Goal: Task Accomplishment & Management: Manage account settings

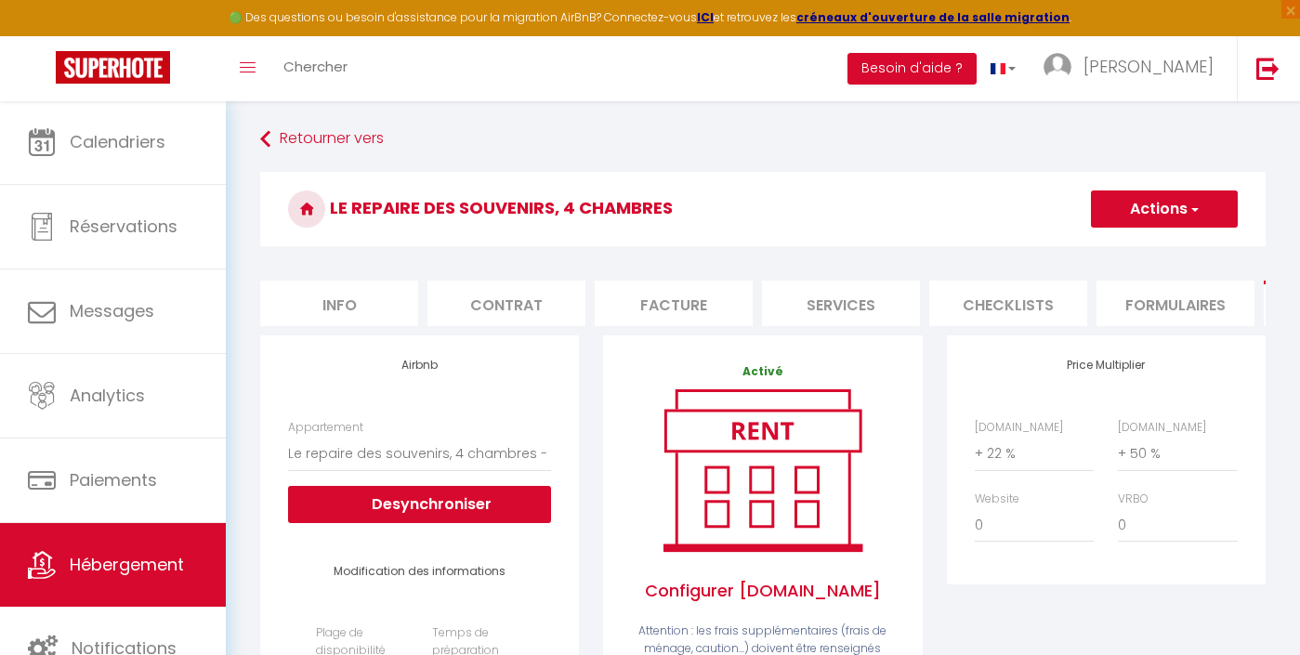
select select "18961-1506287230129517109"
select select "365"
select select "well_reviewed_guests"
select select "EUR"
select select "+ 22 %"
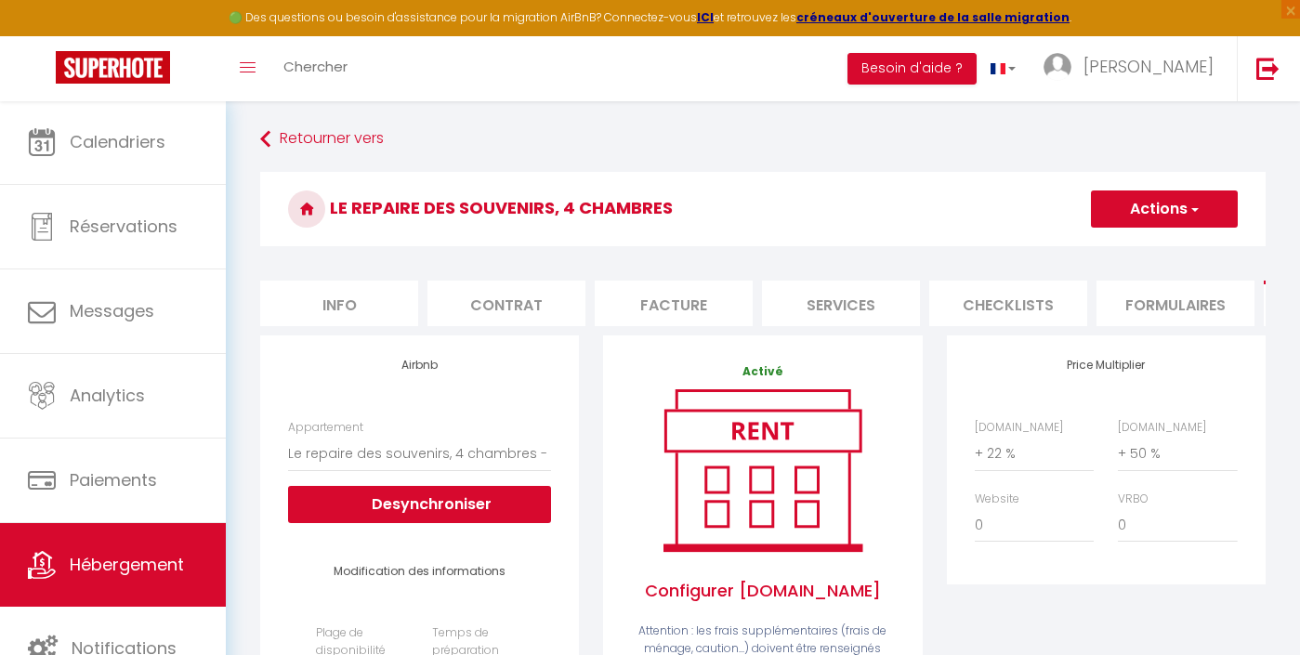
select select "+ 50 %"
click at [373, 303] on li "Info" at bounding box center [339, 304] width 158 height 46
select select
checkbox input "false"
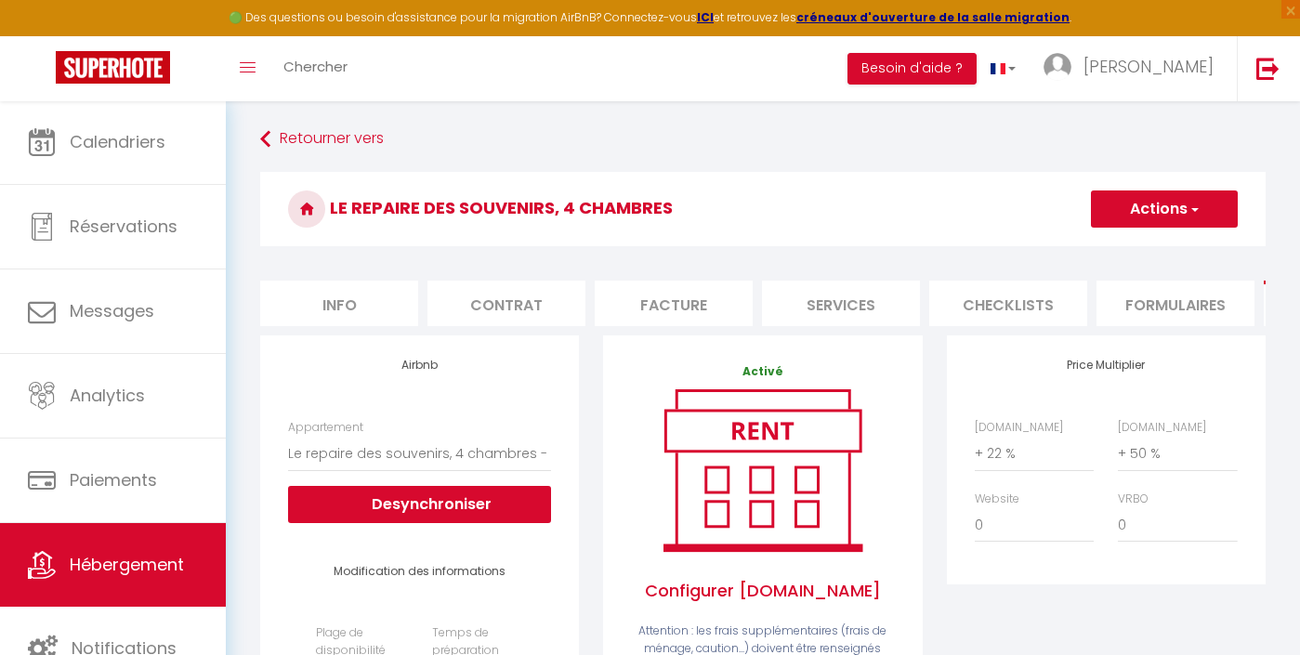
checkbox input "false"
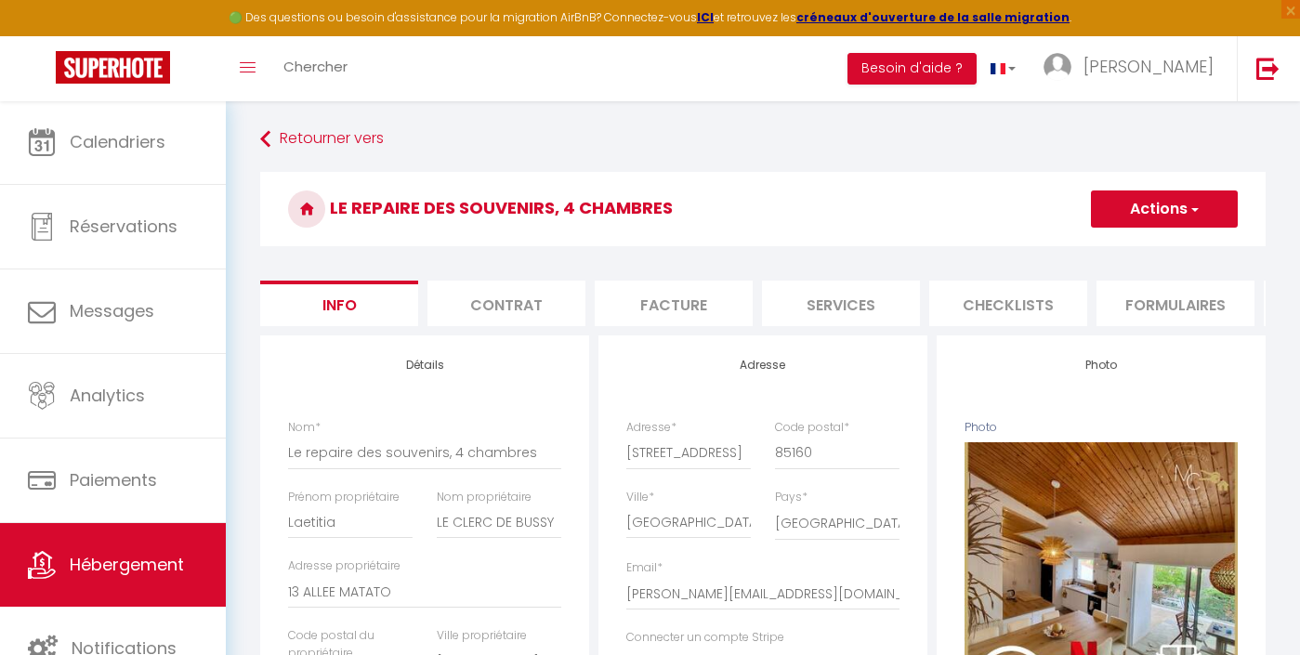
click at [1195, 214] on span "button" at bounding box center [1194, 209] width 12 height 19
click at [1109, 248] on input "Enregistrer" at bounding box center [1091, 250] width 69 height 19
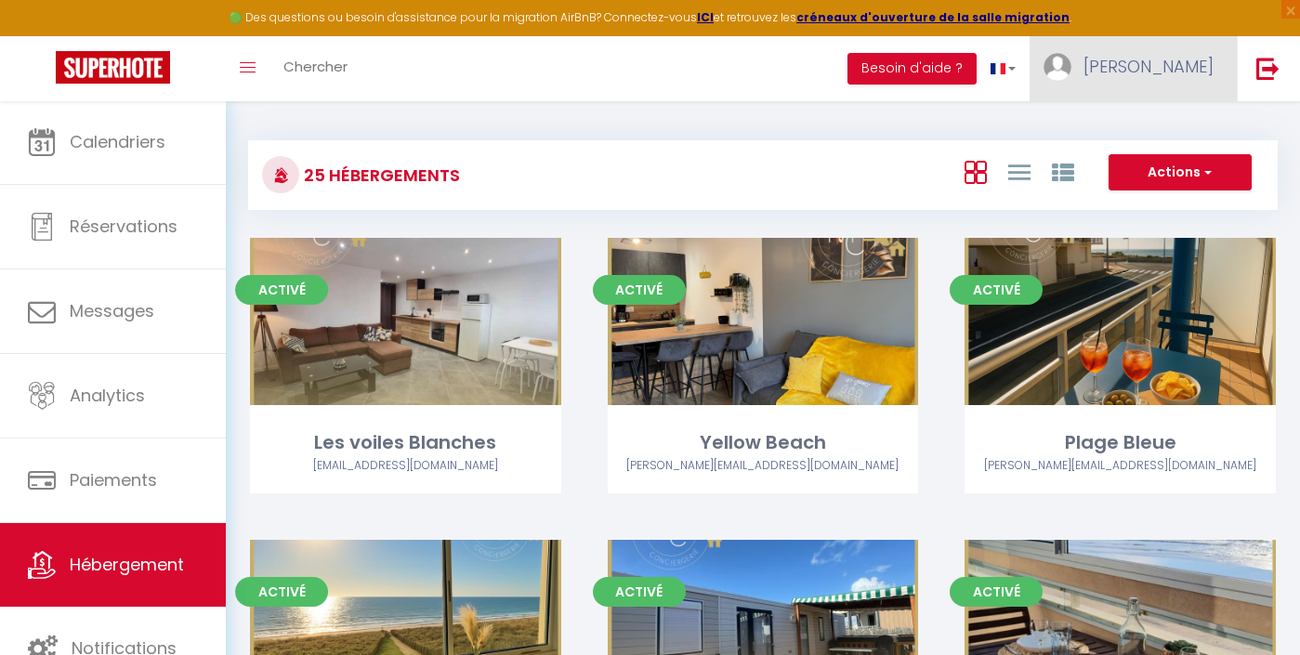
click at [1187, 62] on span "[PERSON_NAME]" at bounding box center [1149, 66] width 130 height 23
click at [1155, 125] on link "Paramètres" at bounding box center [1163, 129] width 138 height 32
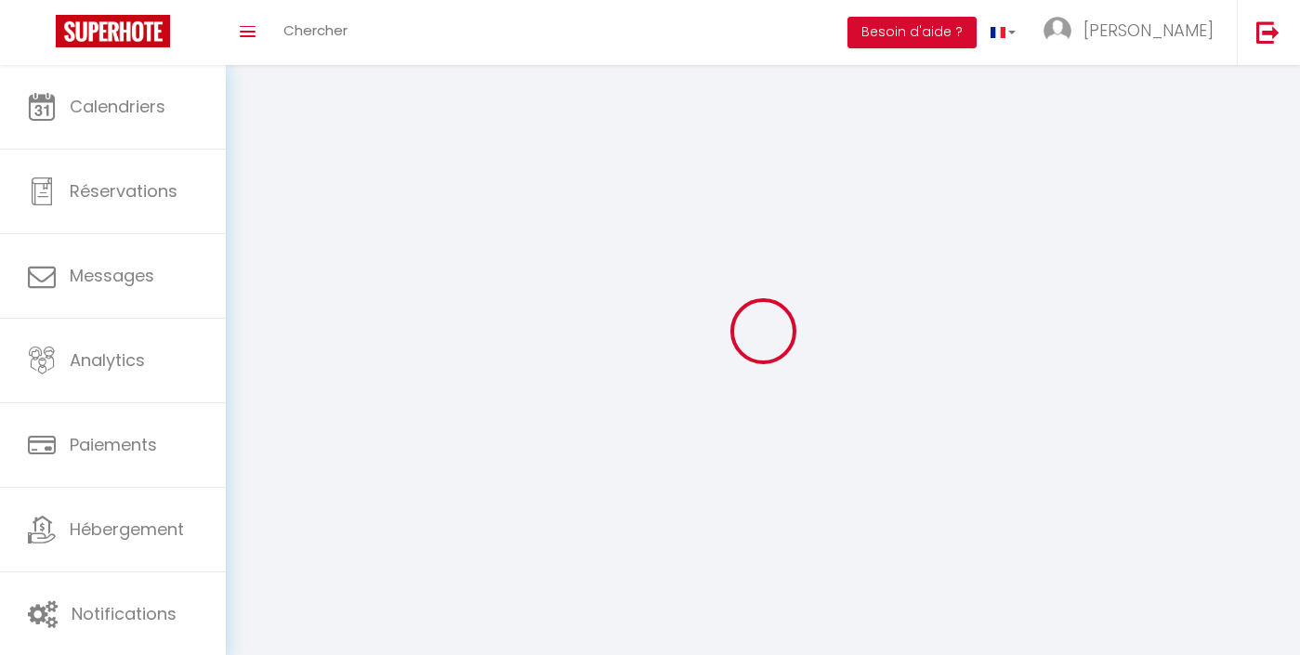
select select
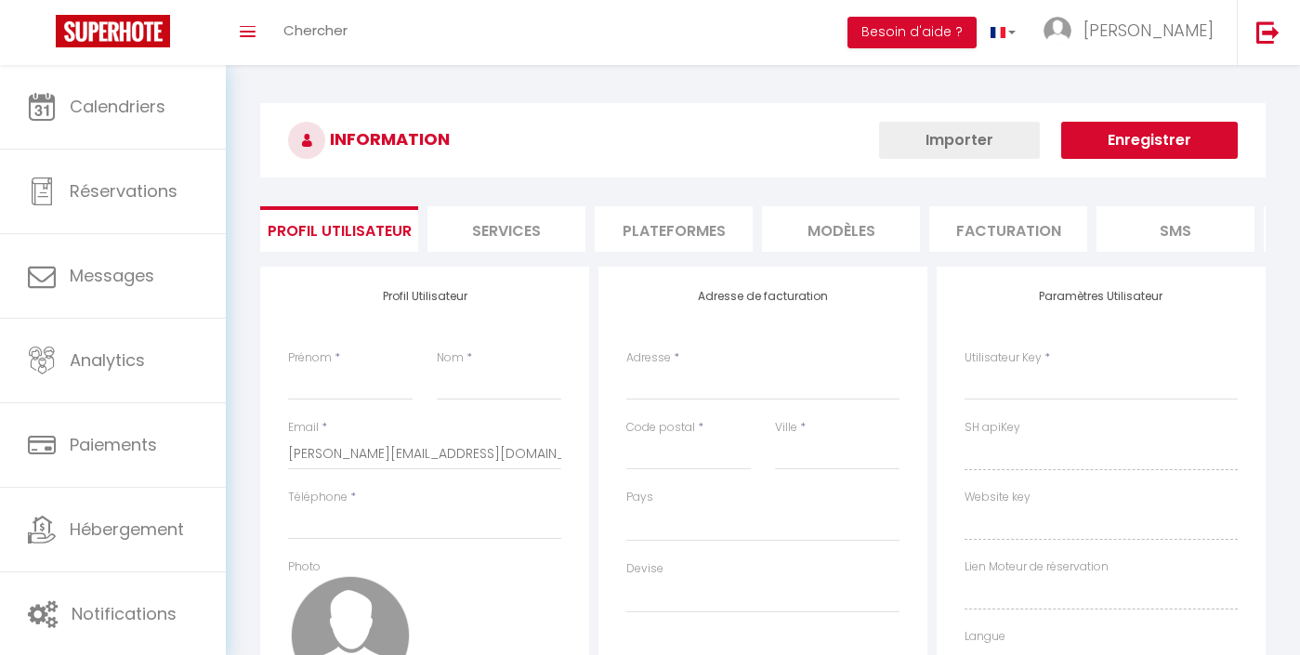
type input "[PERSON_NAME]"
type input "BILLAUX"
type input "0674139458"
type input "[STREET_ADDRESS]"
type input "85270"
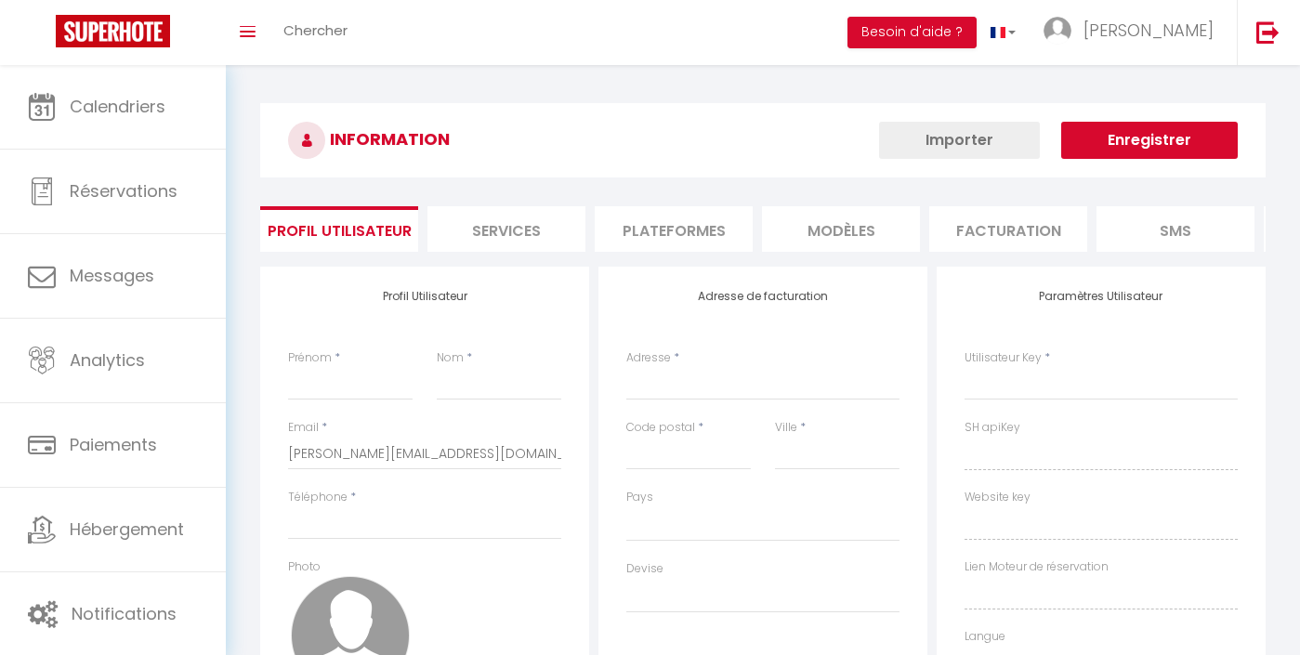
type input "SAINT [PERSON_NAME]"
type input "6ZxqlOESFH5N28rKiW20Ob5yJ"
type input "UA8EDSGT6RdHgtiAJrVzwfrqU"
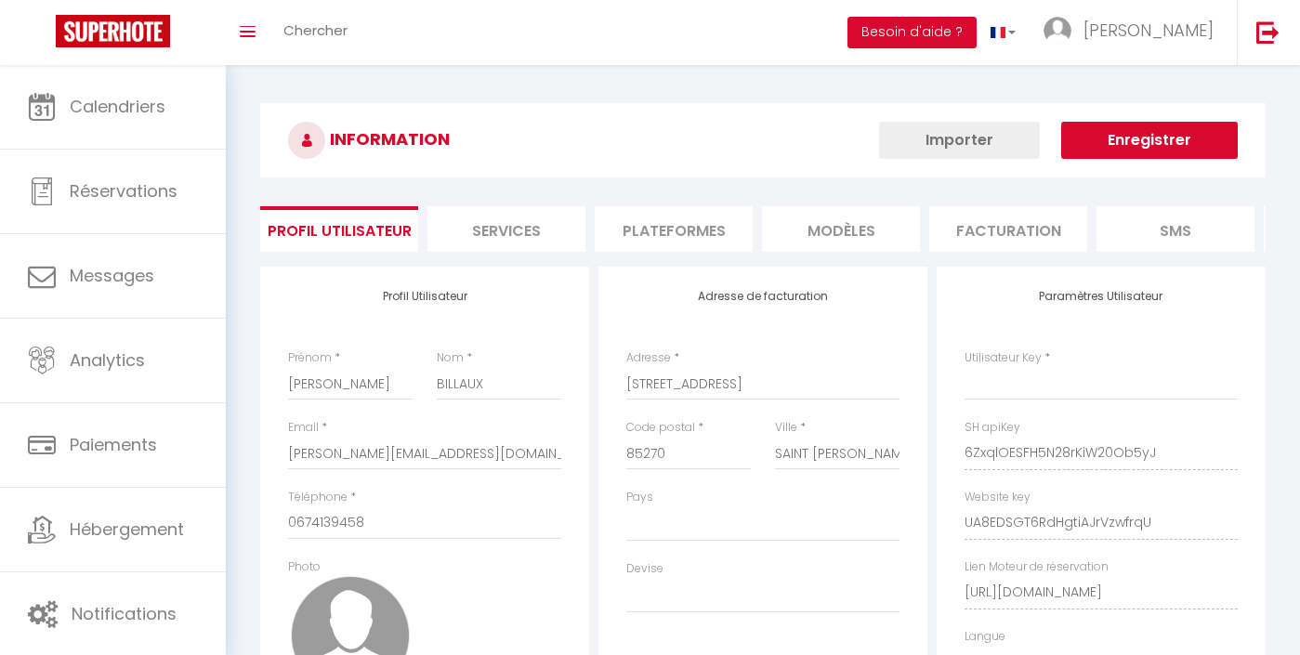
type input "6ZxqlOESFH5N28rKiW20Ob5yJ"
type input "UA8EDSGT6RdHgtiAJrVzwfrqU"
type input "[URL][DOMAIN_NAME]"
select select "28"
select select "fr"
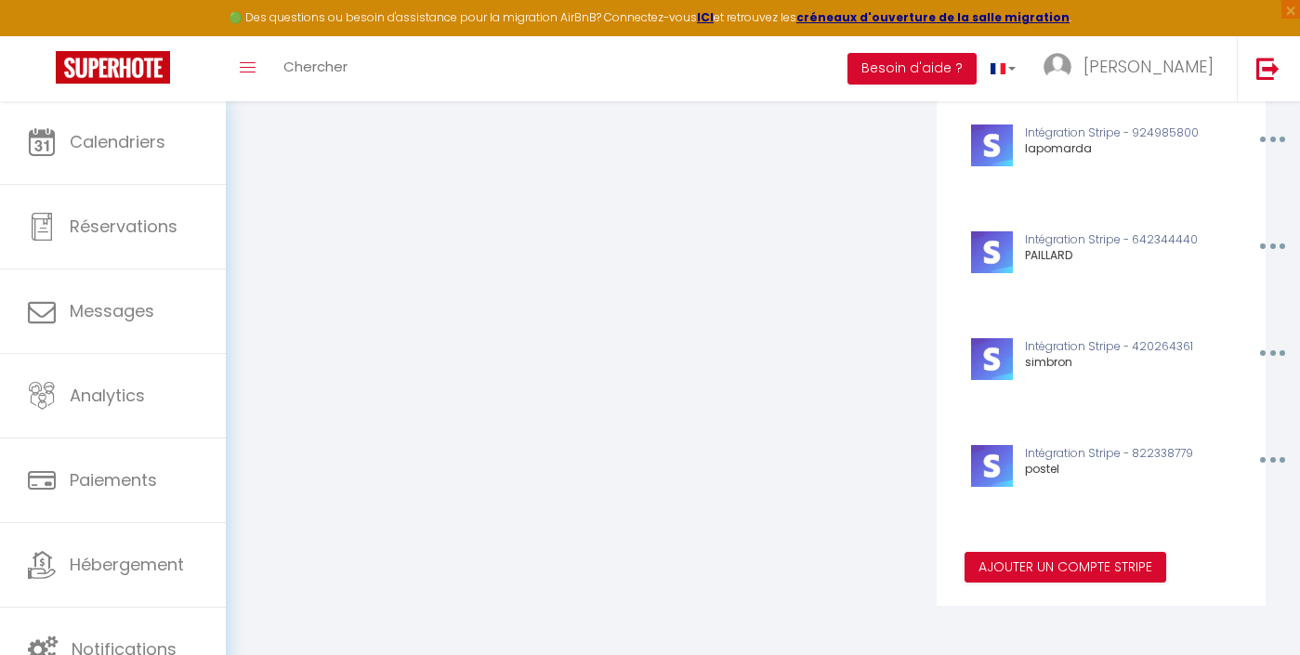
scroll to position [1948, 0]
click at [1095, 557] on button "Ajouter un compte Stripe" at bounding box center [1066, 569] width 202 height 32
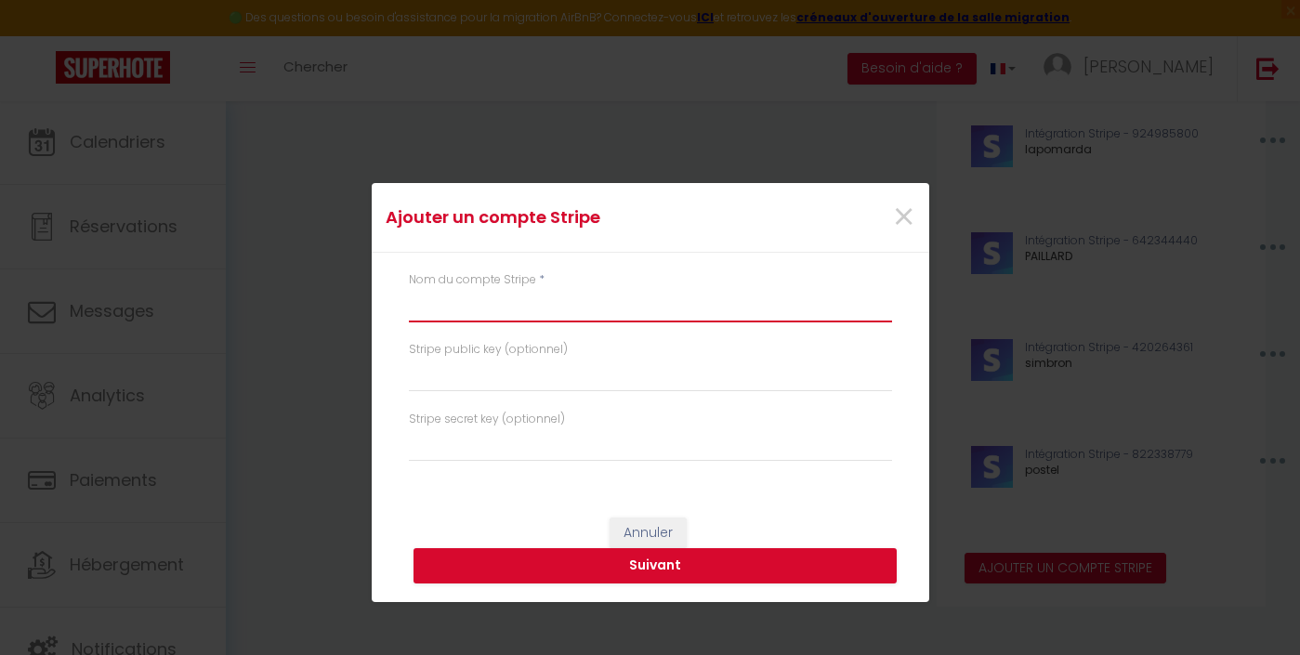
click at [523, 315] on input "text" at bounding box center [650, 305] width 483 height 33
type input "le clerc de bussy"
click at [663, 567] on button "Suivant" at bounding box center [655, 565] width 483 height 35
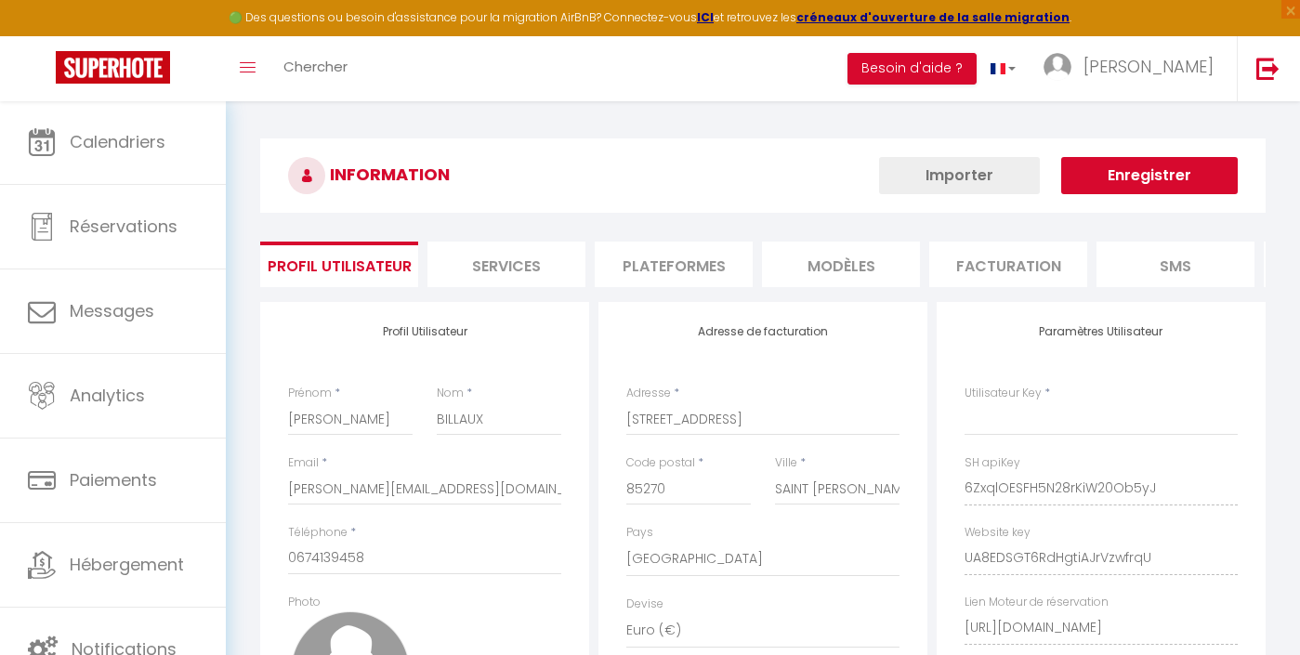
select select "28"
type input "6ZxqlOESFH5N28rKiW20Ob5yJ"
type input "UA8EDSGT6RdHgtiAJrVzwfrqU"
type input "[URL][DOMAIN_NAME]"
select select "fr"
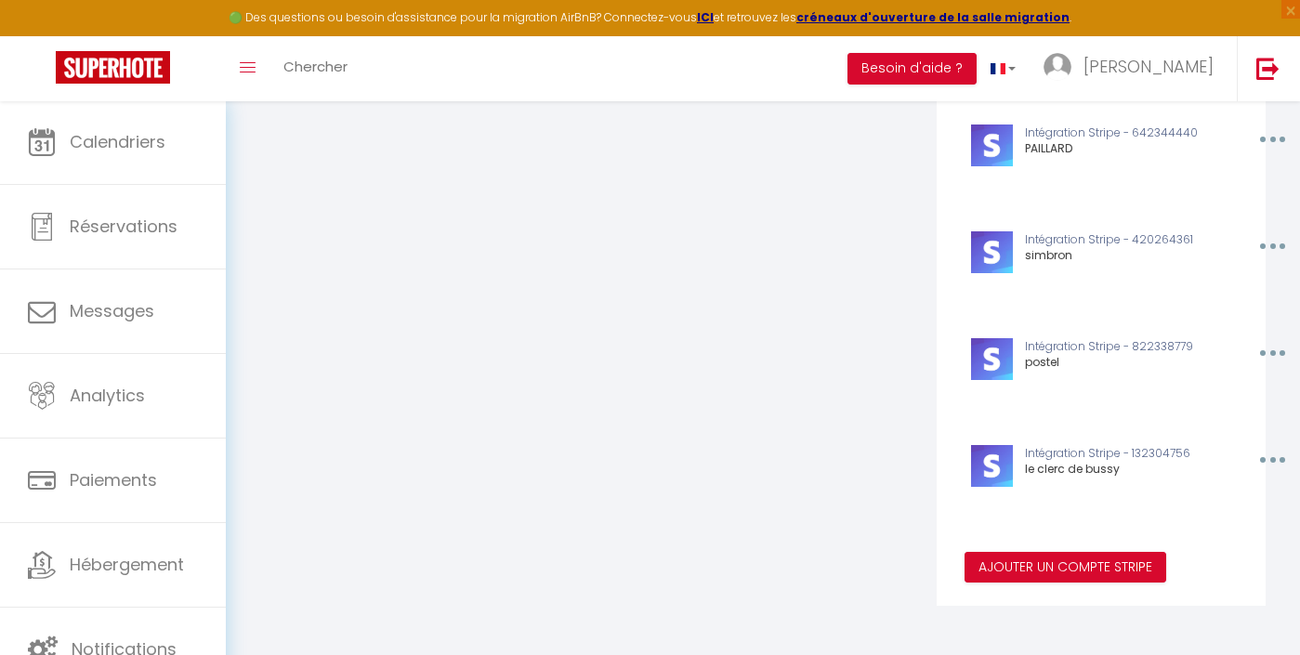
scroll to position [2055, 0]
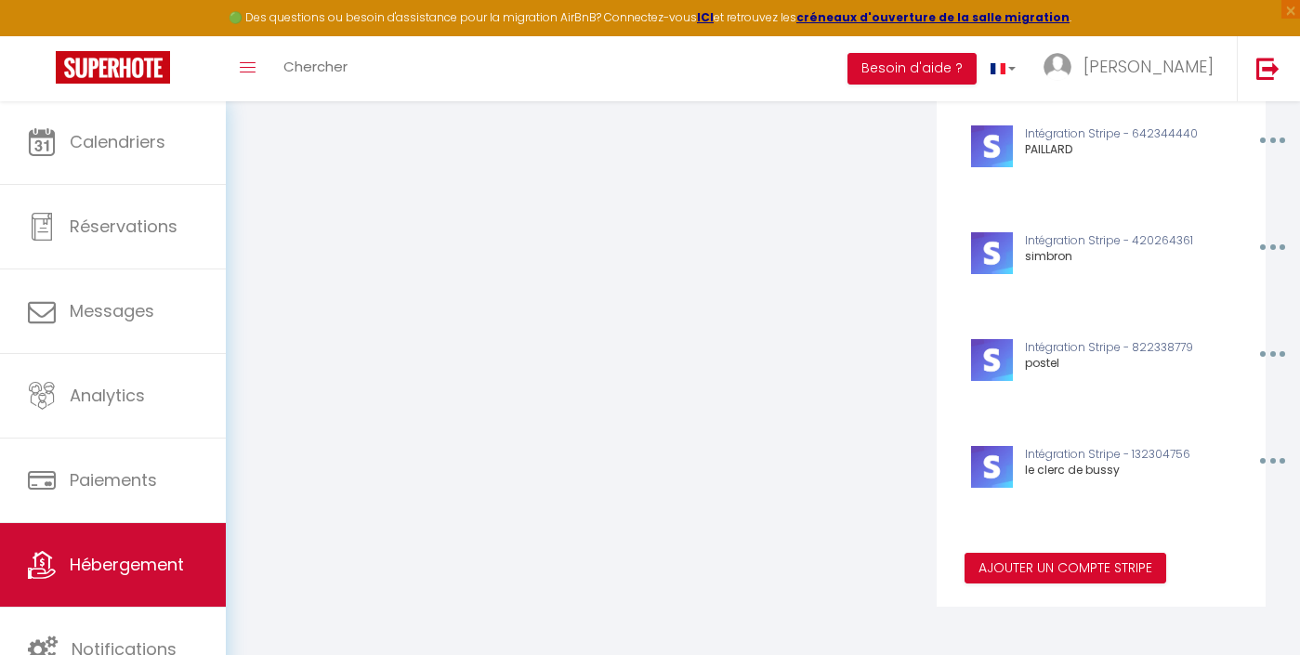
click at [152, 537] on link "Hébergement" at bounding box center [113, 565] width 226 height 84
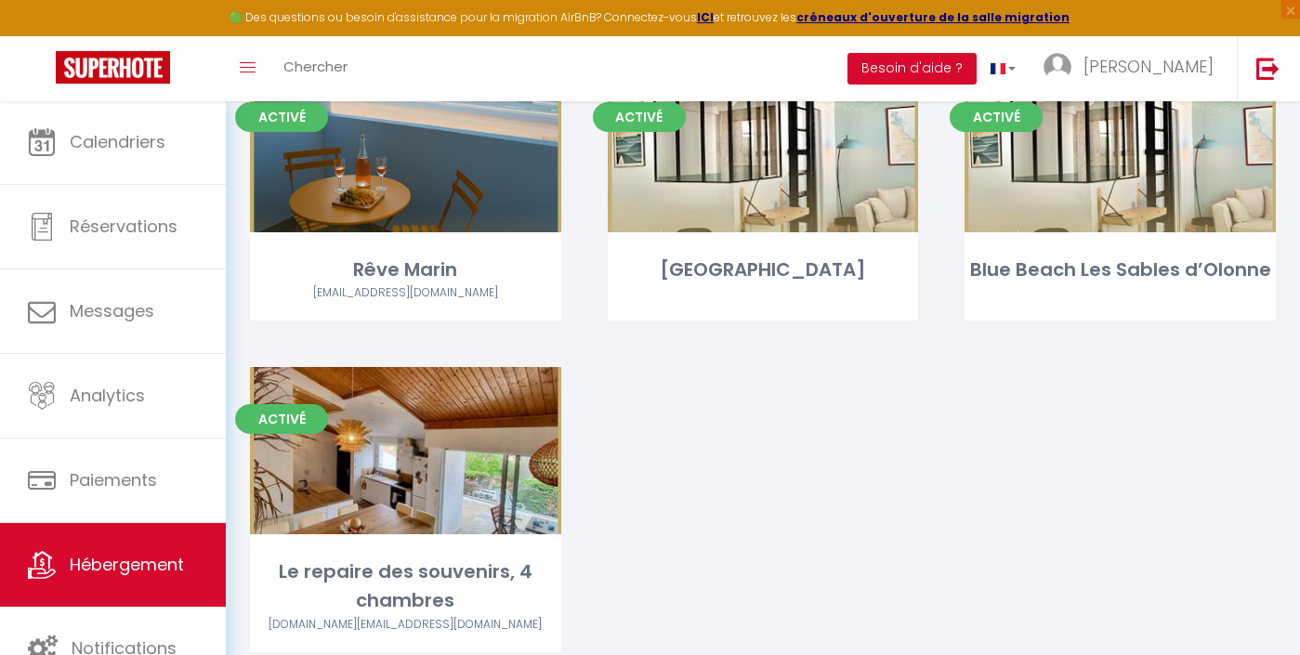
scroll to position [2347, 0]
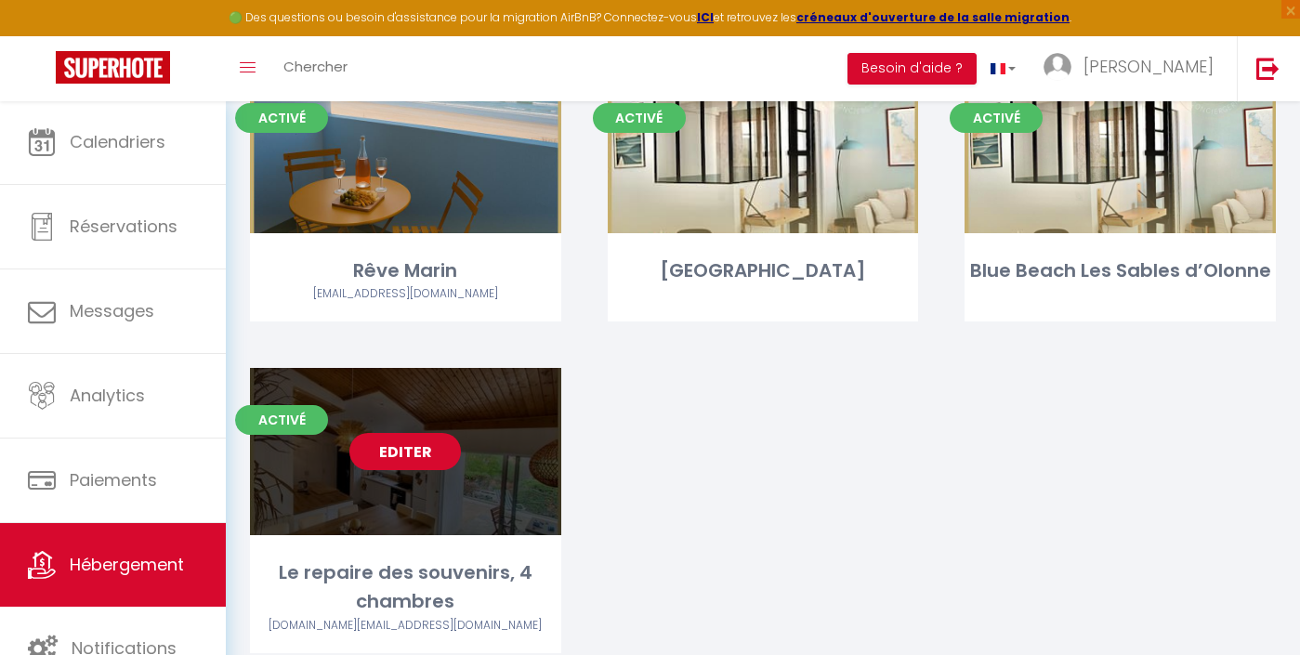
click at [425, 439] on link "Editer" at bounding box center [406, 451] width 112 height 37
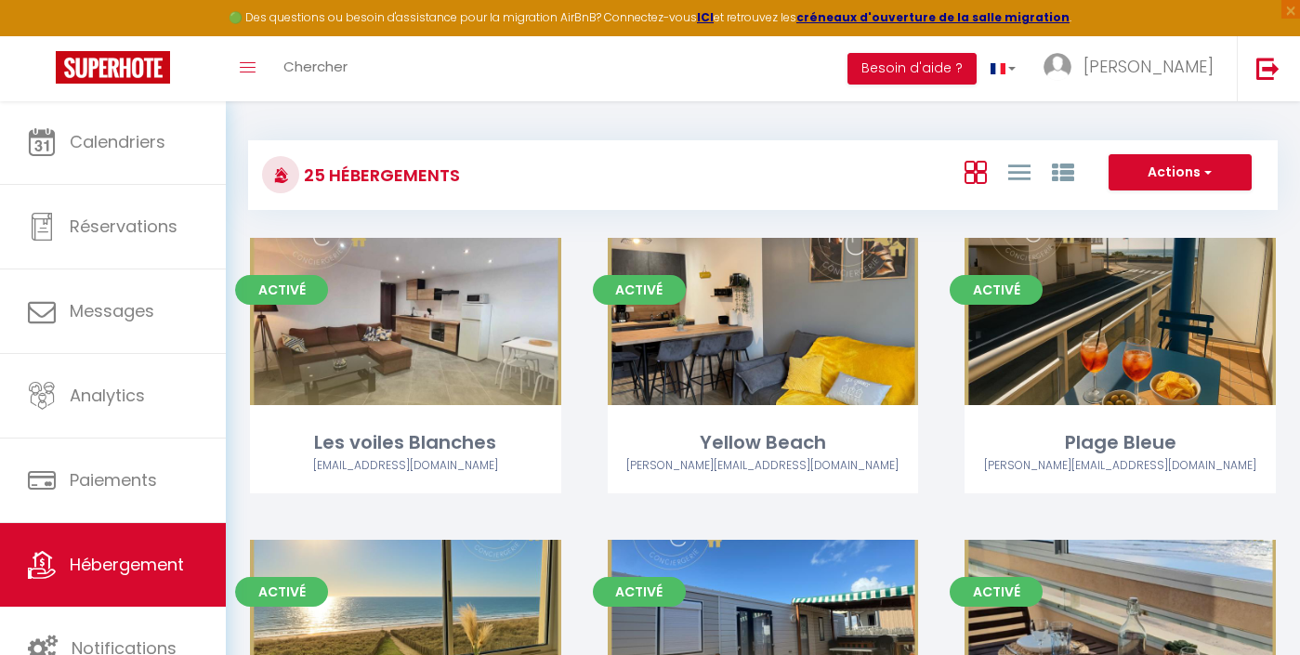
select select "3"
select select "2"
select select "1"
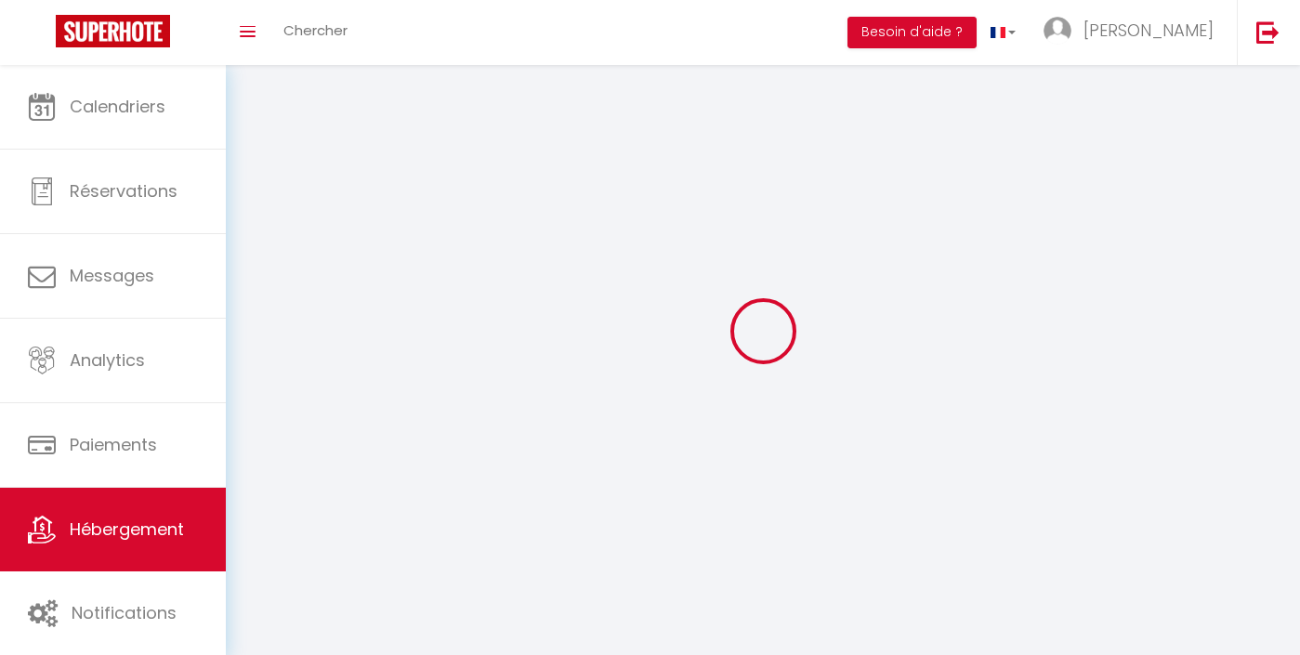
select select
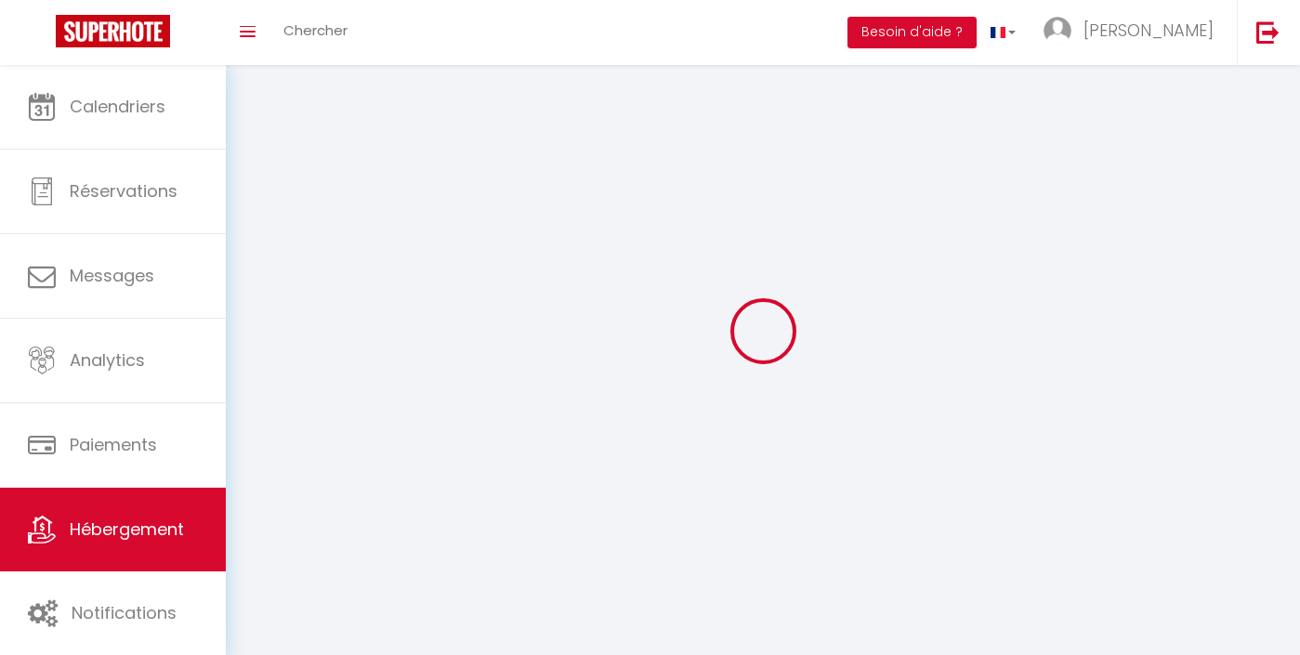
select select
checkbox input "false"
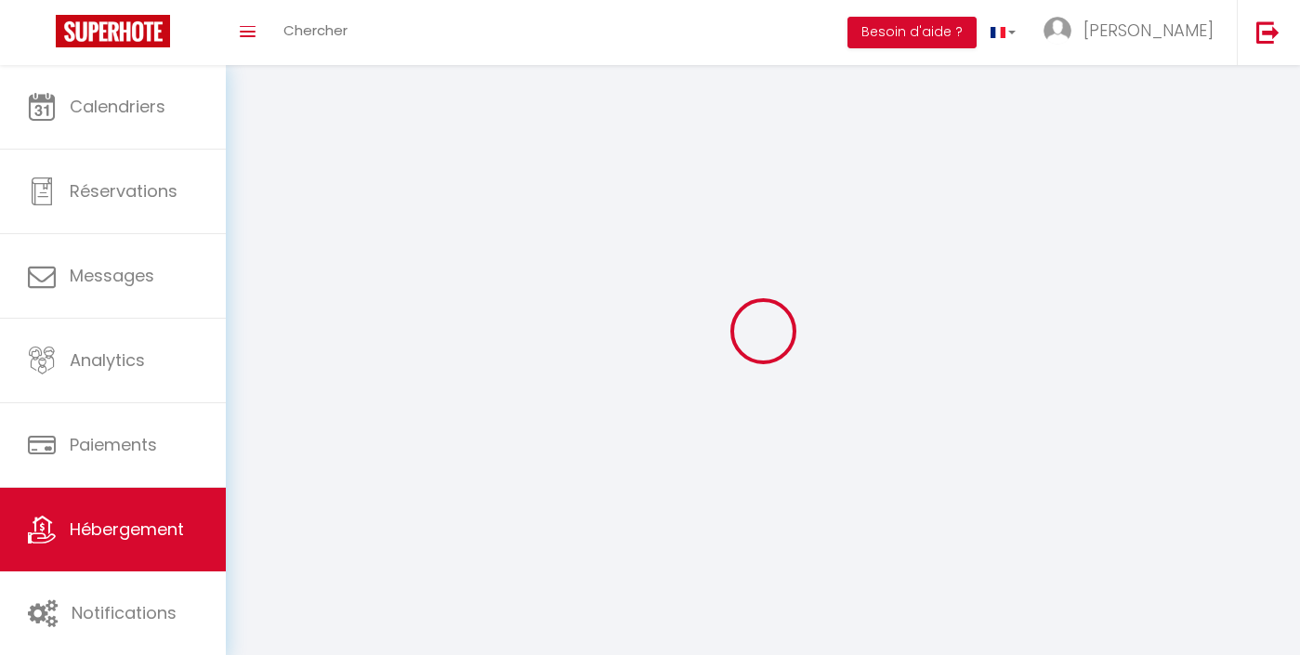
checkbox input "false"
select select
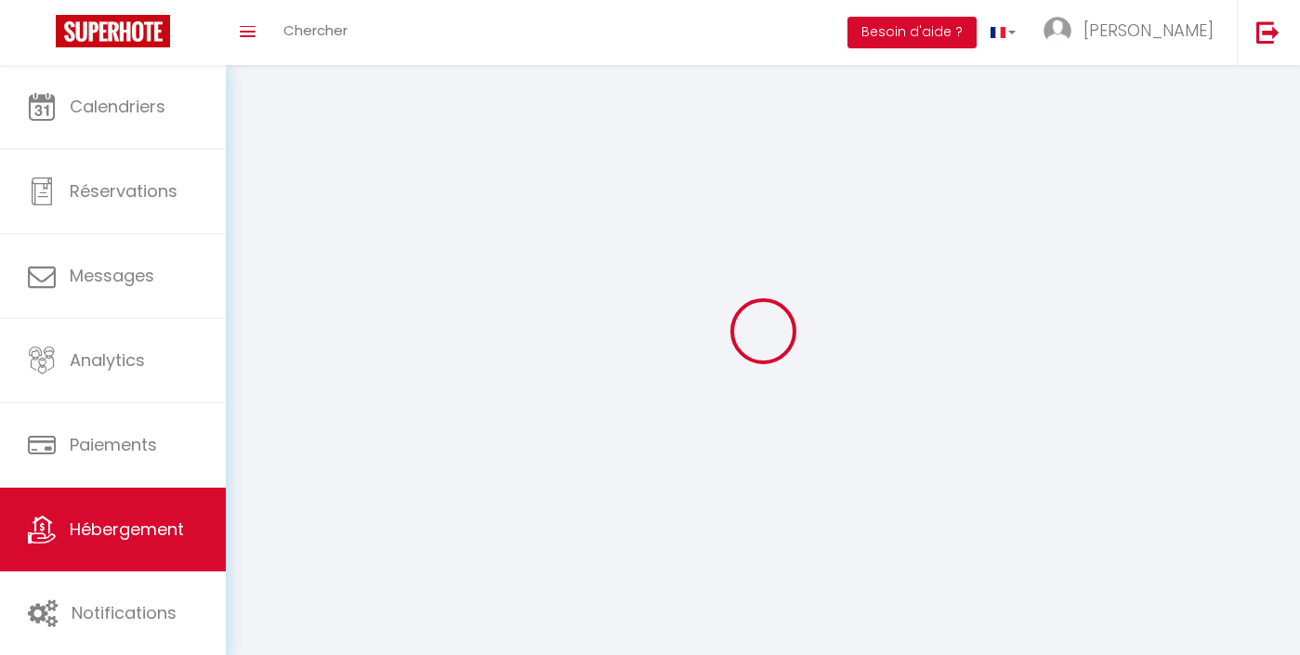
select select
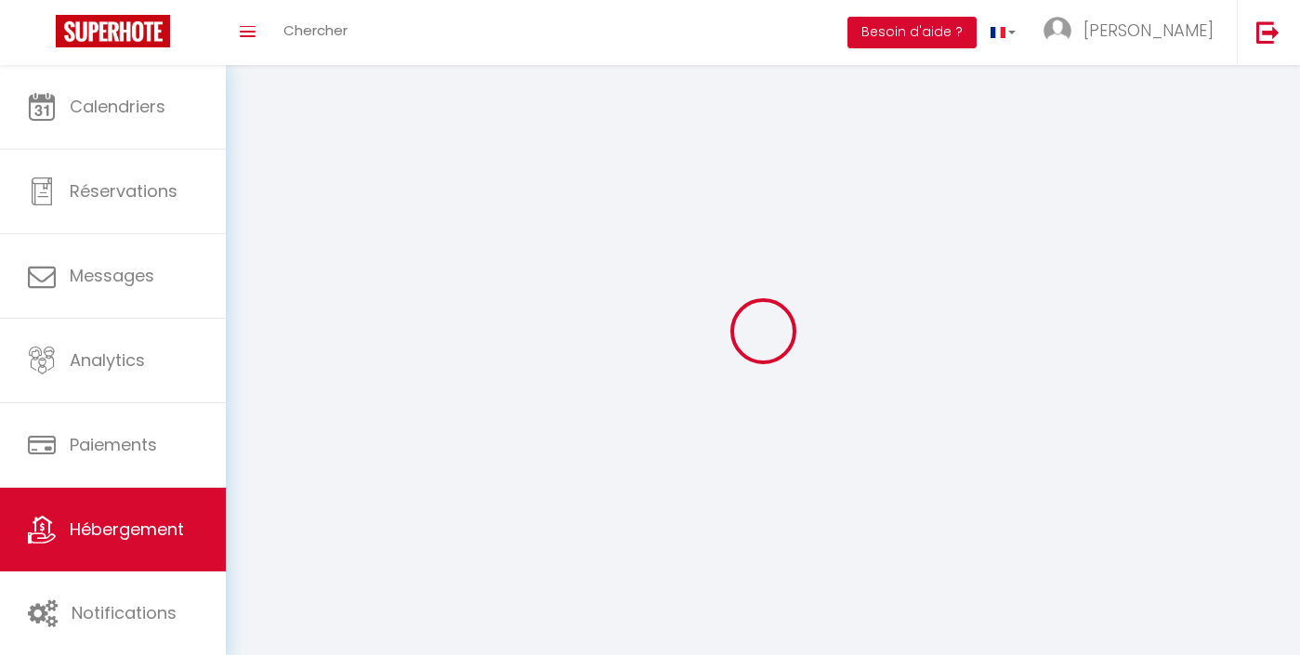
checkbox input "false"
select select
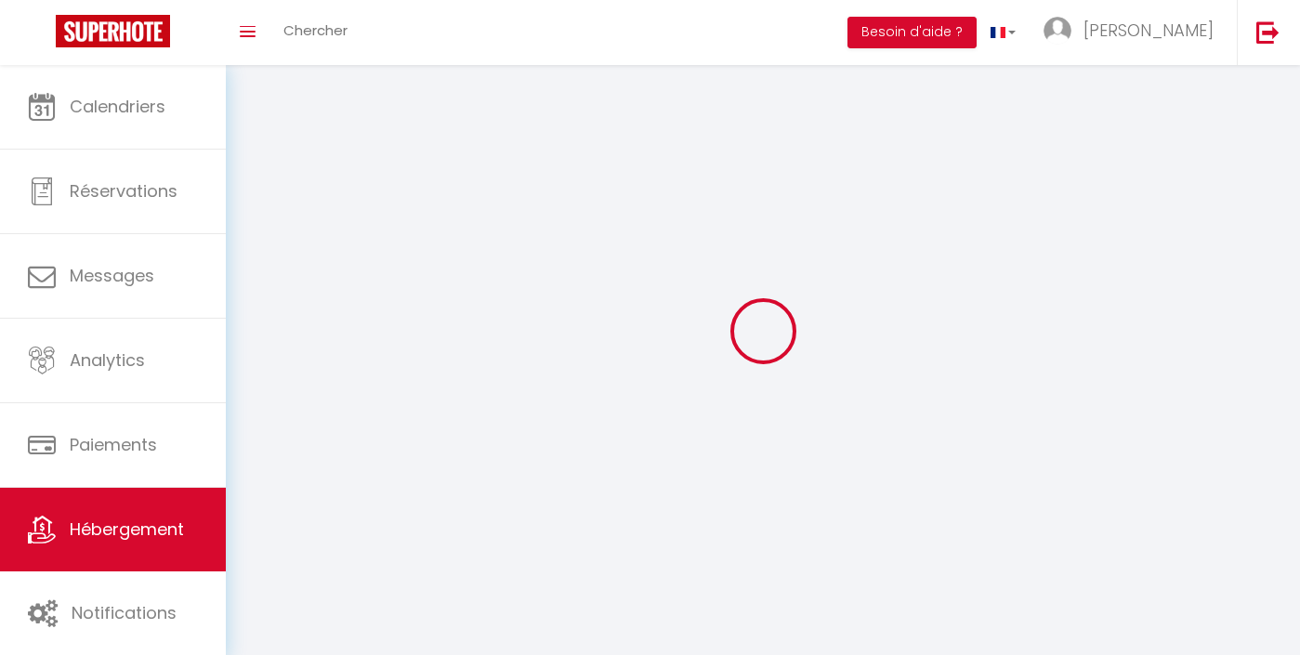
select select
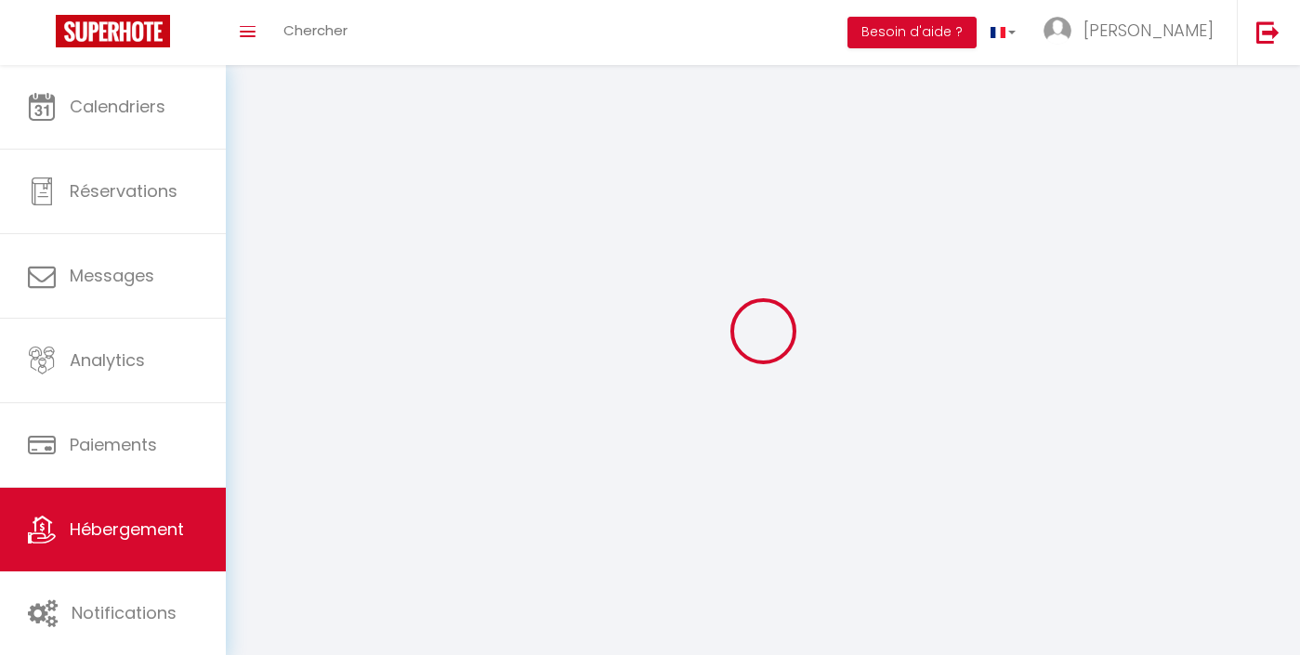
select select
checkbox input "false"
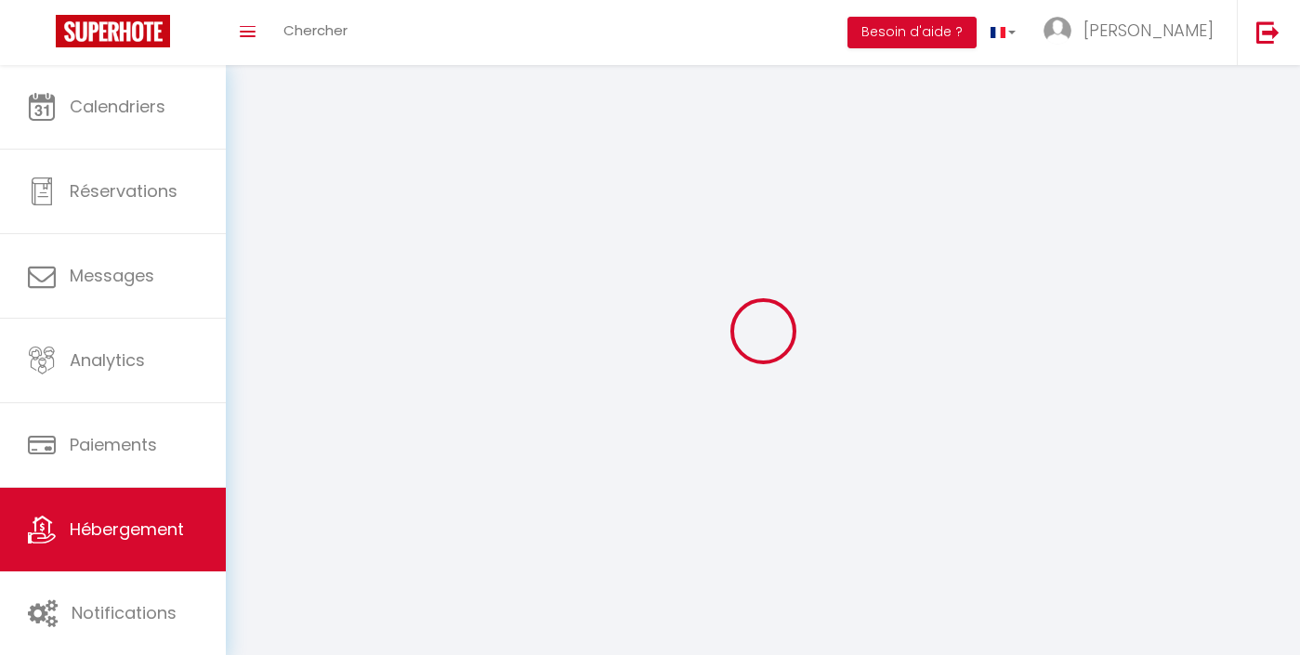
checkbox input "false"
select select
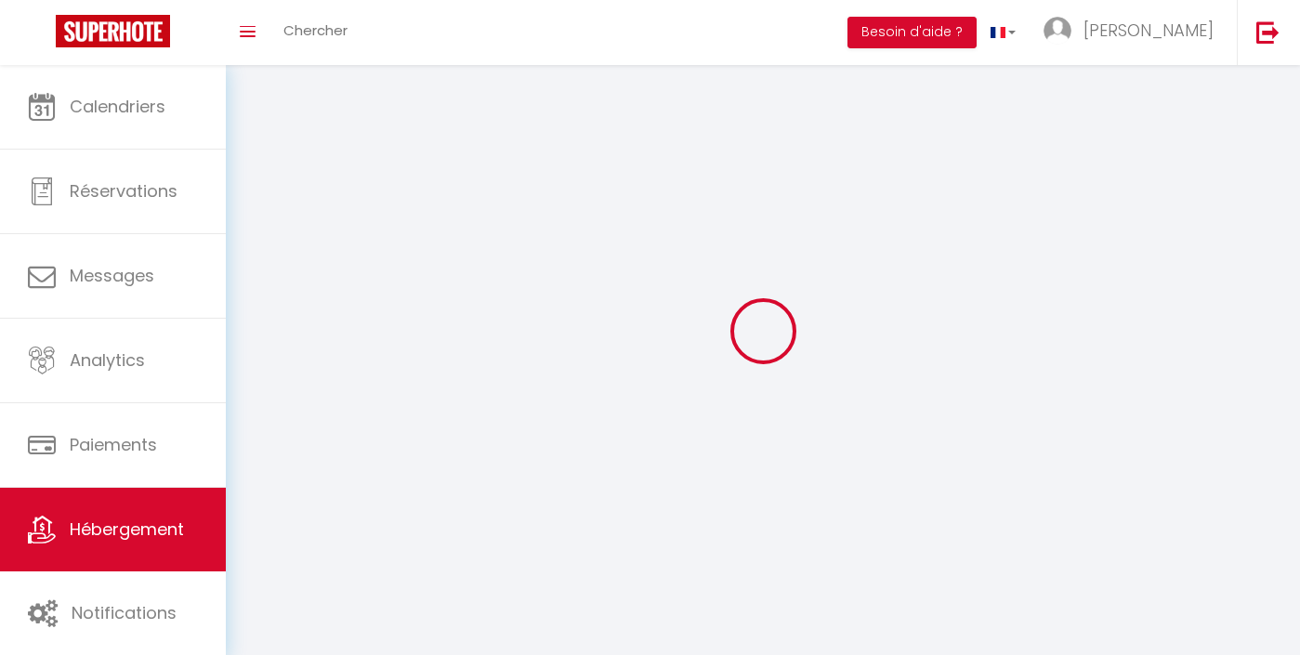
select select
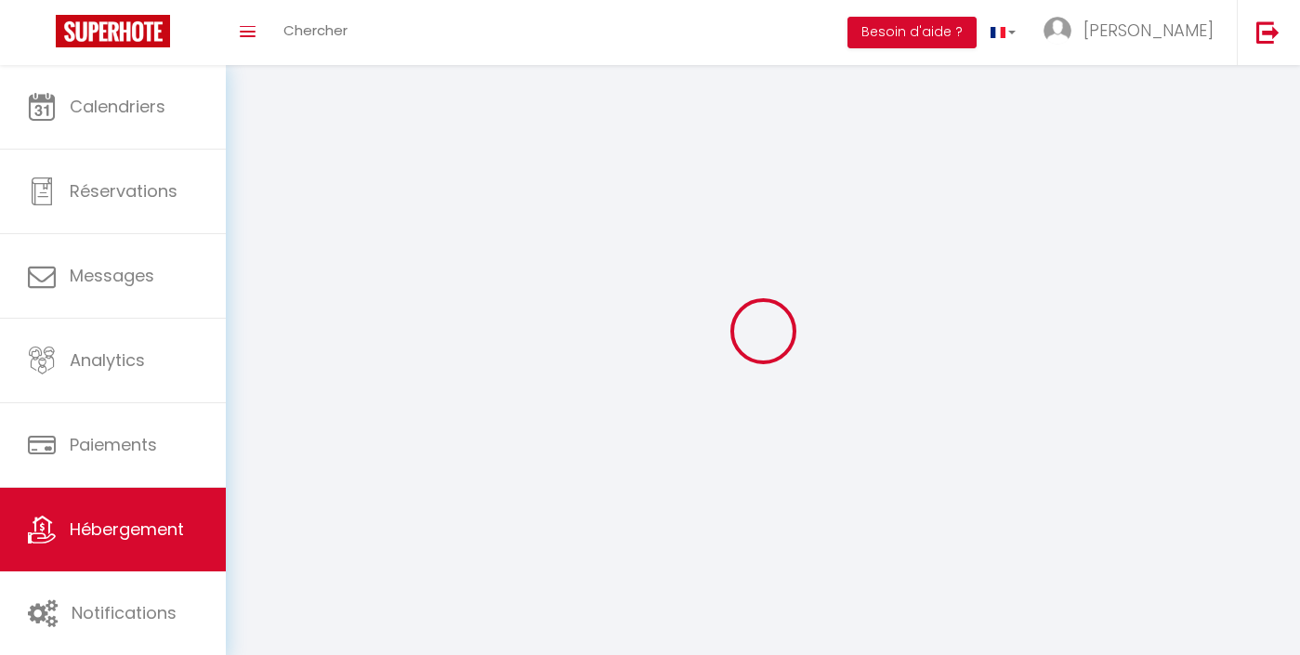
checkbox input "false"
select select
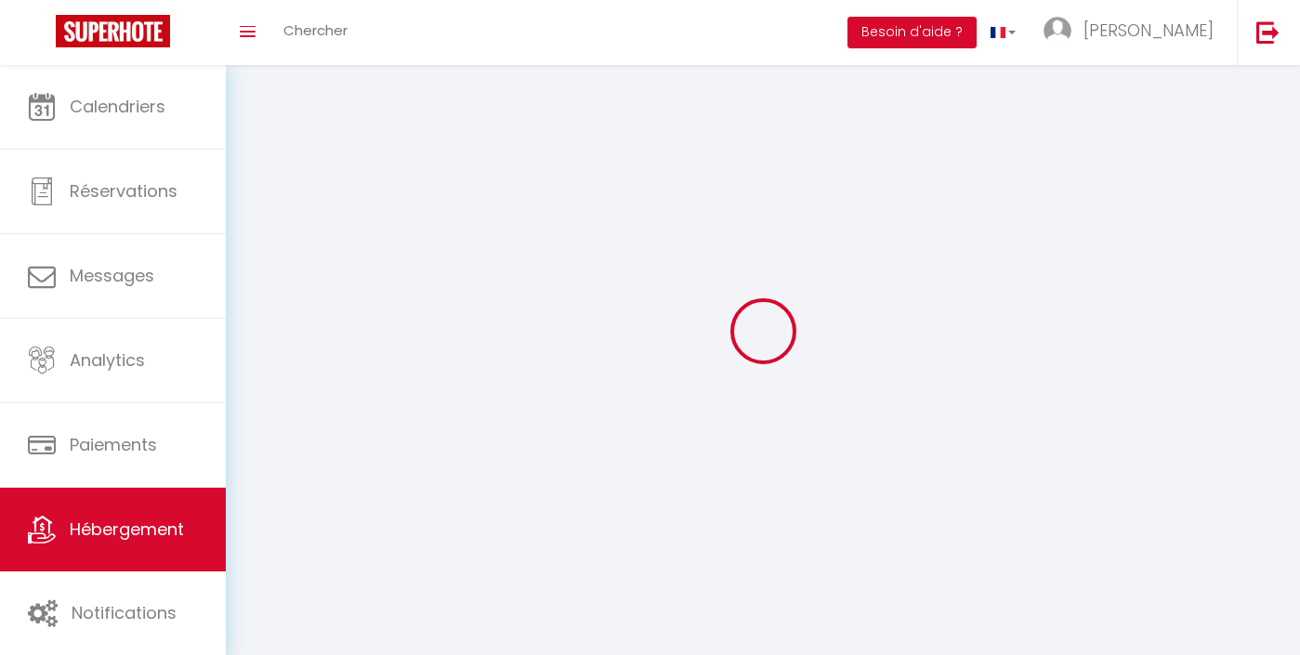
select select
select select "28"
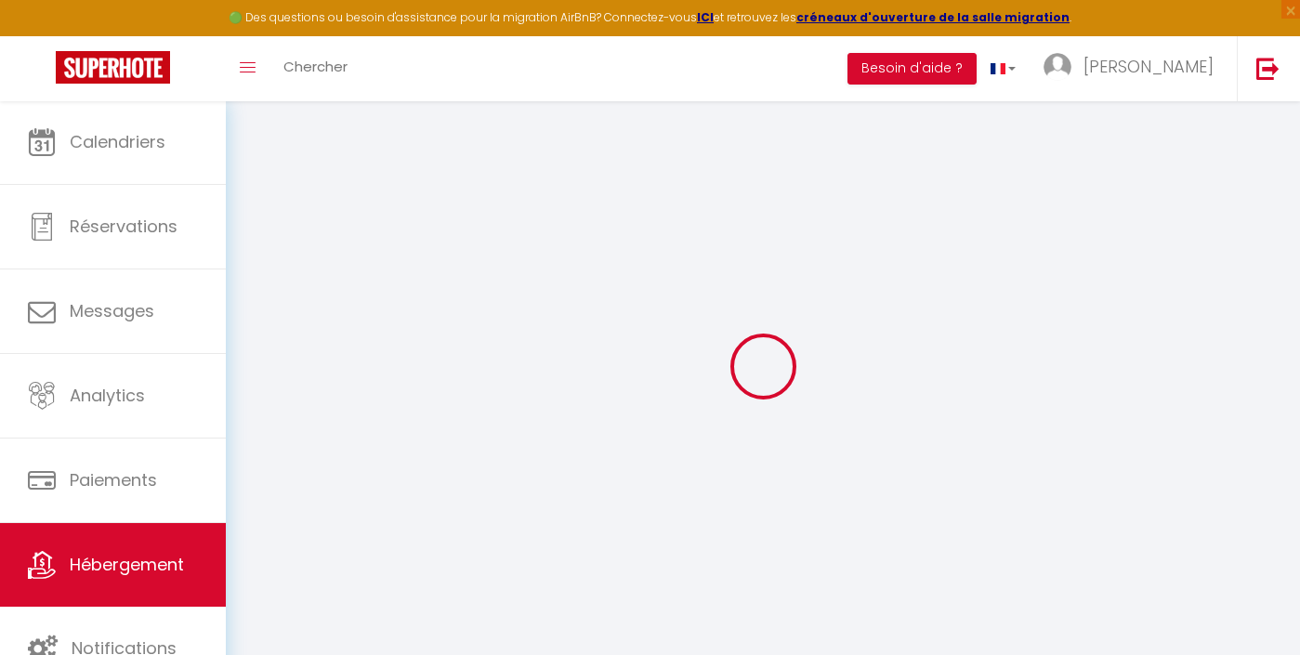
select select
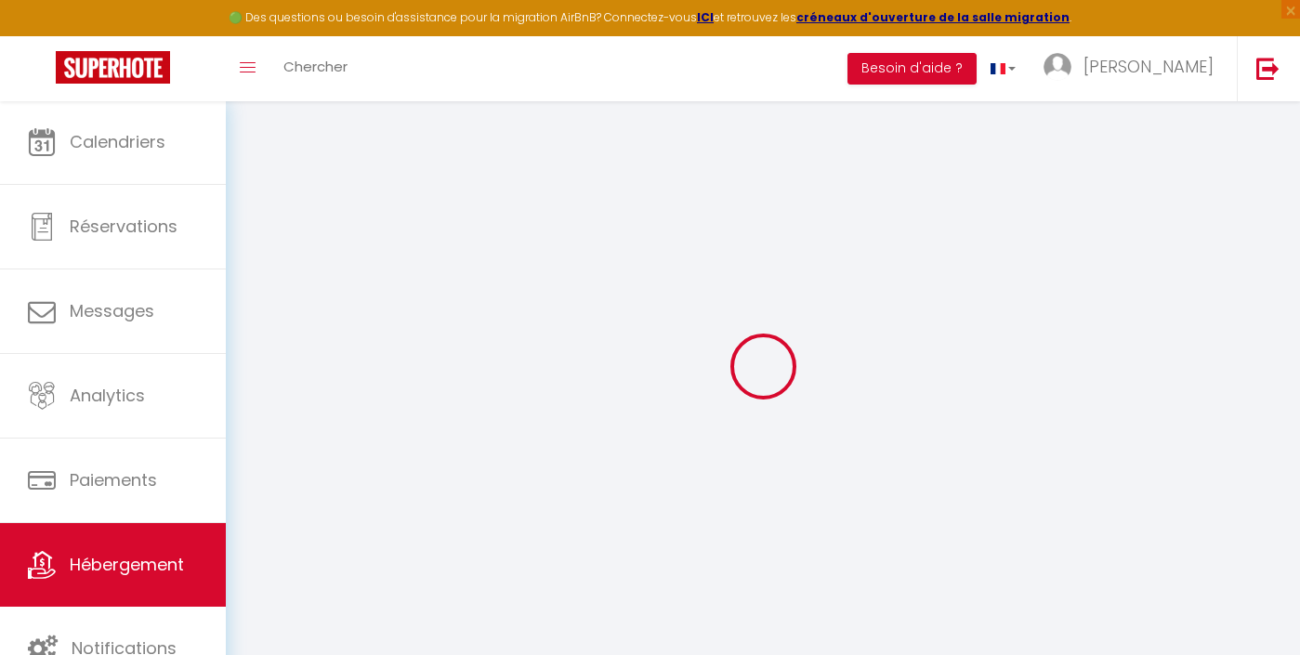
select select
checkbox input "false"
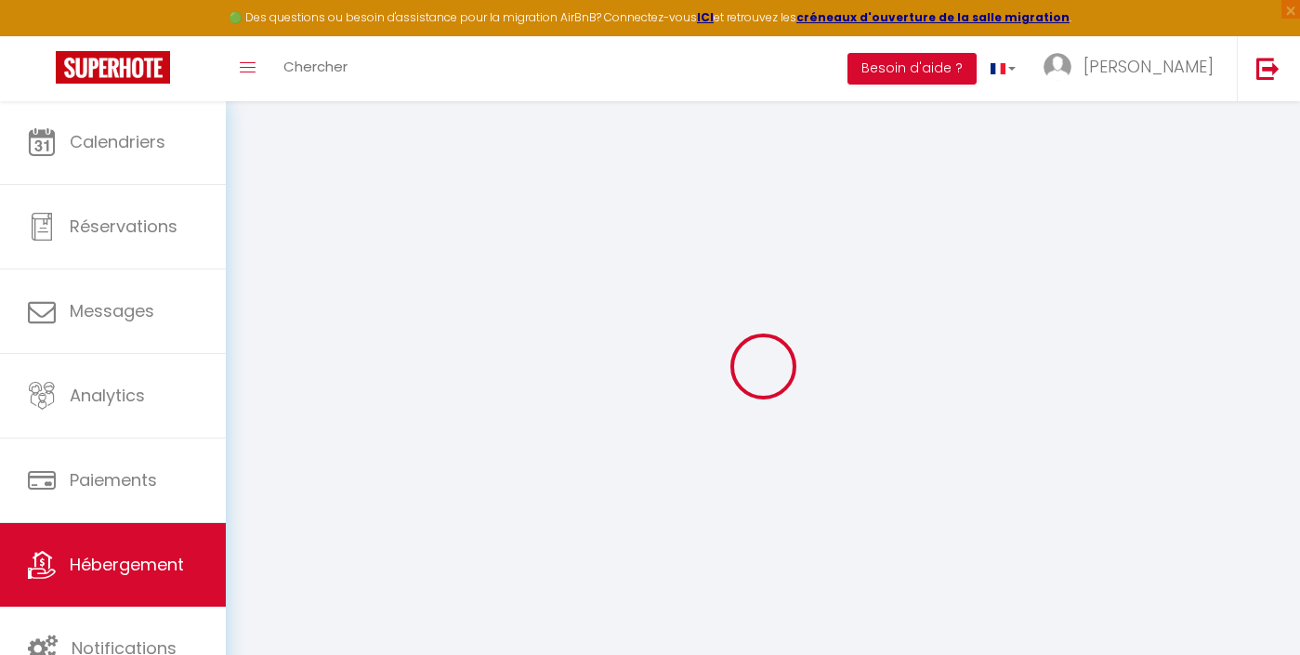
select select
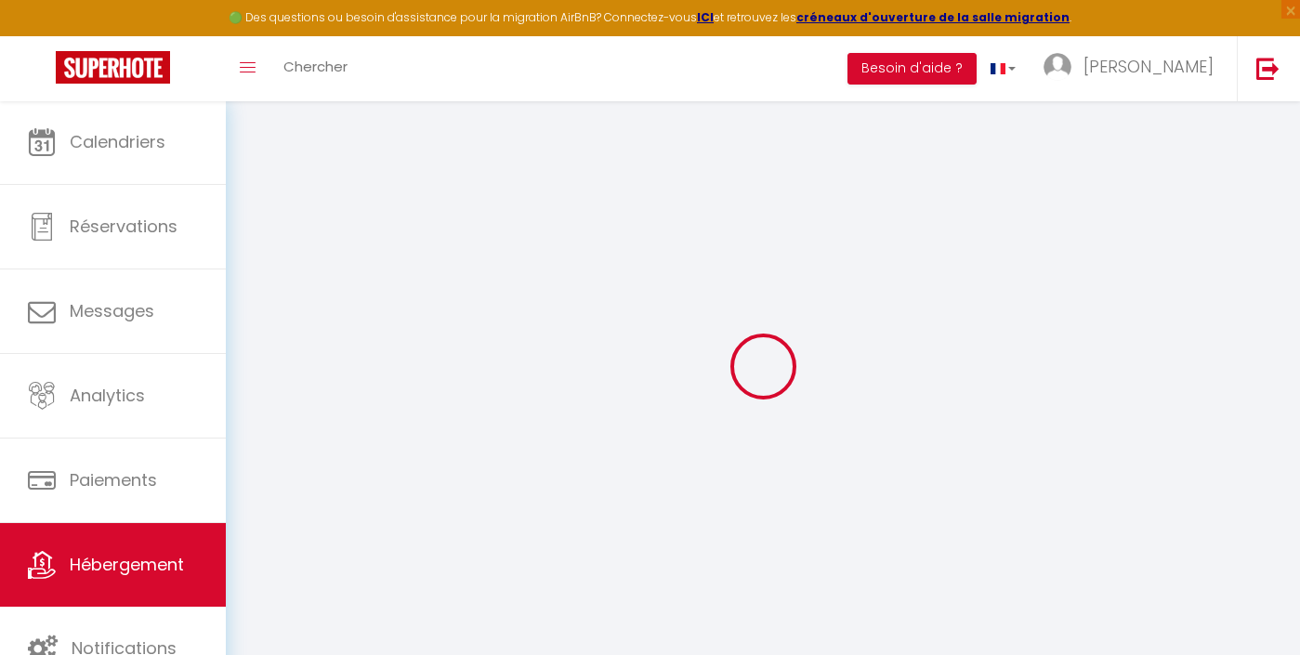
select select
checkbox input "false"
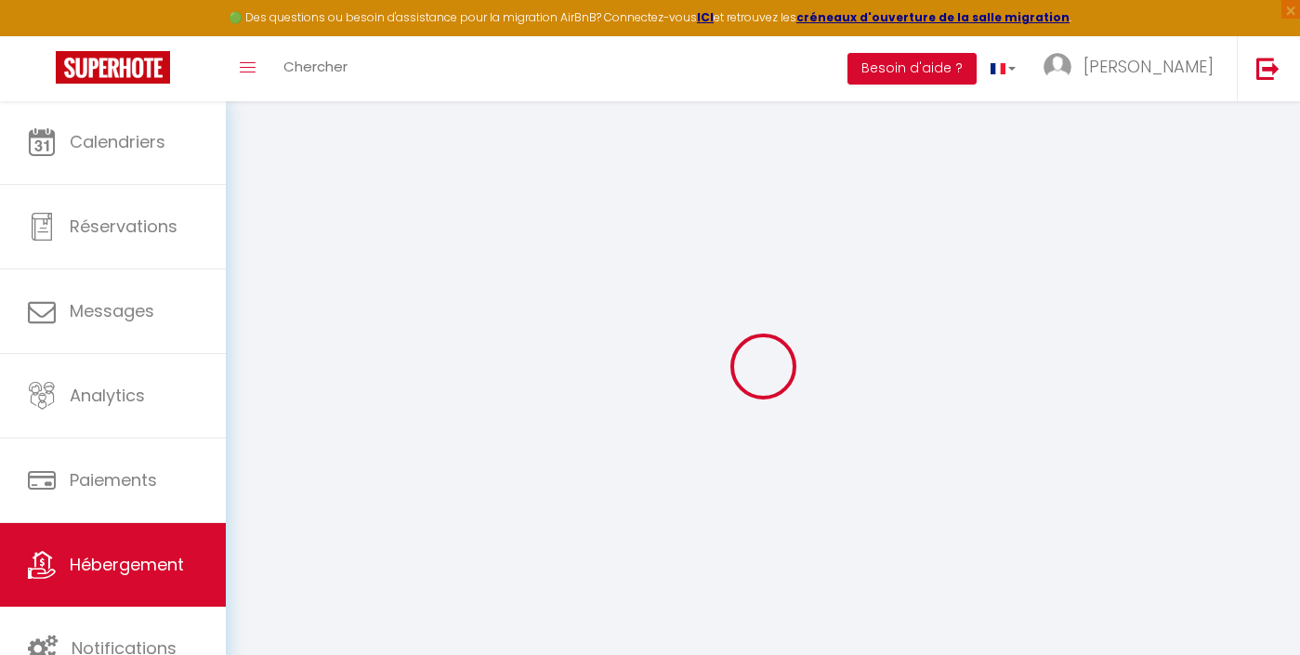
checkbox input "false"
select select
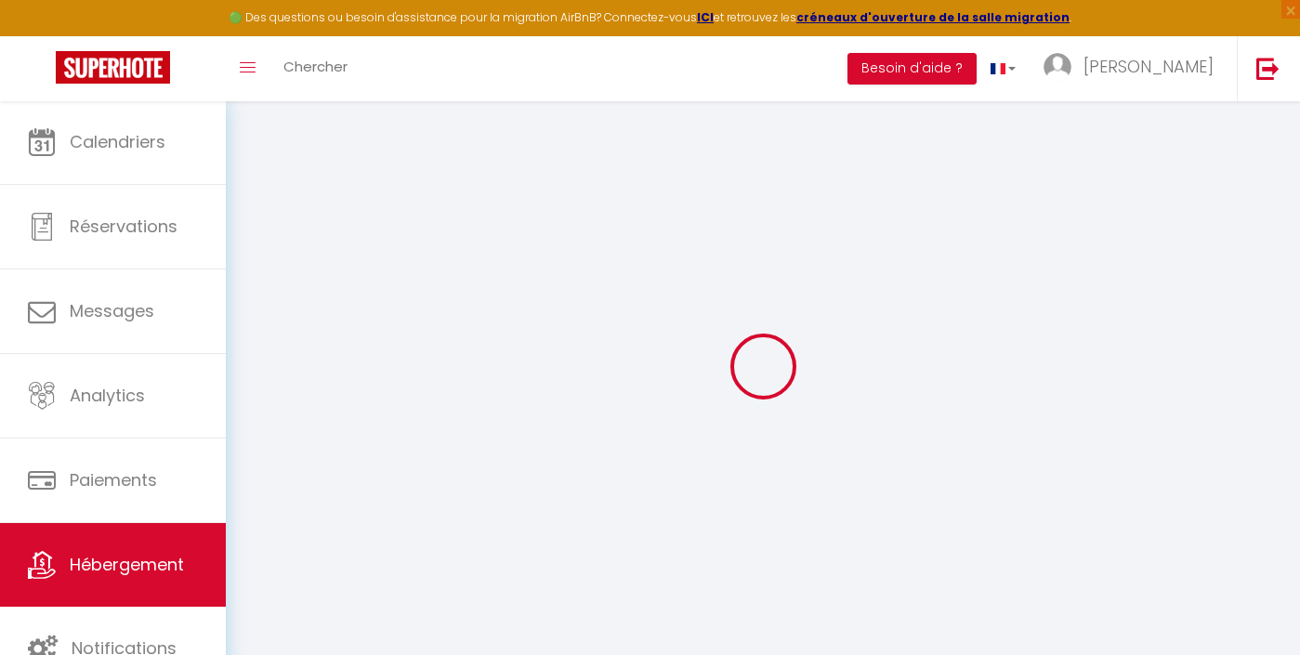
select select
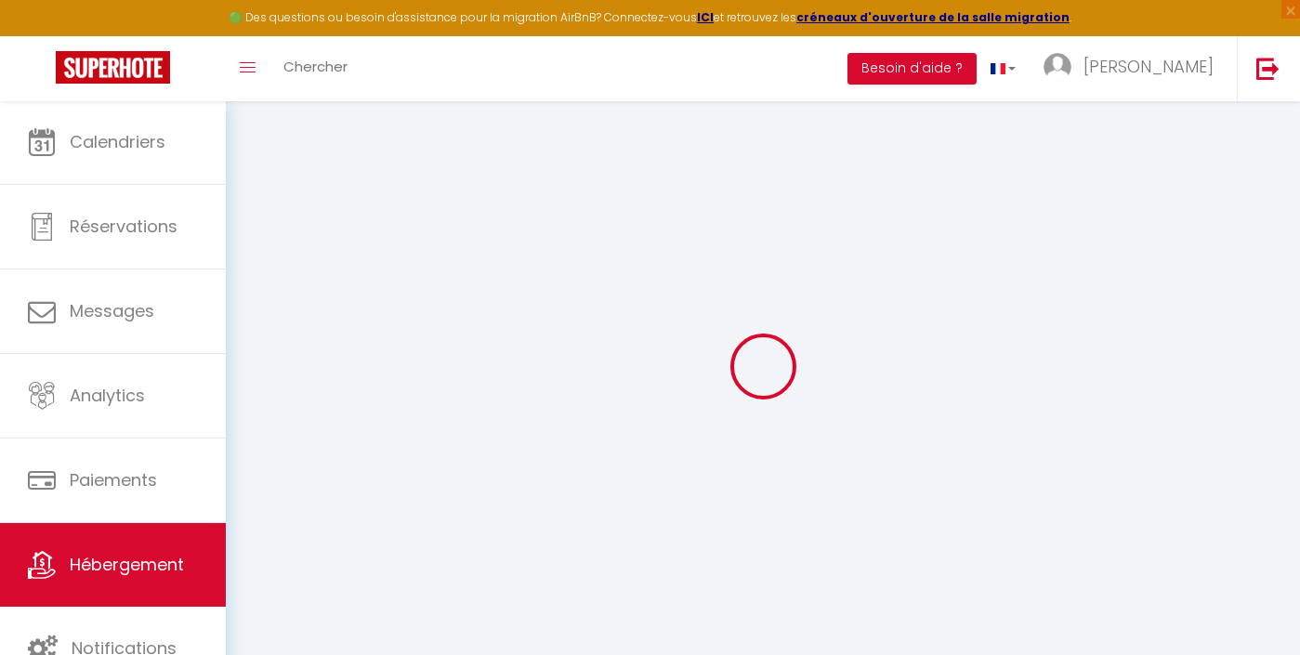
checkbox input "false"
select select
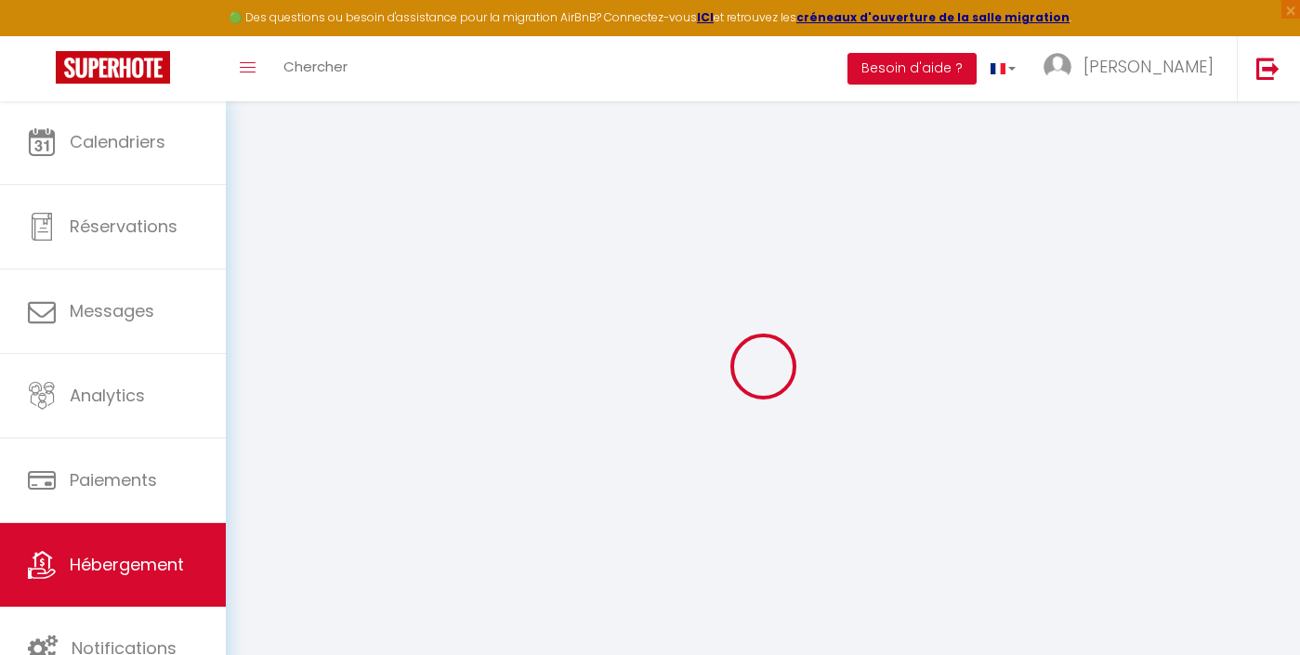
select select
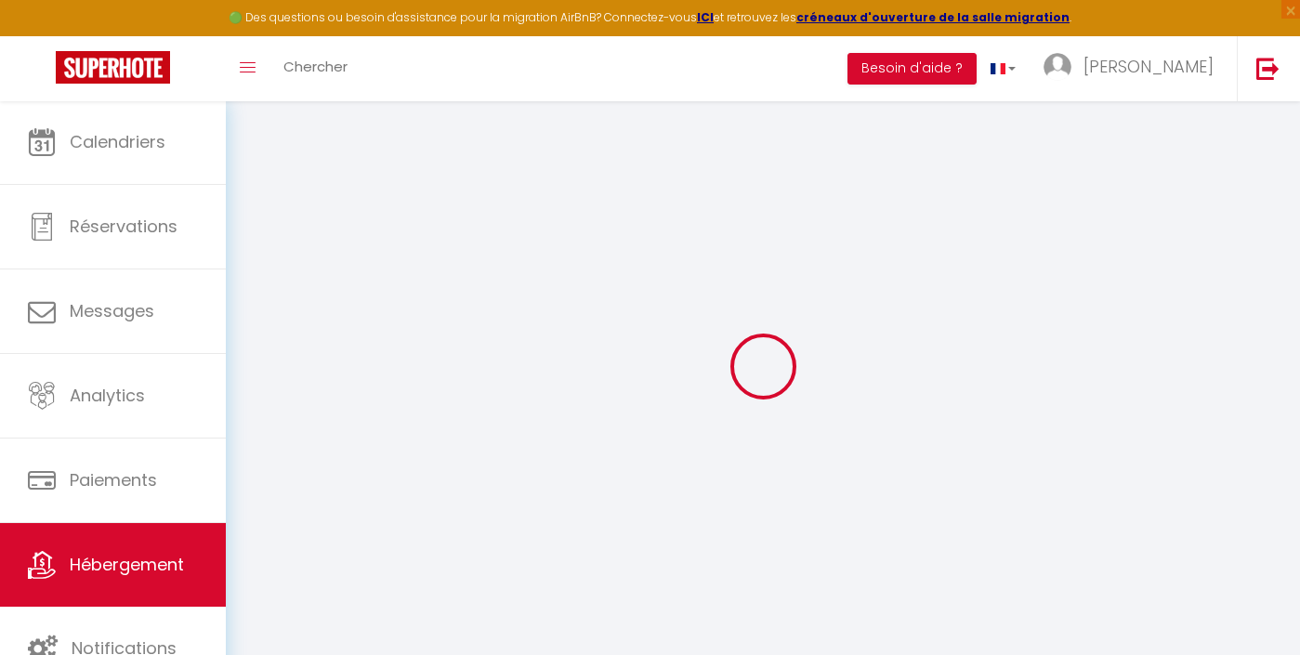
select select
checkbox input "false"
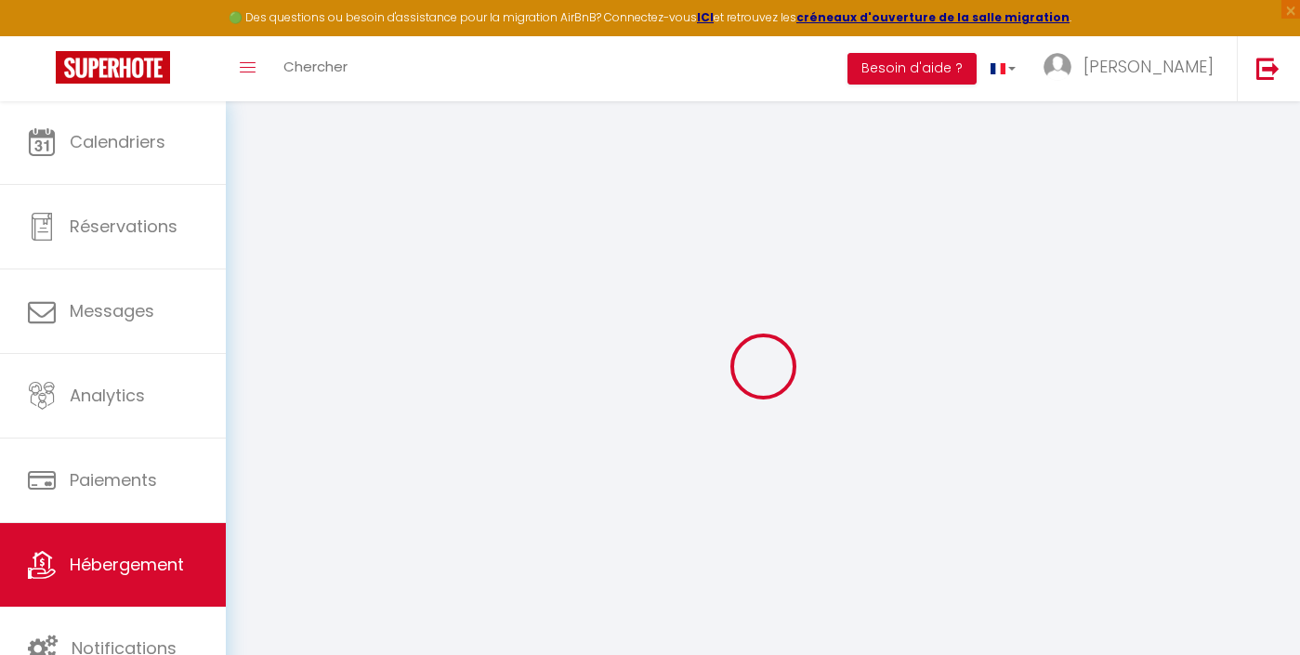
checkbox input "false"
select select
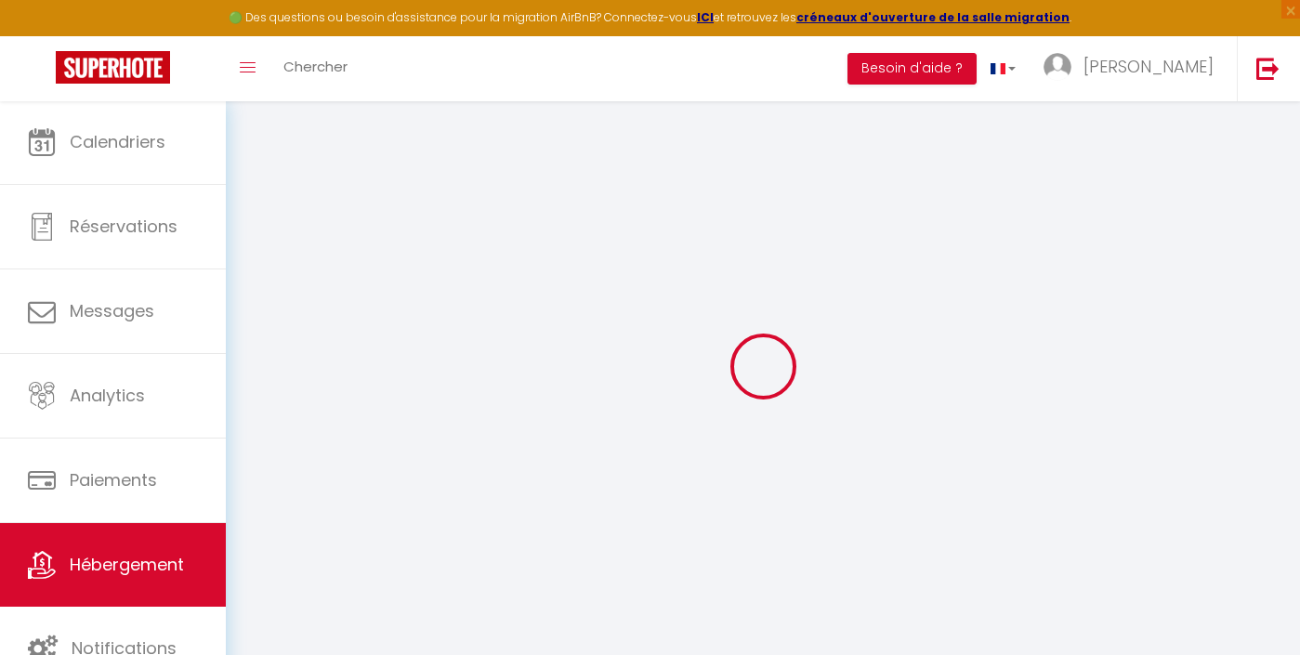
select select
checkbox input "false"
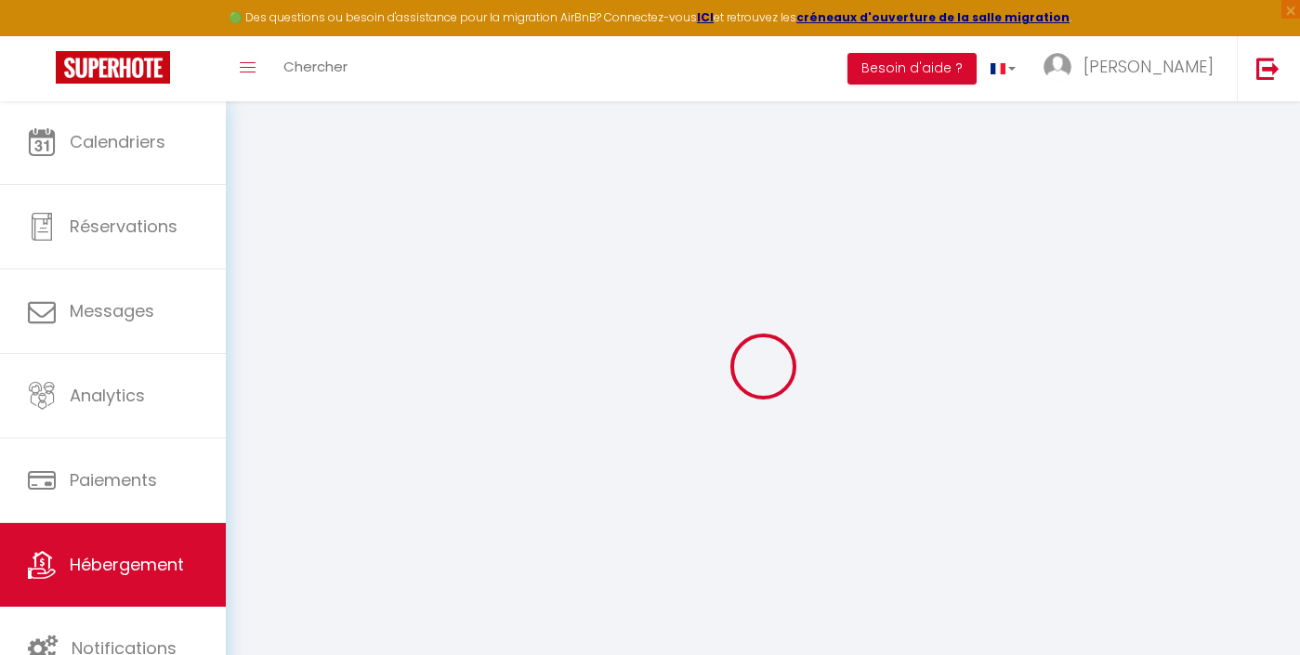
checkbox input "false"
select select
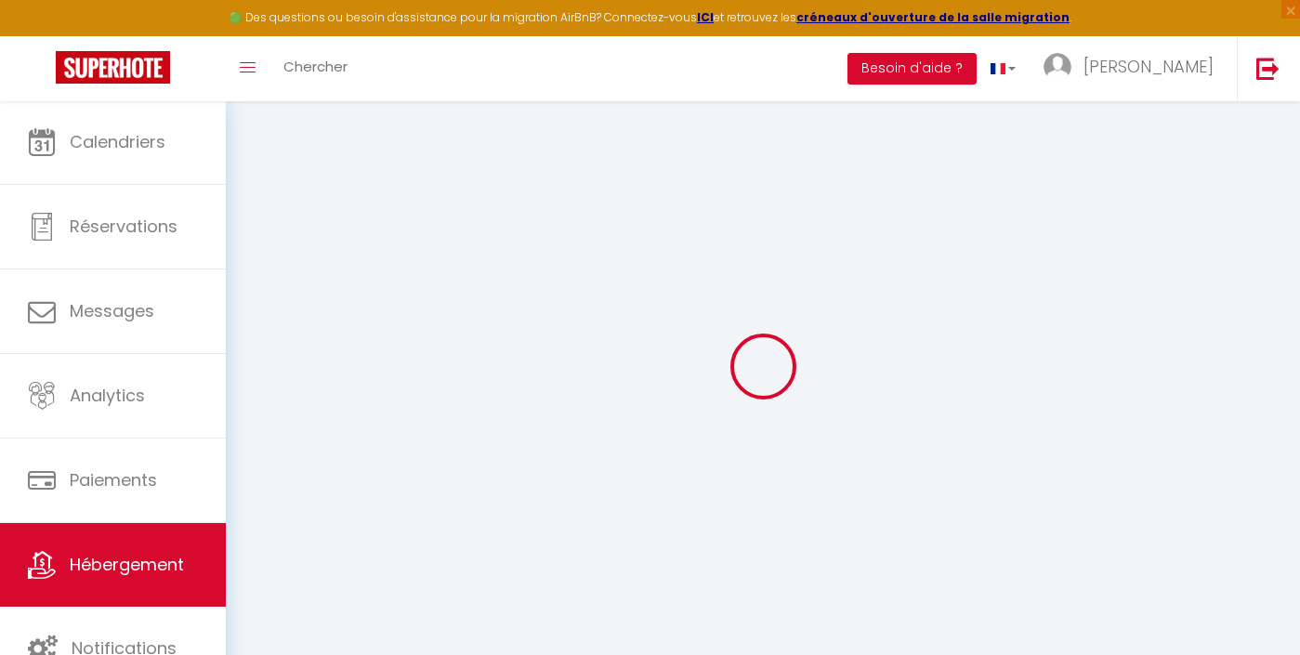
select select
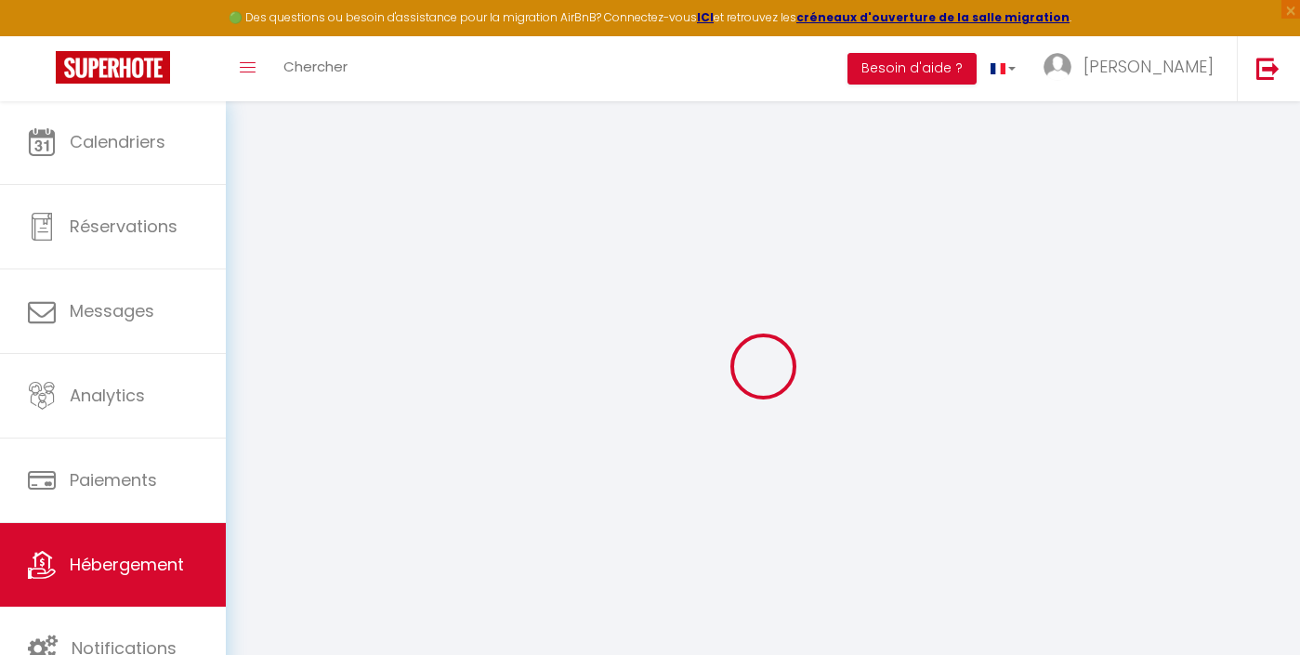
select select
checkbox input "false"
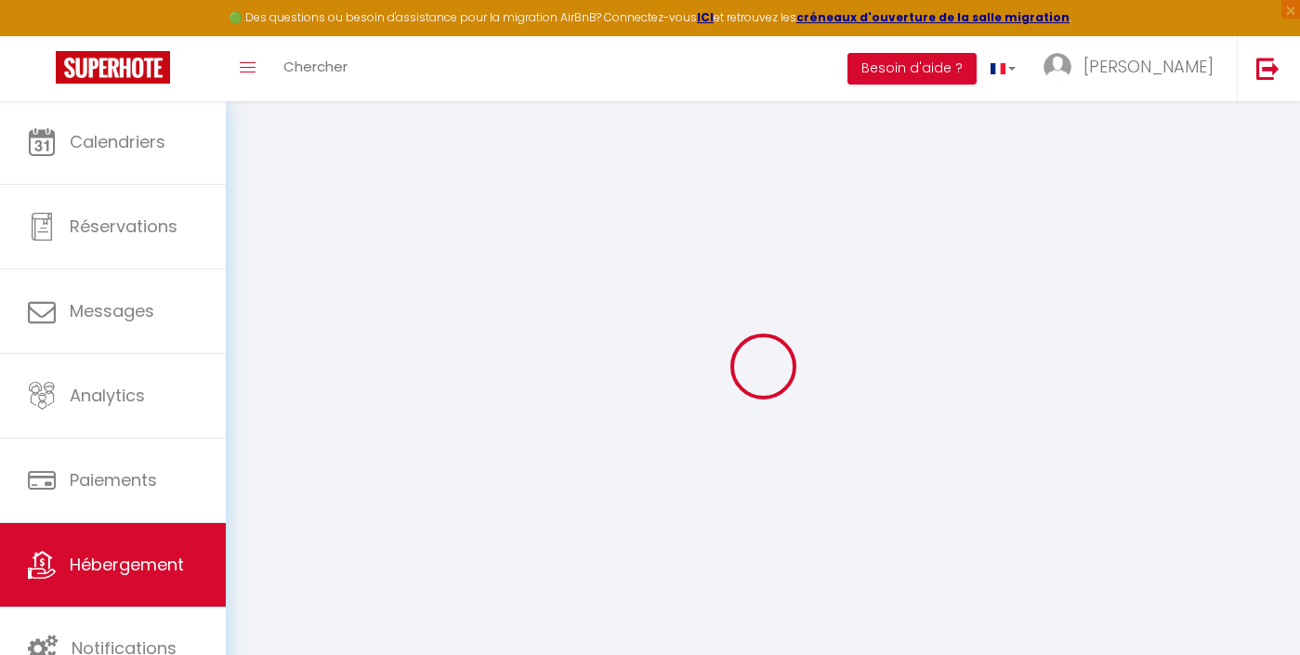
select select
type input "Le repaire des souvenirs, 4 chambres"
type input "Laetitia"
type input "LE CLERC DE BUSSY"
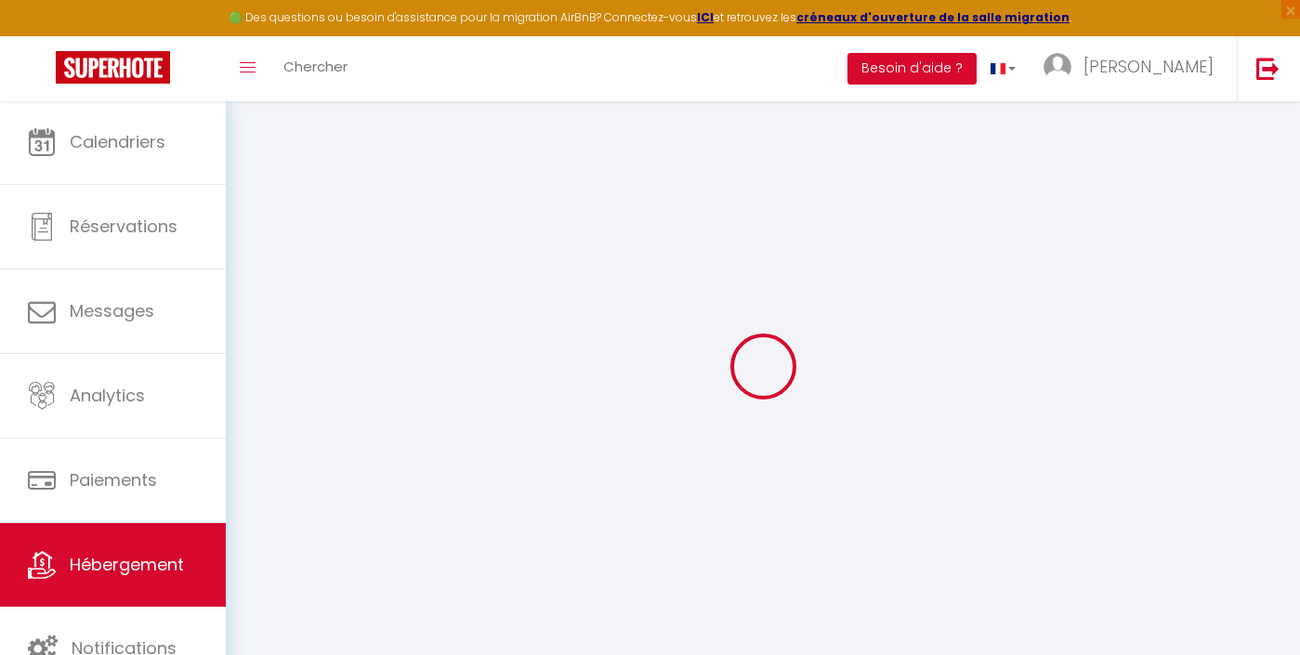
type input "13 ALLEE MATATO"
type input "33470"
type input "[PERSON_NAME]"
select select "houses"
select select "8"
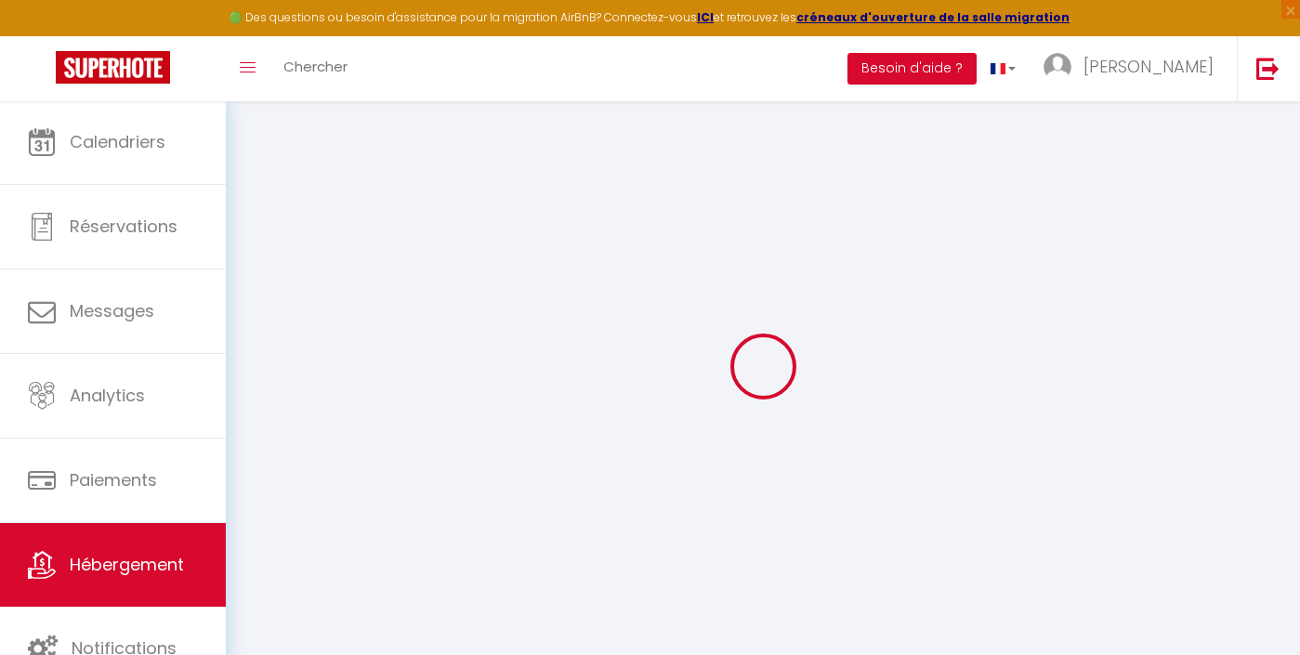
select select "4"
type input "143"
type input "10"
type input "3.13"
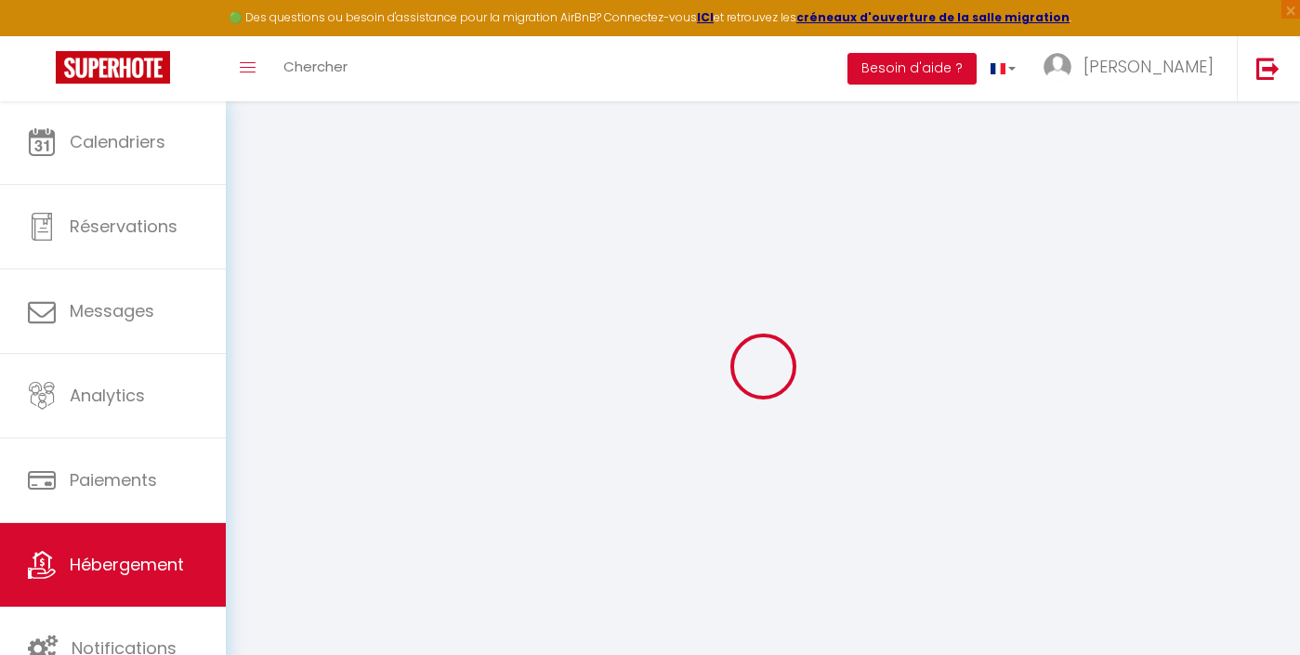
type input "0"
type input "900"
type input "19.81"
select select
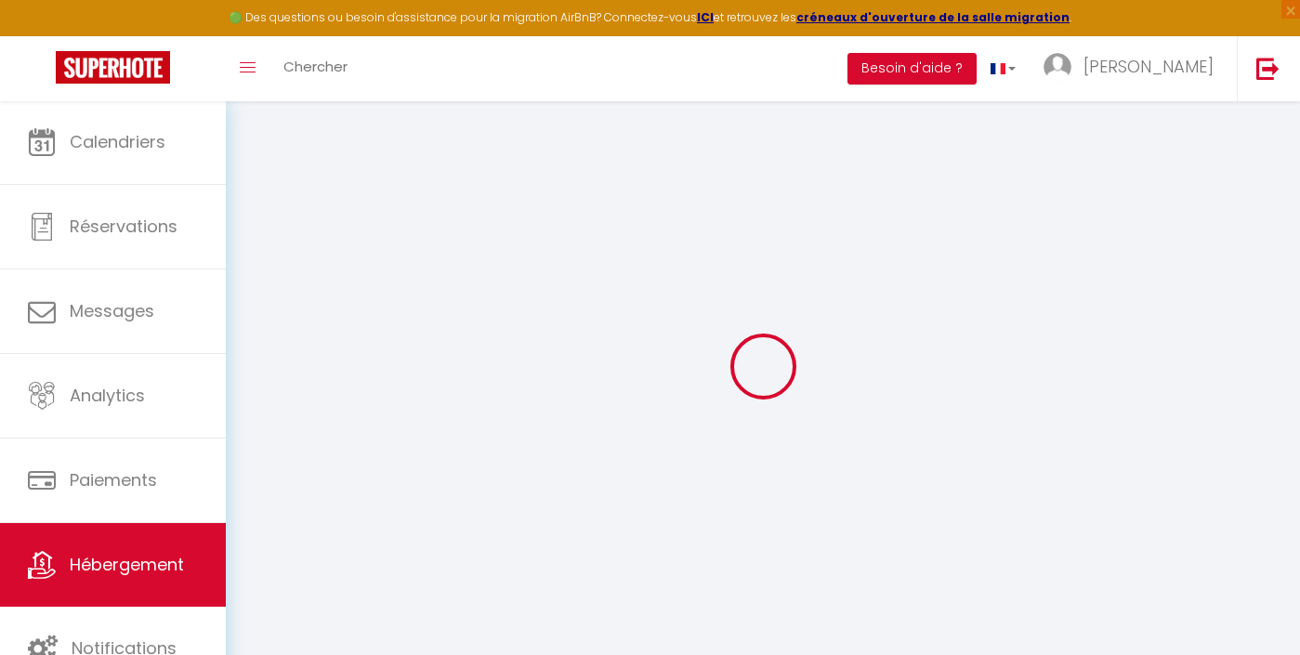
select select
type input "[STREET_ADDRESS]"
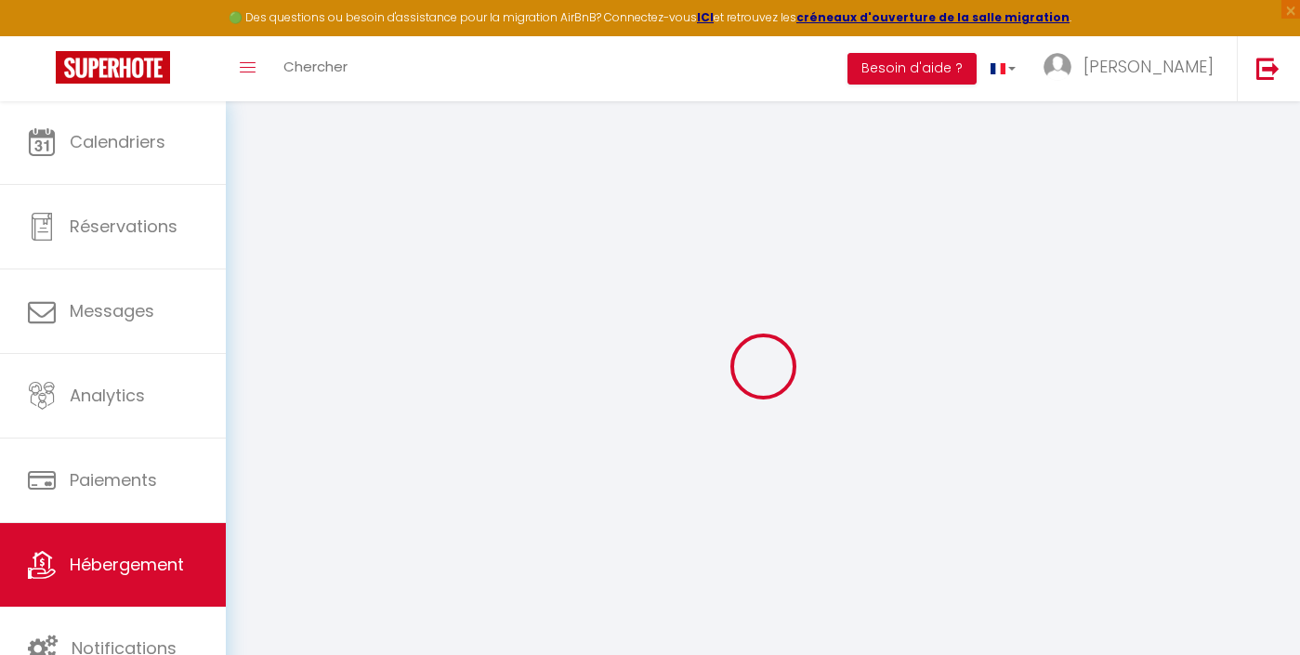
type input "85160"
type input "[GEOGRAPHIC_DATA]"
type input "[PERSON_NAME][EMAIL_ADDRESS][DOMAIN_NAME]"
select select
checkbox input "false"
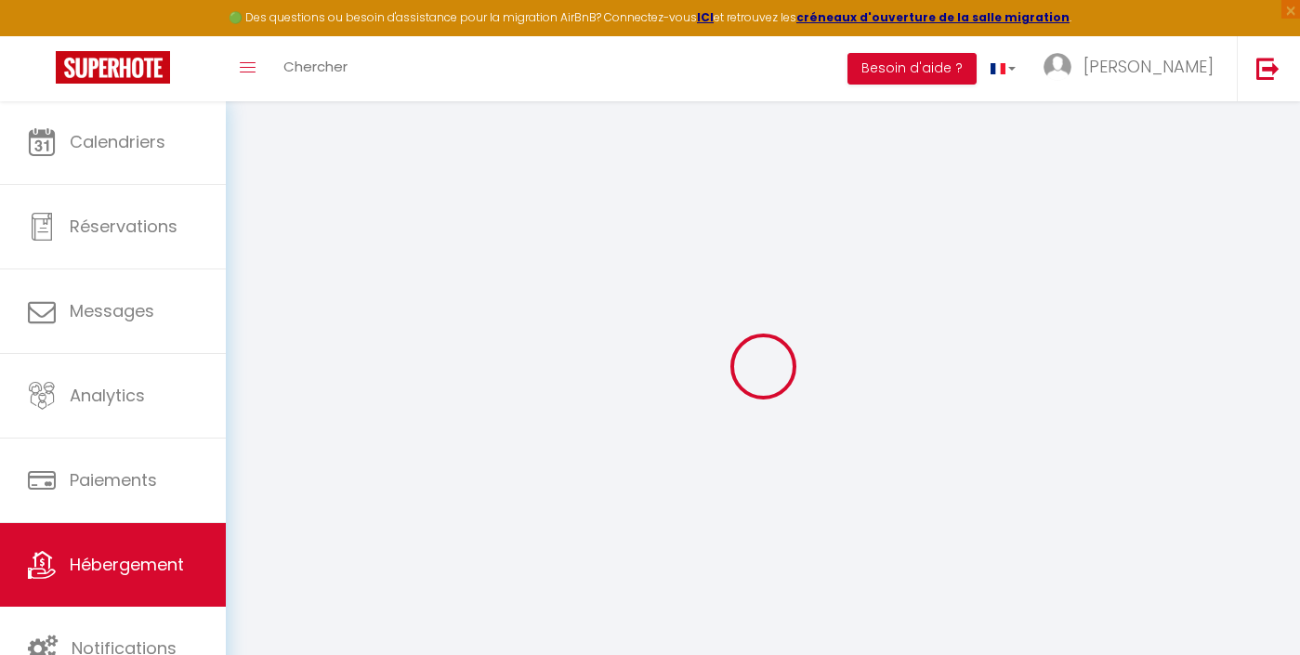
checkbox input "false"
radio input "true"
type input "0"
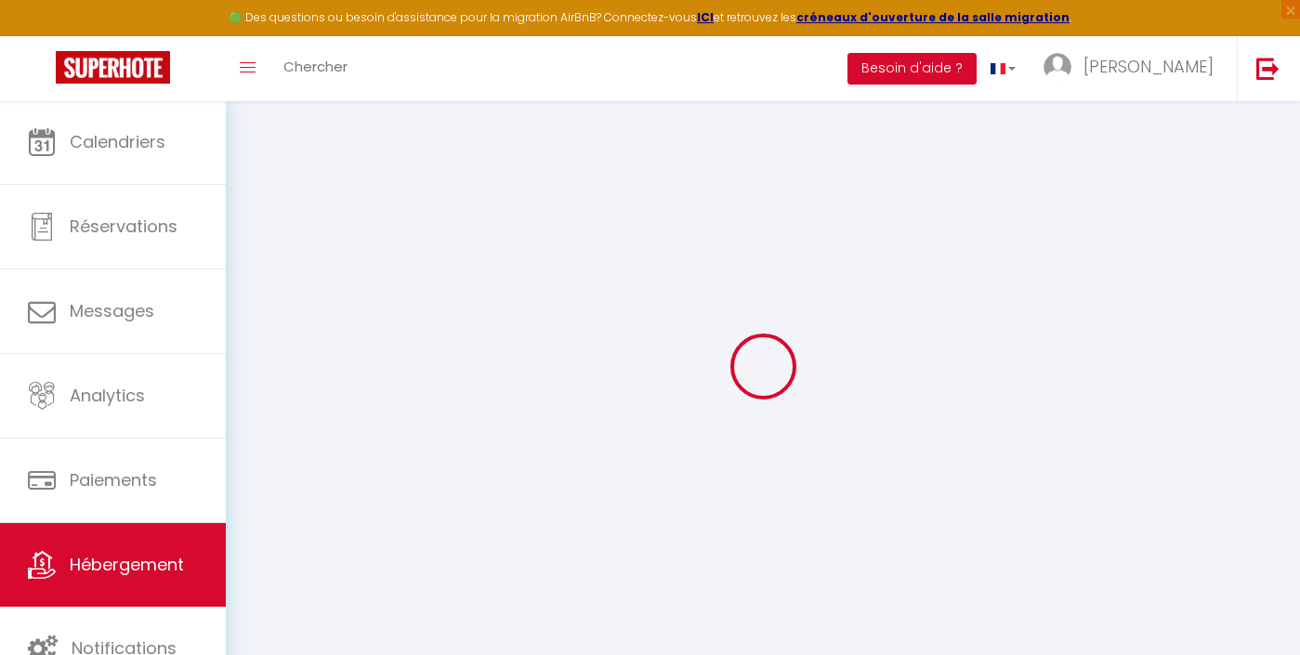
type input "0"
select select
checkbox input "false"
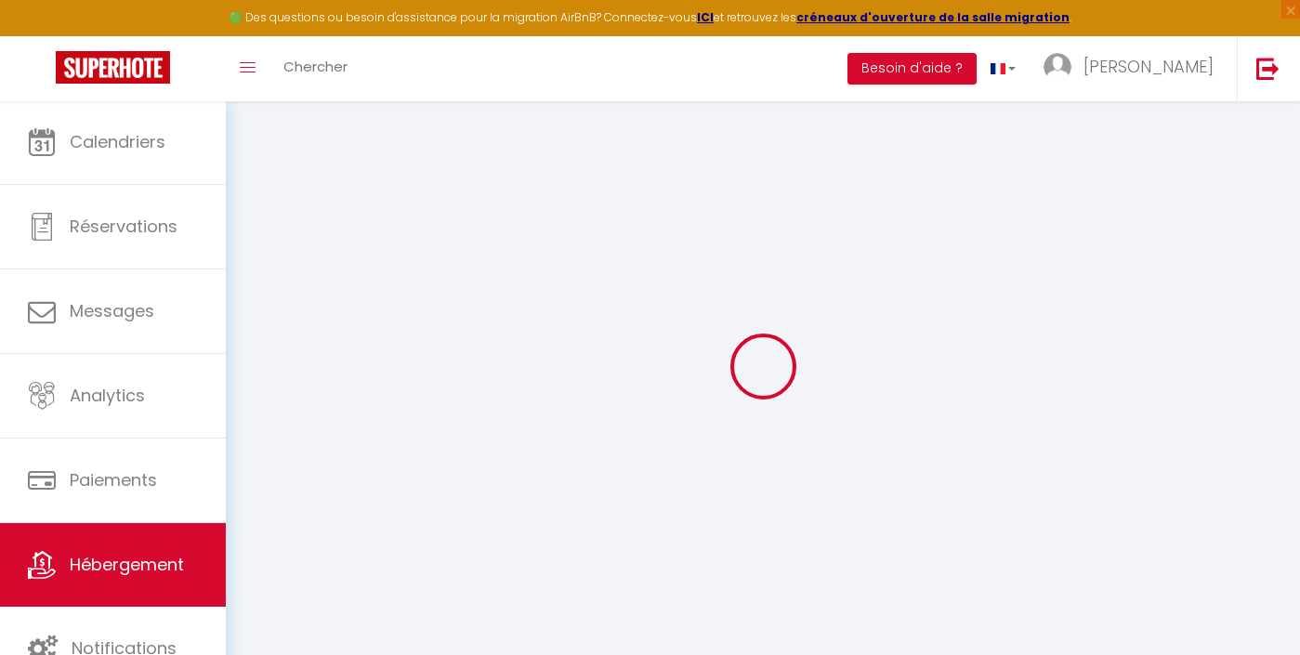
checkbox input "false"
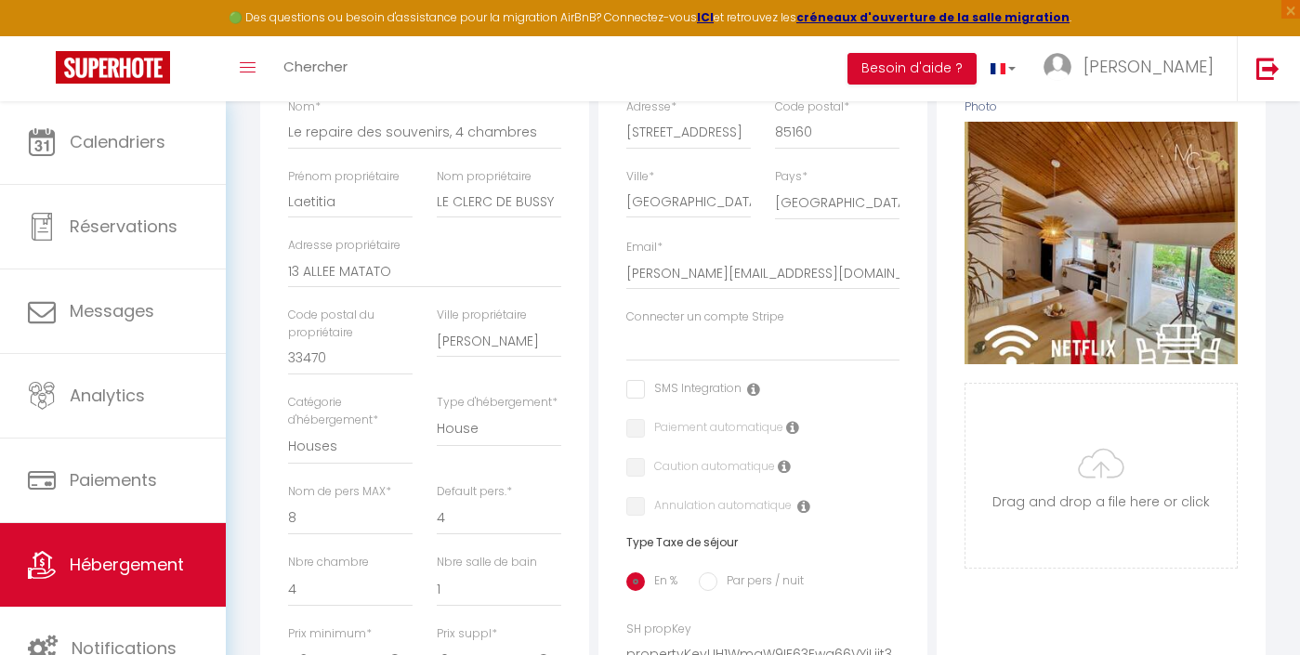
scroll to position [325, 0]
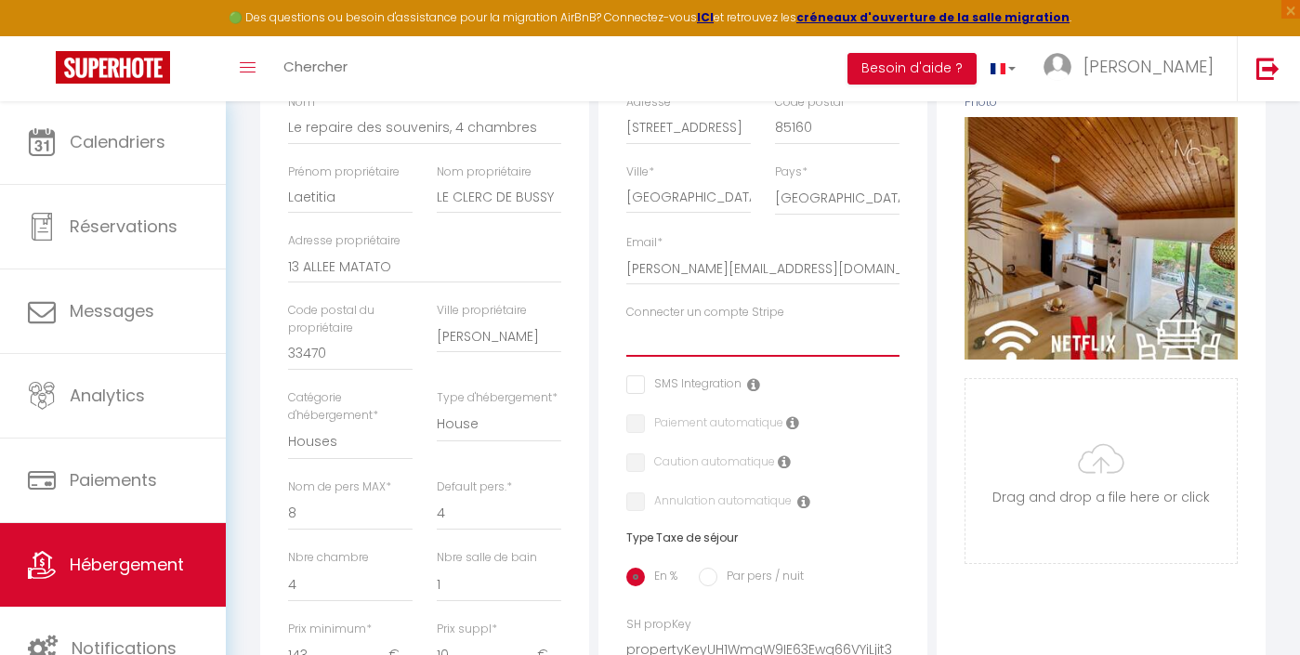
select select "15962"
checkbox input "false"
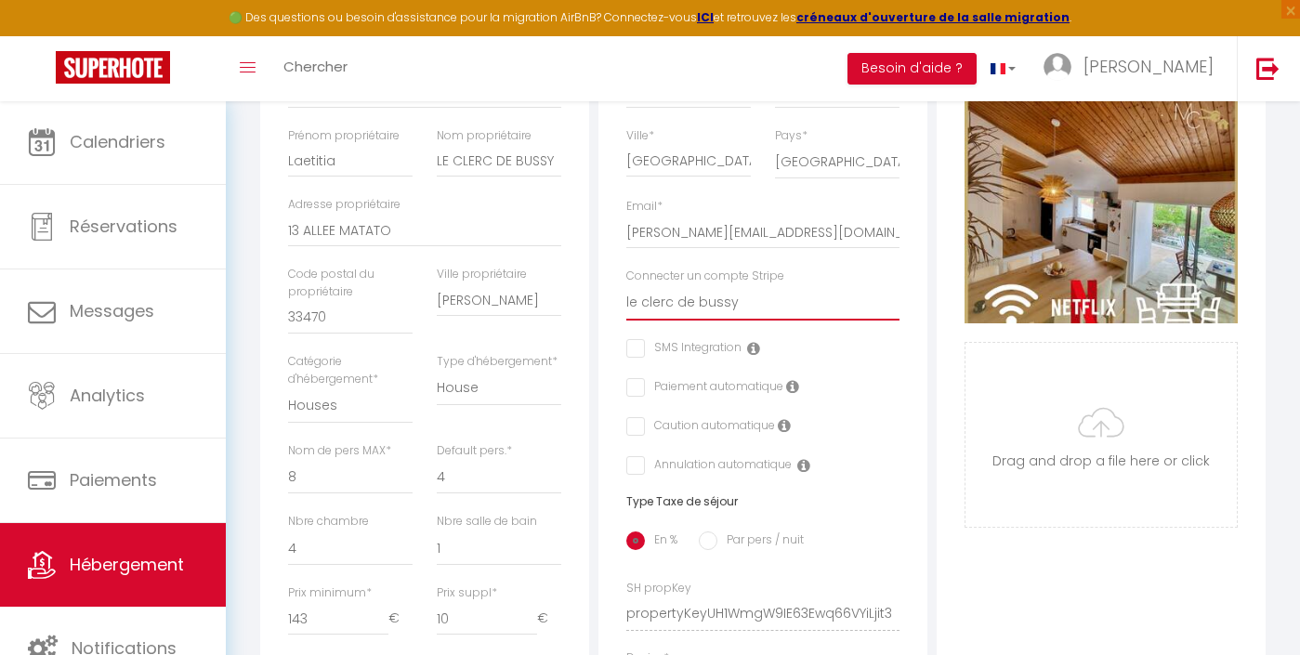
scroll to position [363, 0]
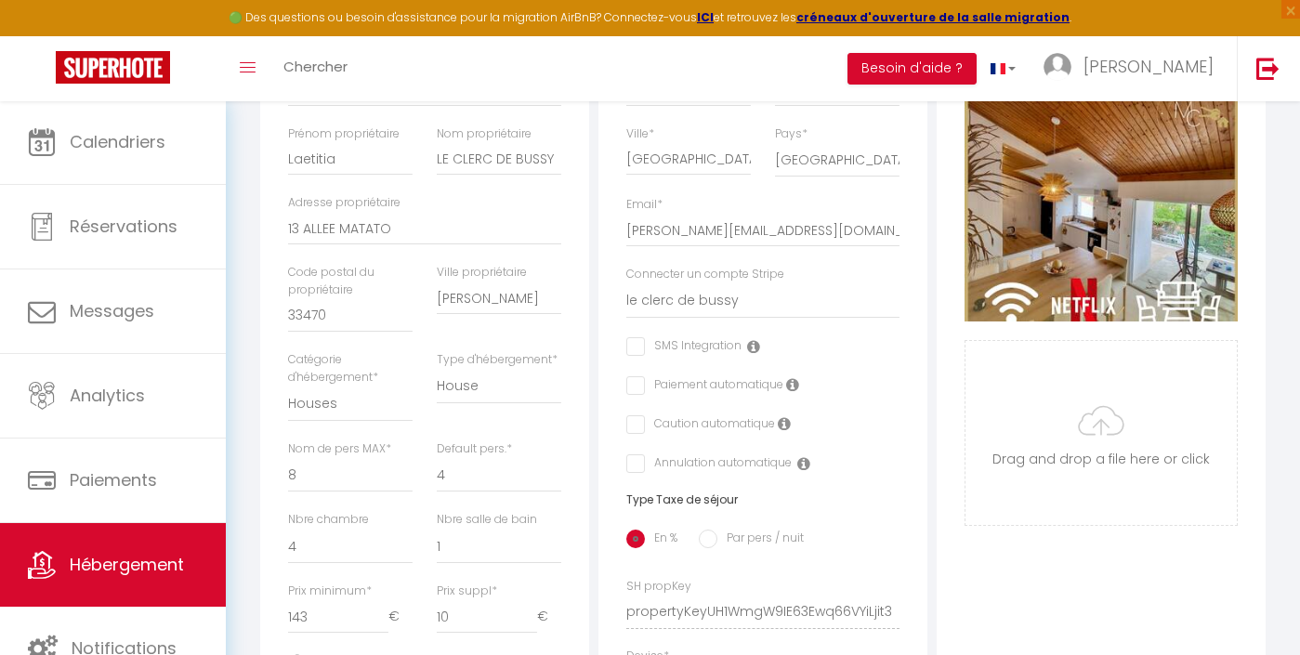
click at [634, 428] on input "checkbox" at bounding box center [633, 425] width 12 height 19
checkbox input "true"
checkbox input "false"
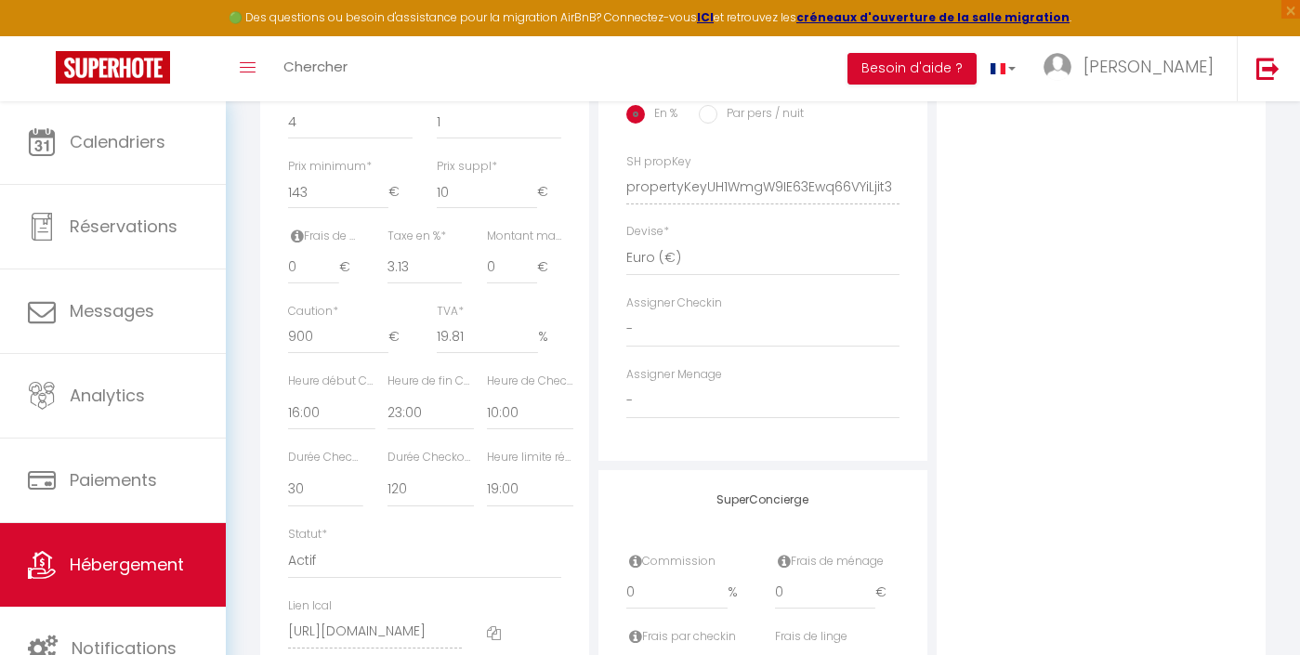
scroll to position [789, 0]
click at [417, 252] on input "3.13" at bounding box center [425, 266] width 74 height 33
type input "3.1"
checkbox input "false"
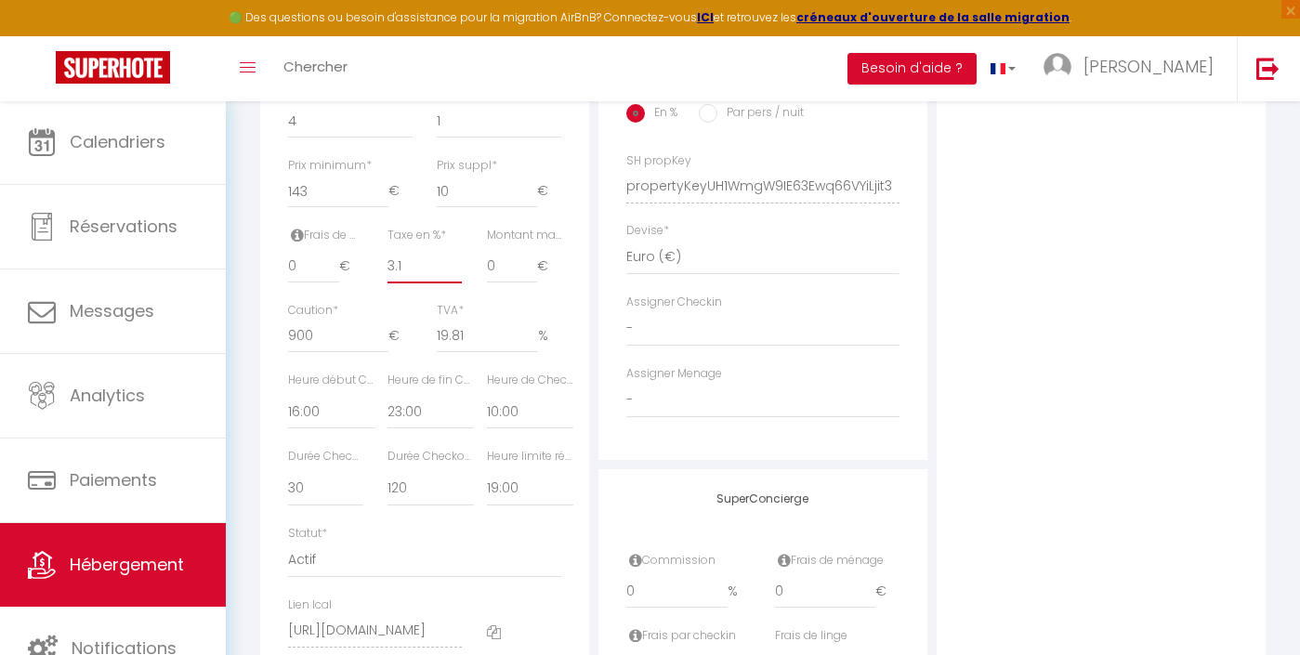
checkbox input "false"
type input "3.3"
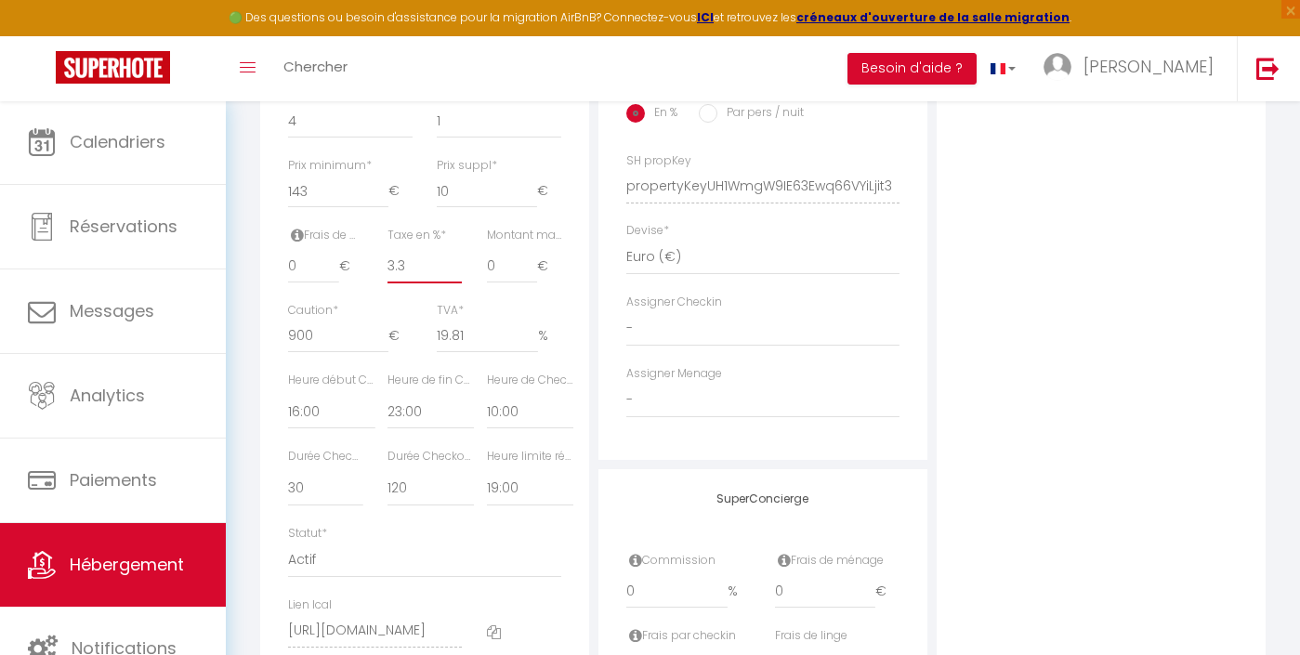
checkbox input "false"
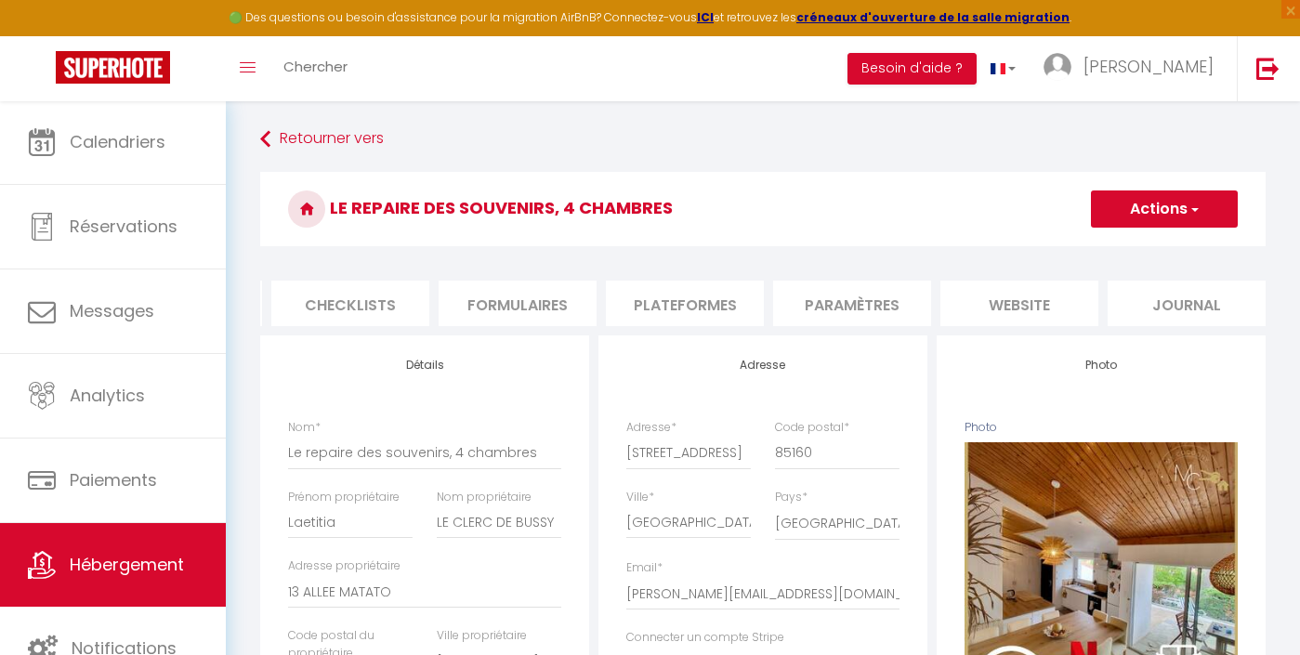
scroll to position [0, 0]
type input "3.3"
click at [1191, 207] on span "button" at bounding box center [1194, 209] width 12 height 19
click at [1109, 251] on input "Enregistrer" at bounding box center [1091, 250] width 69 height 19
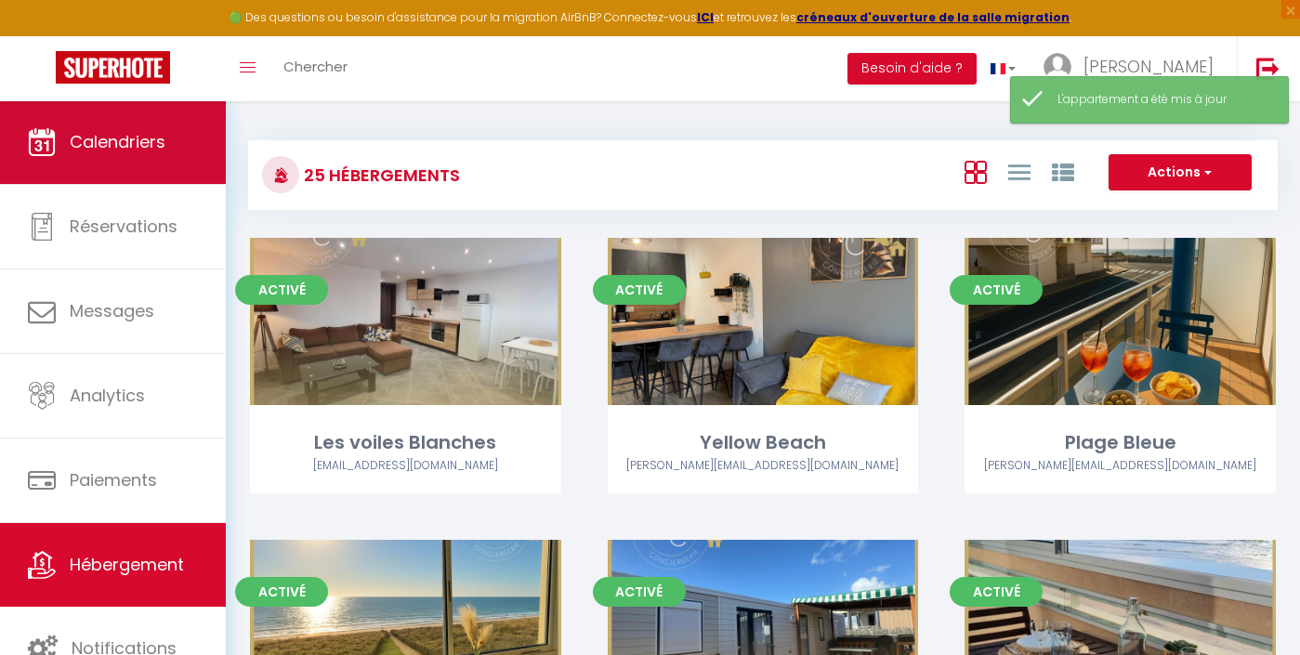
click at [151, 162] on link "Calendriers" at bounding box center [113, 142] width 226 height 84
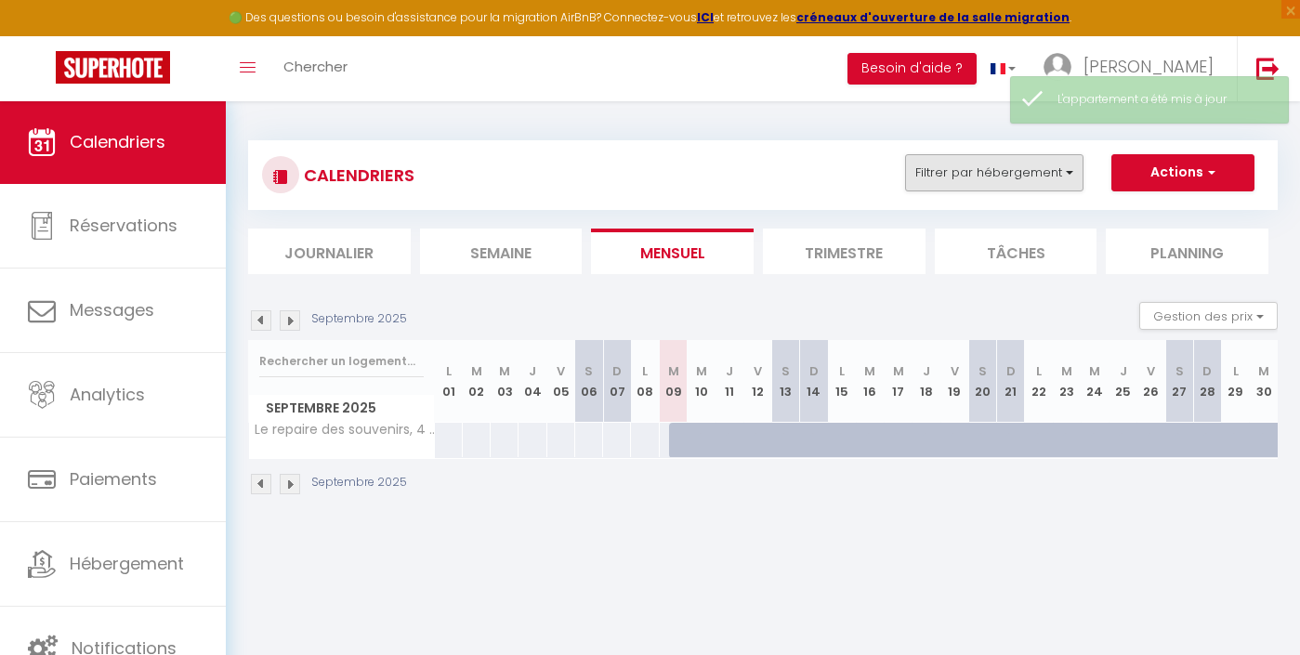
click at [1020, 187] on button "Filtrer par hébergement" at bounding box center [994, 172] width 178 height 37
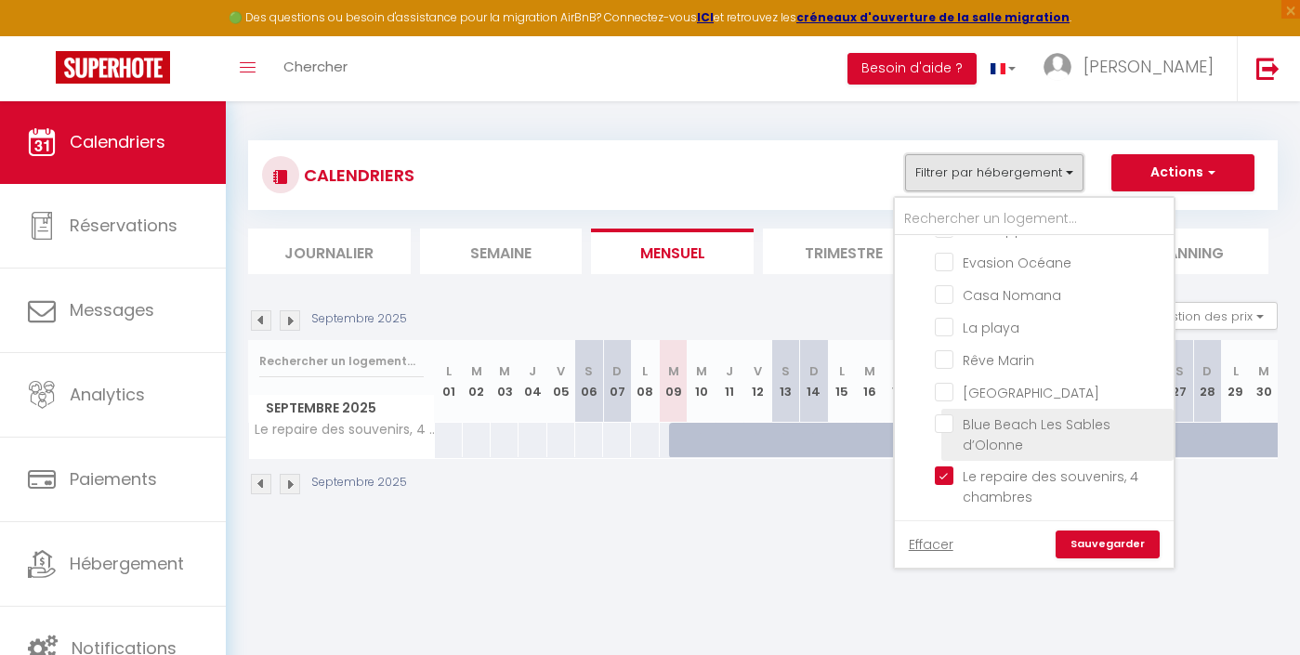
scroll to position [685, 0]
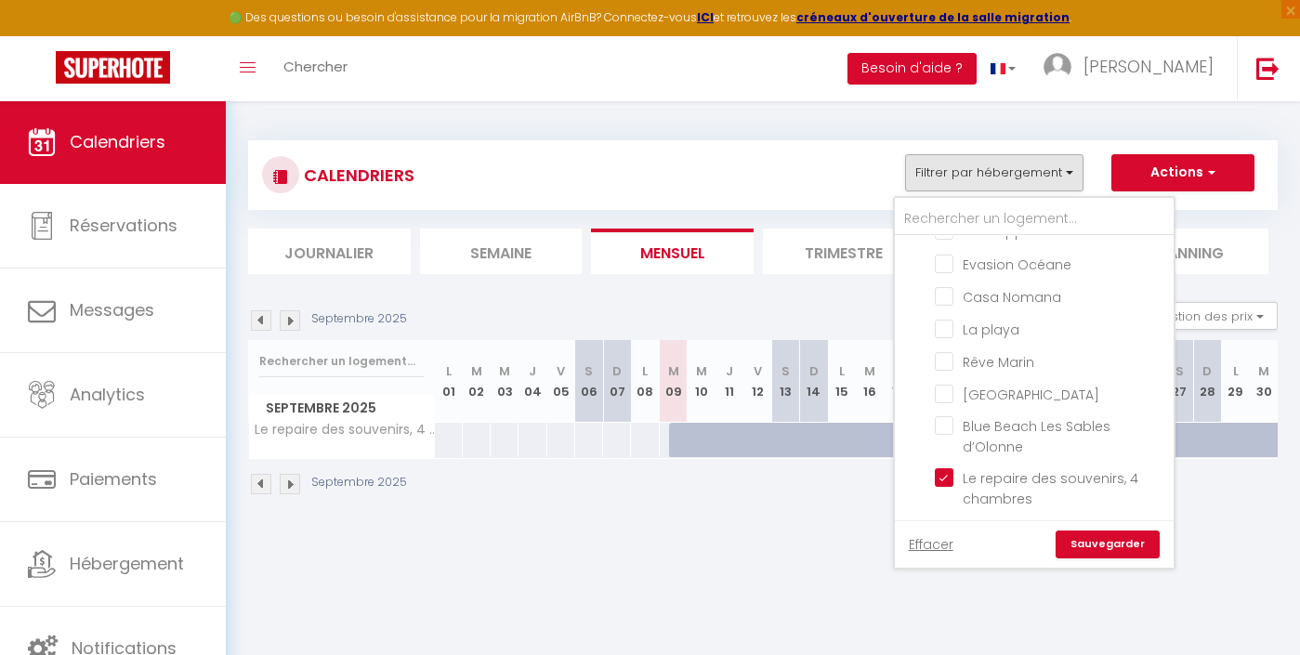
click at [1112, 538] on link "Sauvegarder" at bounding box center [1108, 545] width 104 height 28
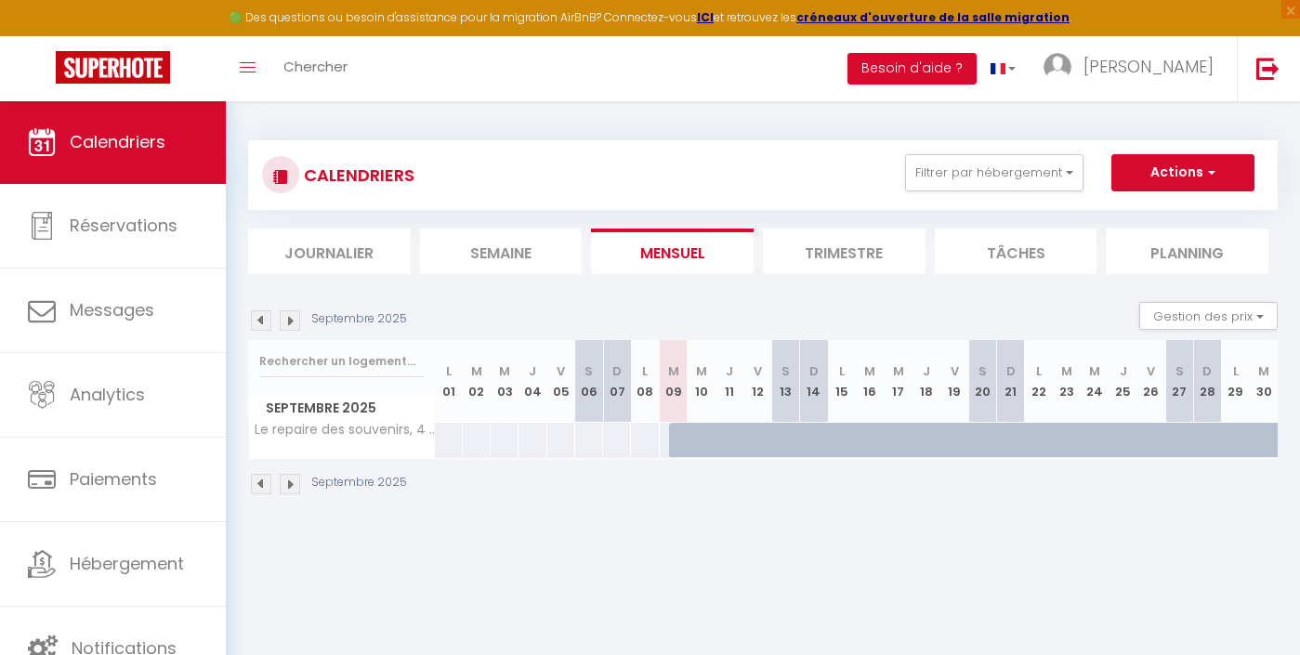
click at [1236, 435] on div at bounding box center [1246, 450] width 28 height 35
type input "143"
select select "1"
type input "Lun 29 Septembre 2025"
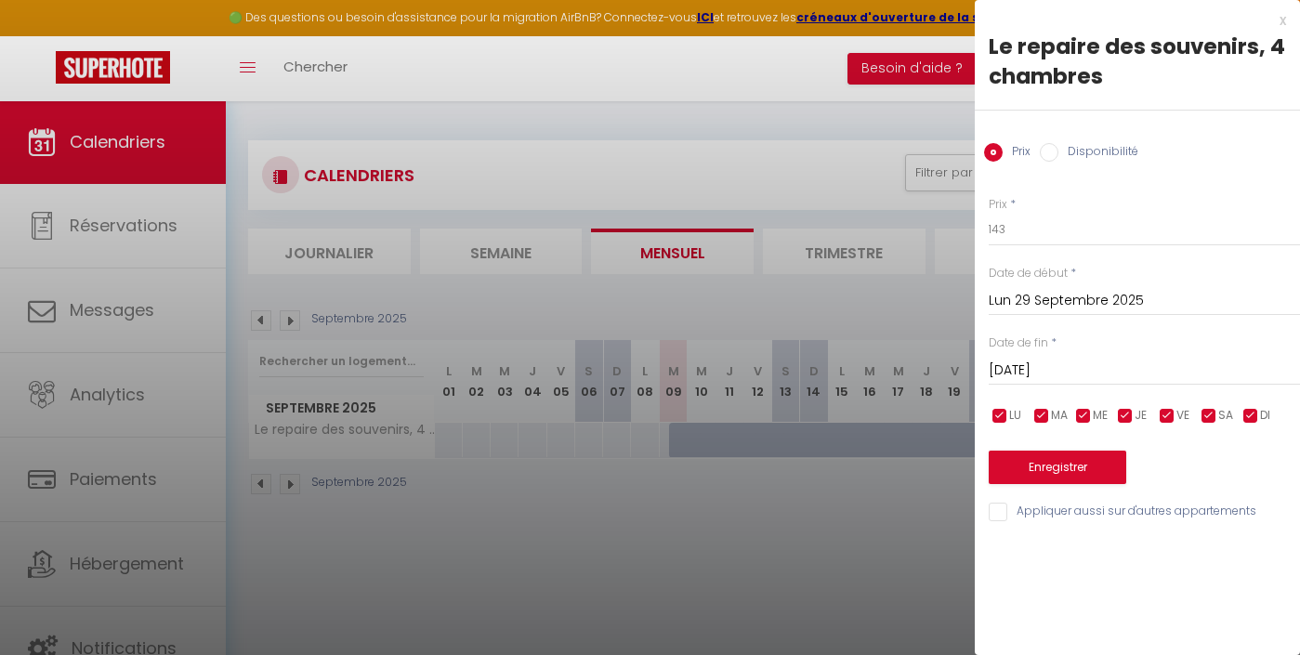
click at [1092, 159] on label "Disponibilité" at bounding box center [1099, 153] width 80 height 20
click at [1059, 159] on input "Disponibilité" at bounding box center [1049, 152] width 19 height 19
click at [1083, 375] on input "[DATE]" at bounding box center [1144, 373] width 311 height 24
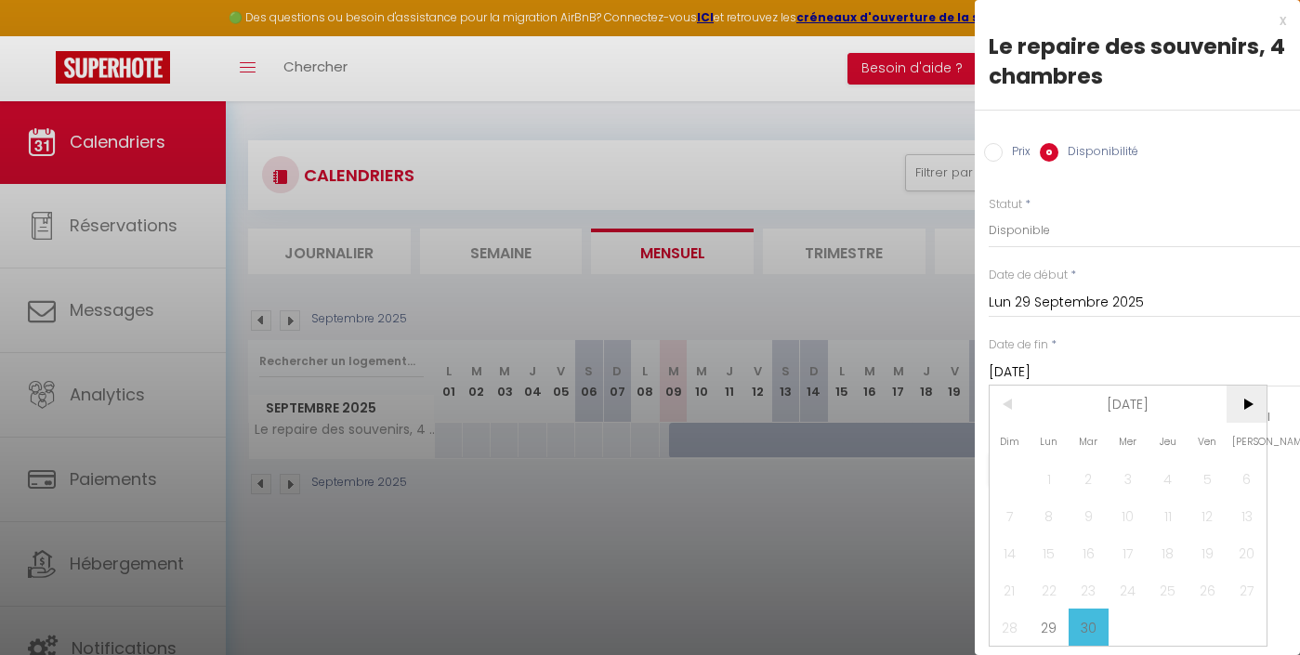
click at [1258, 411] on span ">" at bounding box center [1247, 404] width 40 height 37
click at [1254, 412] on span ">" at bounding box center [1247, 404] width 40 height 37
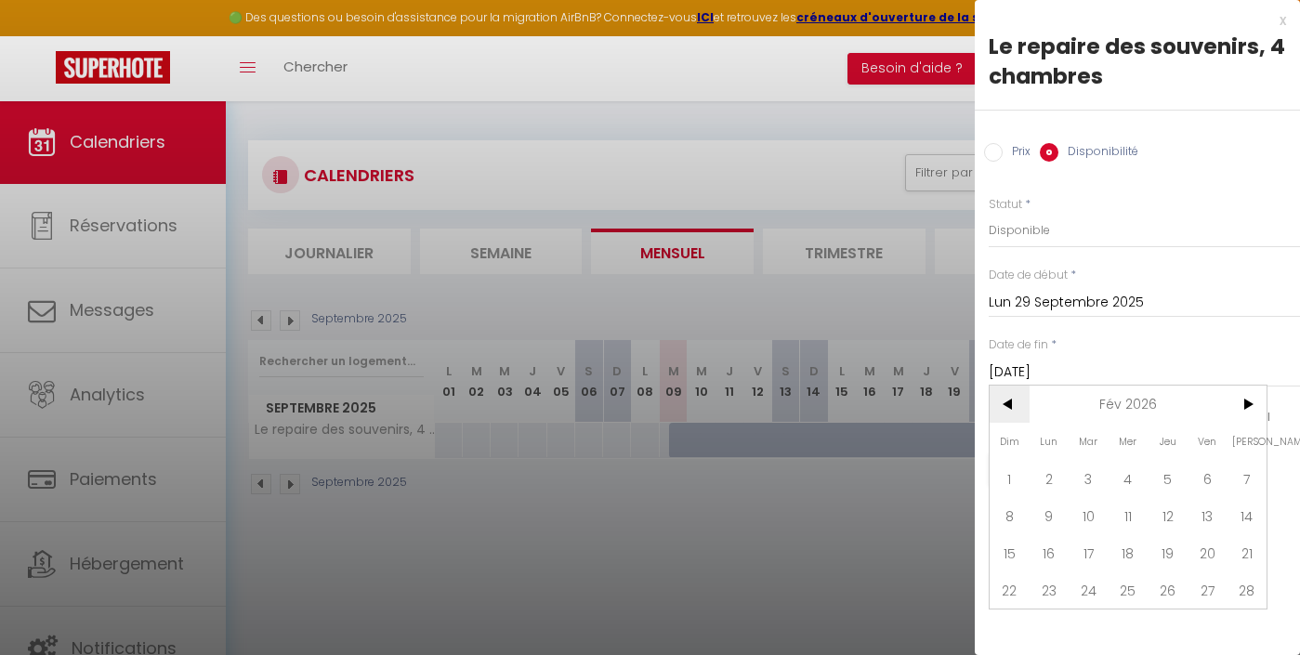
click at [1019, 403] on span "<" at bounding box center [1010, 404] width 40 height 37
click at [1018, 403] on span "<" at bounding box center [1010, 404] width 40 height 37
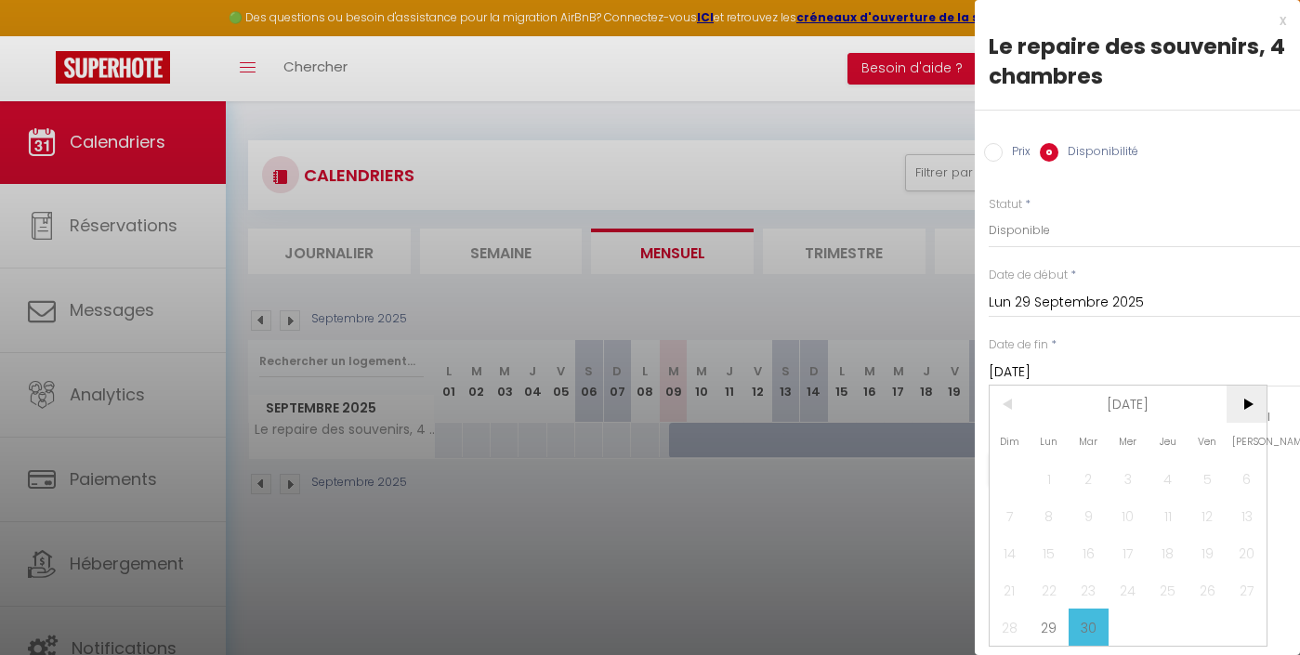
click at [1255, 400] on span ">" at bounding box center [1247, 404] width 40 height 37
click at [1021, 591] on span "19" at bounding box center [1010, 590] width 40 height 37
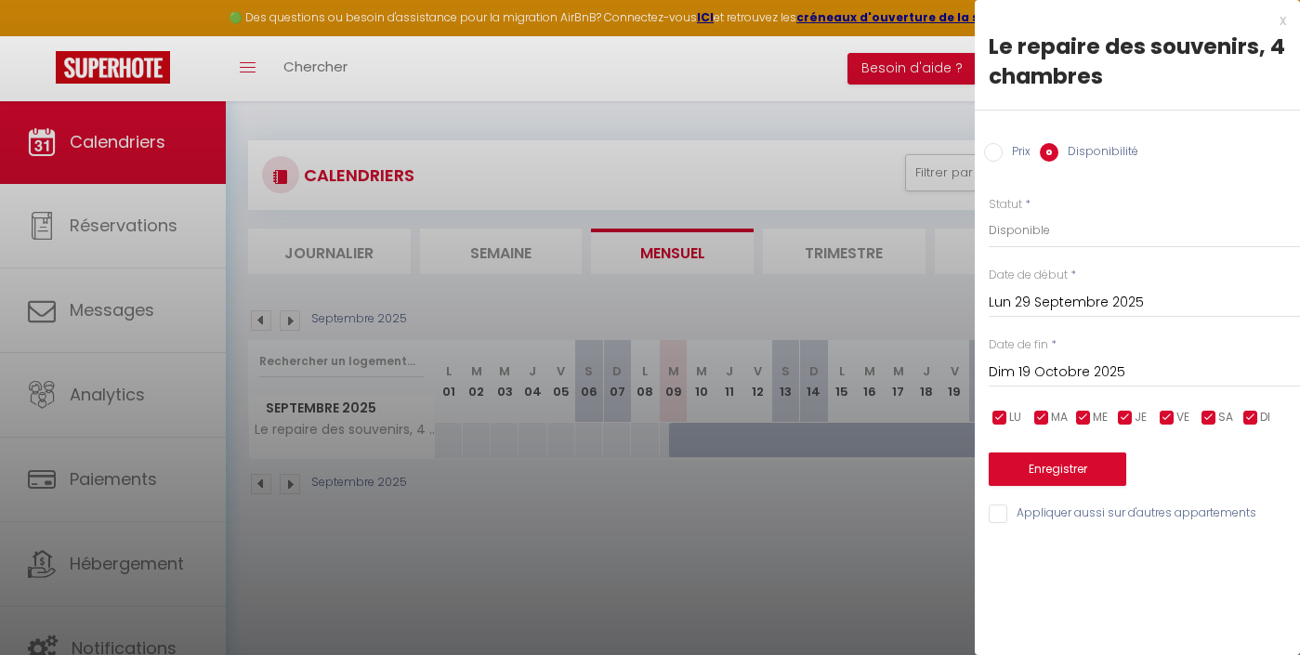
click at [1062, 467] on button "Enregistrer" at bounding box center [1058, 469] width 138 height 33
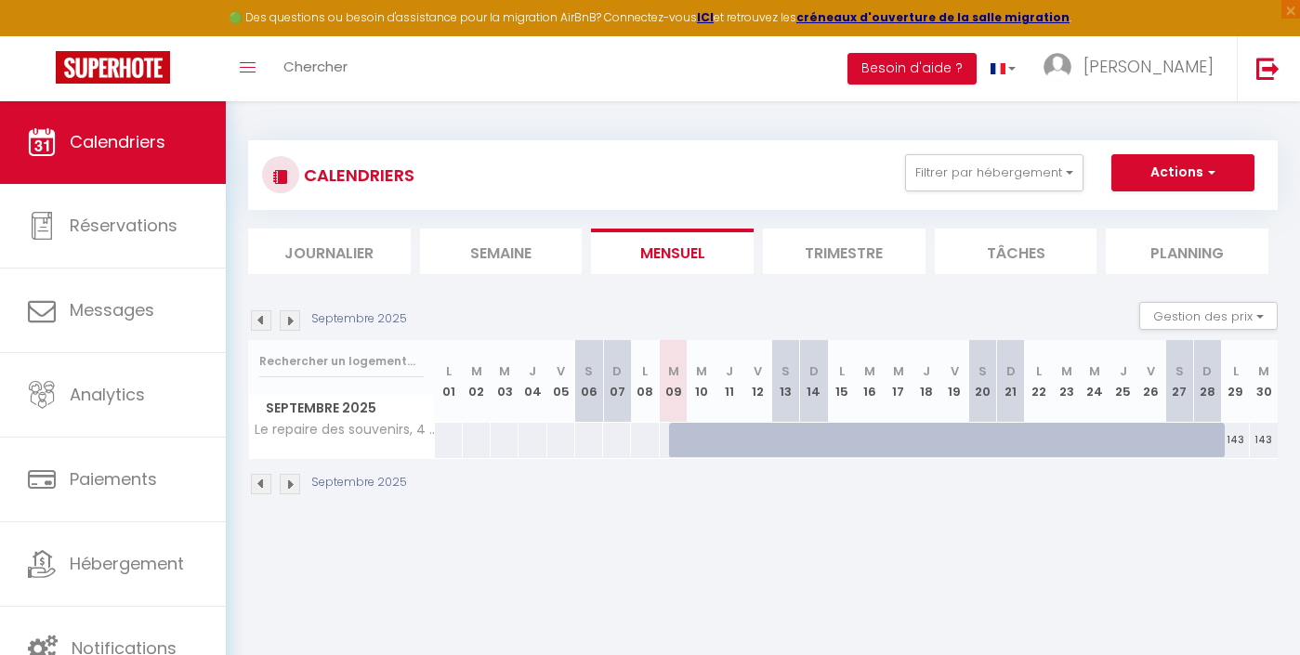
click at [294, 322] on img at bounding box center [290, 320] width 20 height 20
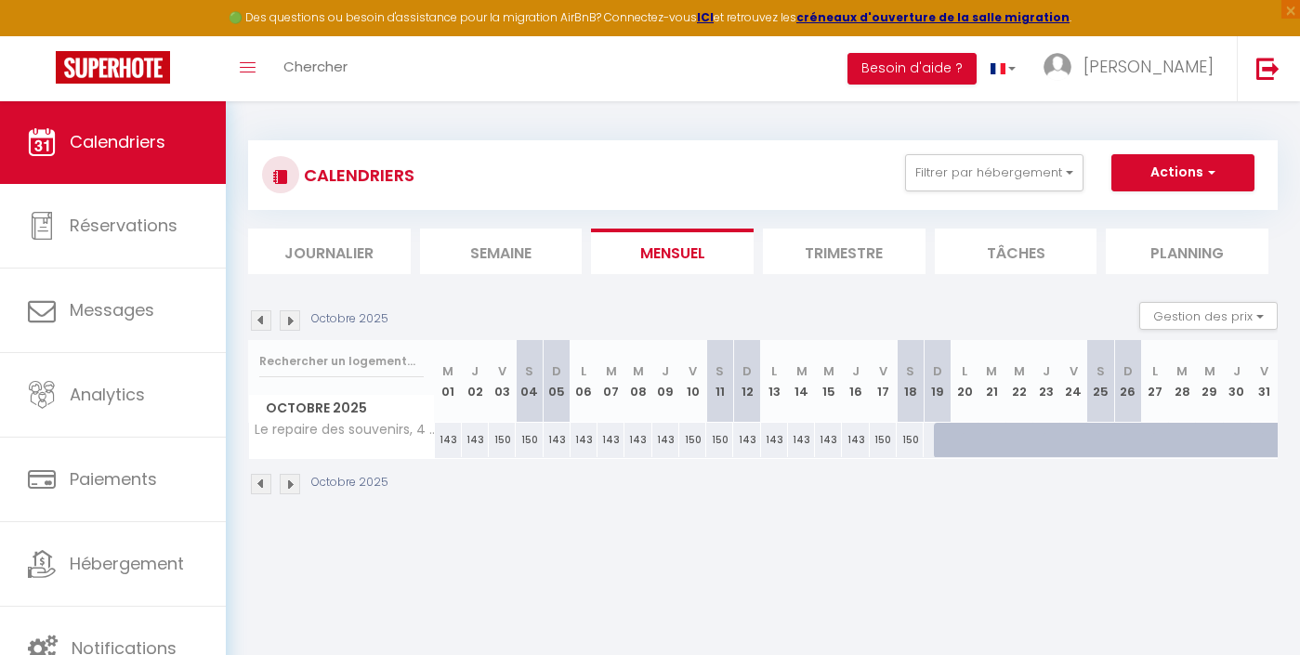
click at [294, 323] on img at bounding box center [290, 320] width 20 height 20
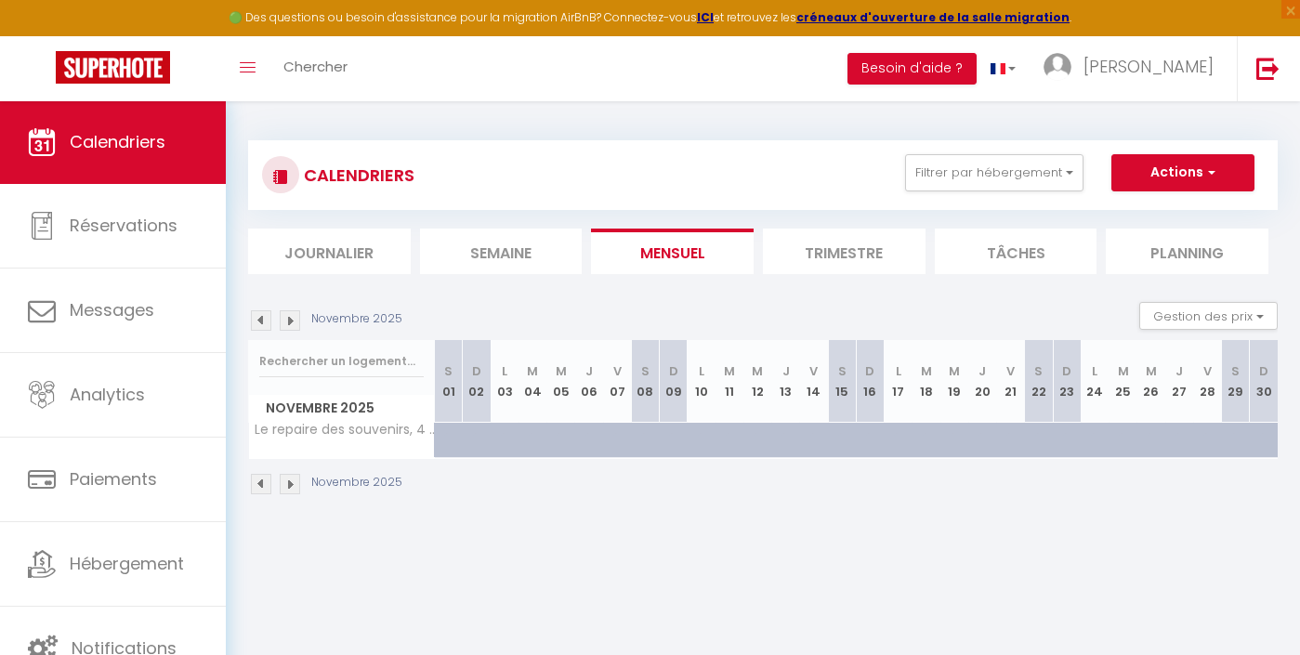
click at [478, 437] on div at bounding box center [487, 450] width 28 height 35
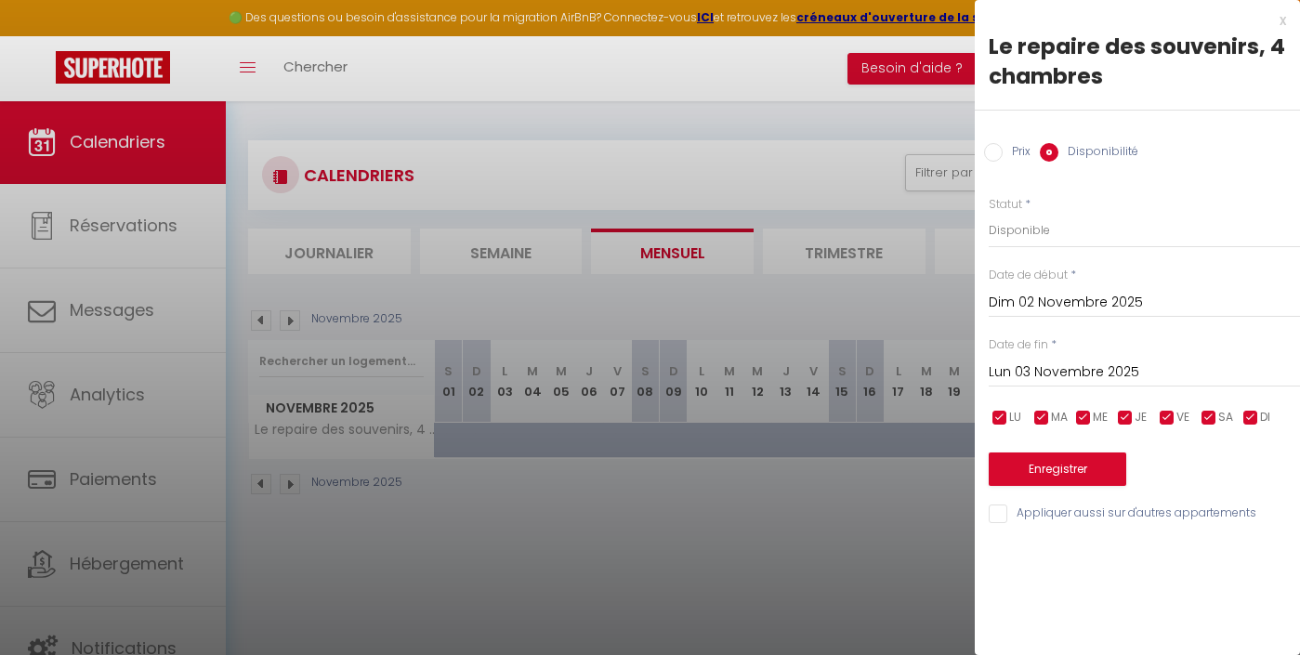
click at [1063, 366] on input "Lun 03 Novembre 2025" at bounding box center [1144, 373] width 311 height 24
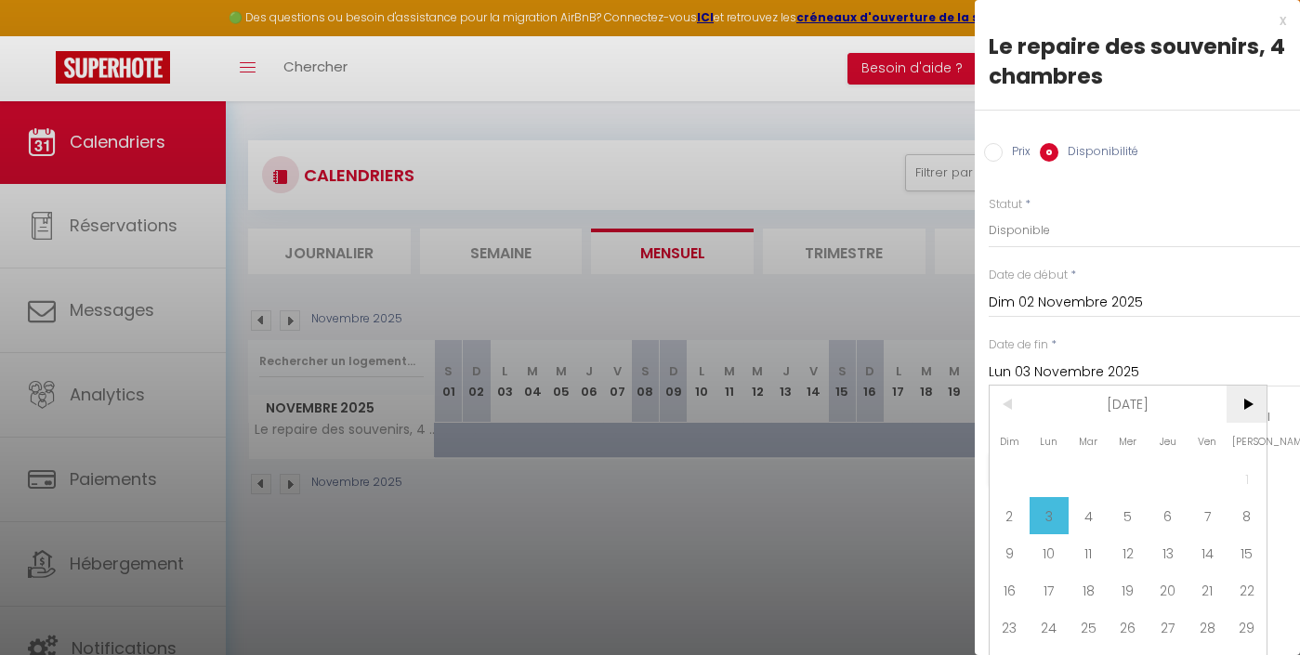
click at [1260, 423] on span ">" at bounding box center [1247, 404] width 40 height 37
click at [1022, 584] on span "21" at bounding box center [1010, 590] width 40 height 37
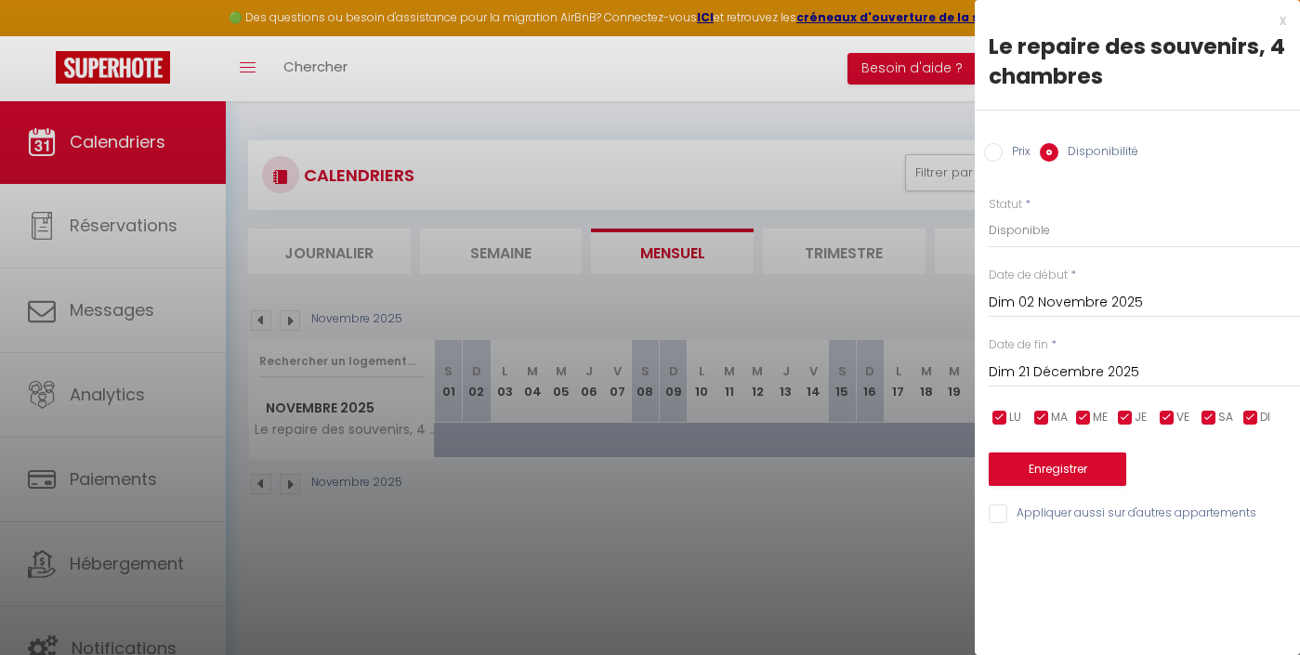
click at [1070, 464] on button "Enregistrer" at bounding box center [1058, 469] width 138 height 33
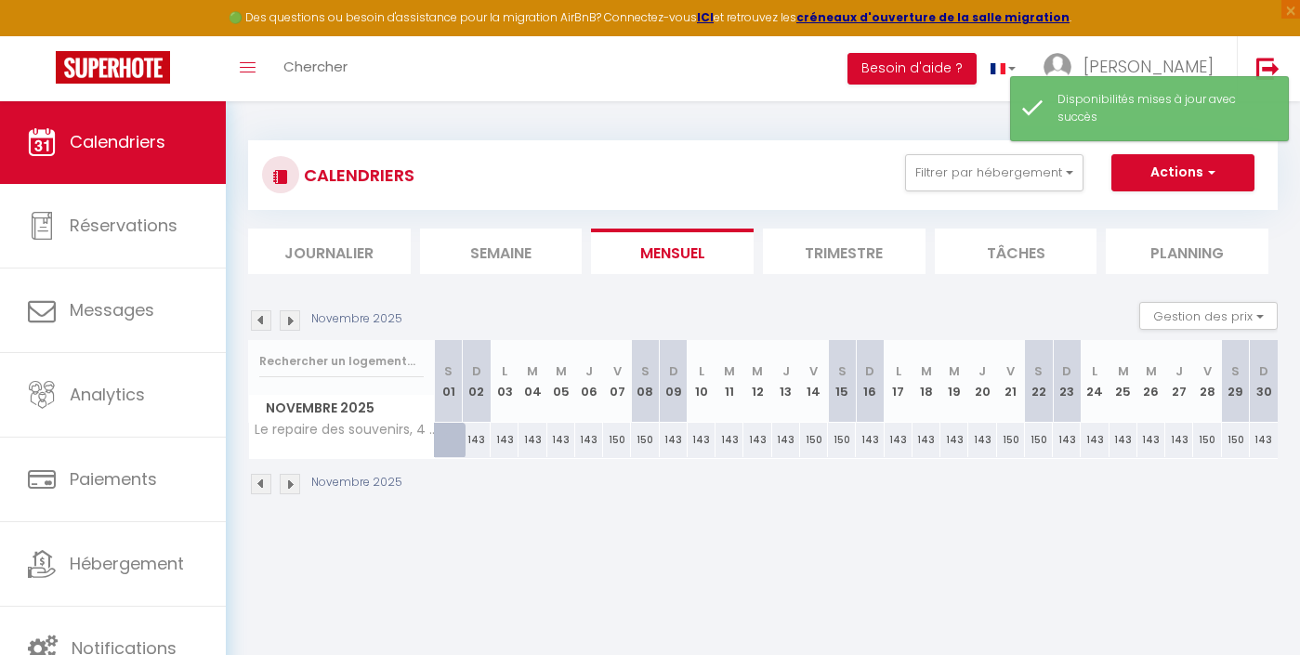
scroll to position [0, 0]
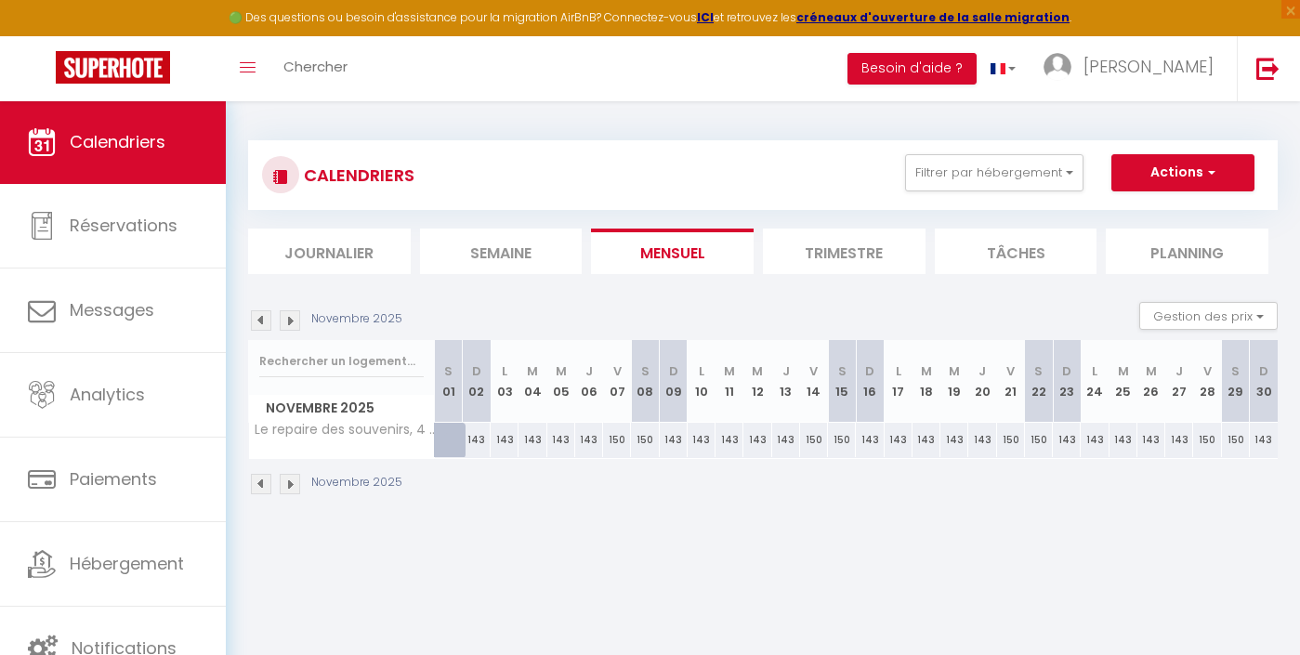
click at [290, 317] on img at bounding box center [290, 320] width 20 height 20
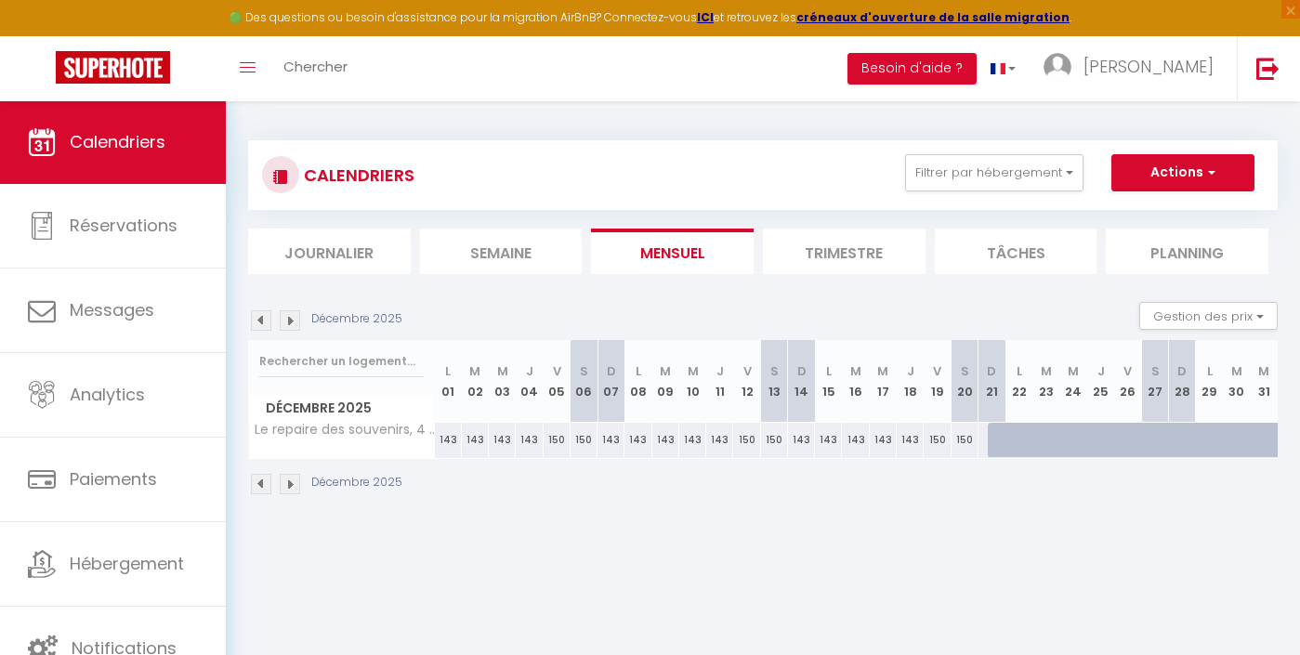
click at [291, 317] on img at bounding box center [290, 320] width 20 height 20
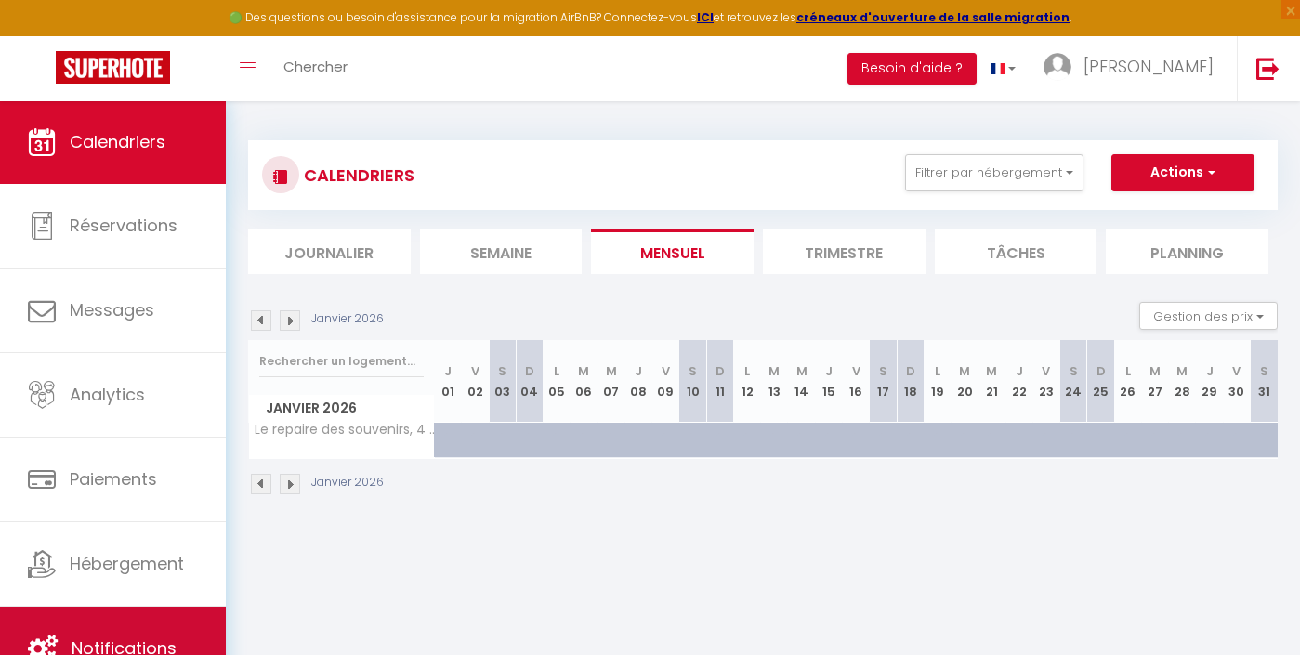
click at [108, 643] on span "Notifications" at bounding box center [124, 648] width 105 height 23
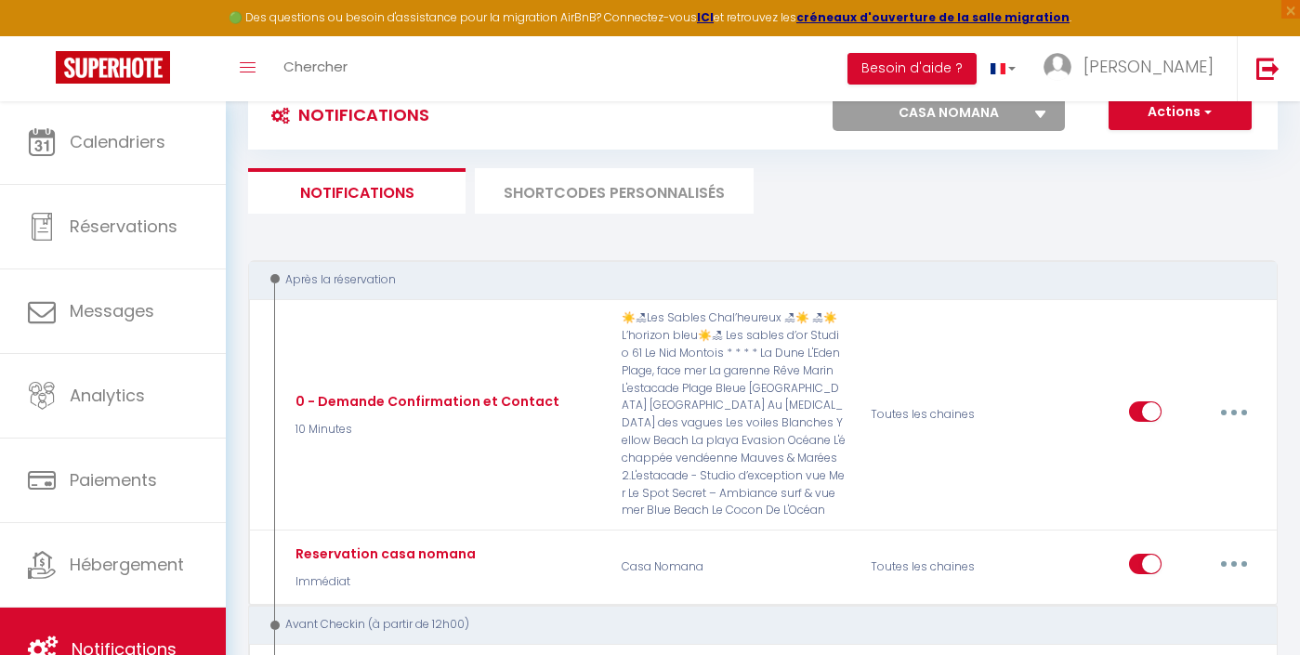
scroll to position [67, 0]
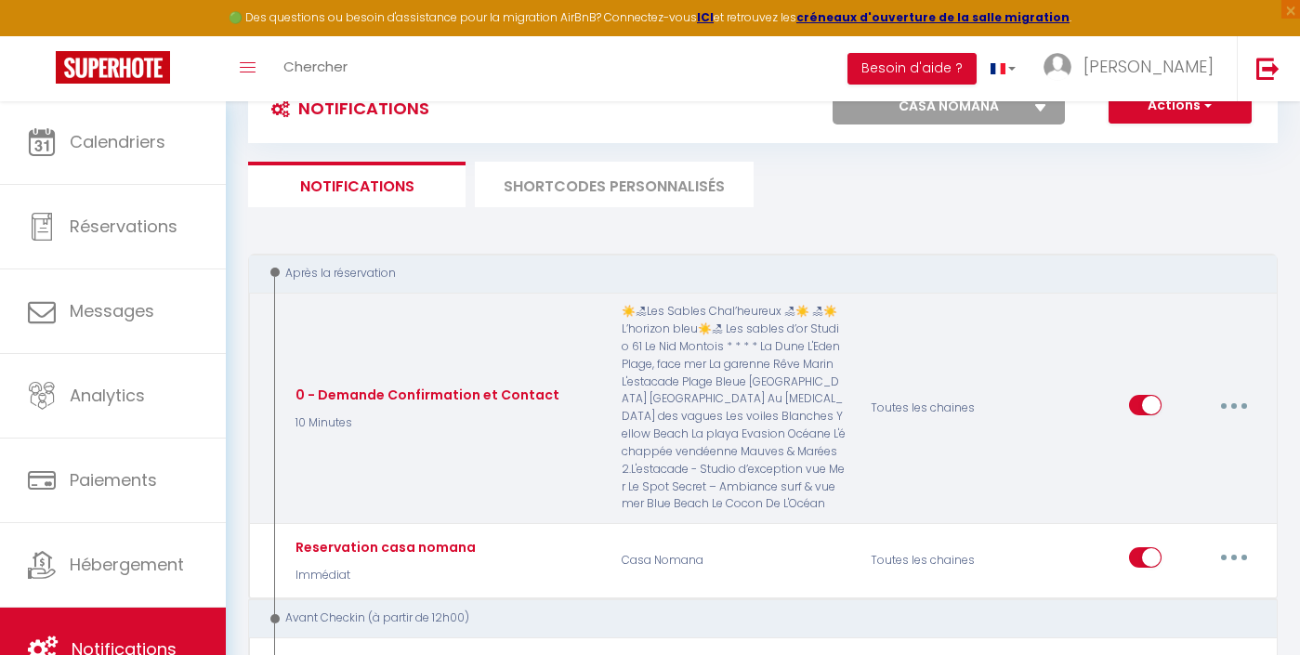
click at [1227, 393] on button "button" at bounding box center [1234, 405] width 52 height 30
click at [1148, 442] on link "Editer" at bounding box center [1186, 448] width 138 height 32
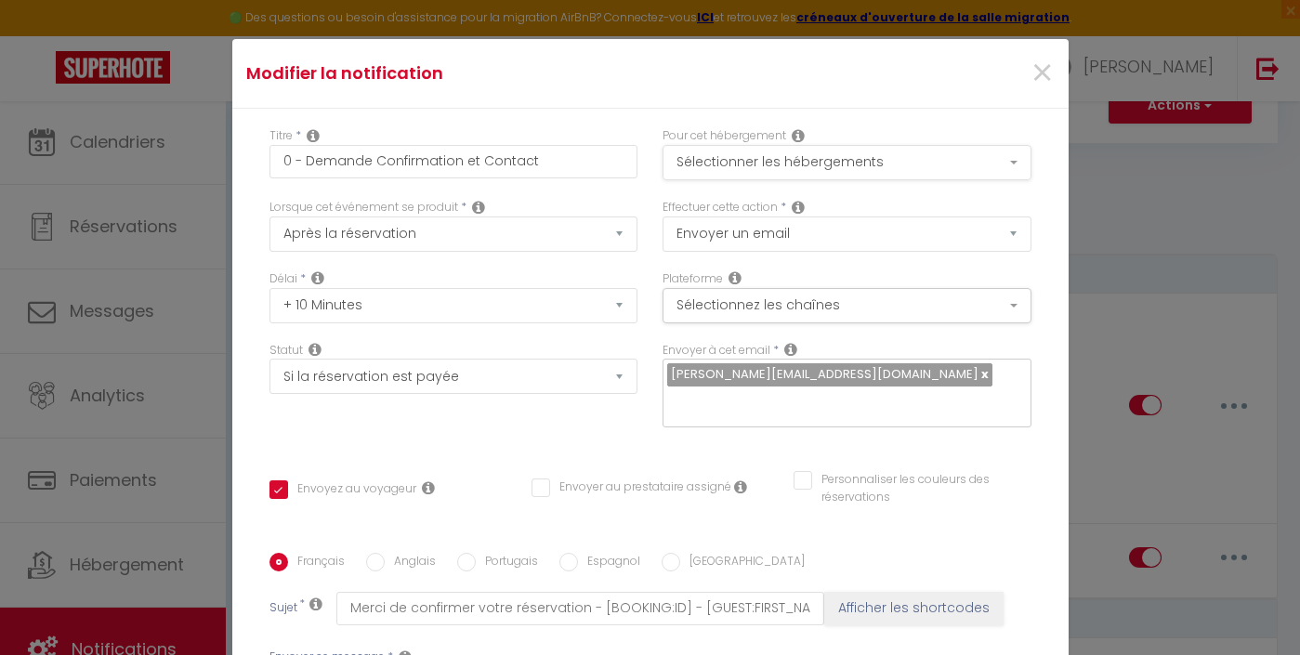
scroll to position [0, 0]
click at [733, 158] on button "Sélectionner les hébergements" at bounding box center [847, 162] width 369 height 35
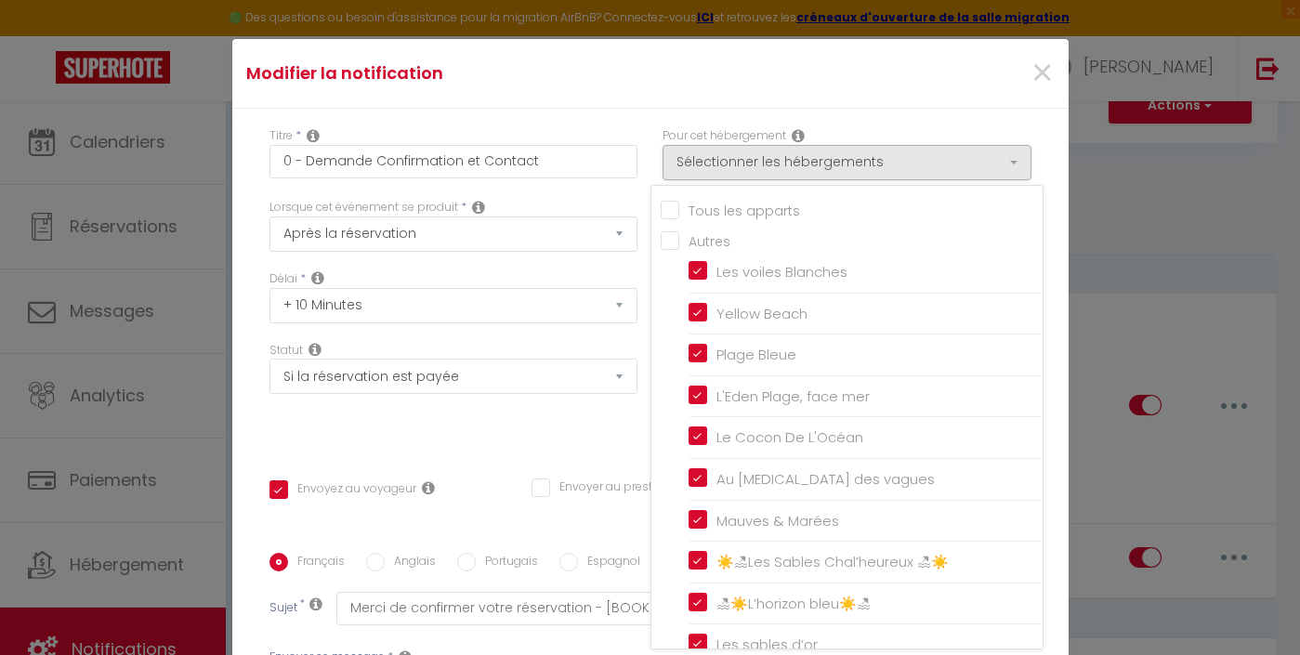
click at [679, 210] on input "Tous les apparts" at bounding box center [852, 209] width 382 height 19
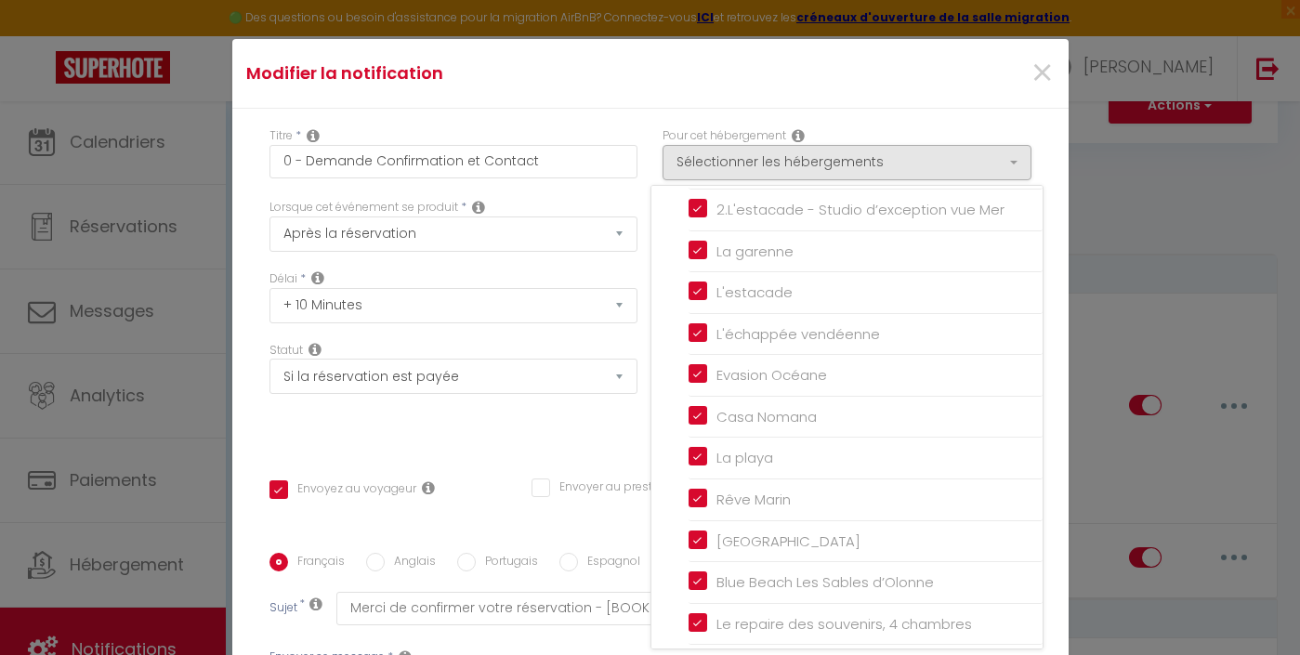
scroll to position [641, 0]
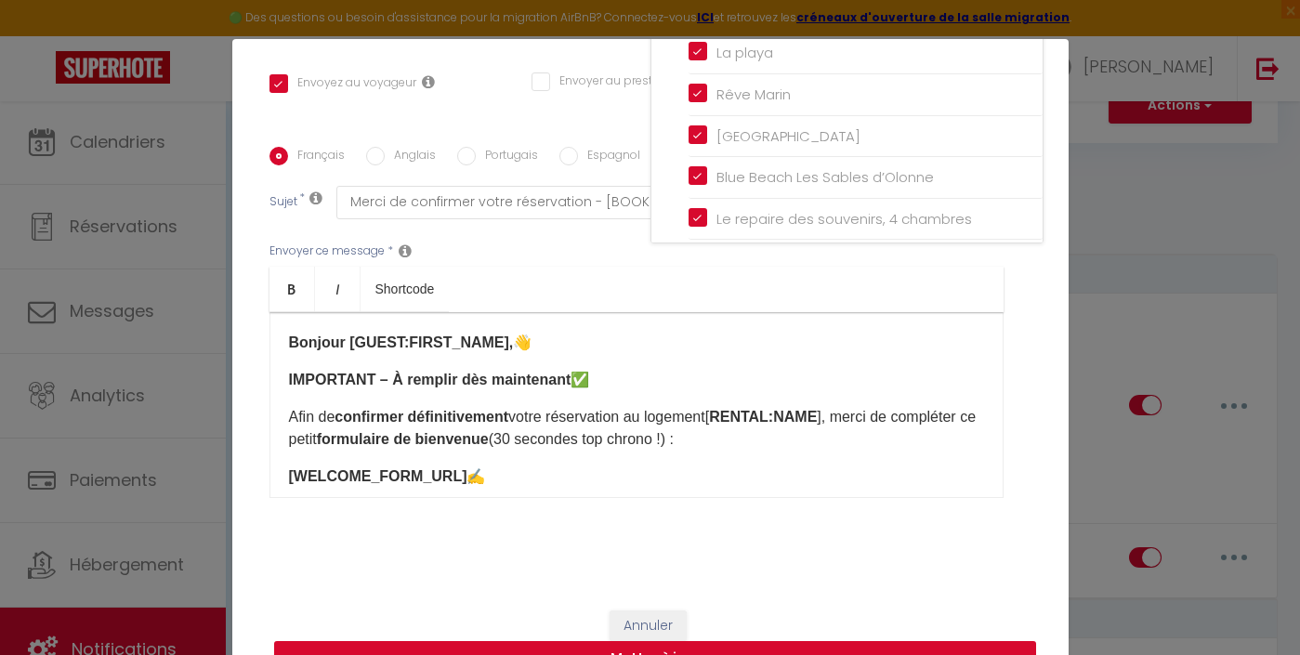
click at [725, 646] on button "Mettre à jour" at bounding box center [655, 658] width 762 height 35
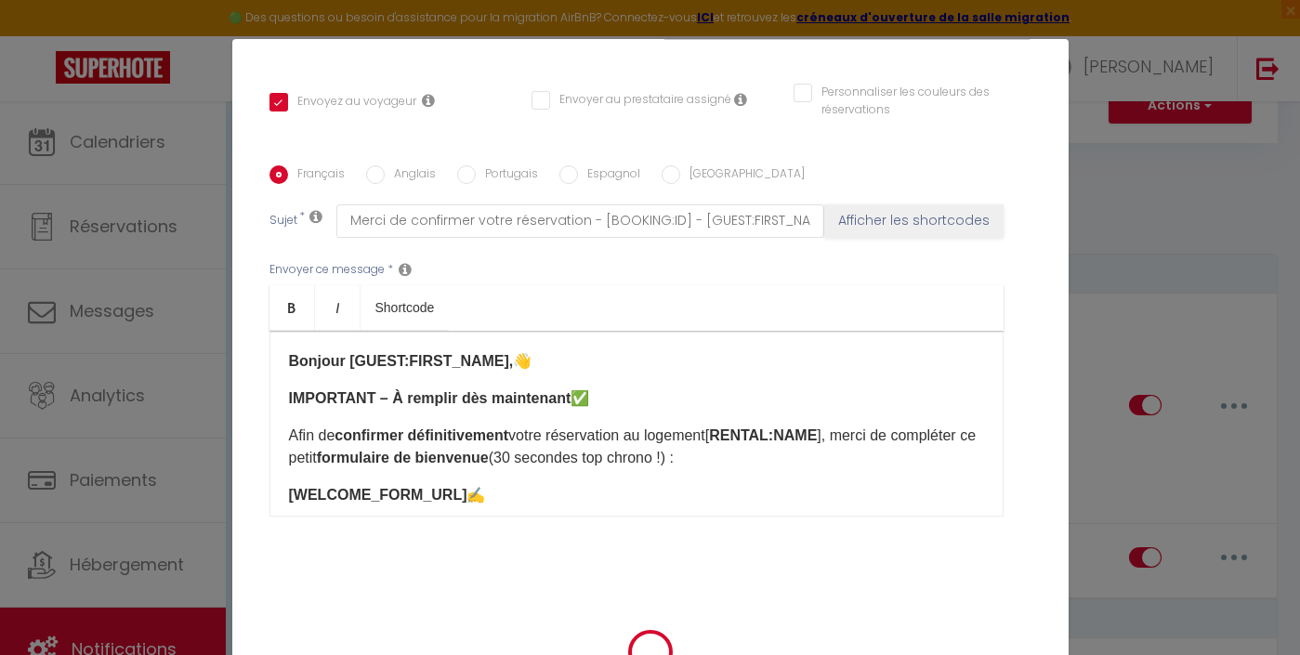
scroll to position [388, 0]
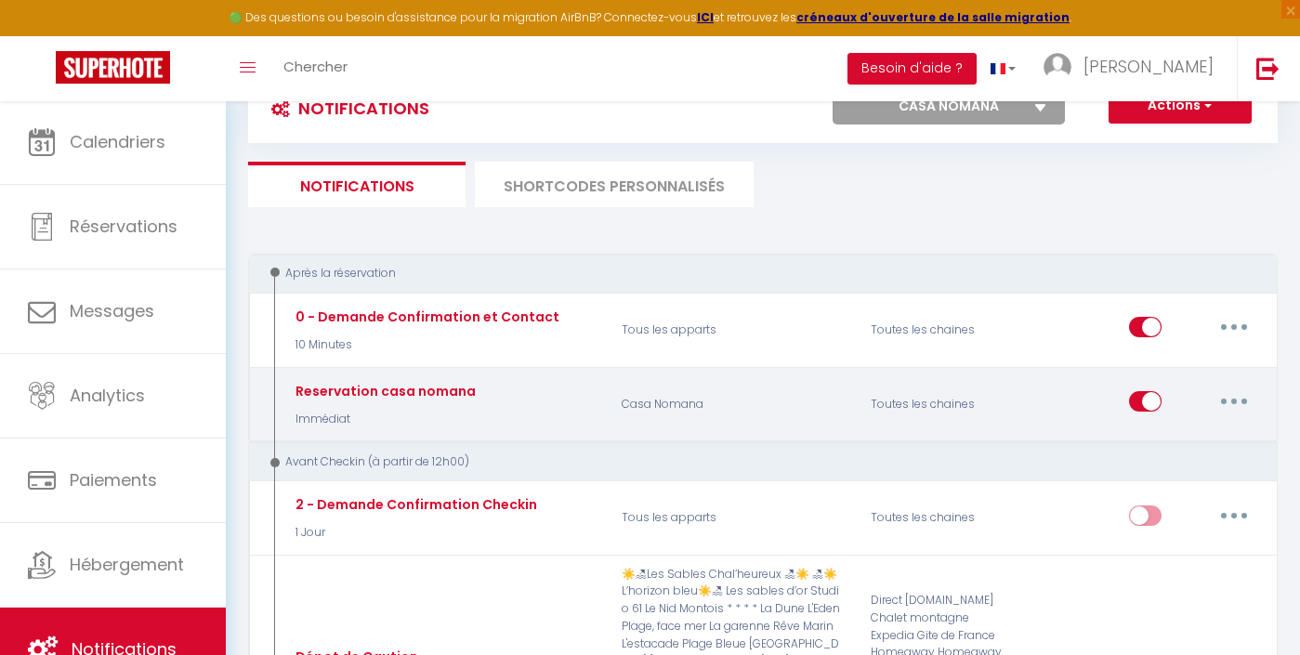
click at [1243, 396] on button "button" at bounding box center [1234, 402] width 52 height 30
click at [1160, 437] on link "Editer" at bounding box center [1186, 445] width 138 height 32
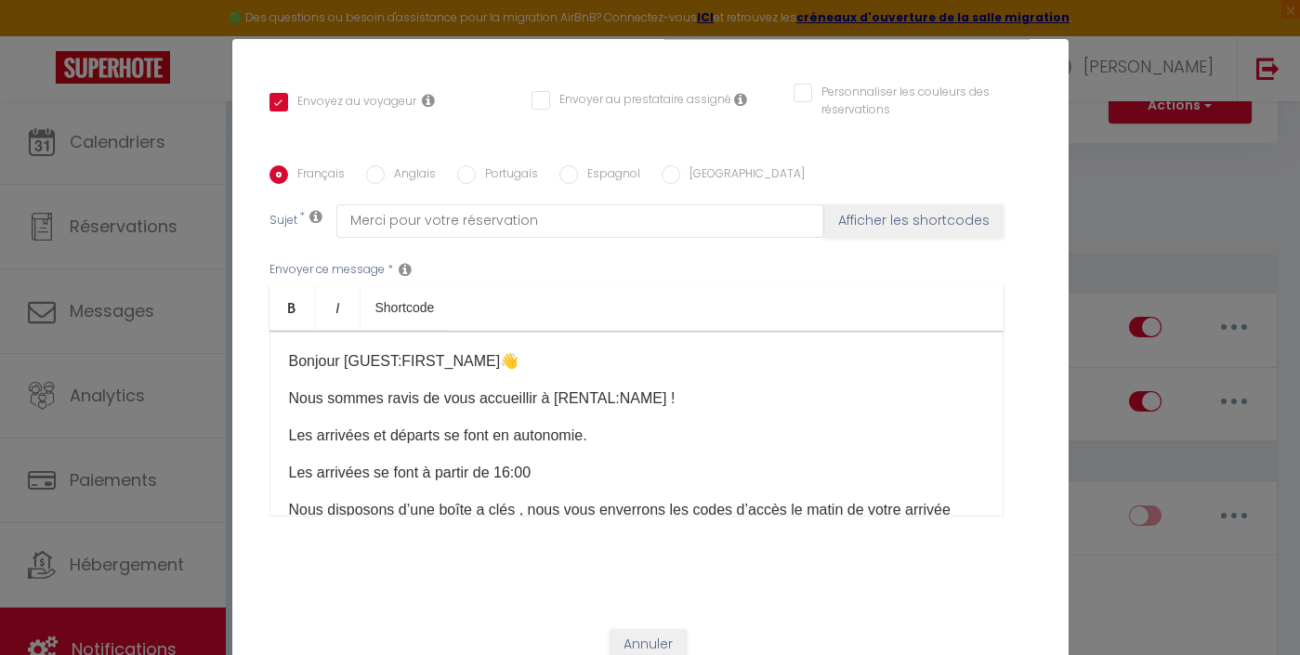
click at [662, 640] on button "Annuler" at bounding box center [648, 645] width 77 height 32
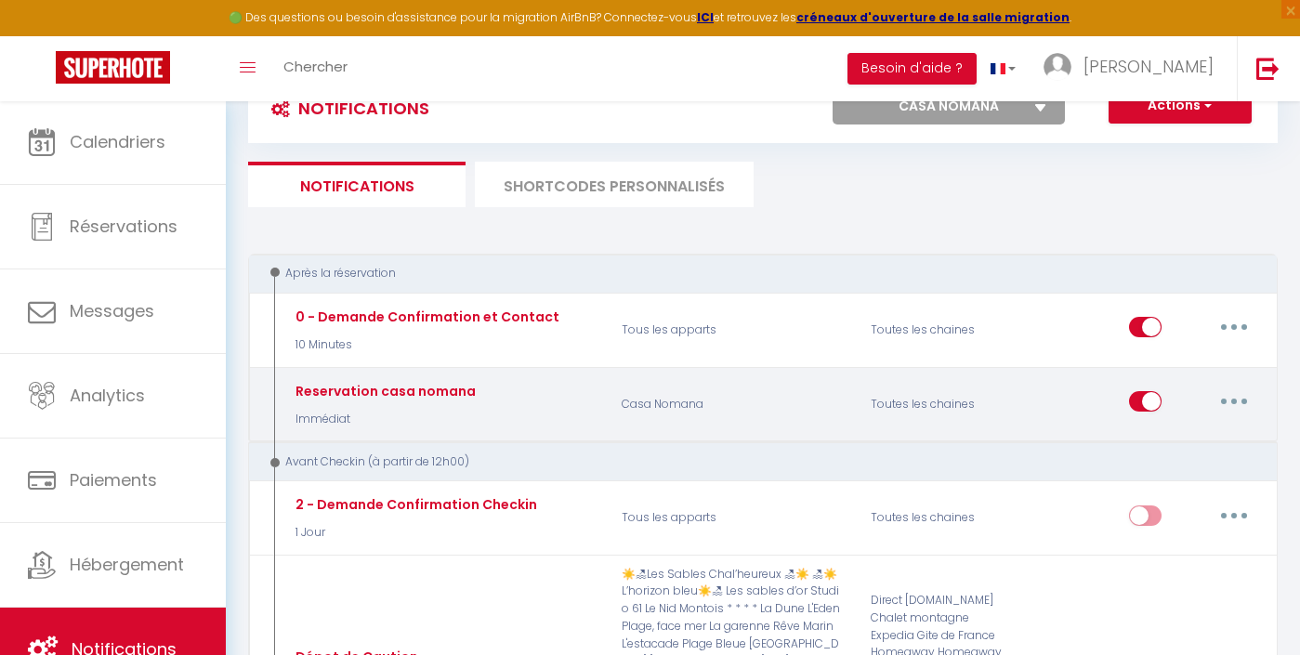
click at [1234, 400] on icon "button" at bounding box center [1235, 402] width 6 height 6
click at [1157, 480] on link "Dupliquer" at bounding box center [1186, 478] width 138 height 32
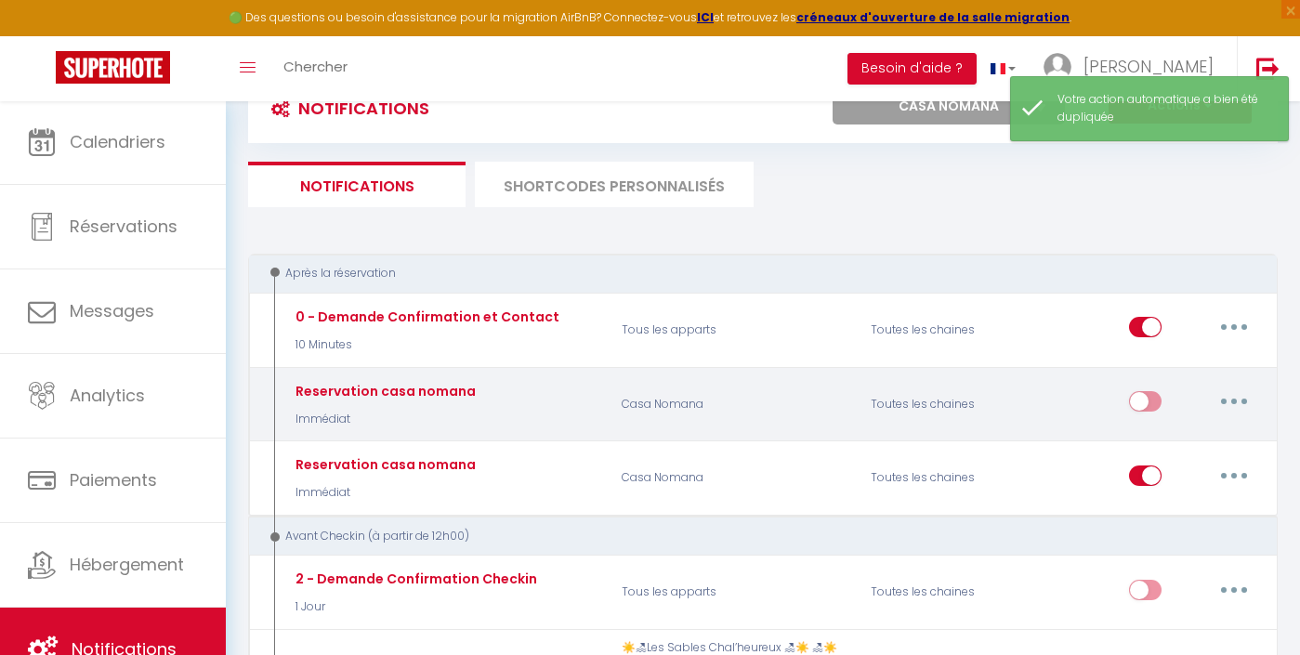
click at [1254, 402] on button "button" at bounding box center [1234, 402] width 52 height 30
click at [1174, 435] on link "Editer" at bounding box center [1186, 445] width 138 height 32
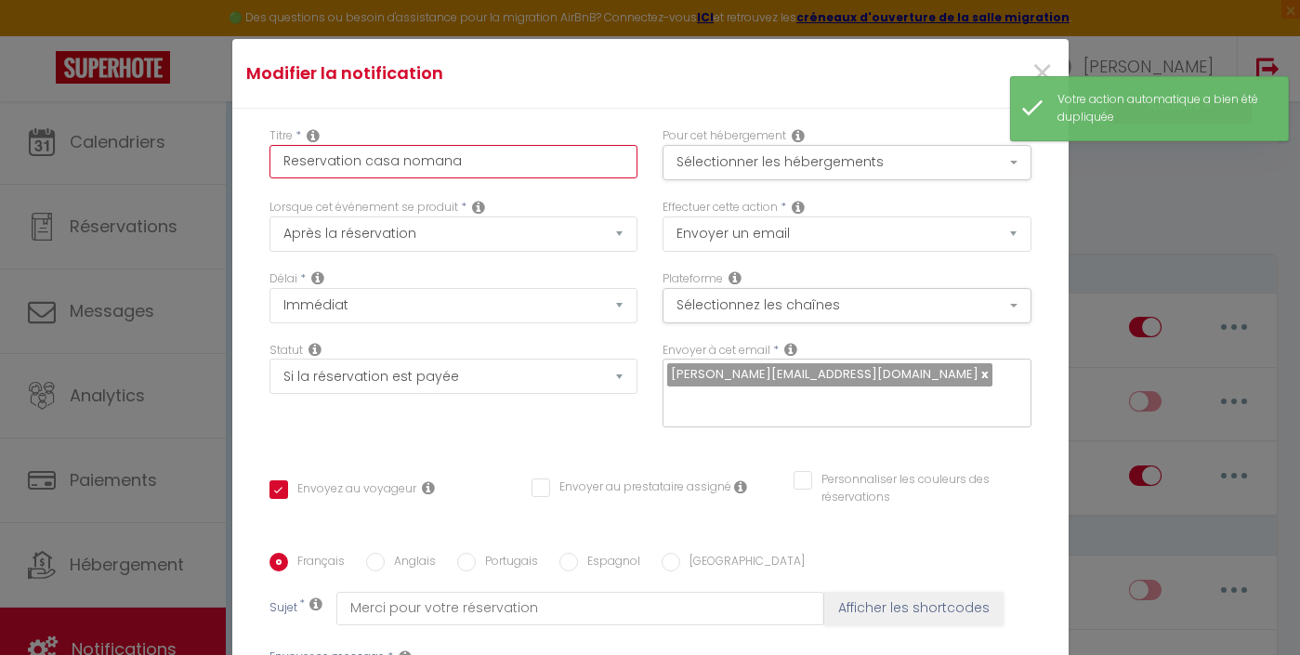
click at [519, 160] on input "Reservation casa nomana" at bounding box center [454, 161] width 369 height 33
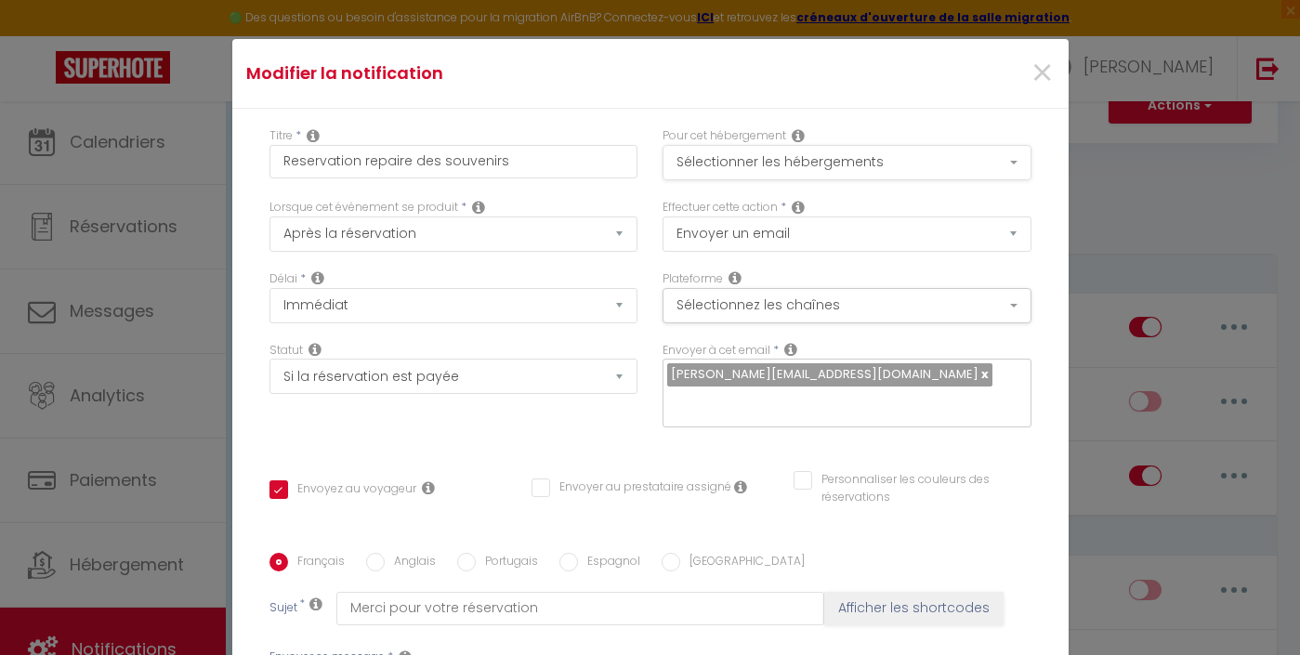
click at [732, 163] on button "Sélectionner les hébergements" at bounding box center [847, 162] width 369 height 35
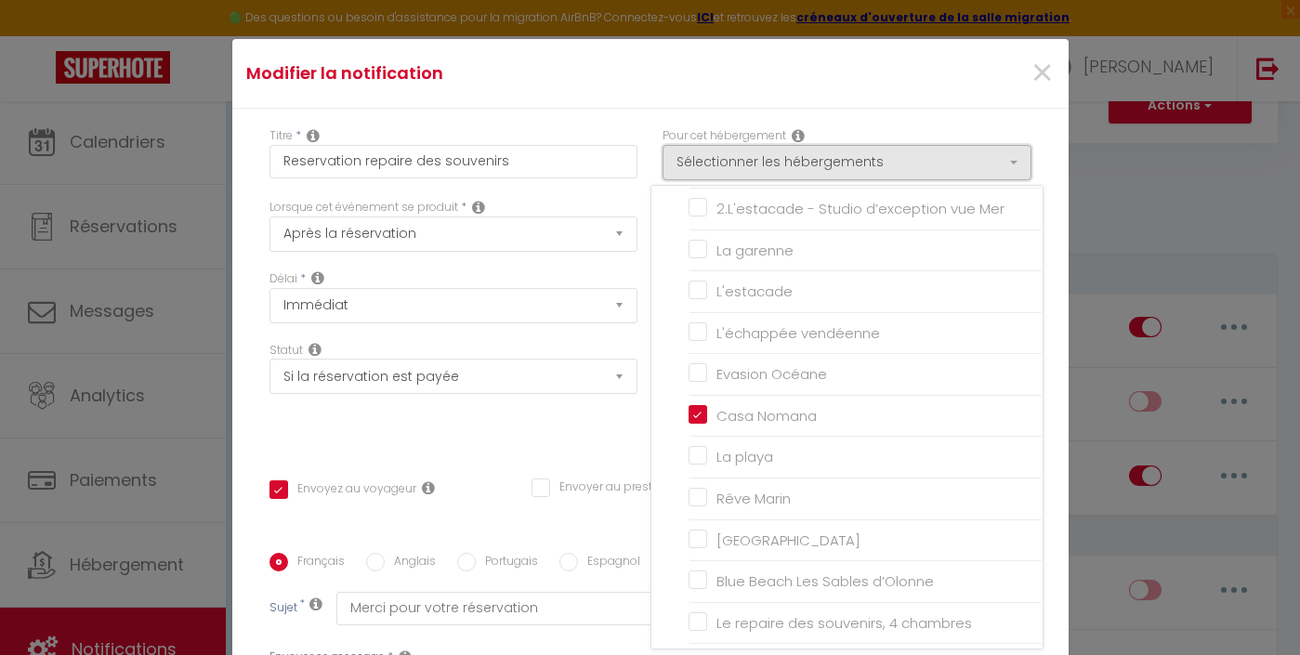
scroll to position [641, 0]
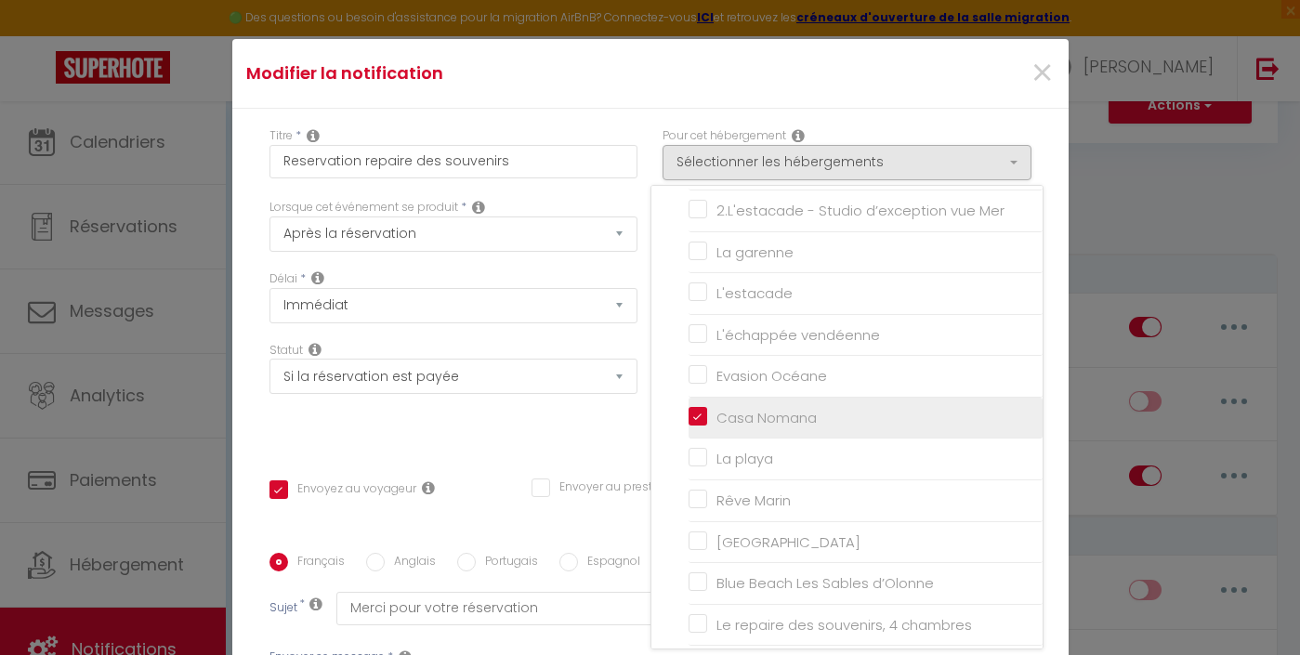
click at [760, 409] on input "Casa Nomana" at bounding box center [866, 418] width 354 height 19
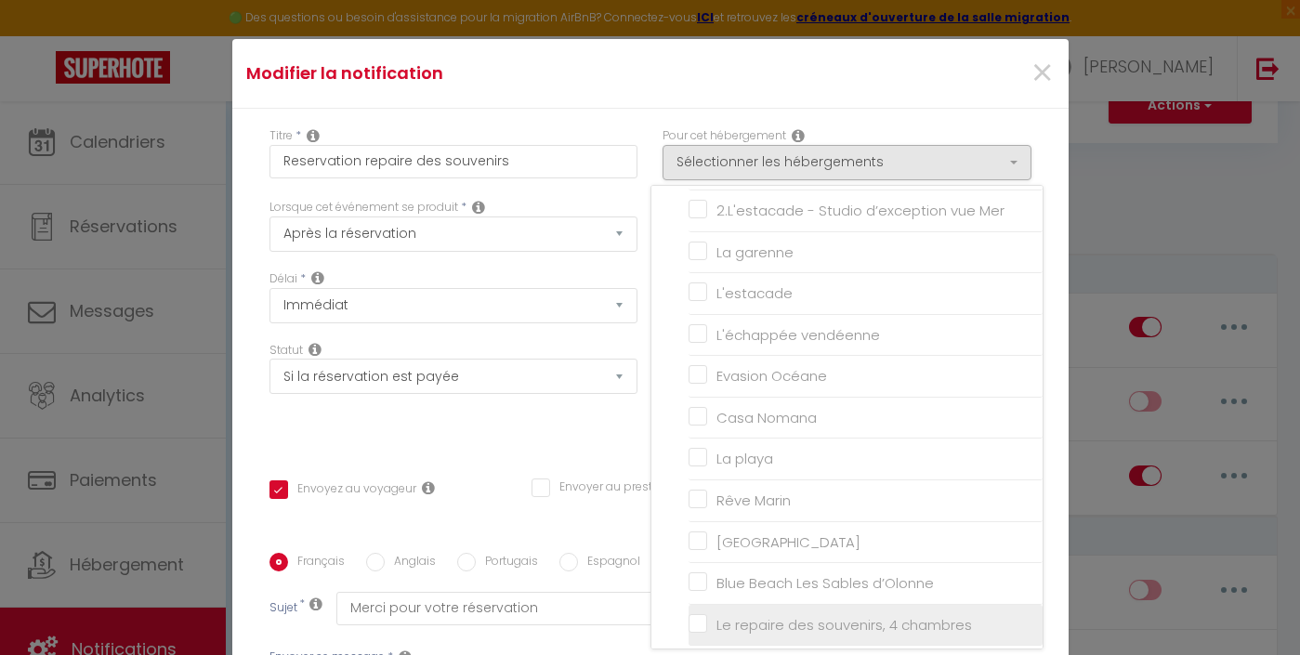
click at [748, 615] on input "Le repaire des souvenirs, 4 chambres" at bounding box center [866, 624] width 354 height 19
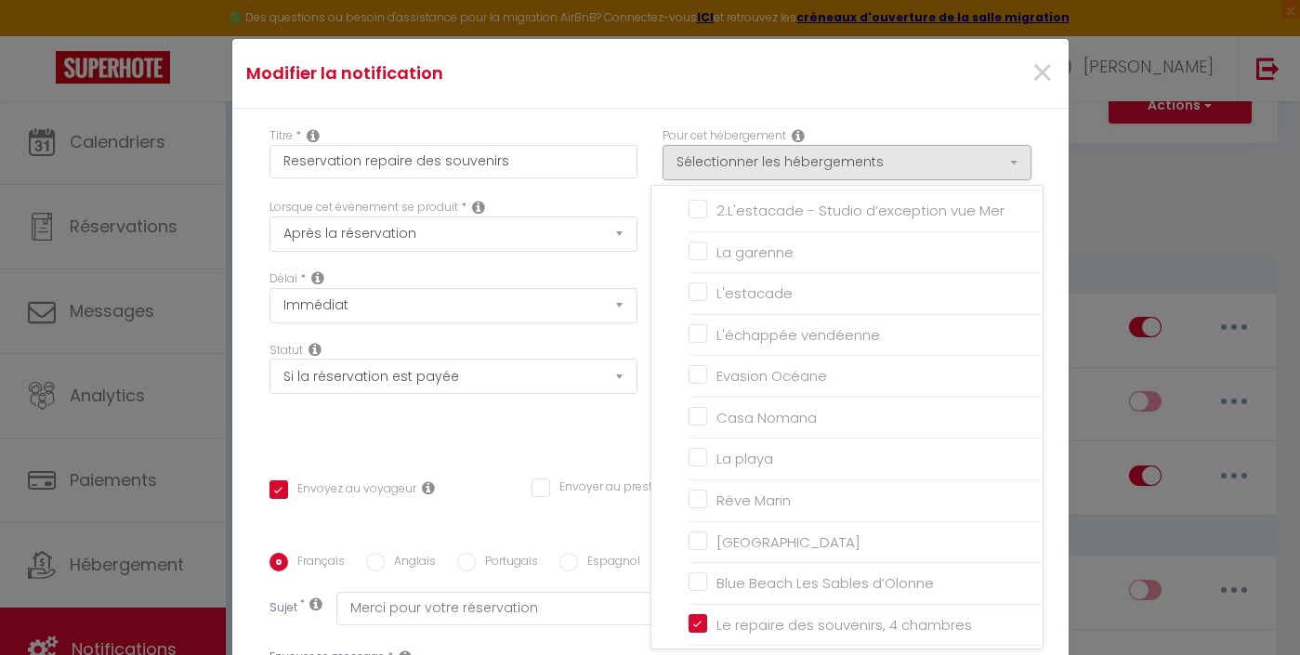
click at [574, 430] on div "Statut Aucun Si la réservation est payée Si réservation non payée Si la caution…" at bounding box center [453, 394] width 393 height 105
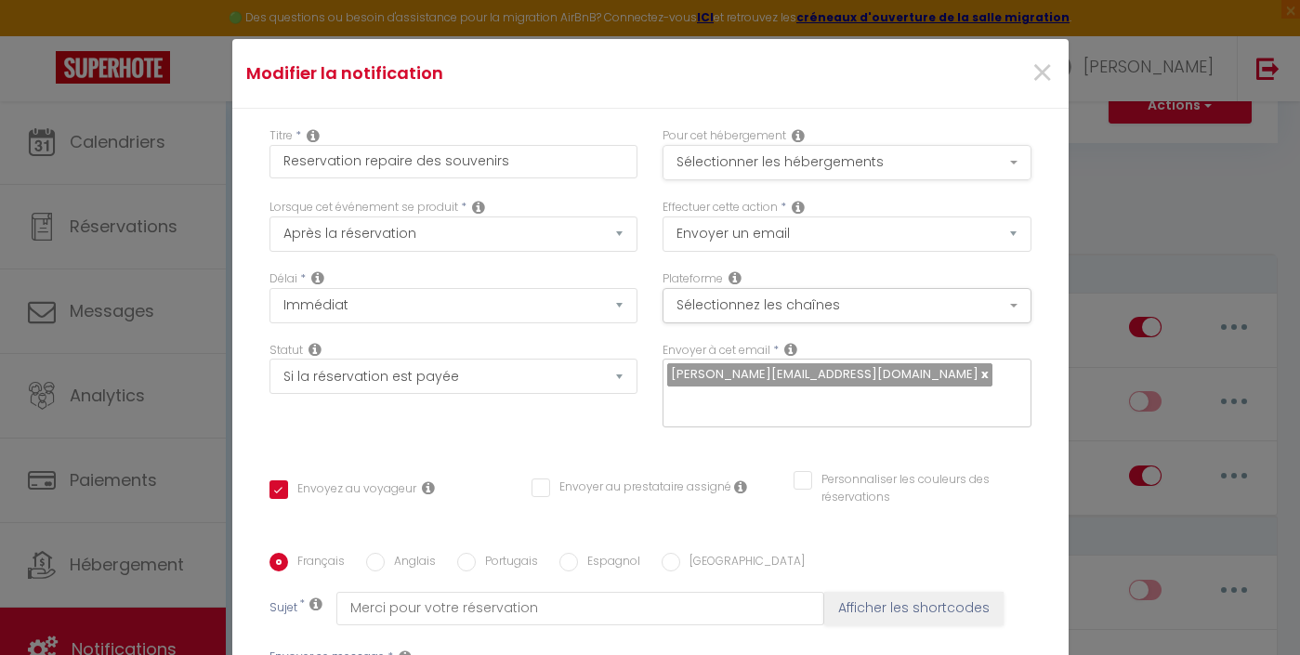
click at [720, 159] on button "Sélectionner les hébergements" at bounding box center [847, 162] width 369 height 35
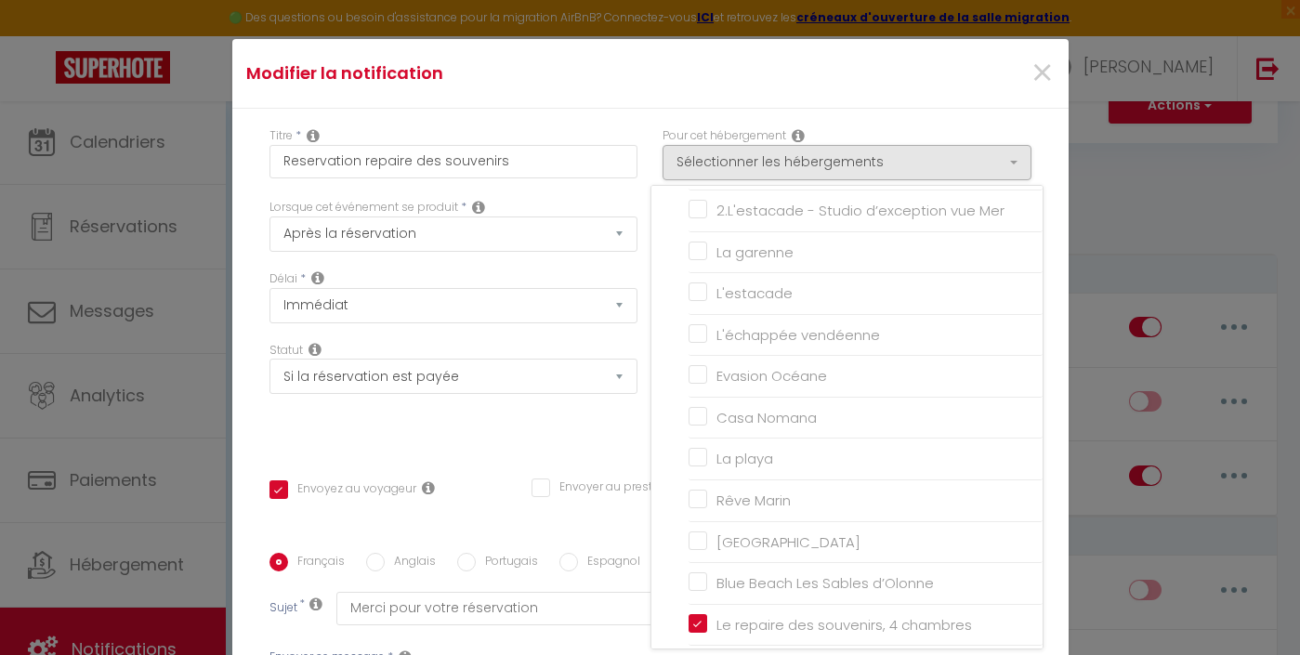
click at [522, 507] on div "Envoyer au prestataire assigné" at bounding box center [650, 498] width 262 height 39
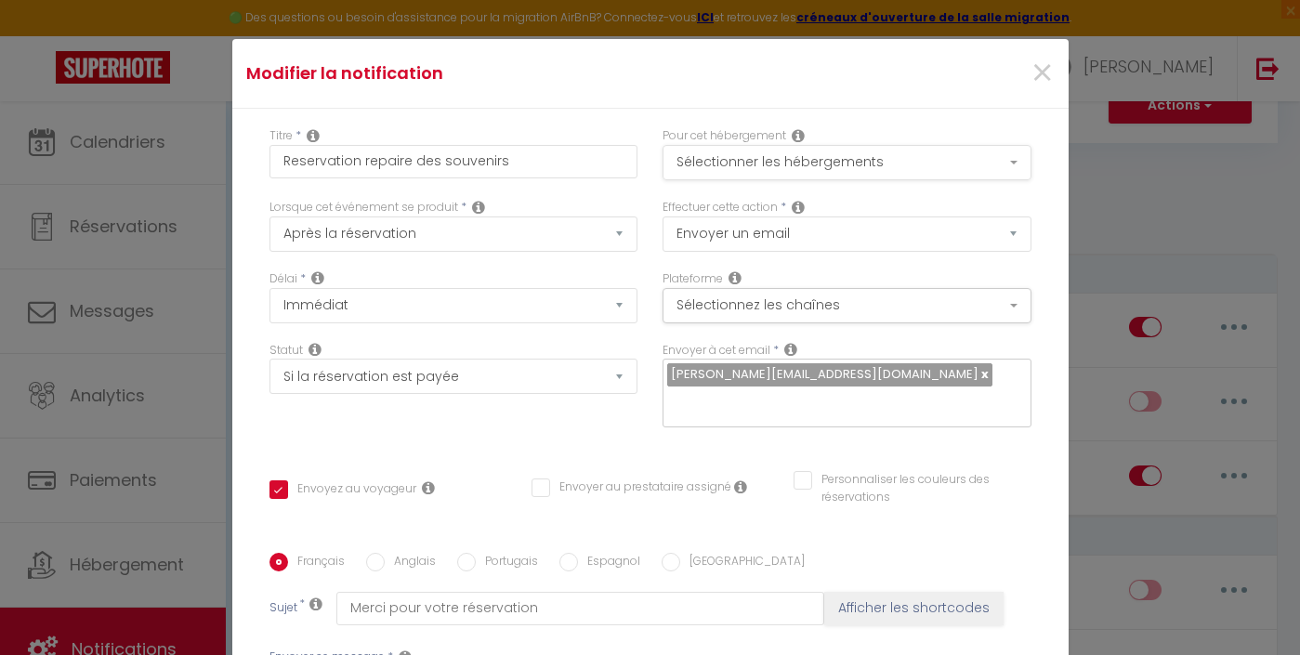
click at [731, 164] on button "Sélectionner les hébergements" at bounding box center [847, 162] width 369 height 35
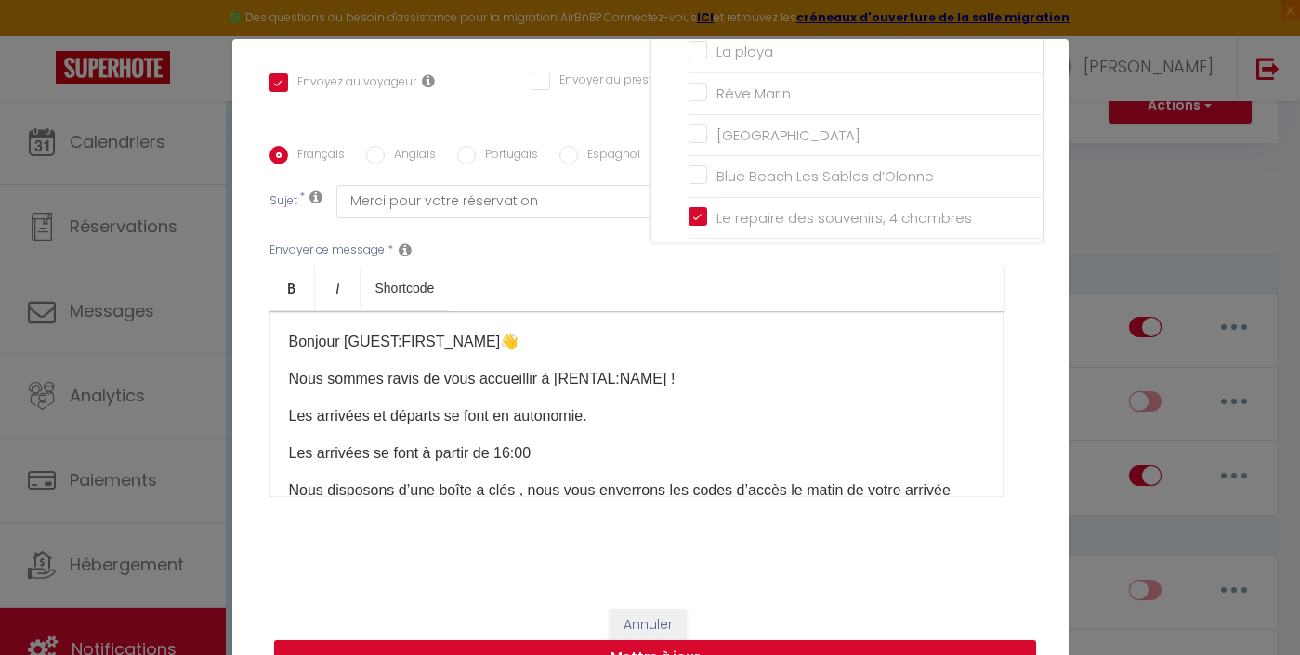
scroll to position [406, 0]
click at [547, 268] on ul "Bold Italic Shortcode" at bounding box center [637, 290] width 734 height 46
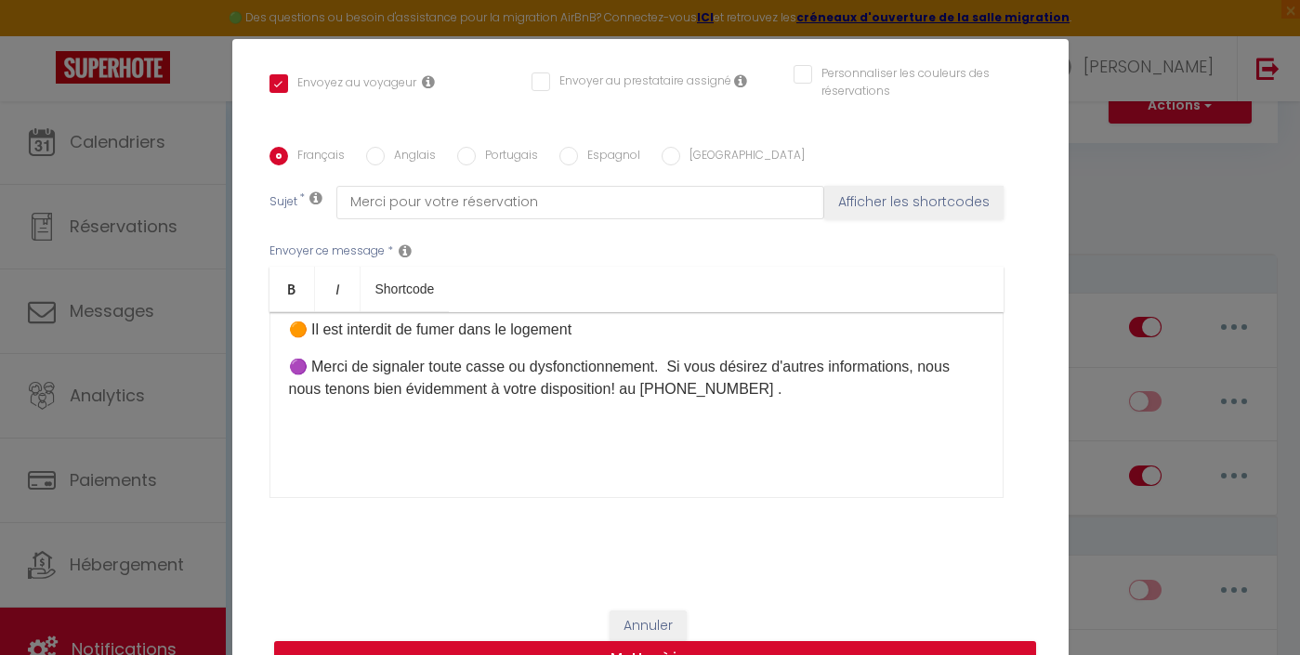
scroll to position [556, 0]
click at [637, 626] on button "Annuler" at bounding box center [648, 627] width 77 height 32
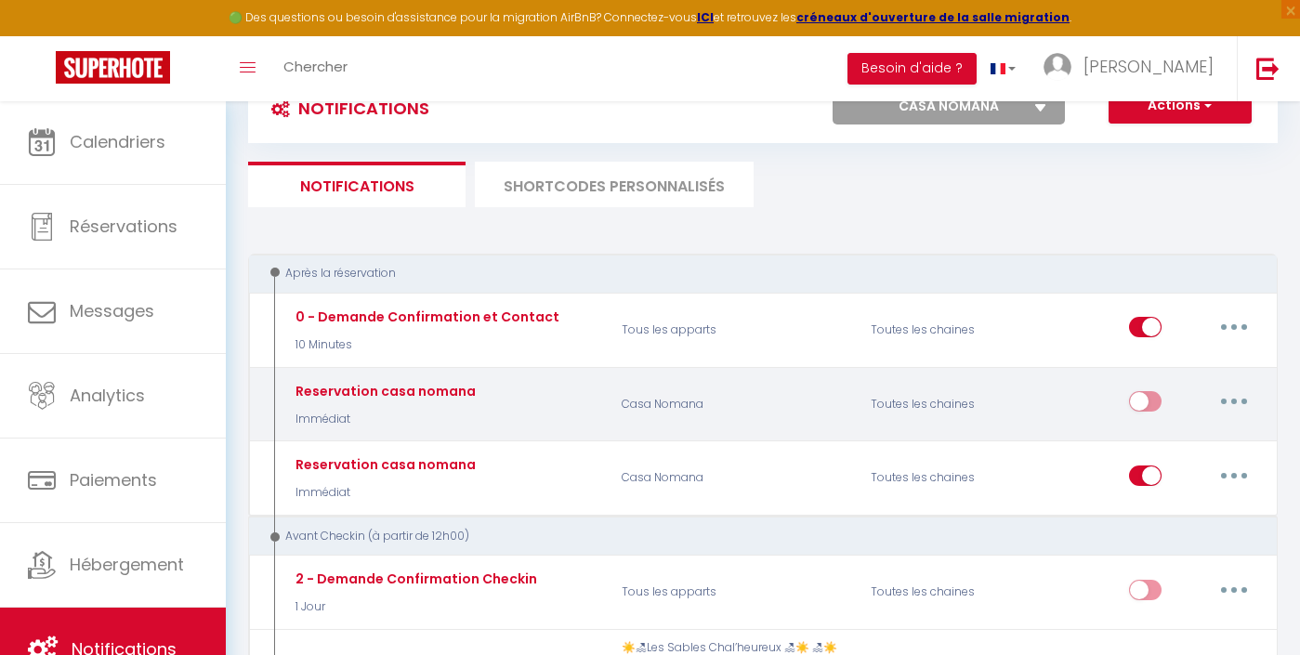
click at [1225, 402] on button "button" at bounding box center [1234, 402] width 52 height 30
click at [1164, 539] on link "Supprimer" at bounding box center [1186, 545] width 138 height 32
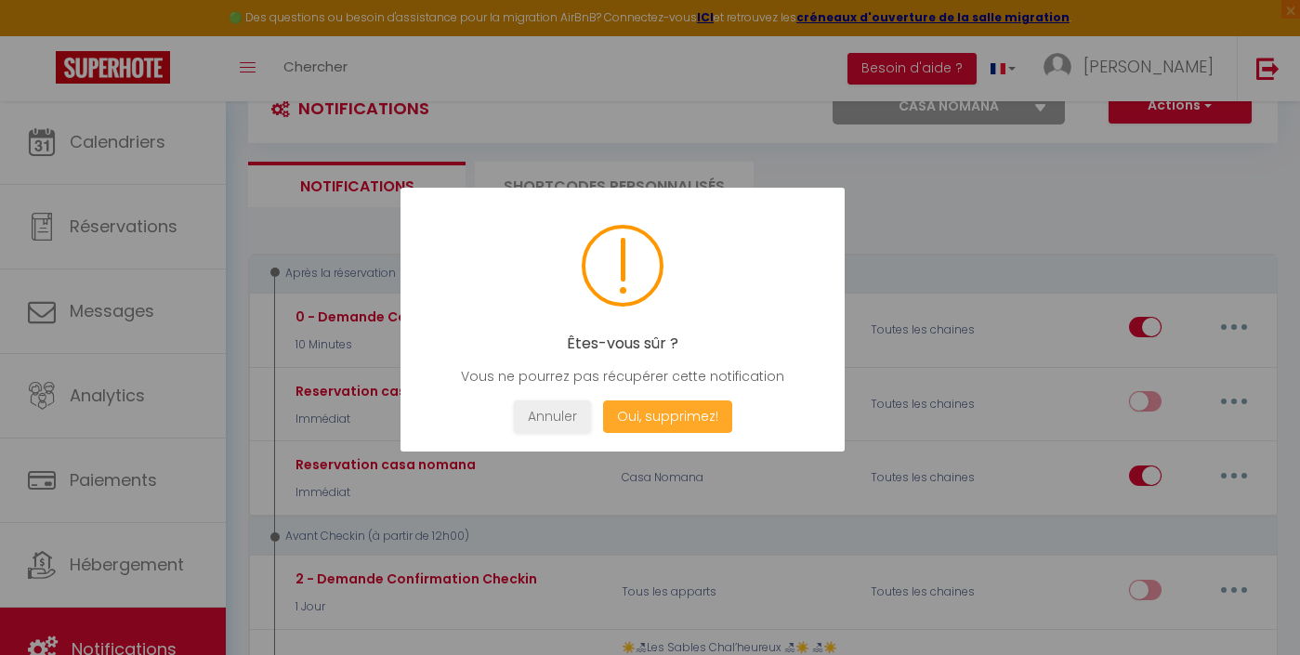
click at [692, 416] on button "Oui, supprimez!" at bounding box center [666, 417] width 129 height 33
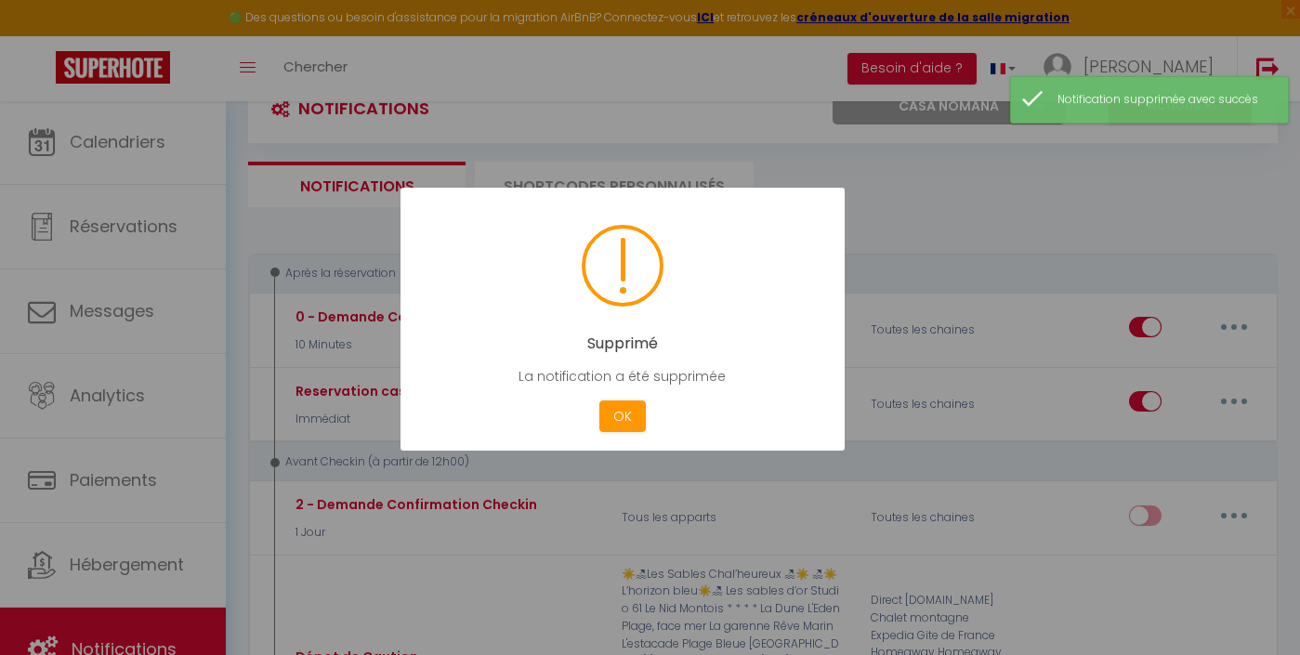
click at [637, 407] on button "OK" at bounding box center [623, 417] width 46 height 33
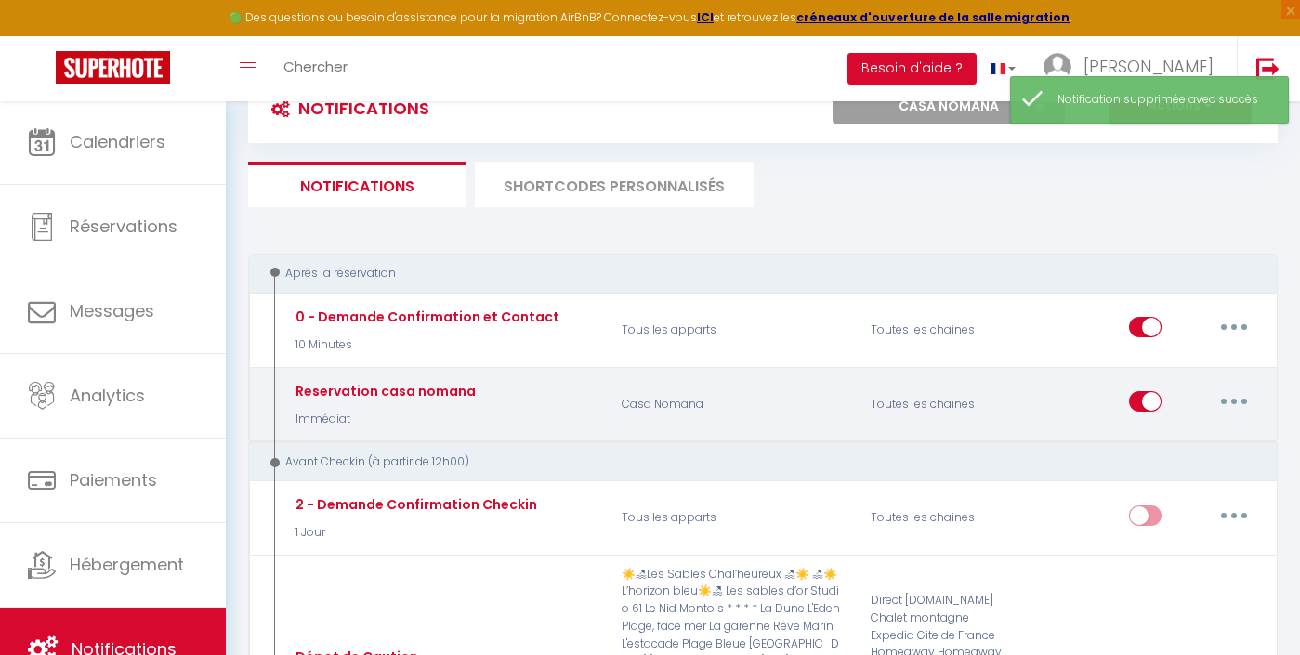
click at [1227, 404] on button "button" at bounding box center [1234, 402] width 52 height 30
click at [1178, 438] on link "Editer" at bounding box center [1186, 445] width 138 height 32
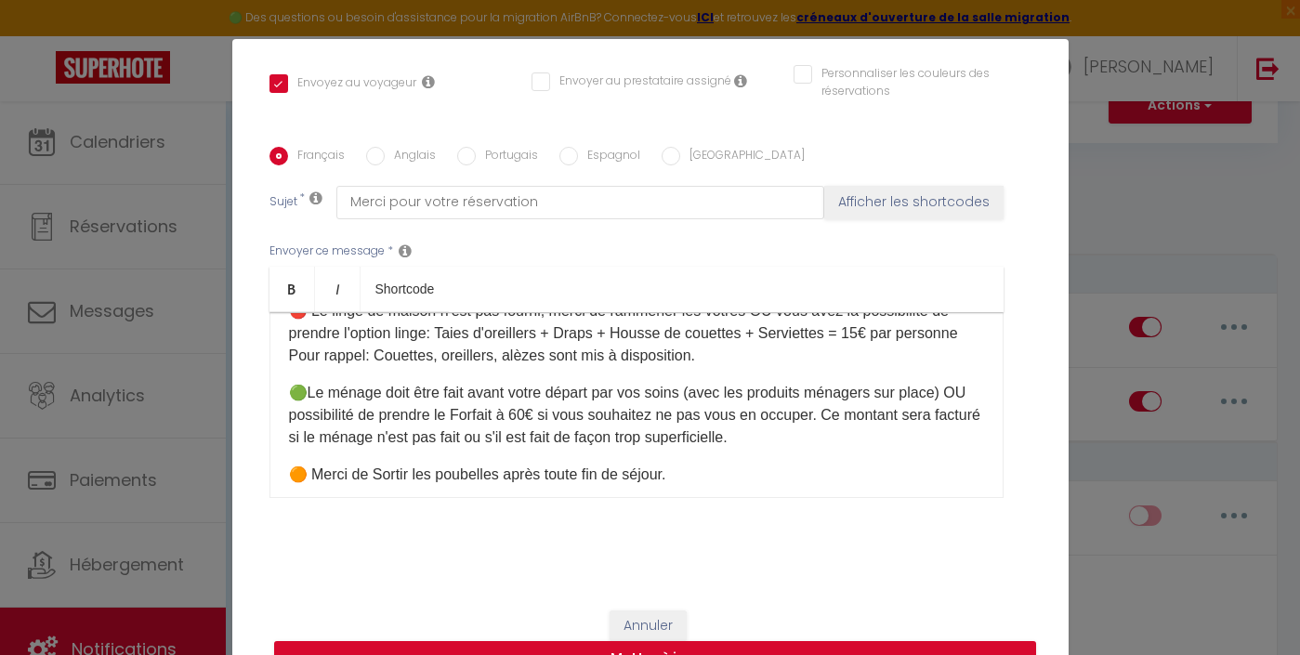
scroll to position [325, 0]
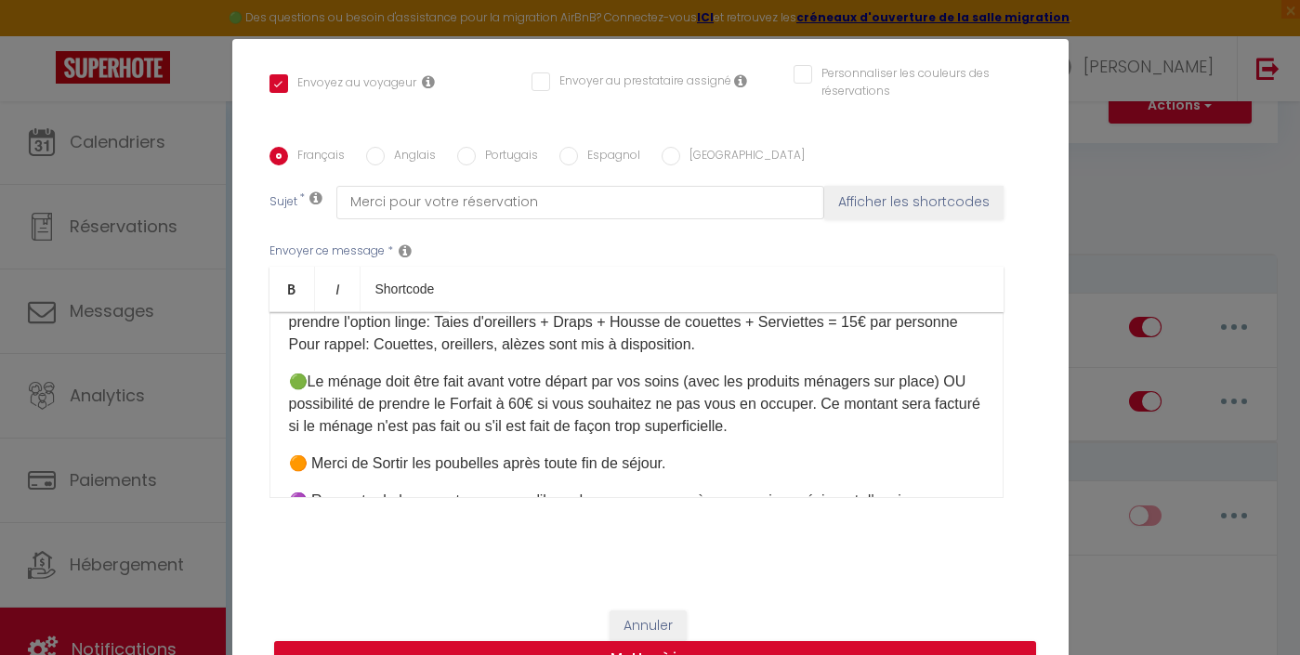
click at [525, 402] on p "🟢Le ménage doit être fait avant votre départ par vos soins (avec les produits m…" at bounding box center [636, 404] width 695 height 67
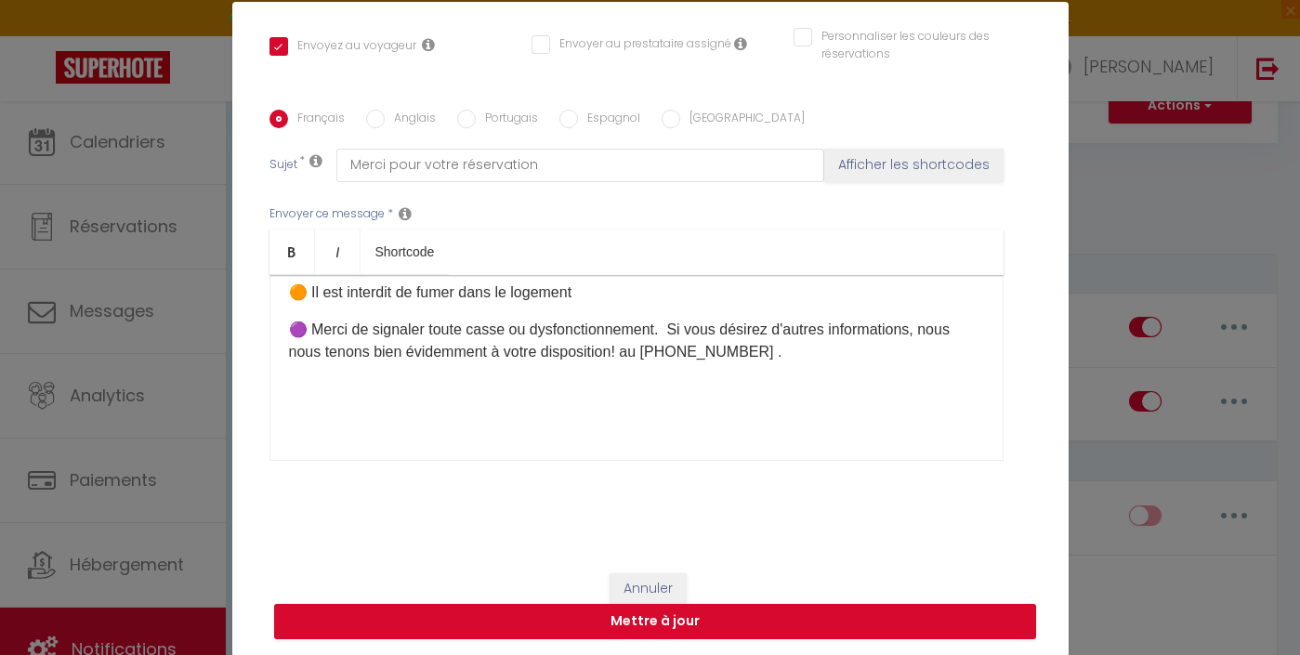
scroll to position [38, 0]
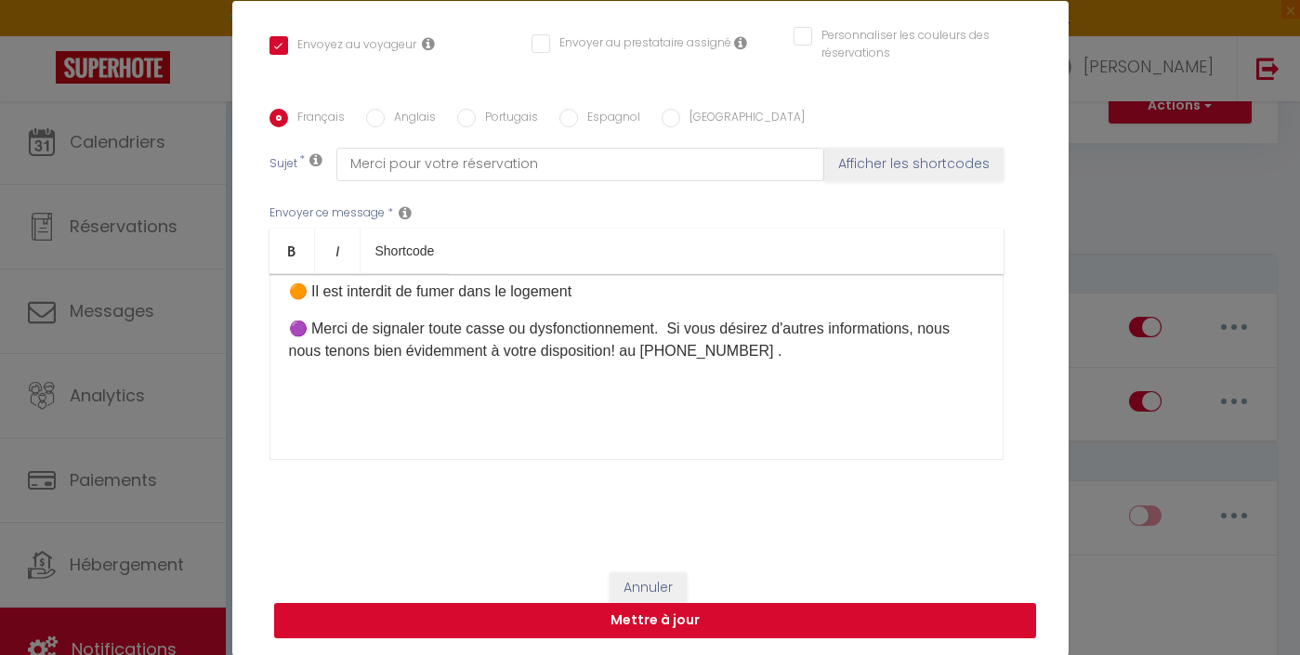
click at [692, 620] on button "Mettre à jour" at bounding box center [655, 620] width 762 height 35
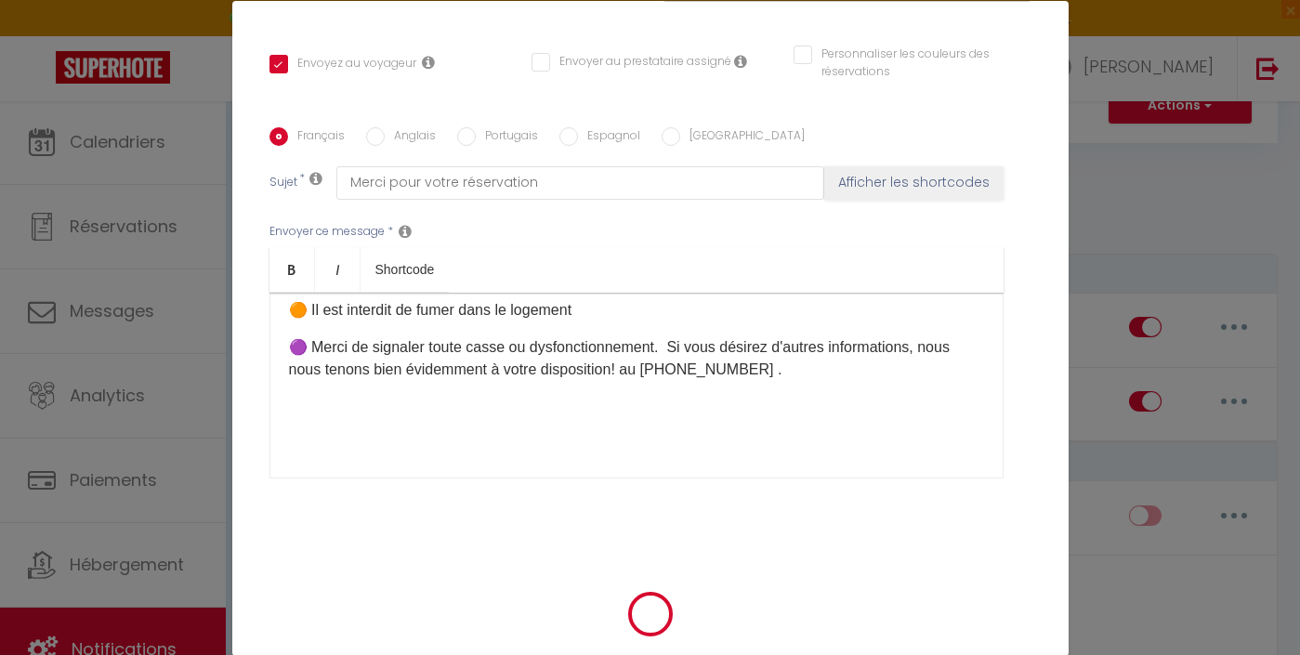
scroll to position [388, 0]
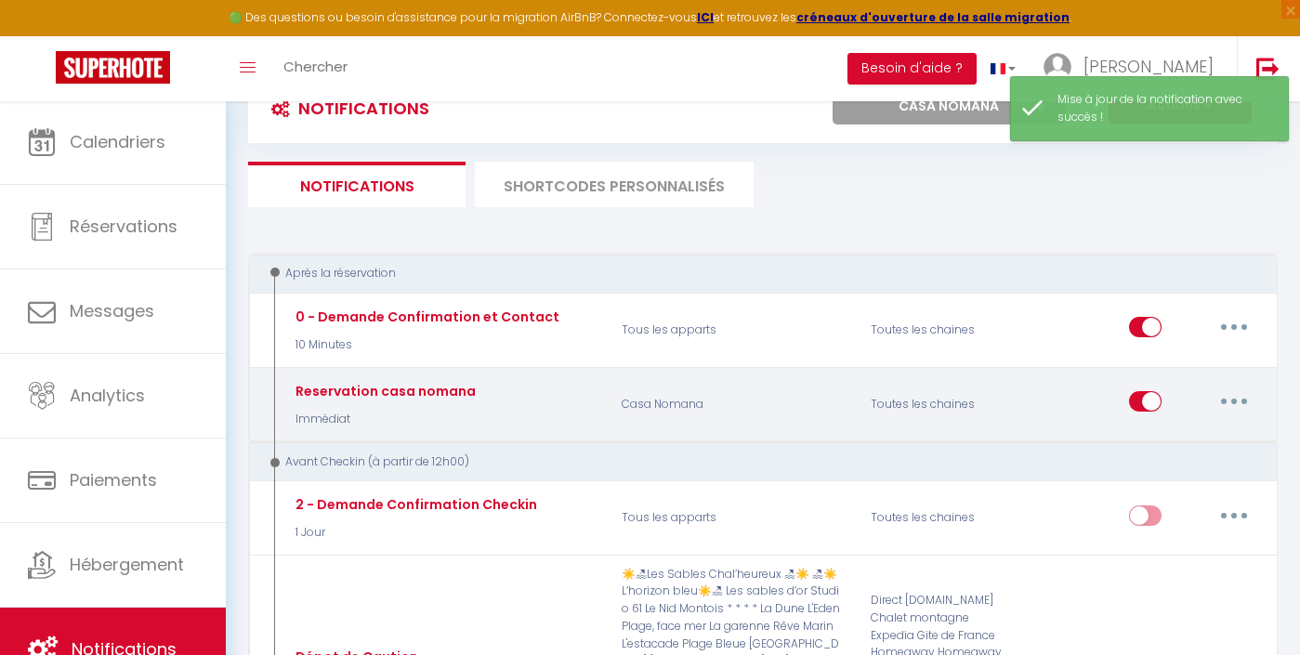
click at [1222, 393] on button "button" at bounding box center [1234, 402] width 52 height 30
click at [1171, 476] on link "Dupliquer" at bounding box center [1186, 478] width 138 height 32
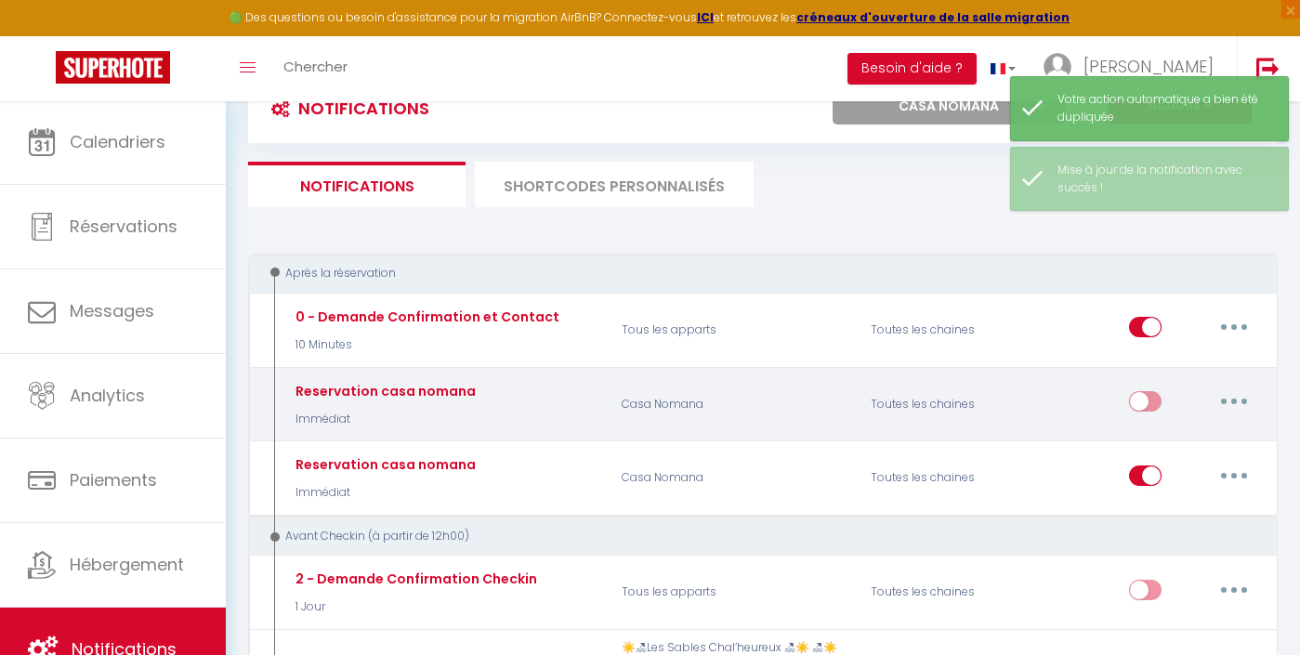
click at [1228, 394] on button "button" at bounding box center [1234, 402] width 52 height 30
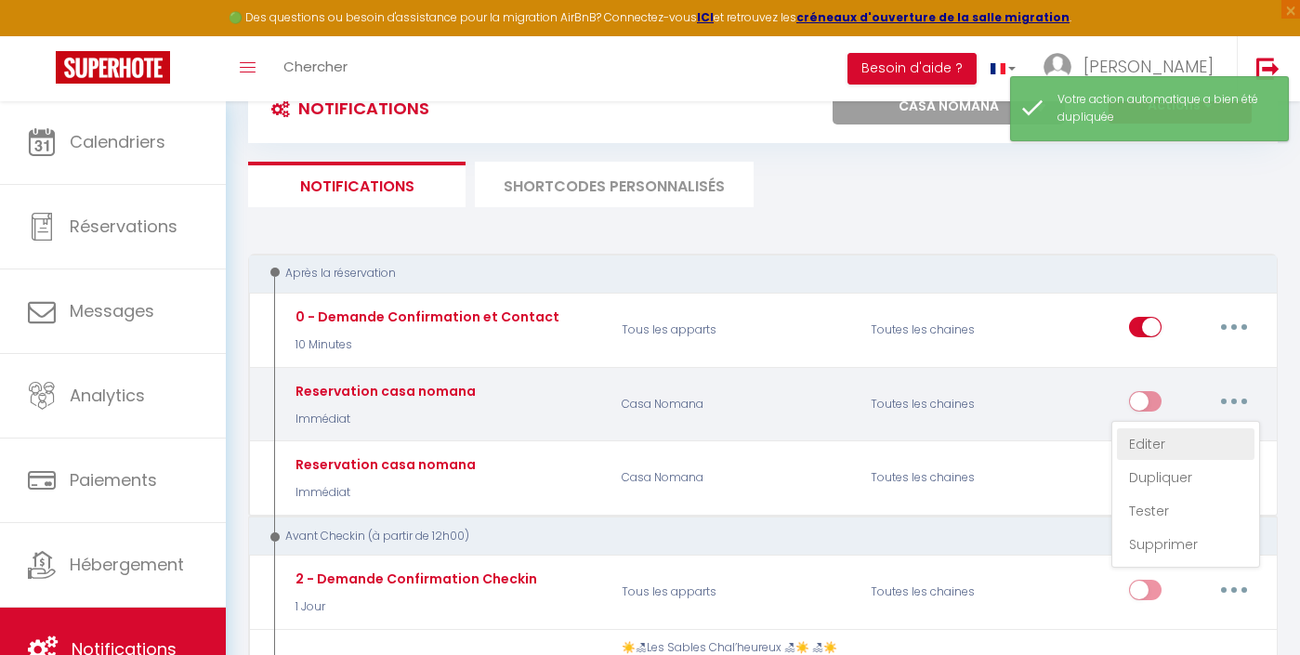
click at [1149, 442] on link "Editer" at bounding box center [1186, 445] width 138 height 32
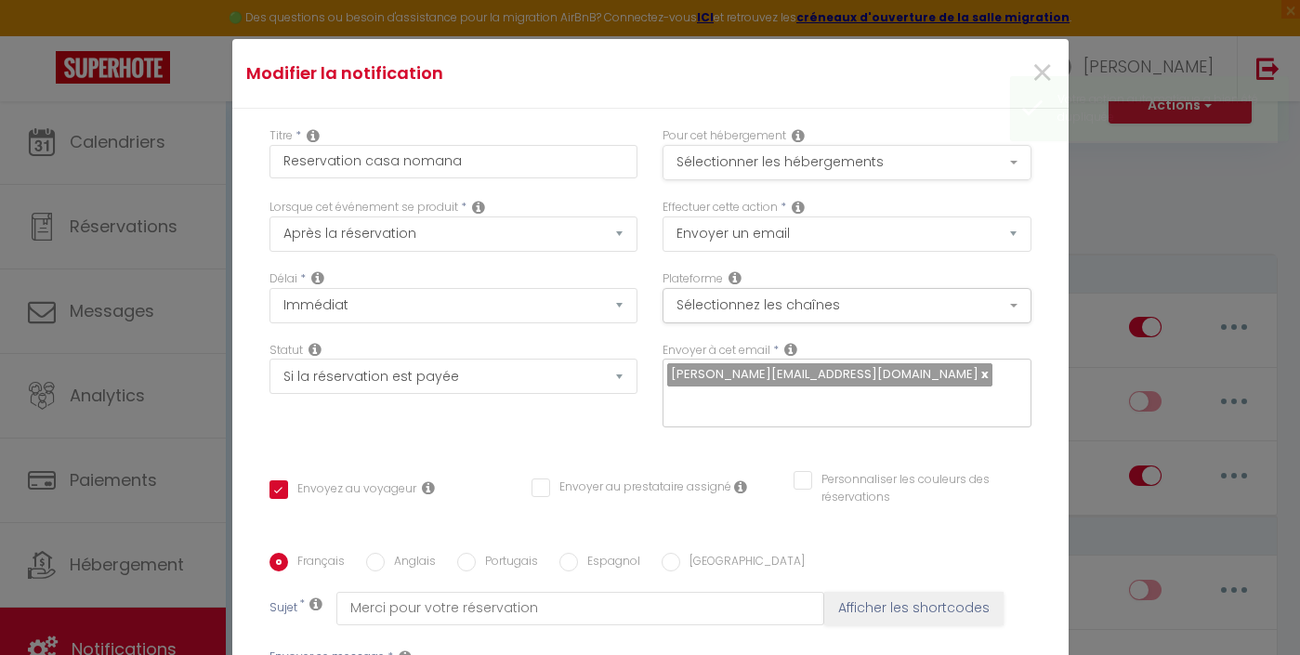
click at [789, 158] on button "Sélectionner les hébergements" at bounding box center [847, 162] width 369 height 35
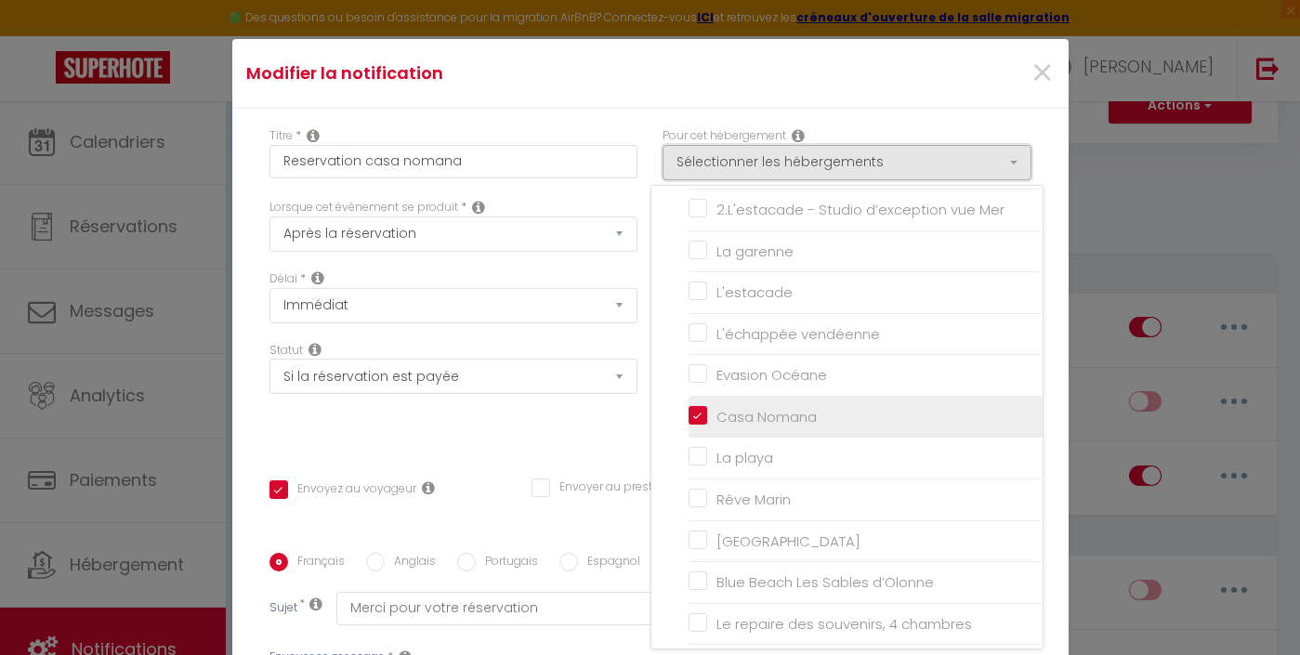
scroll to position [641, 0]
click at [721, 409] on input "Casa Nomana" at bounding box center [866, 418] width 354 height 19
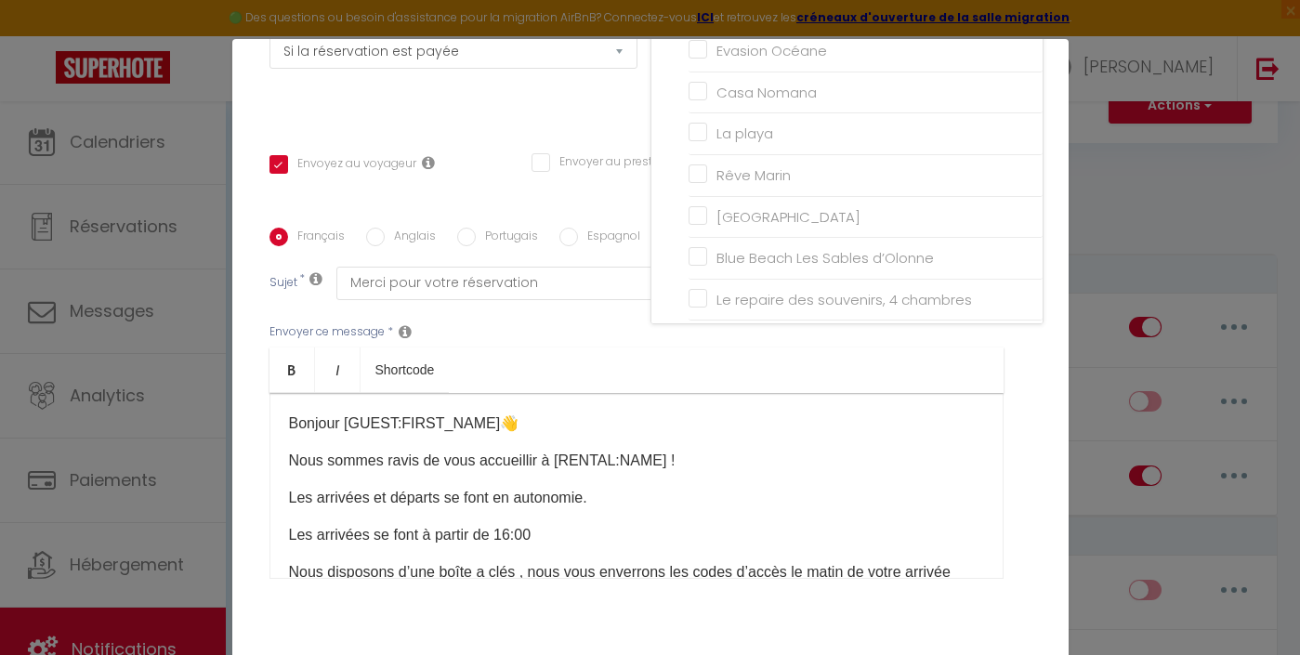
scroll to position [387, 0]
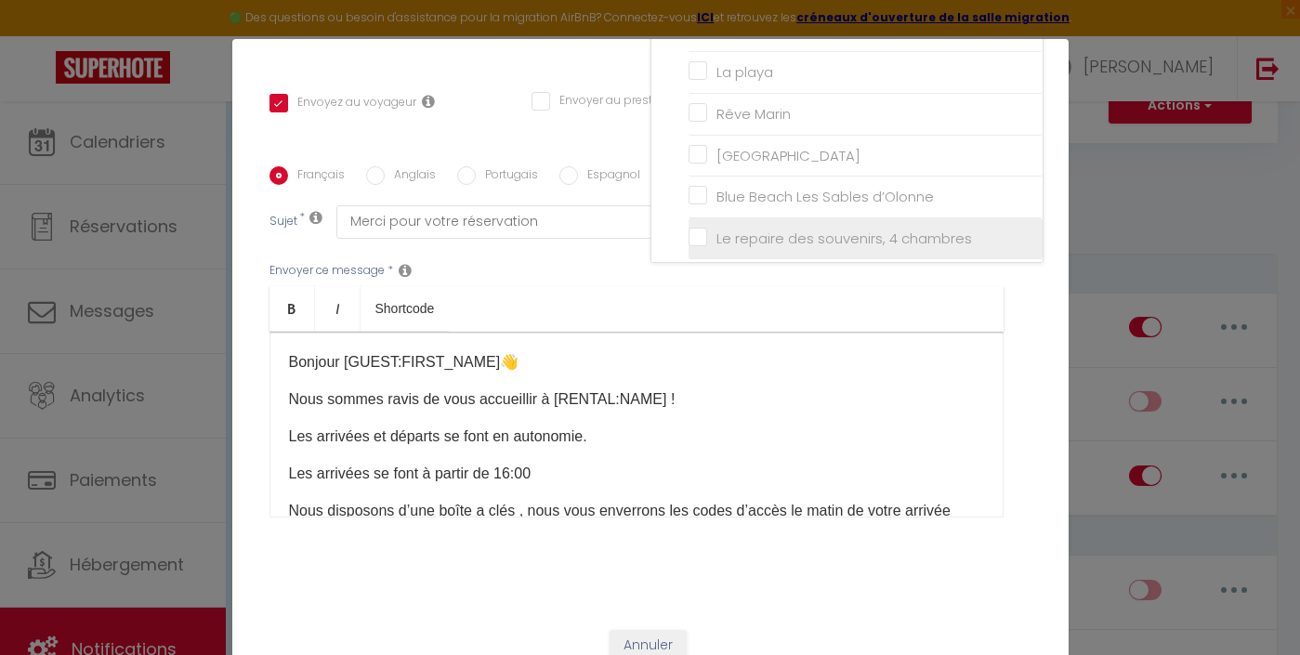
click at [751, 229] on input "Le repaire des souvenirs, 4 chambres" at bounding box center [866, 238] width 354 height 19
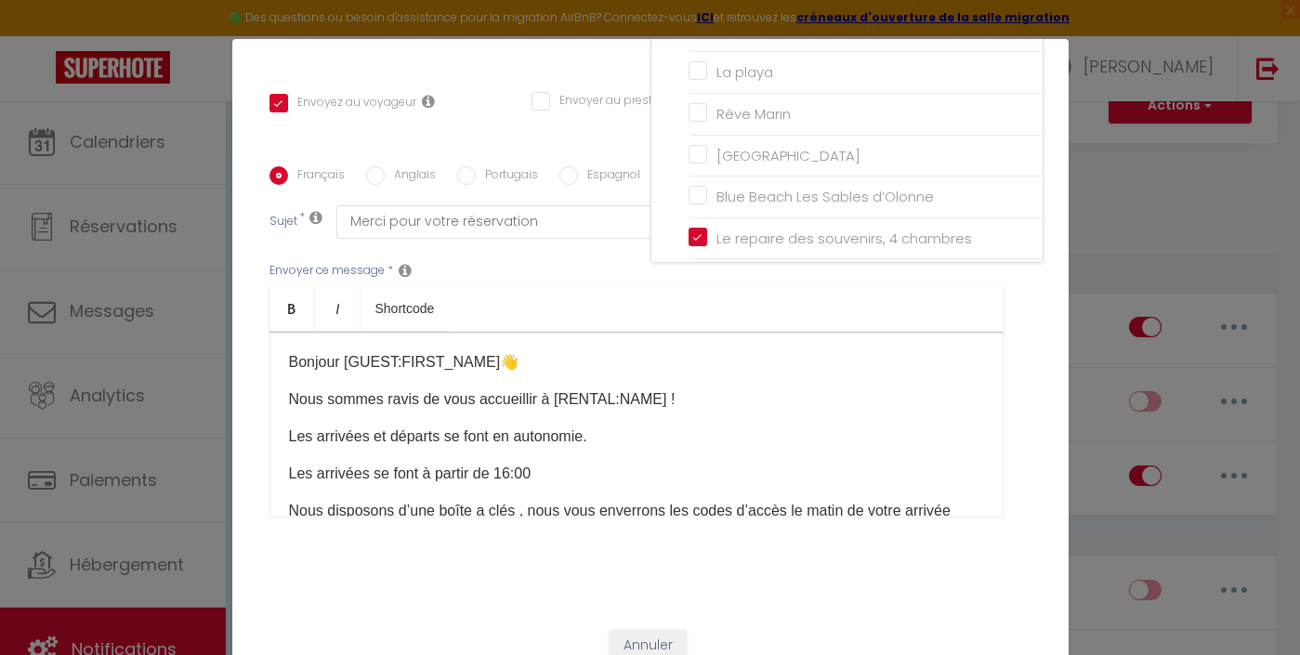
click at [653, 270] on div "Envoyer ce message * Bold Italic Shortcode Rich text editor Bonjour [GUEST:FIRS…" at bounding box center [651, 390] width 762 height 302
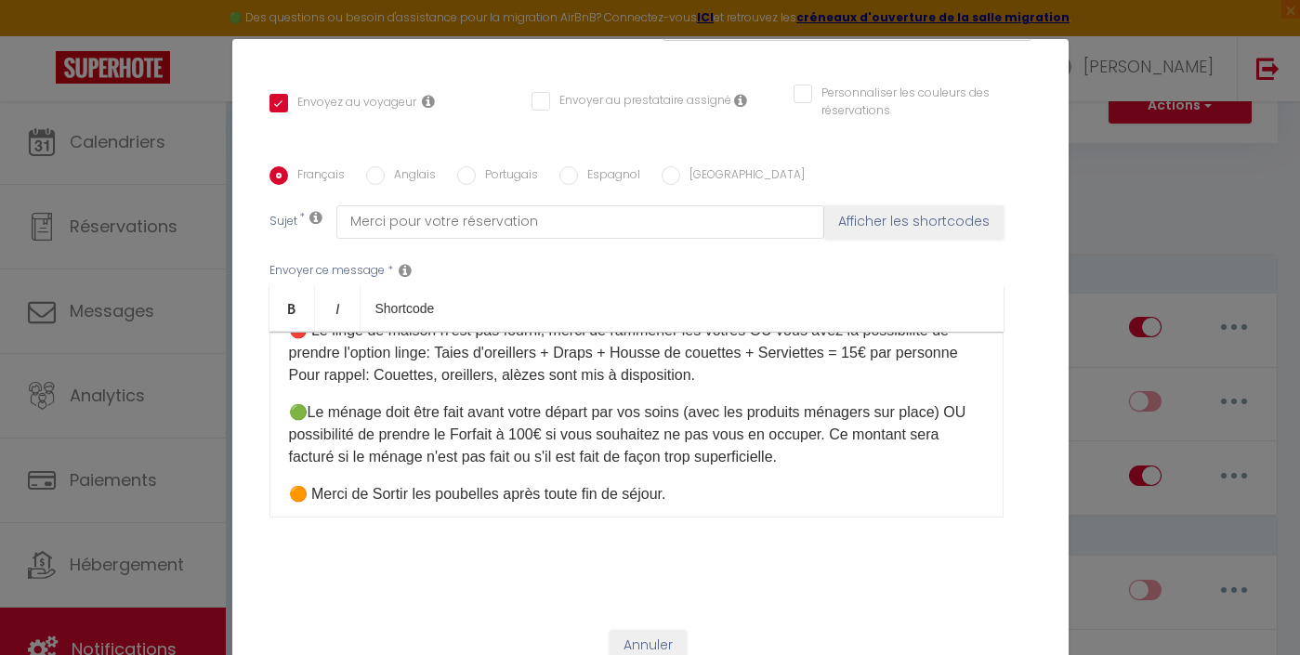
scroll to position [338, 0]
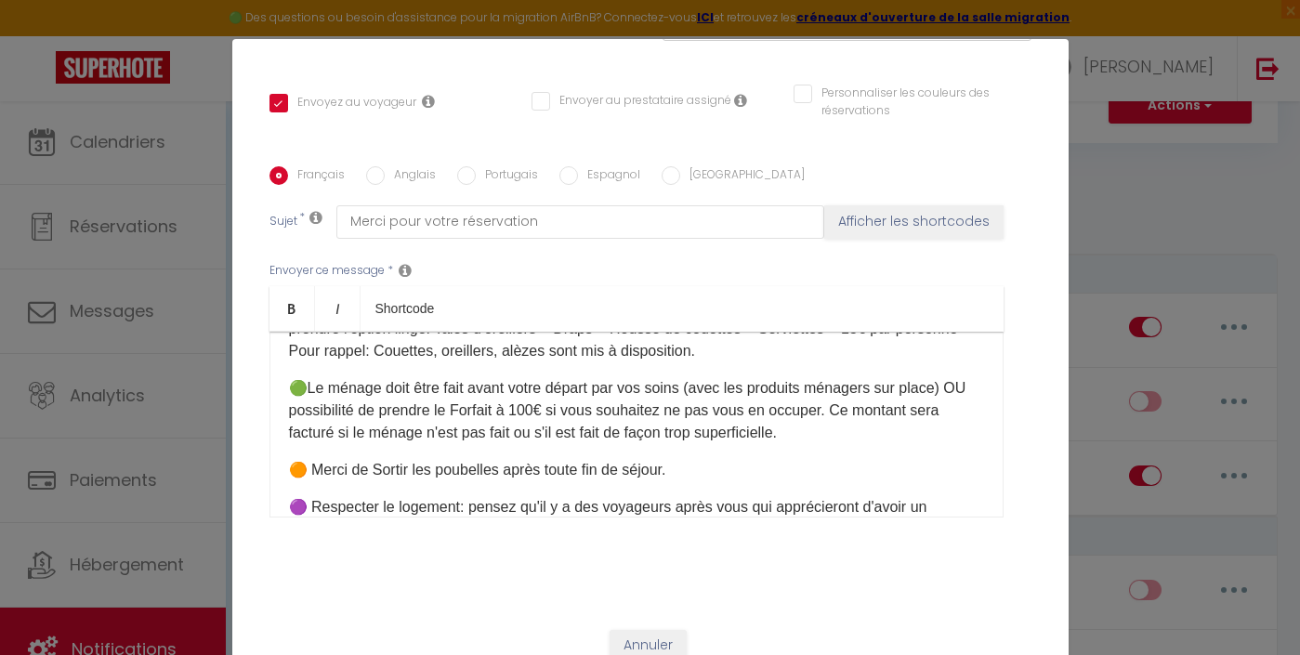
click at [530, 406] on p "🟢Le ménage doit être fait avant votre départ par vos soins (avec les produits m…" at bounding box center [636, 410] width 695 height 67
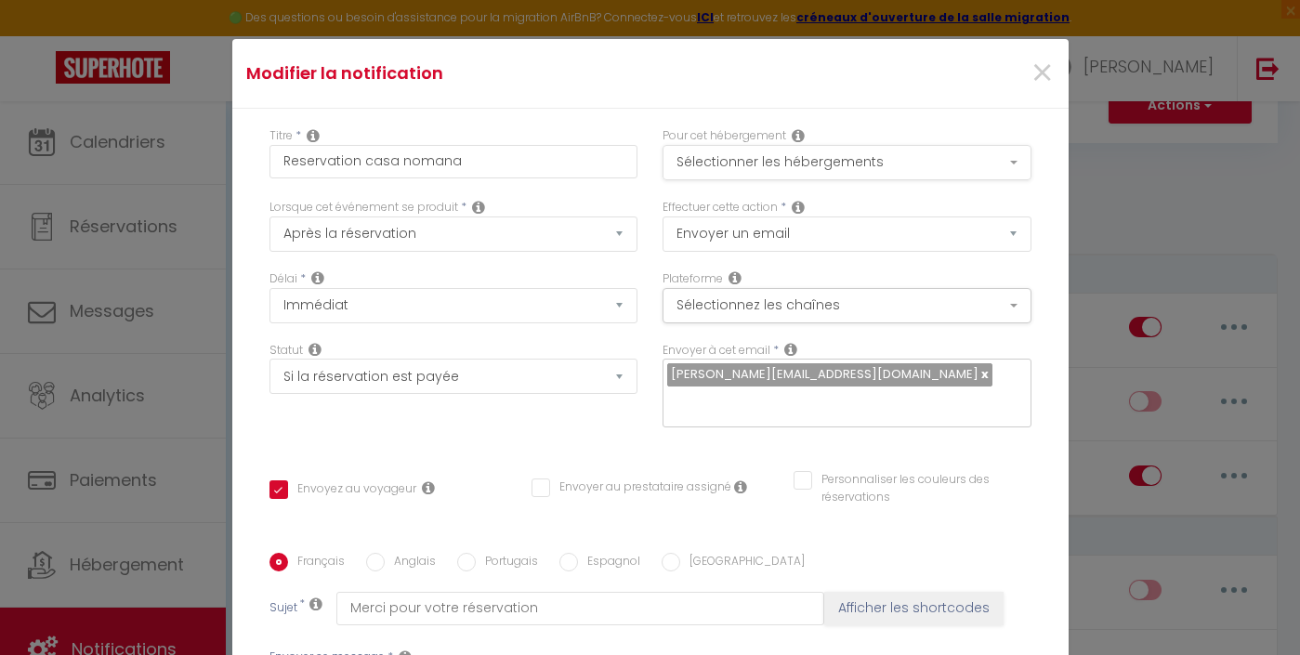
scroll to position [0, 0]
click at [788, 157] on button "Sélectionner les hébergements" at bounding box center [847, 162] width 369 height 35
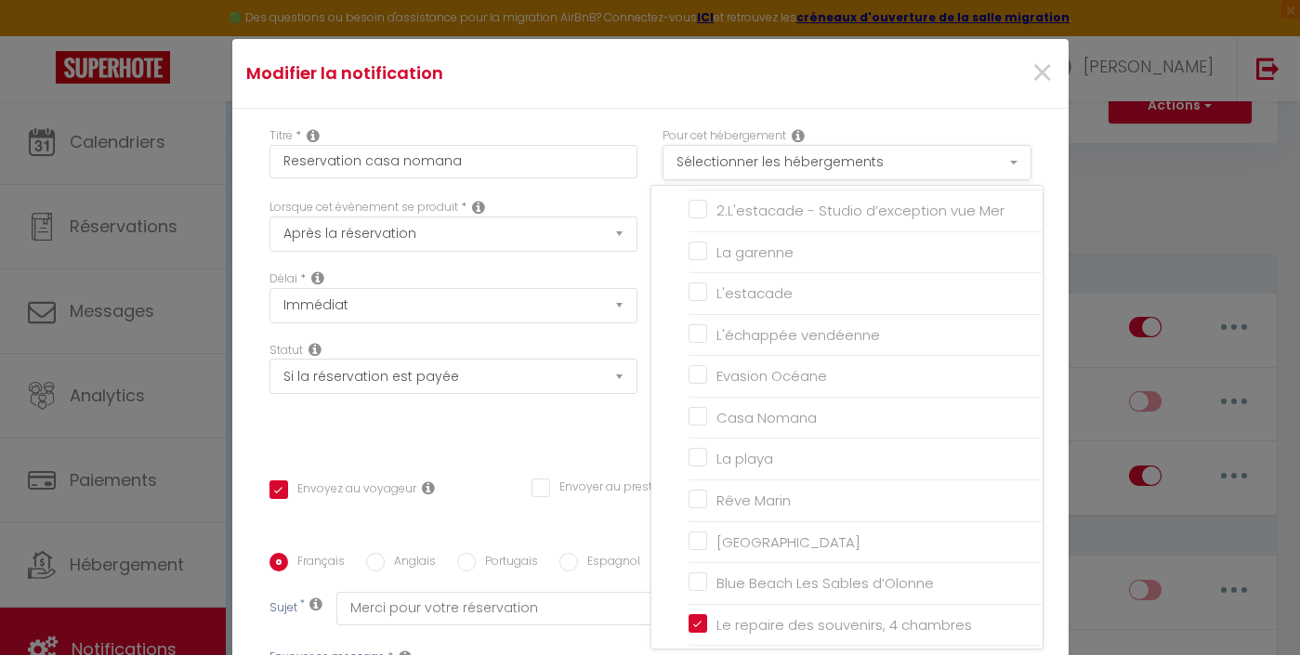
click at [788, 157] on button "Sélectionner les hébergements" at bounding box center [847, 162] width 369 height 35
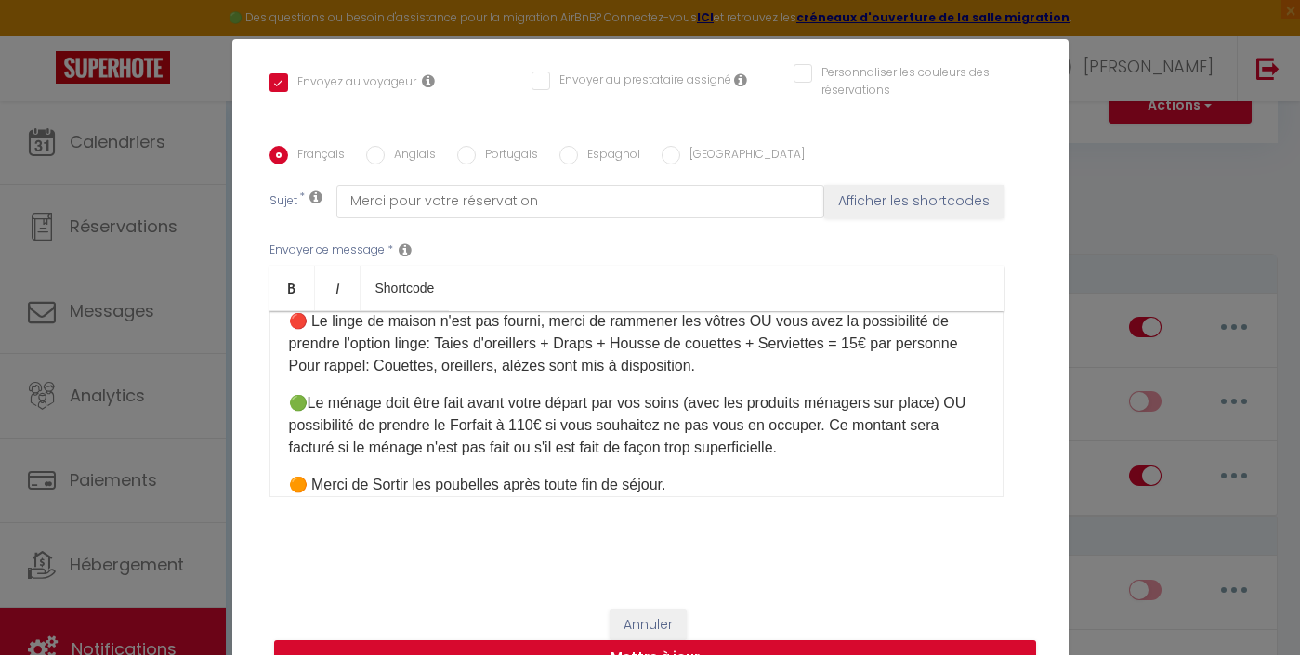
scroll to position [323, 0]
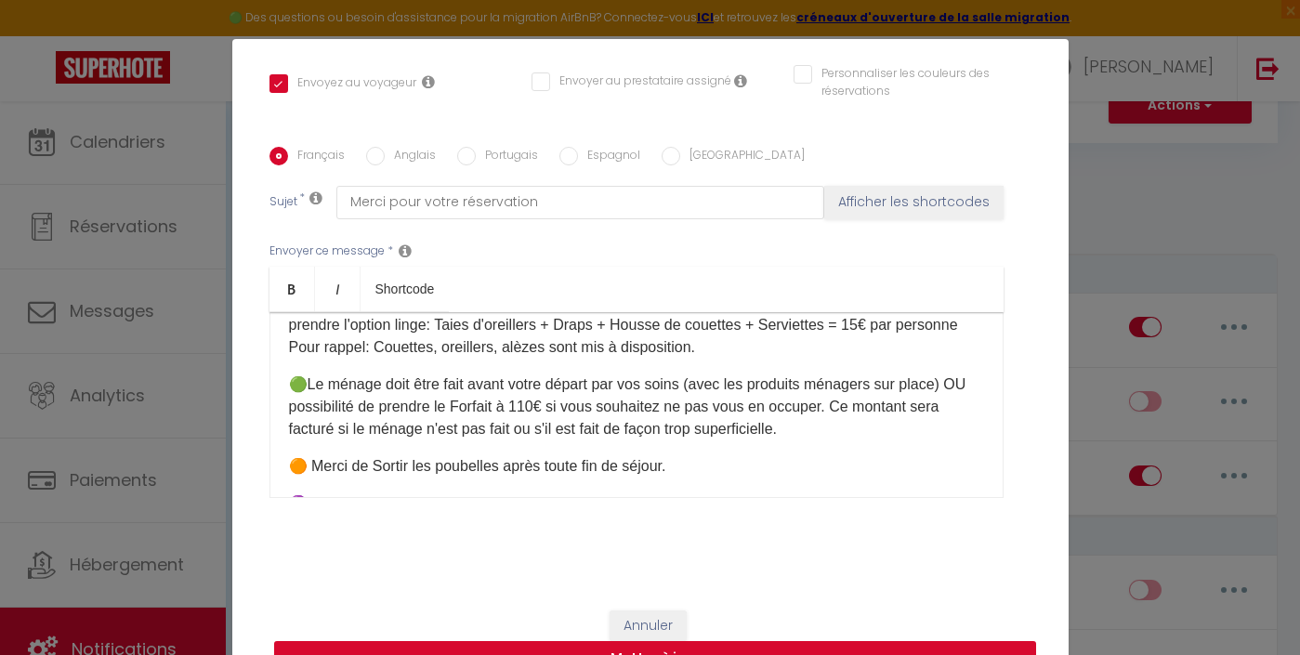
click at [653, 648] on button "Mettre à jour" at bounding box center [655, 658] width 762 height 35
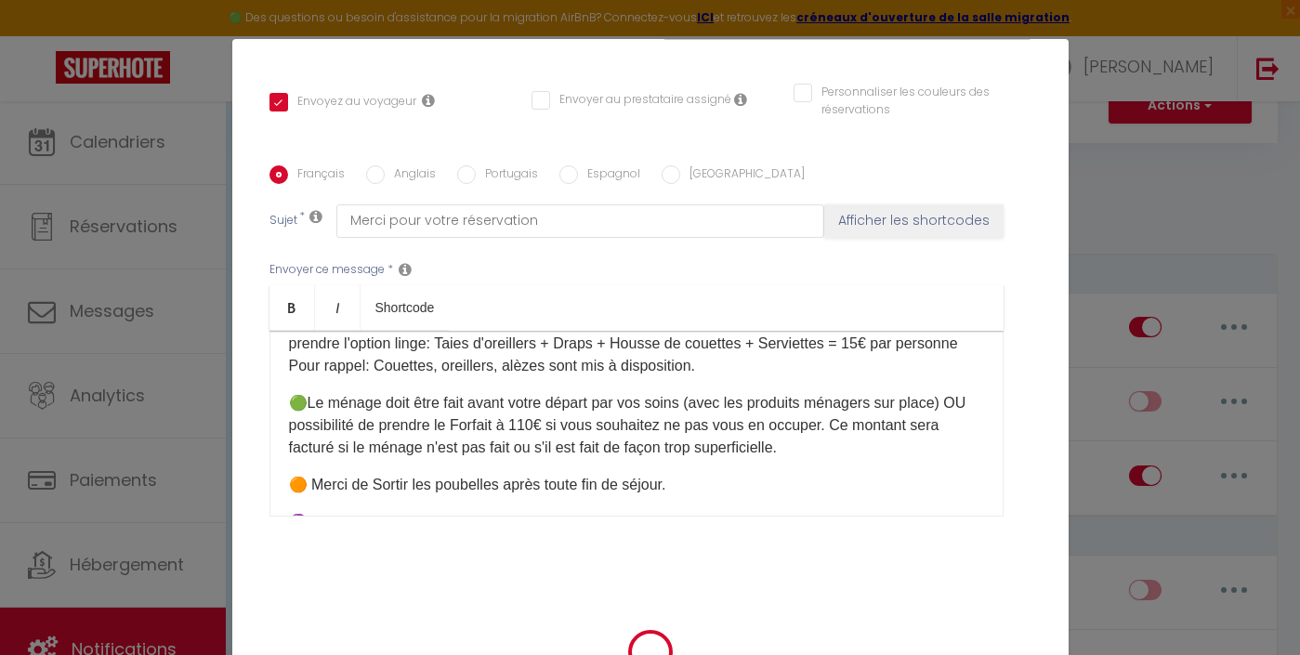
scroll to position [388, 0]
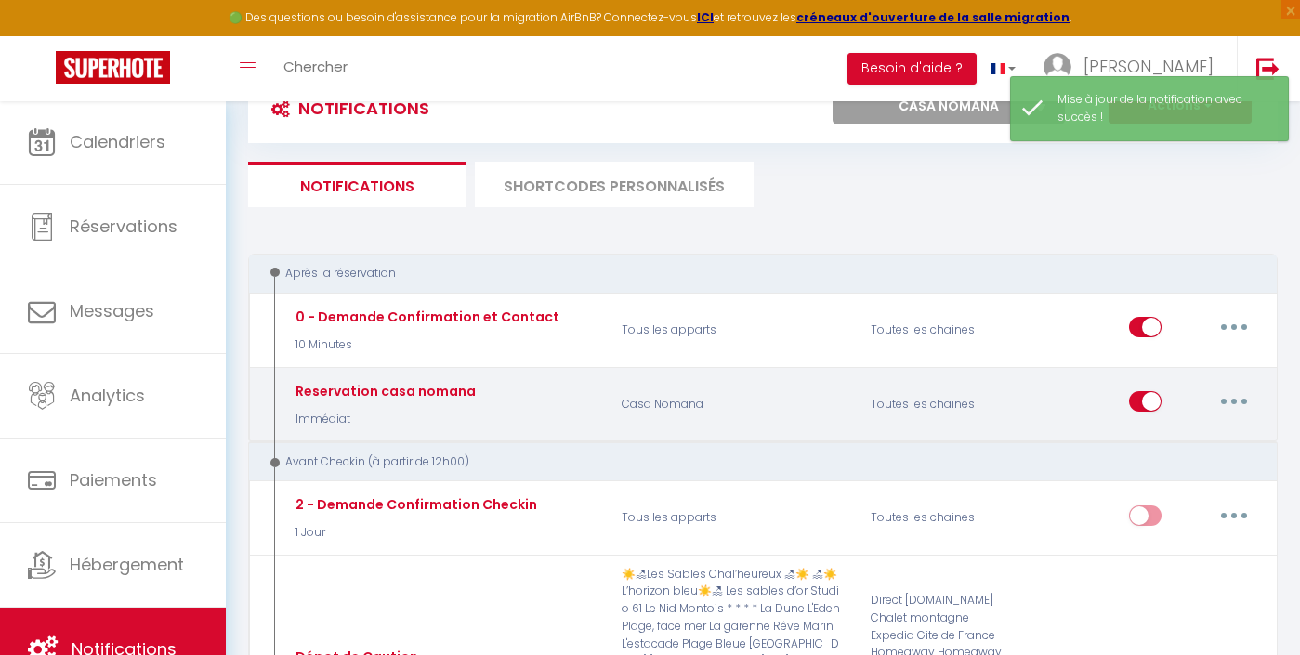
click at [1245, 406] on button "button" at bounding box center [1234, 402] width 52 height 30
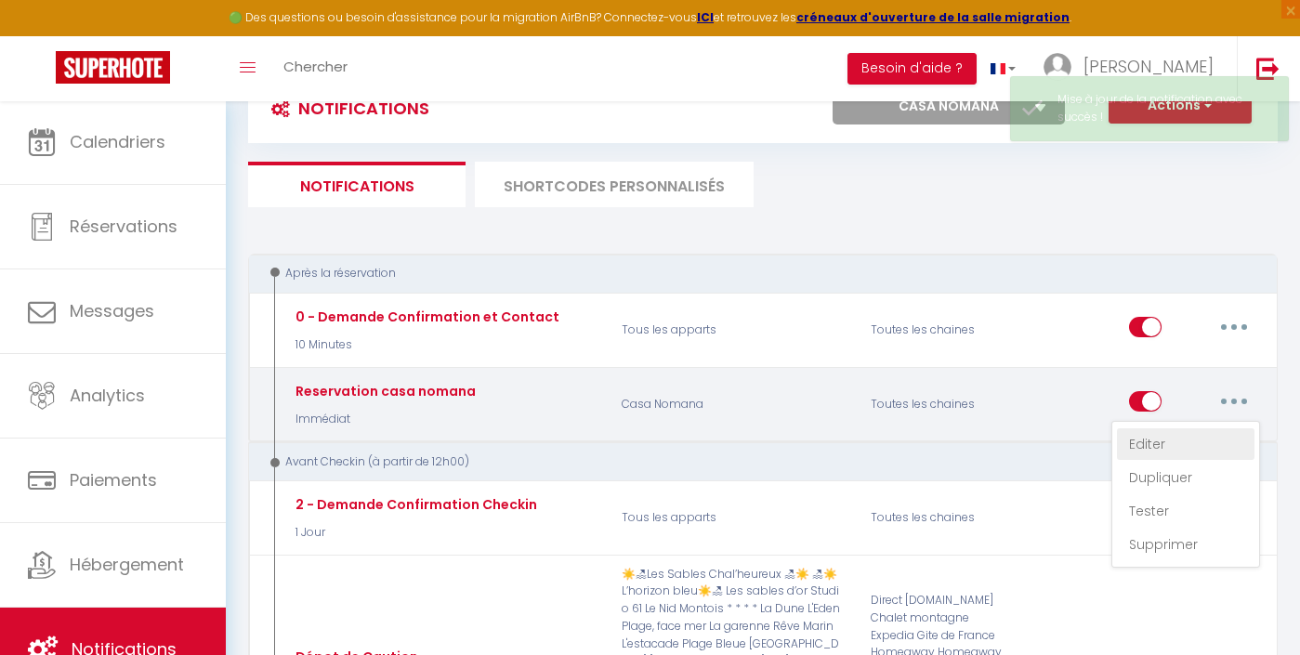
click at [1173, 437] on link "Editer" at bounding box center [1186, 445] width 138 height 32
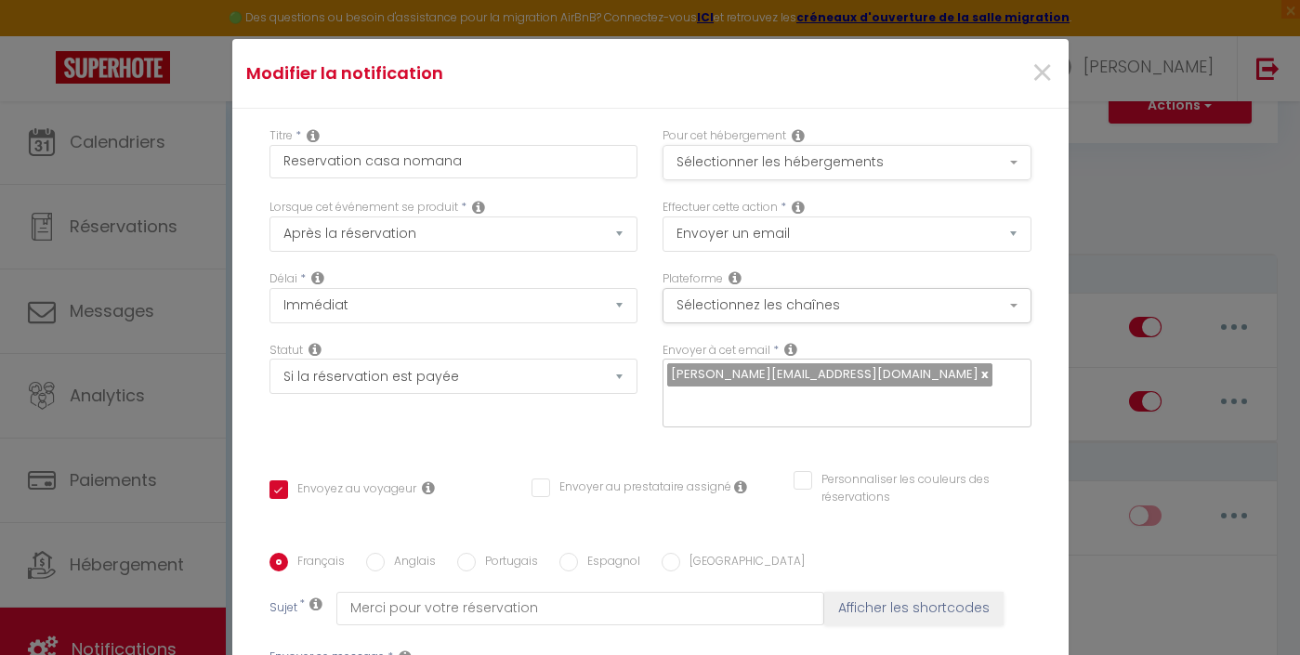
scroll to position [0, 0]
click at [838, 168] on button "Sélectionner les hébergements" at bounding box center [847, 162] width 369 height 35
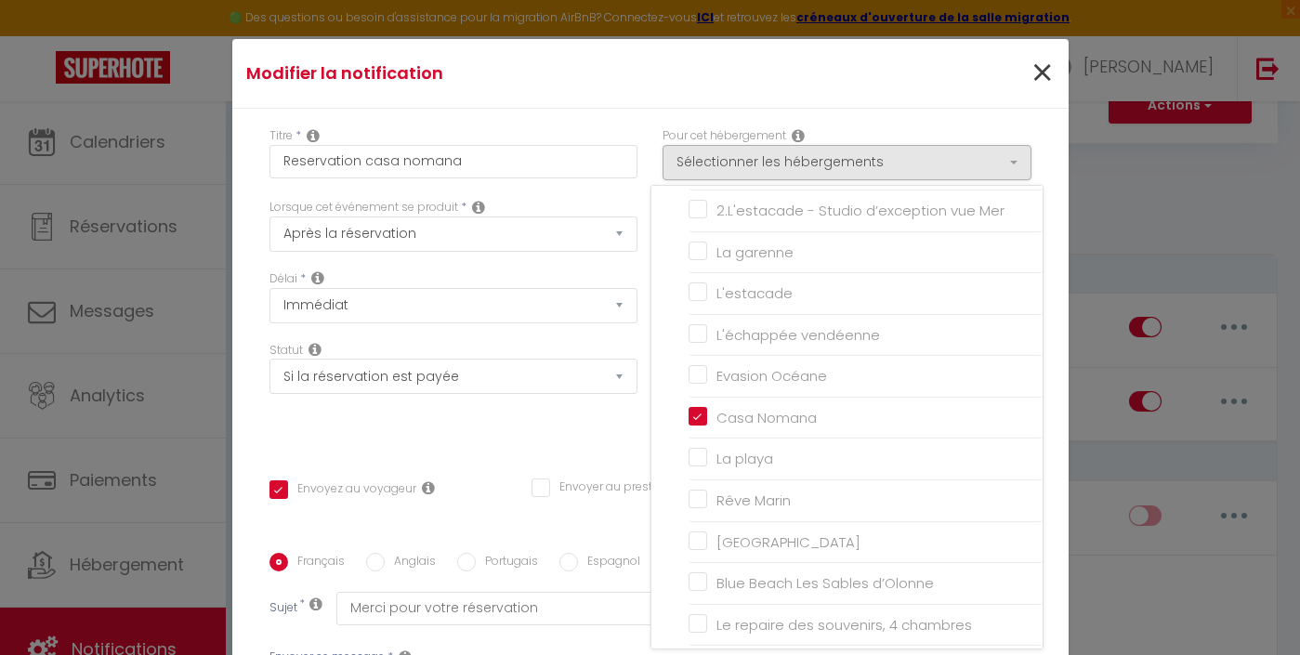
click at [1049, 70] on span "×" at bounding box center [1042, 74] width 23 height 56
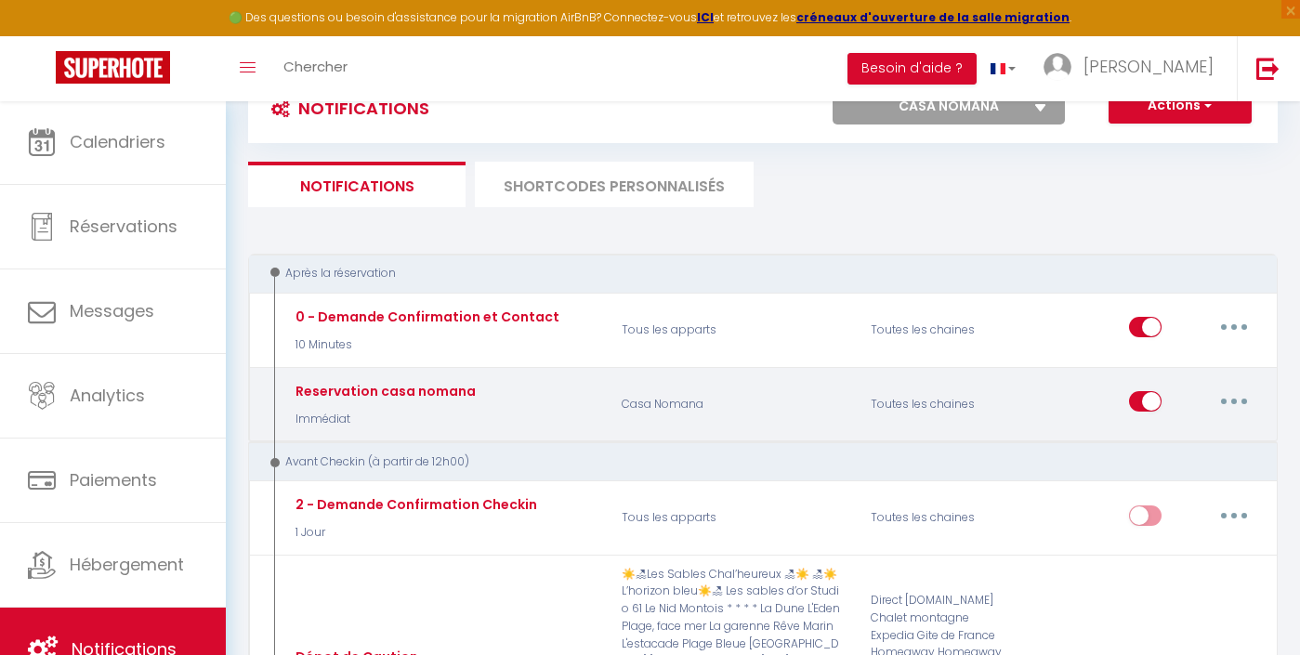
click at [1229, 388] on button "button" at bounding box center [1234, 402] width 52 height 30
click at [1172, 436] on link "Editer" at bounding box center [1186, 445] width 138 height 32
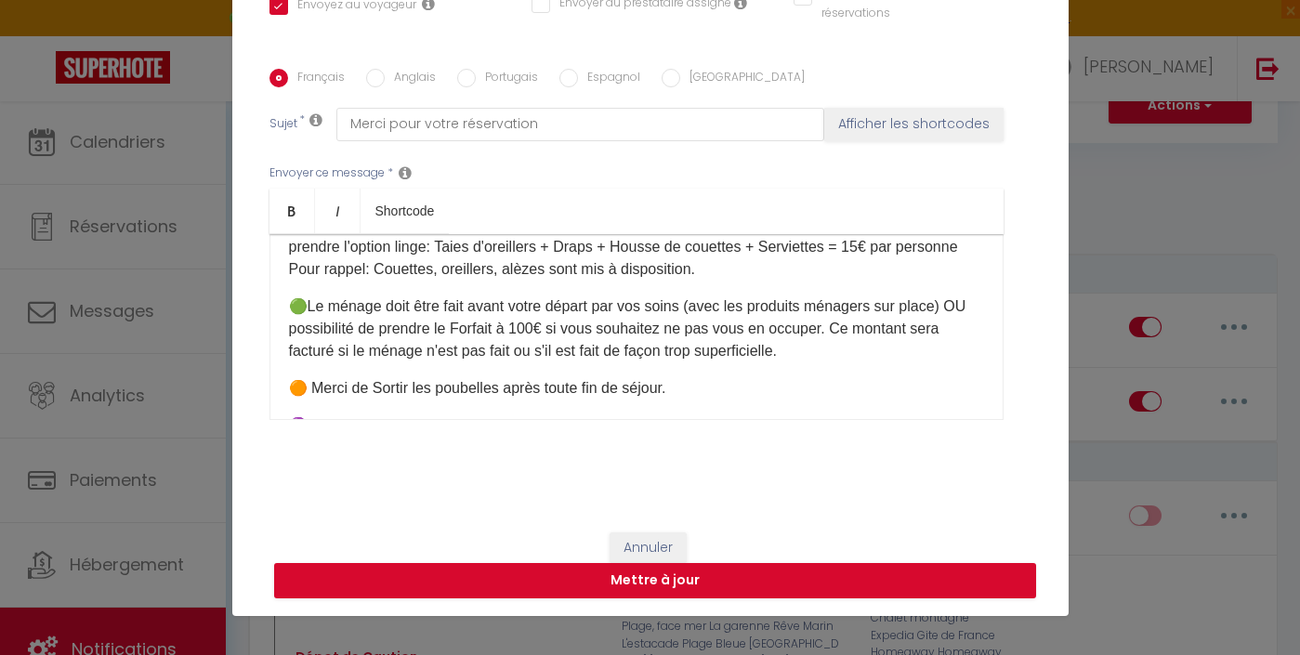
scroll to position [78, 0]
click at [711, 578] on button "Mettre à jour" at bounding box center [655, 580] width 762 height 35
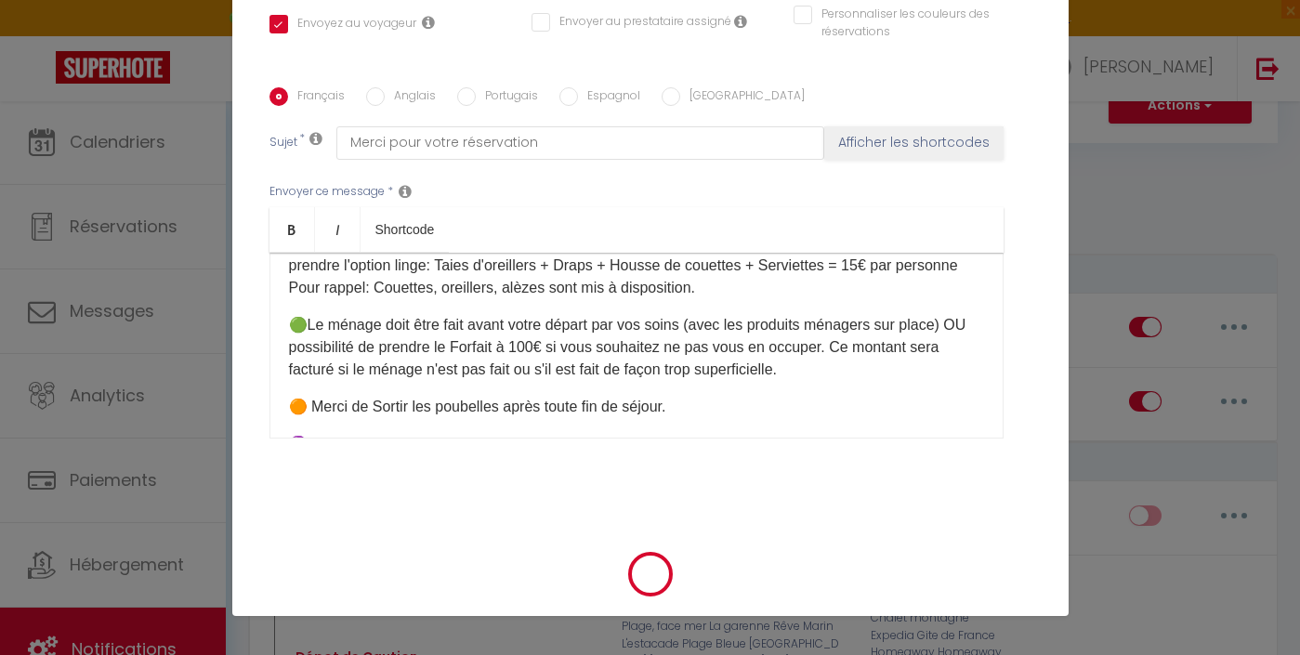
scroll to position [388, 0]
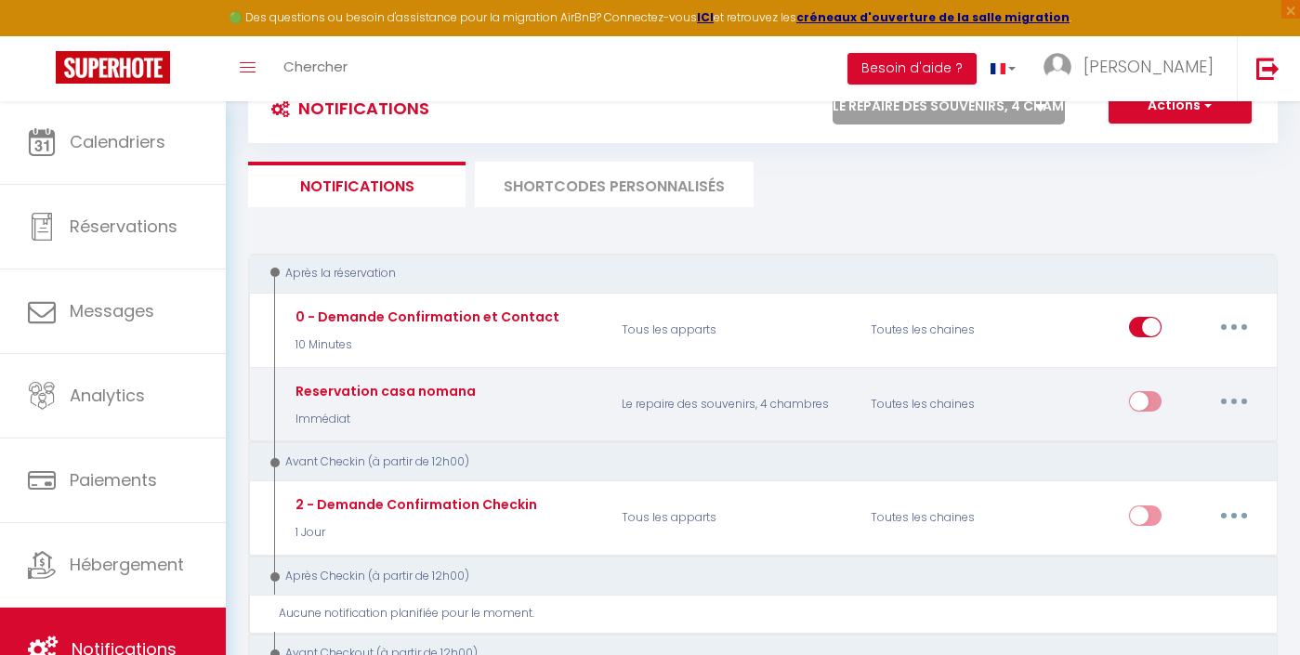
click at [1231, 388] on button "button" at bounding box center [1234, 402] width 52 height 30
click at [1169, 453] on link "Editer" at bounding box center [1186, 445] width 138 height 32
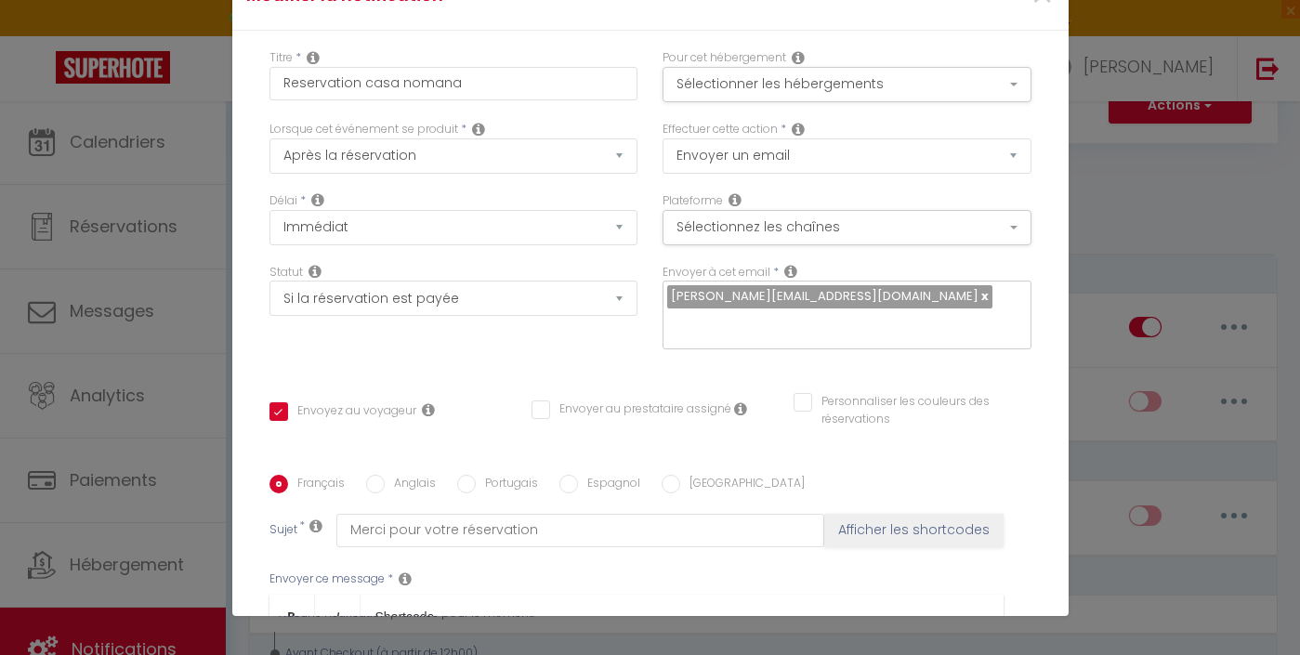
scroll to position [0, 0]
drag, startPoint x: 486, startPoint y: 82, endPoint x: 363, endPoint y: 80, distance: 123.6
click at [362, 80] on input "Reservation casa nomana" at bounding box center [454, 83] width 369 height 33
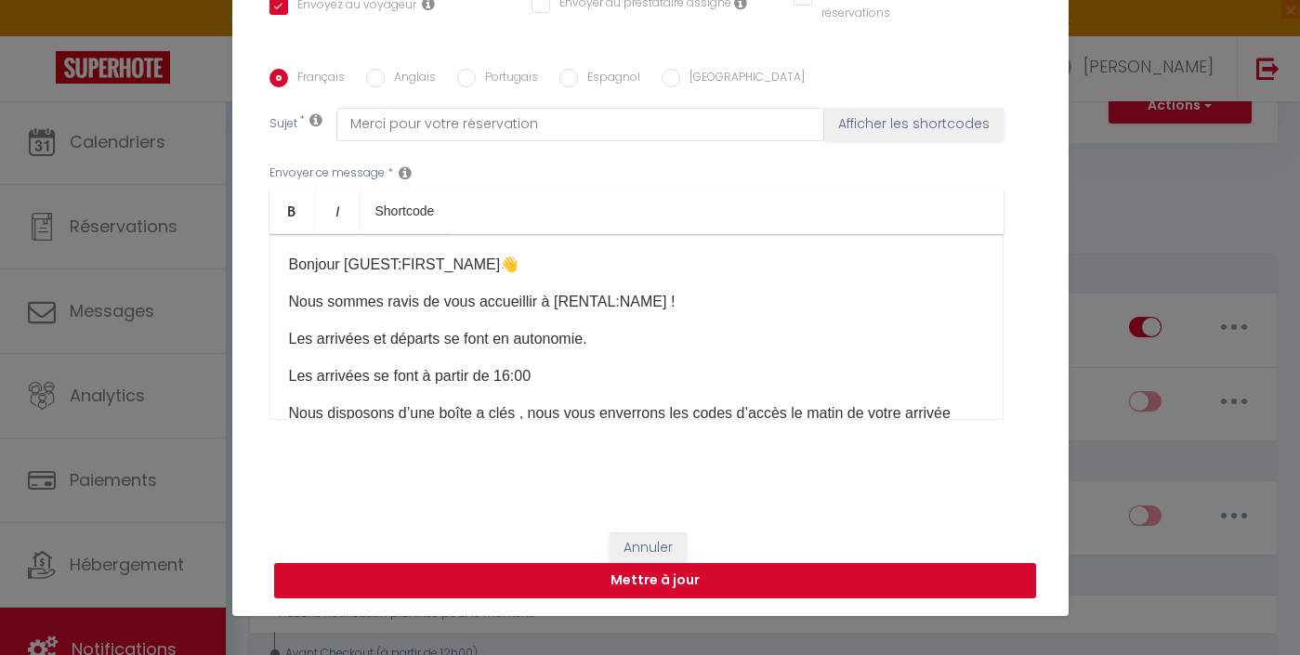
click at [764, 579] on button "Mettre à jour" at bounding box center [655, 580] width 762 height 35
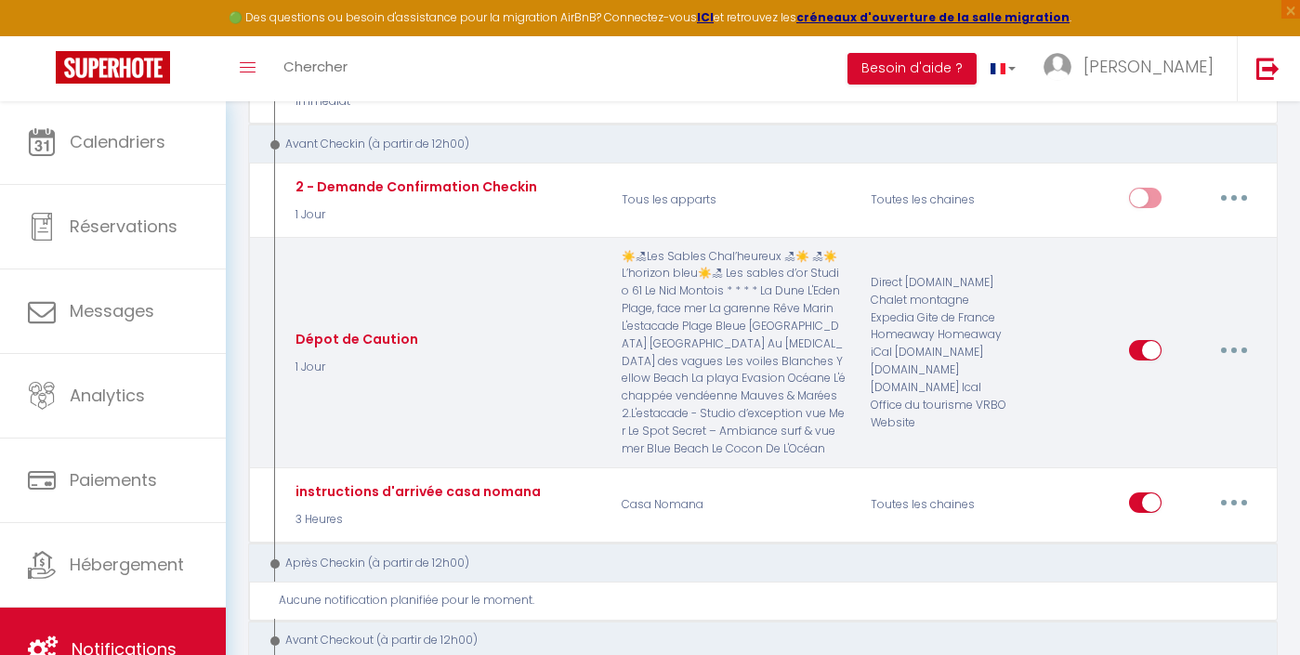
scroll to position [429, 0]
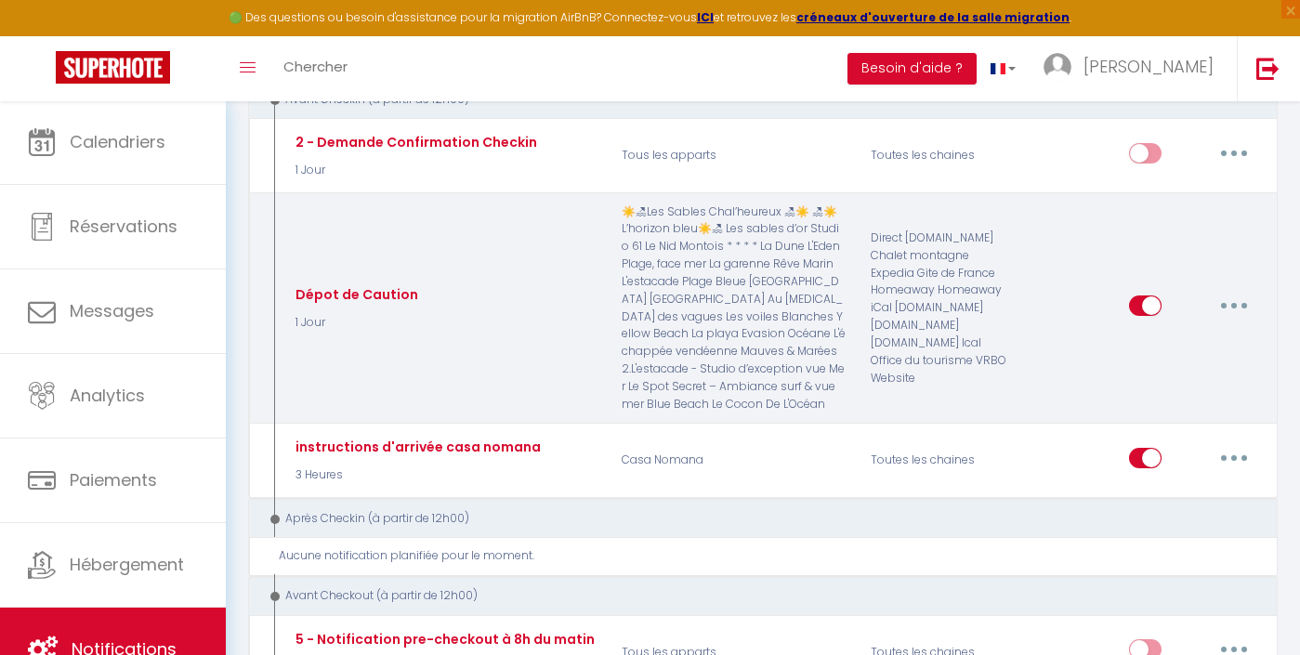
click at [1213, 298] on button "button" at bounding box center [1234, 306] width 52 height 30
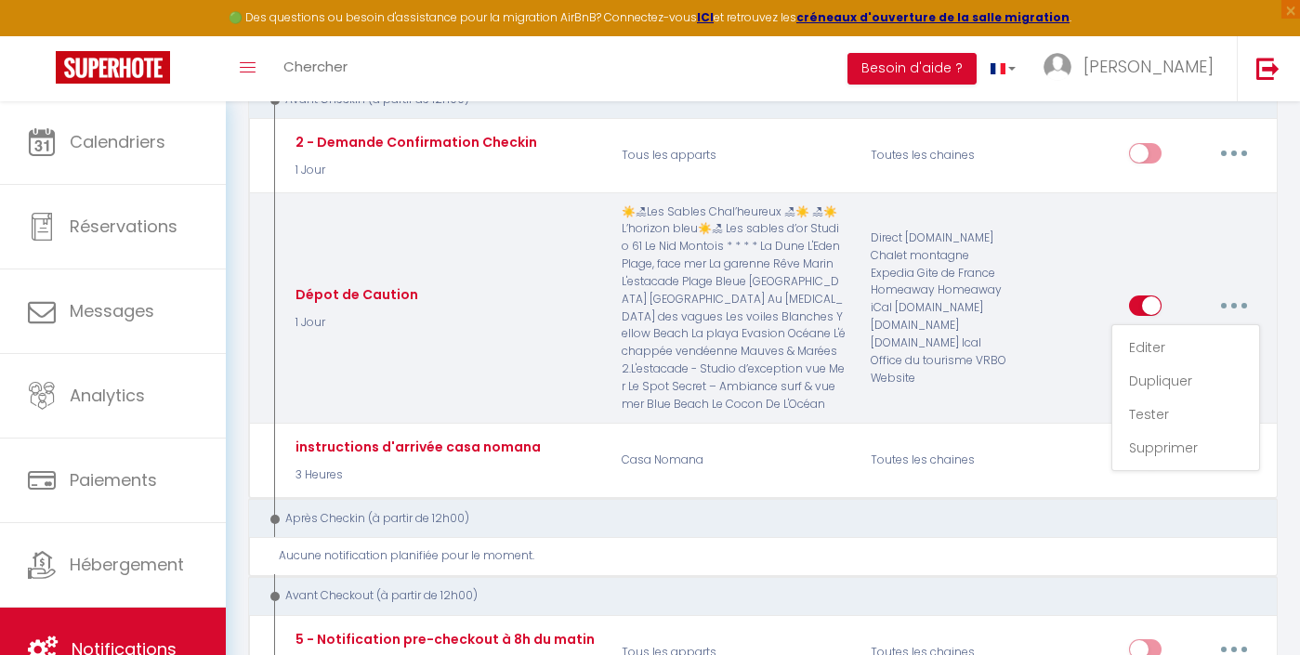
click at [1167, 332] on link "Editer" at bounding box center [1186, 348] width 138 height 32
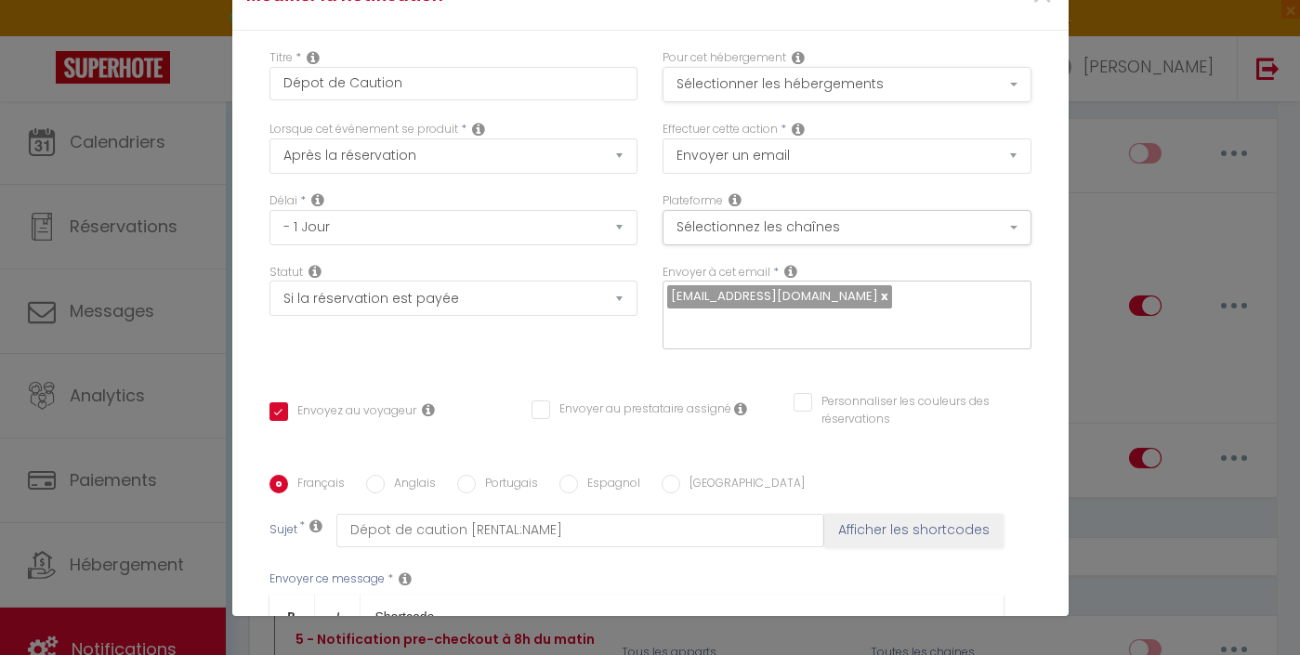
scroll to position [0, 0]
click at [767, 86] on button "Sélectionner les hébergements" at bounding box center [847, 84] width 369 height 35
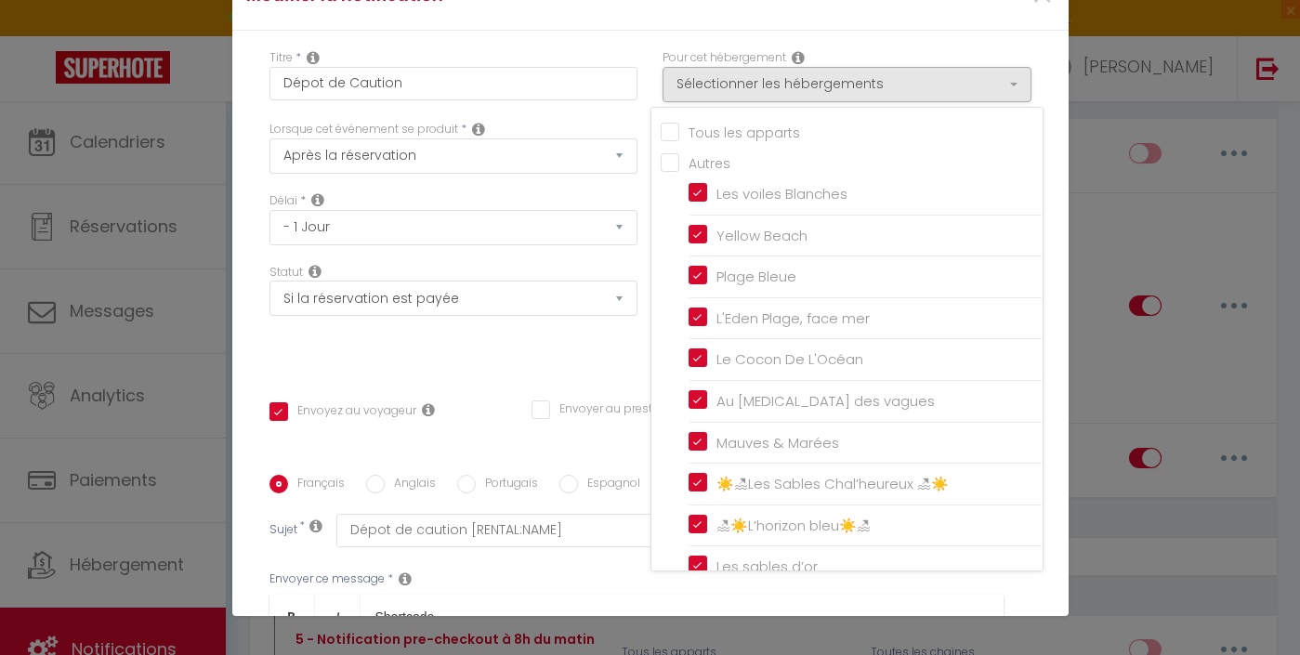
click at [728, 137] on input "Tous les apparts" at bounding box center [852, 131] width 382 height 19
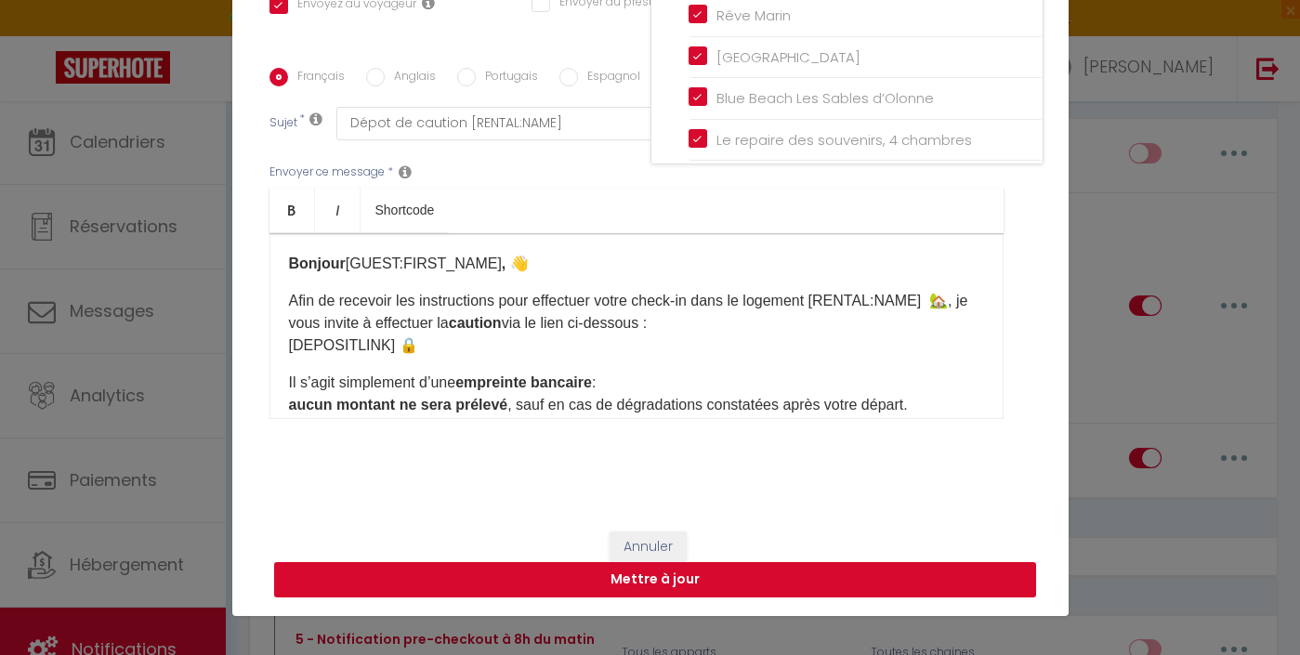
scroll to position [406, 0]
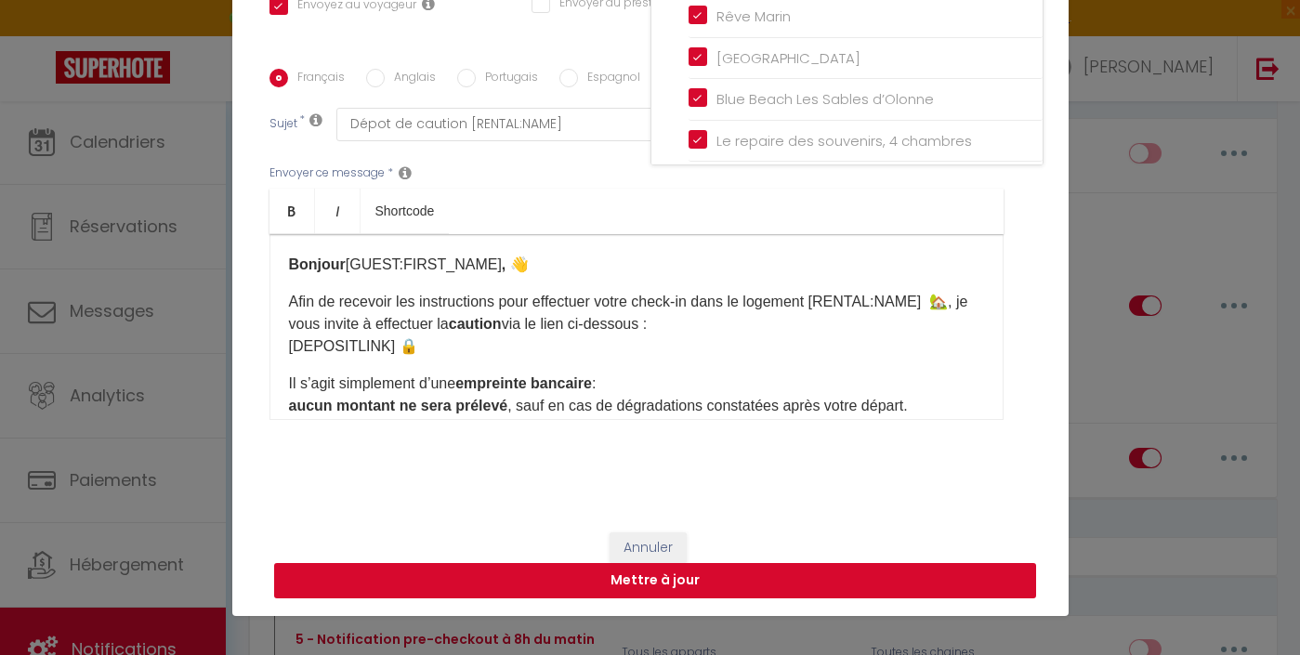
click at [775, 579] on button "Mettre à jour" at bounding box center [655, 580] width 762 height 35
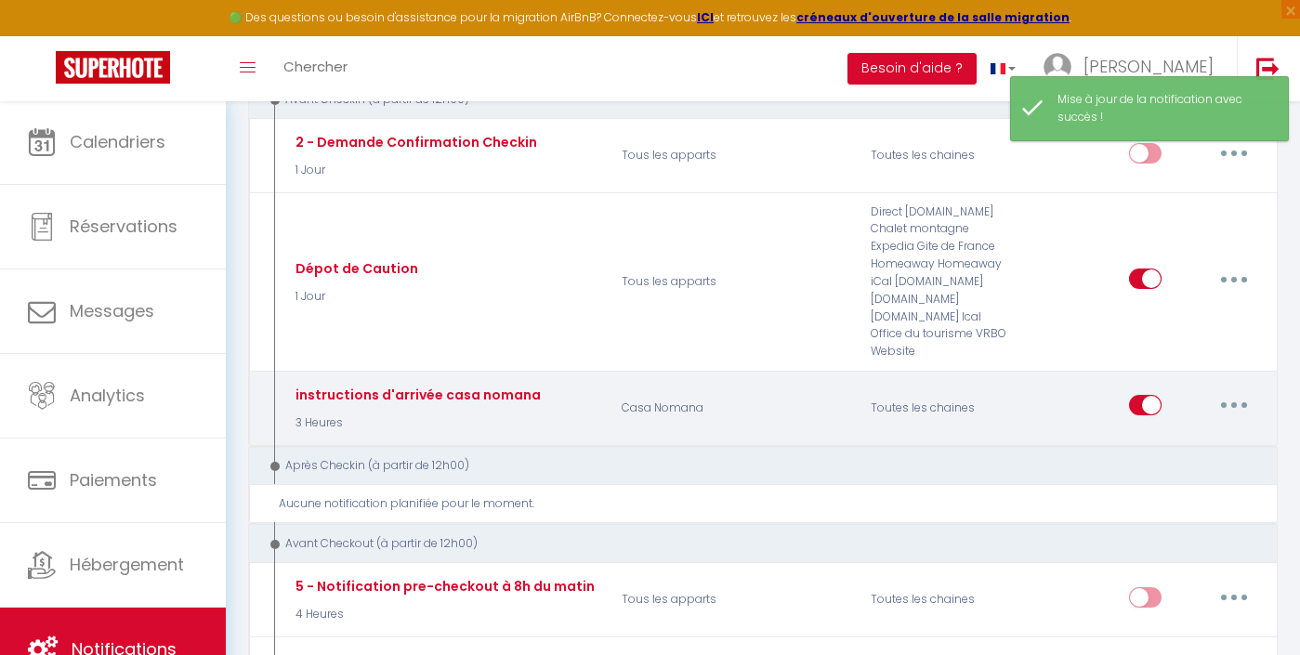
click at [1237, 399] on button "button" at bounding box center [1234, 405] width 52 height 30
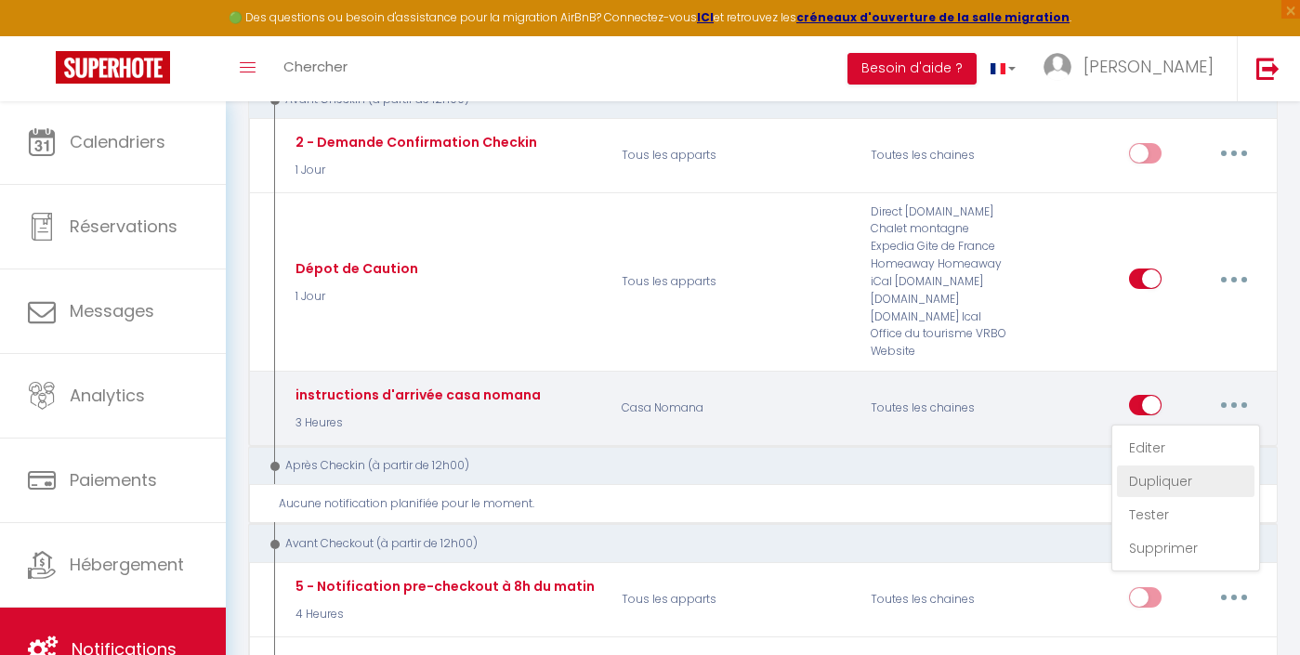
click at [1183, 466] on link "Dupliquer" at bounding box center [1186, 482] width 138 height 32
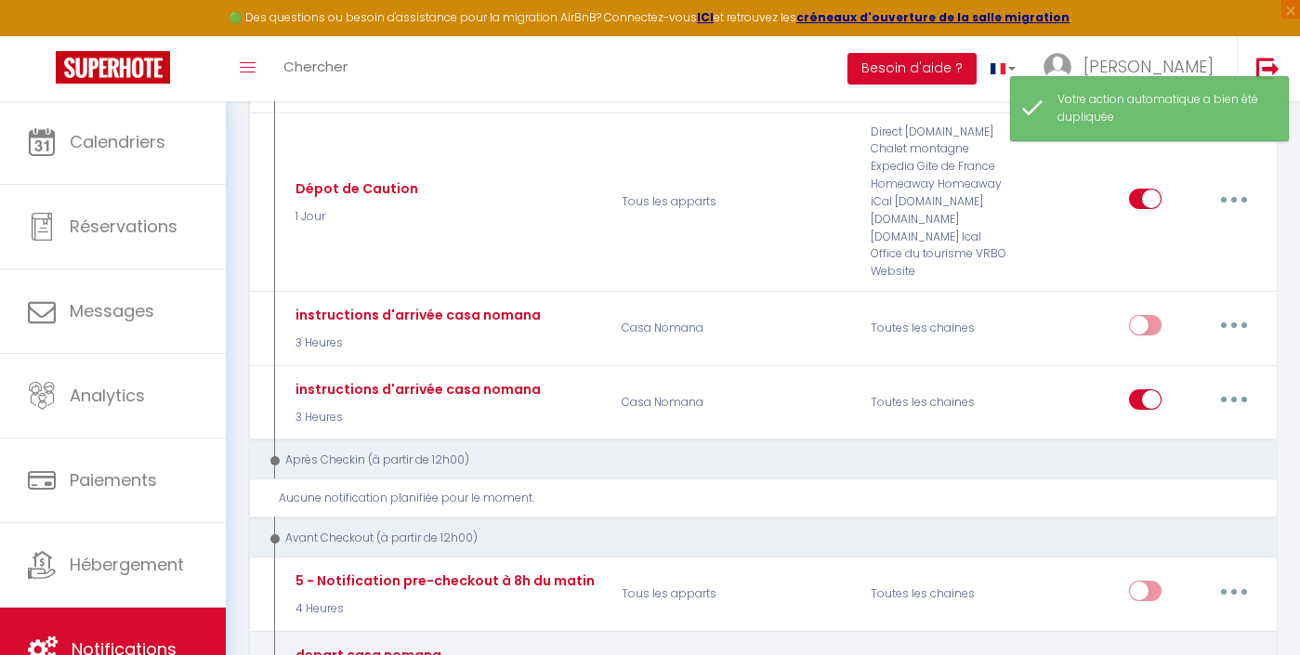
scroll to position [508, 0]
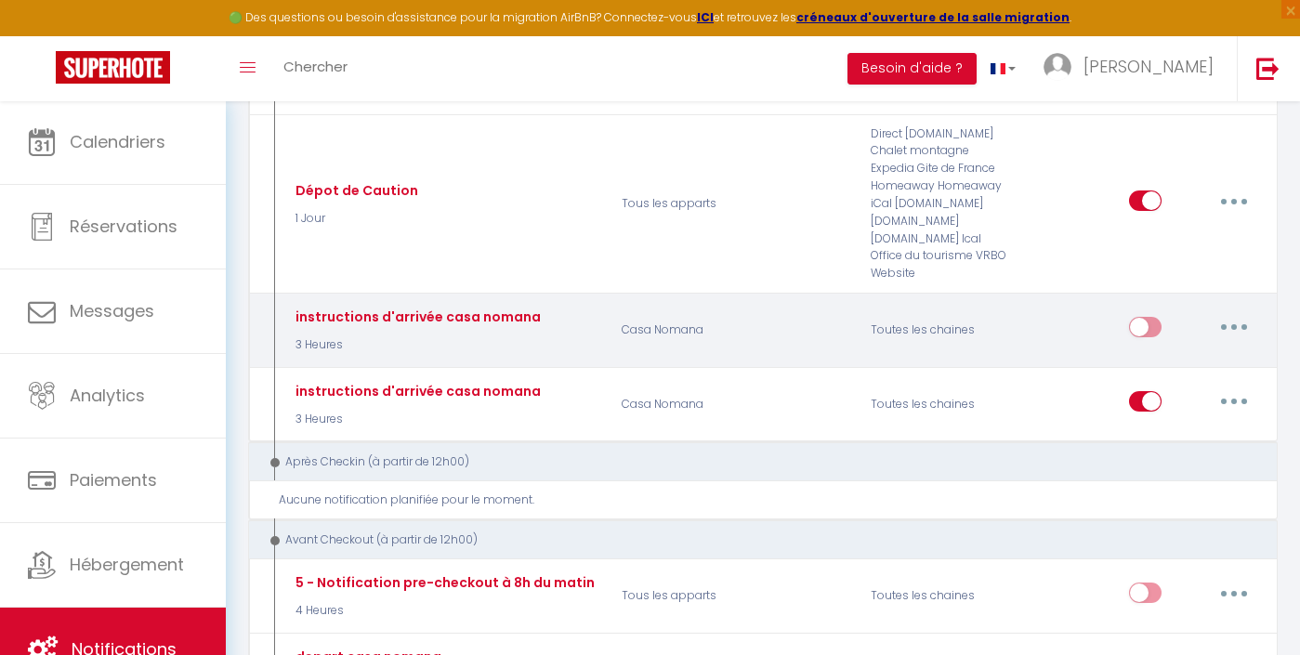
click at [1244, 320] on button "button" at bounding box center [1234, 327] width 52 height 30
click at [1166, 354] on link "Editer" at bounding box center [1186, 370] width 138 height 32
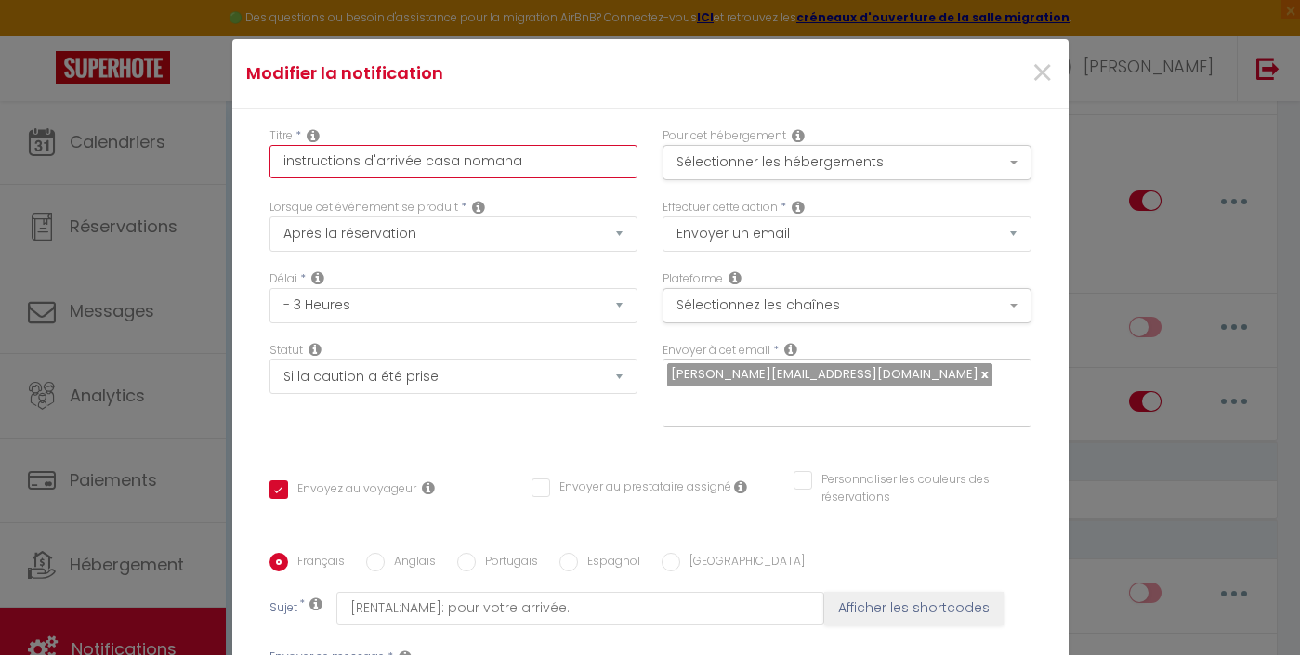
click at [554, 152] on input "instructions d'arrivée casa nomana" at bounding box center [454, 161] width 369 height 33
drag, startPoint x: 547, startPoint y: 164, endPoint x: 423, endPoint y: 158, distance: 124.7
click at [422, 158] on input "instructions d'arrivée casa nomana" at bounding box center [454, 161] width 369 height 33
click at [828, 164] on button "Sélectionner les hébergements" at bounding box center [847, 162] width 369 height 35
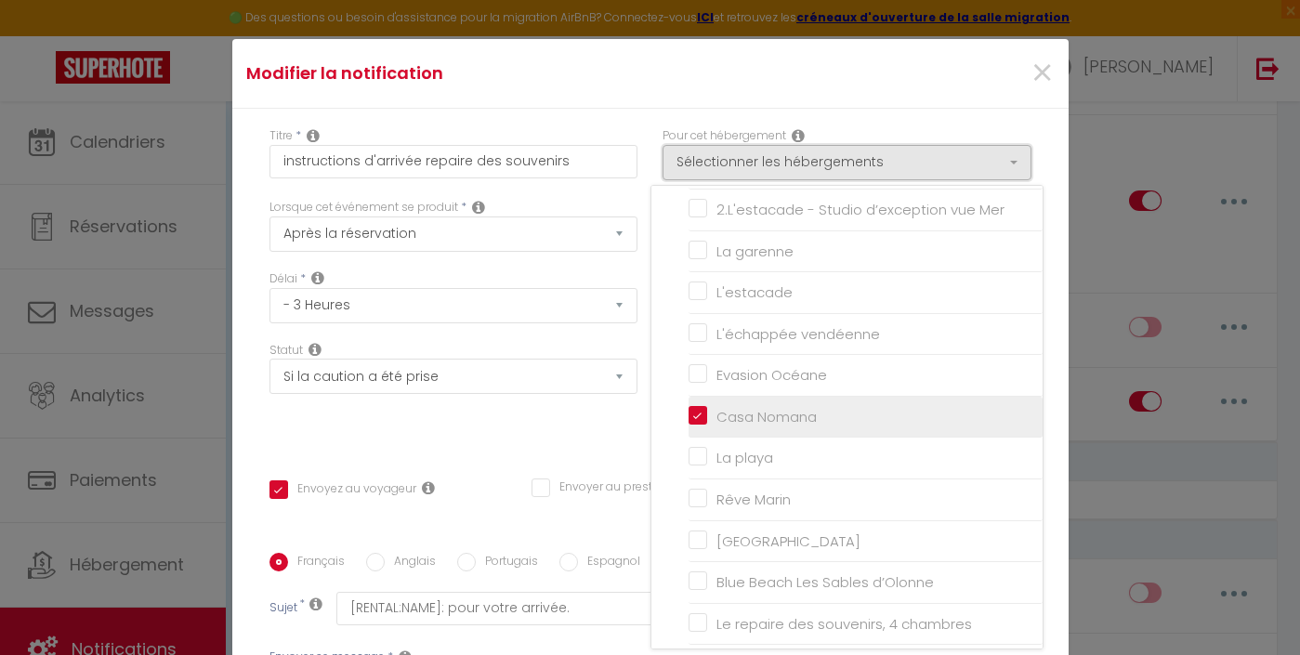
scroll to position [641, 0]
click at [727, 409] on input "Casa Nomana" at bounding box center [866, 418] width 354 height 19
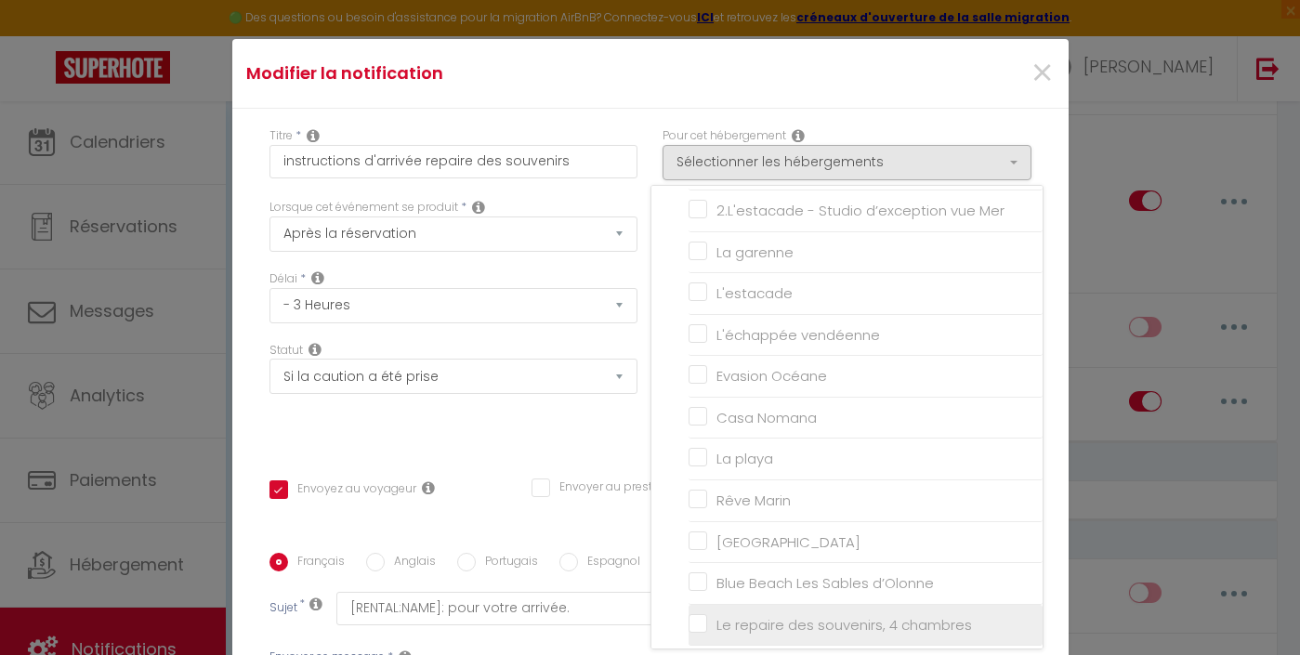
click at [771, 615] on input "Le repaire des souvenirs, 4 chambres" at bounding box center [866, 624] width 354 height 19
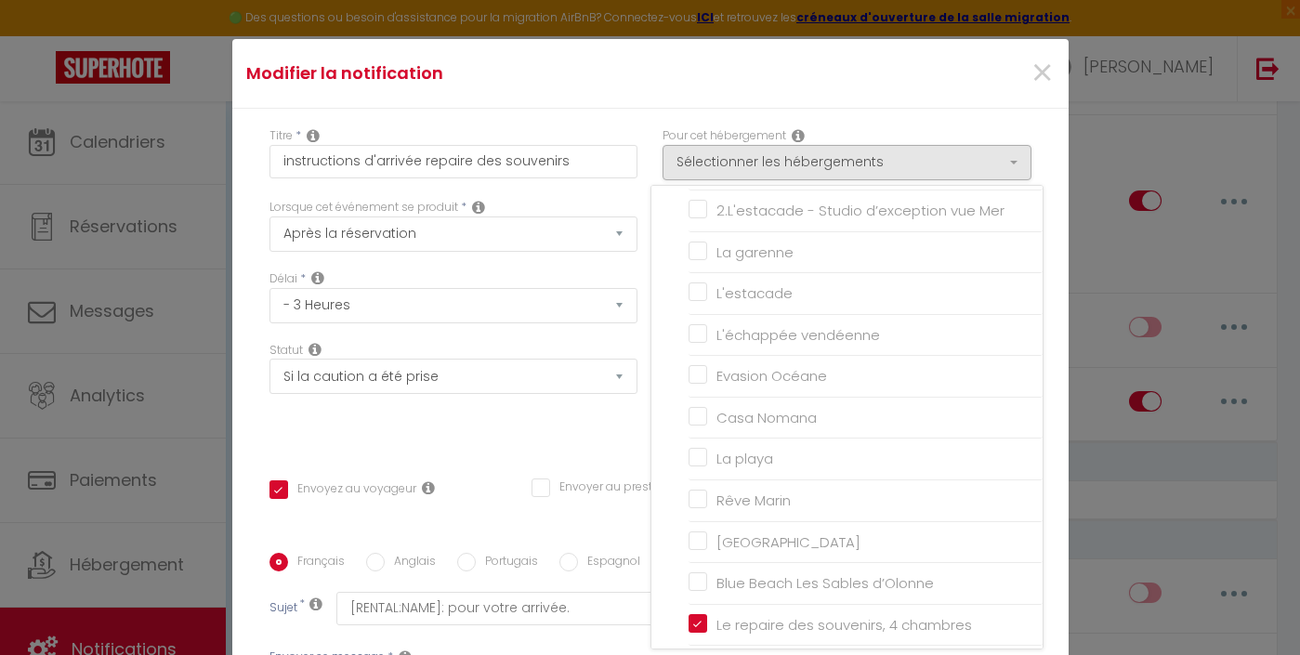
click at [603, 346] on div "Statut Aucun Si la réservation est payée Si réservation non payée Si la caution…" at bounding box center [454, 368] width 369 height 53
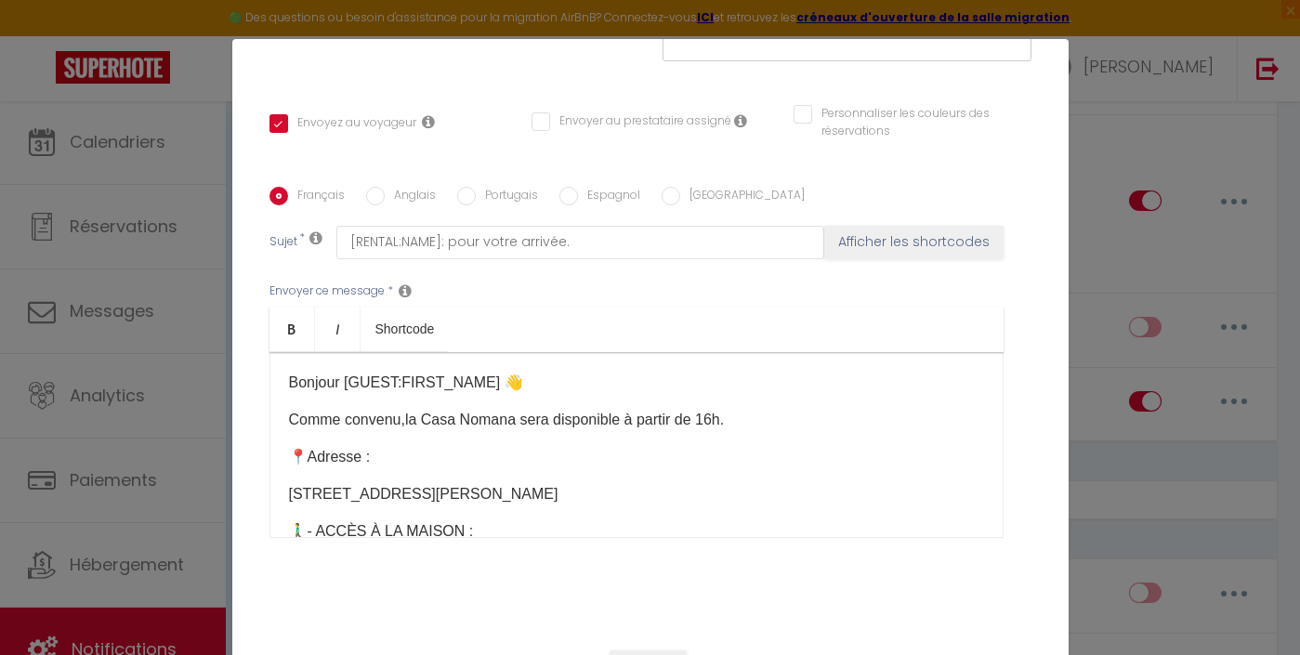
scroll to position [406, 0]
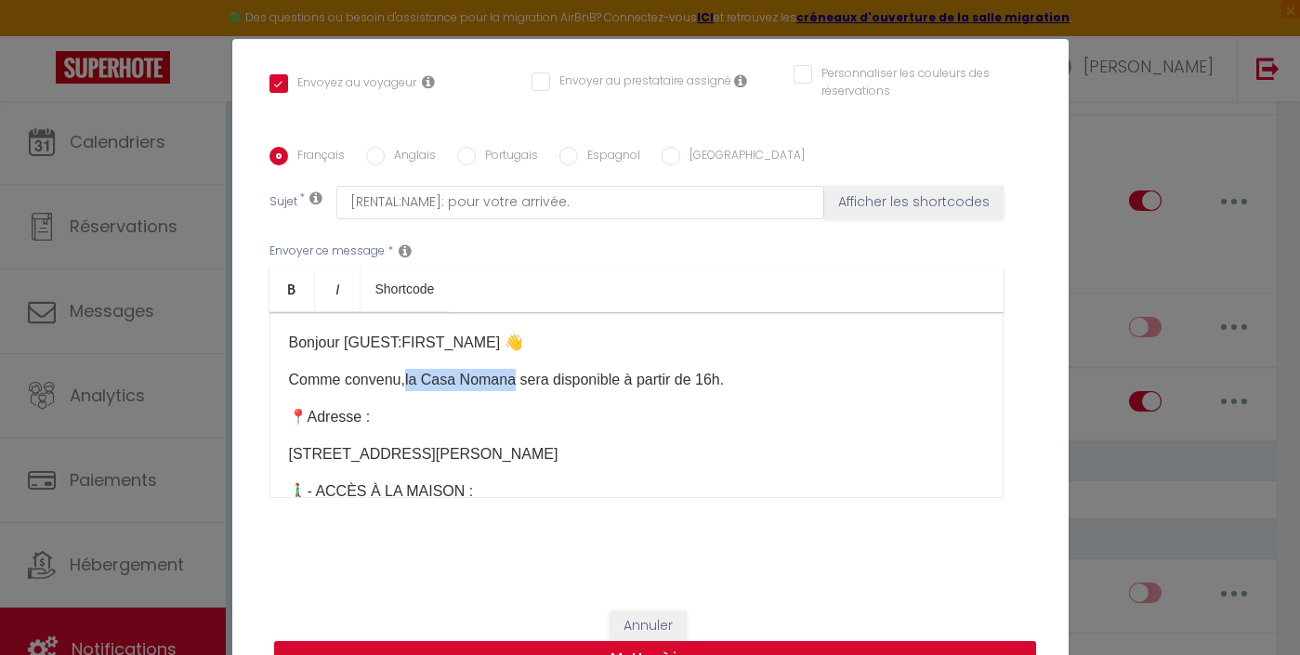
drag, startPoint x: 511, startPoint y: 376, endPoint x: 408, endPoint y: 376, distance: 103.2
click at [407, 376] on span "la Casa Nomana sera disponible à partir de 16h" at bounding box center [562, 380] width 315 height 16
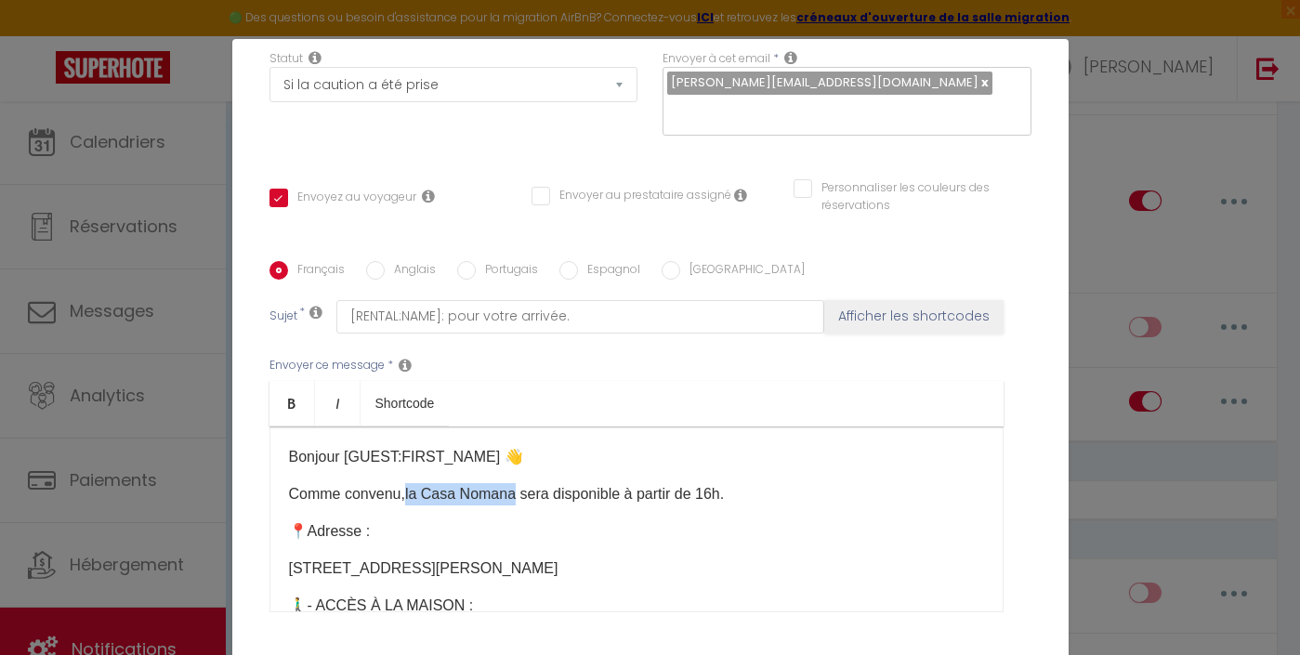
scroll to position [0, 0]
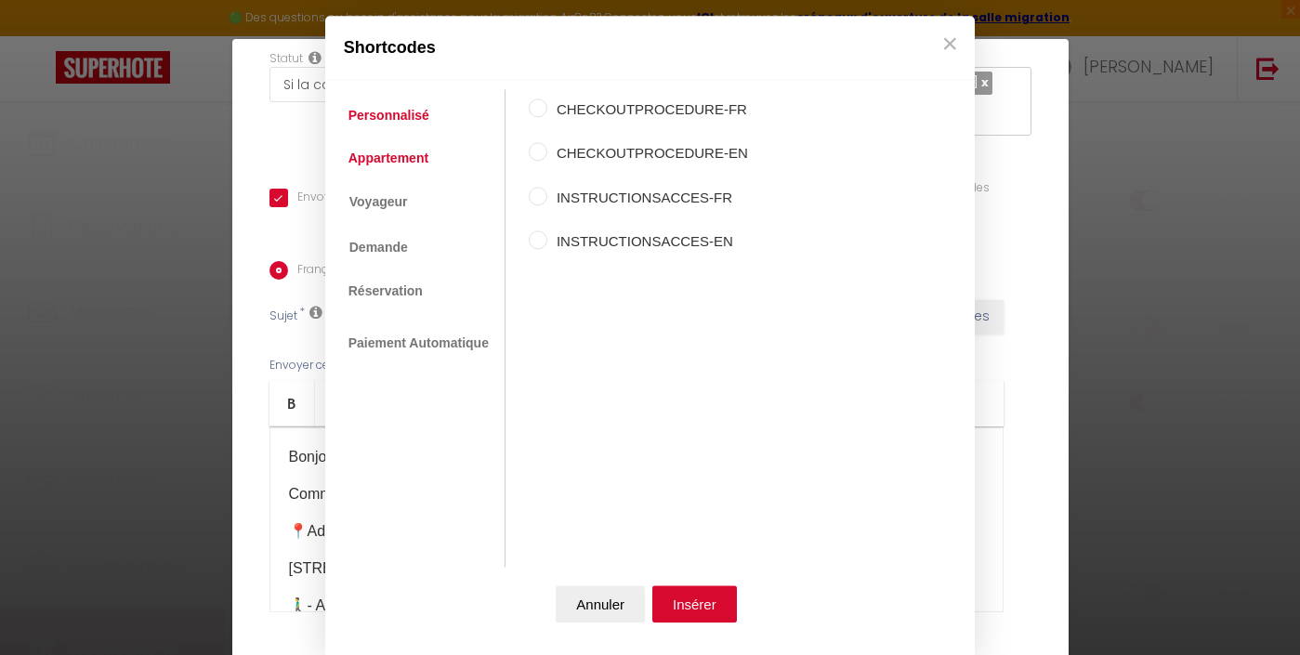
click at [399, 160] on link "Appartement" at bounding box center [388, 157] width 99 height 33
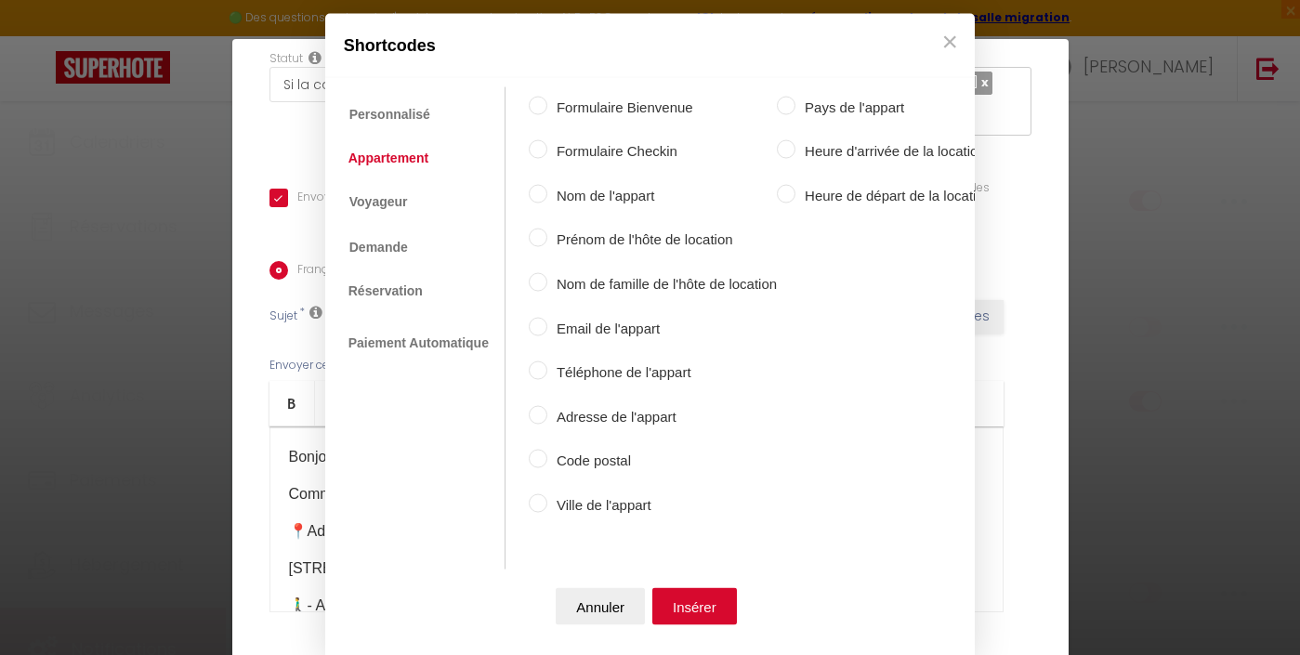
click at [611, 198] on label "Nom de l'appart" at bounding box center [662, 195] width 230 height 22
click at [547, 198] on input "Nom de l'appart" at bounding box center [538, 193] width 19 height 19
click at [700, 608] on button "Insérer" at bounding box center [695, 606] width 85 height 37
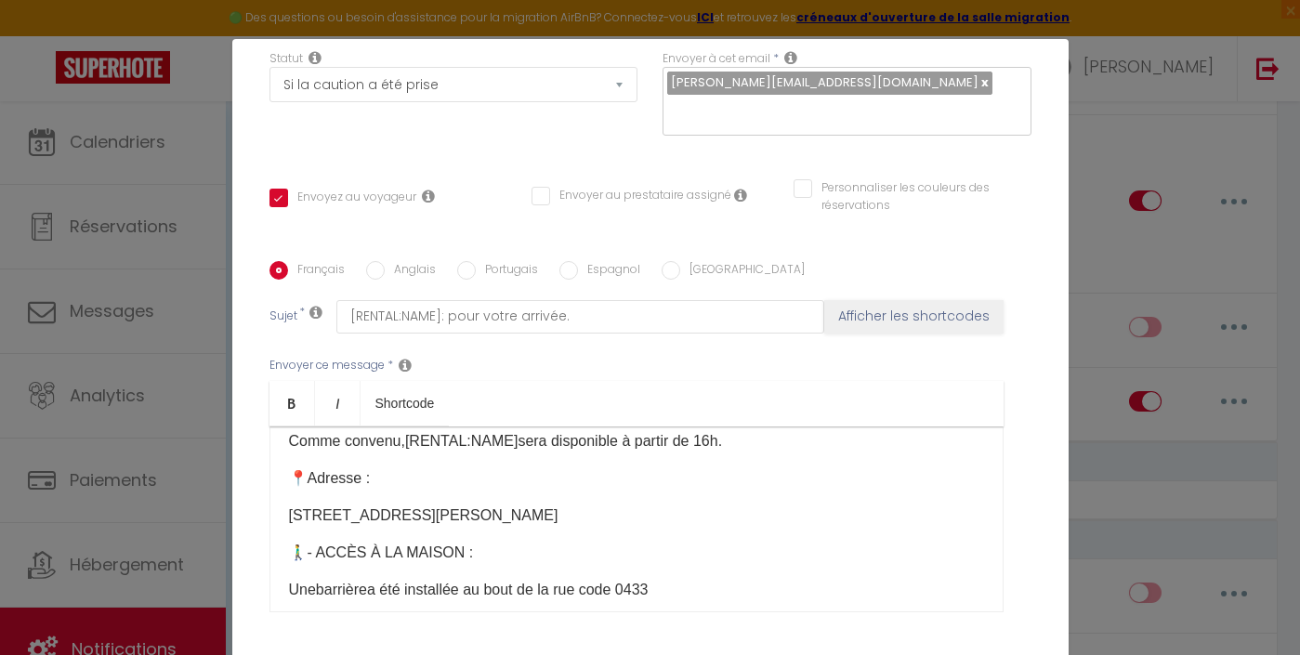
scroll to position [61, 0]
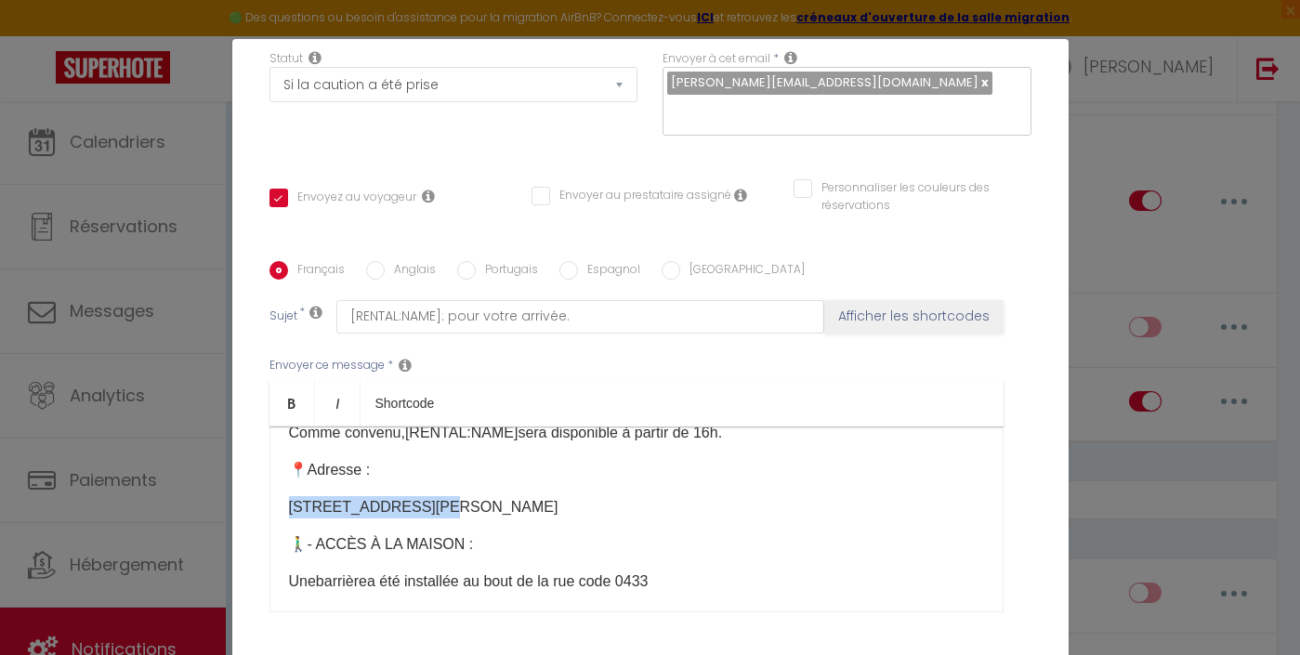
drag, startPoint x: 291, startPoint y: 503, endPoint x: 422, endPoint y: 500, distance: 131.1
click at [422, 500] on span "[STREET_ADDRESS][PERSON_NAME]" at bounding box center [424, 507] width 270 height 16
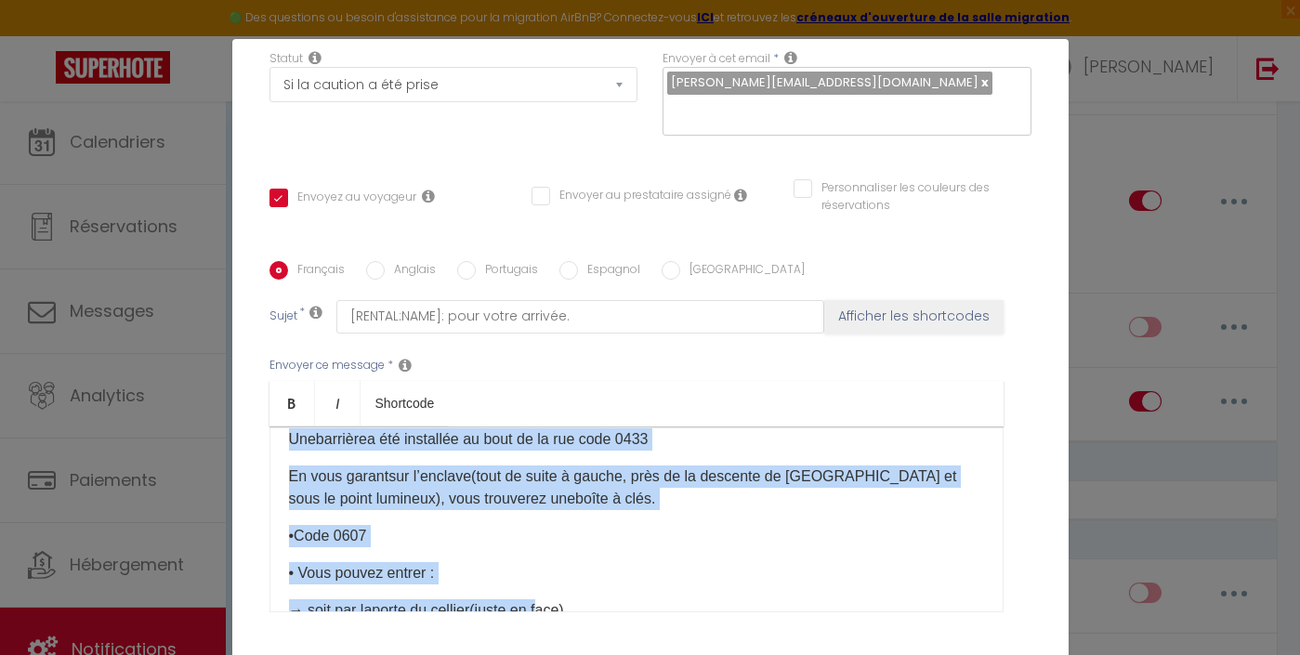
scroll to position [205, 0]
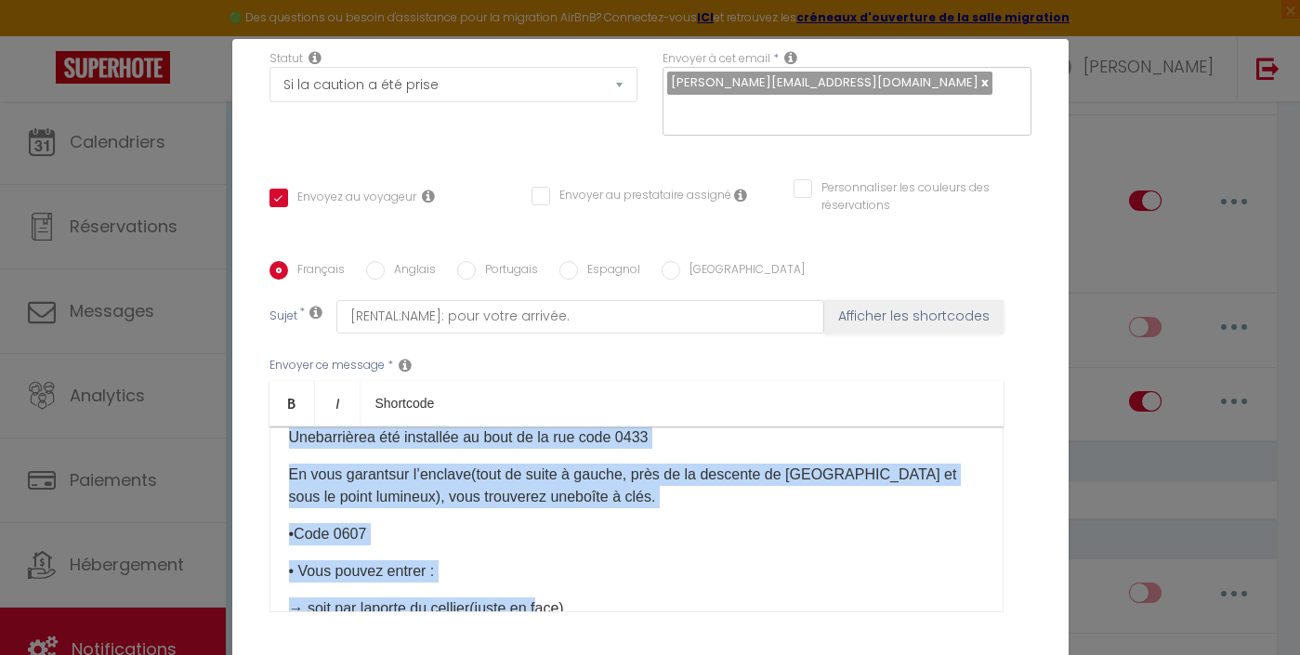
drag, startPoint x: 297, startPoint y: 468, endPoint x: 551, endPoint y: 612, distance: 291.8
click at [551, 612] on div "Bonjour [GUEST:FIRST_NAME] 👋 Comme convenu, [RENTAL:NAME] ​ sera disponible à p…" at bounding box center [637, 520] width 734 height 186
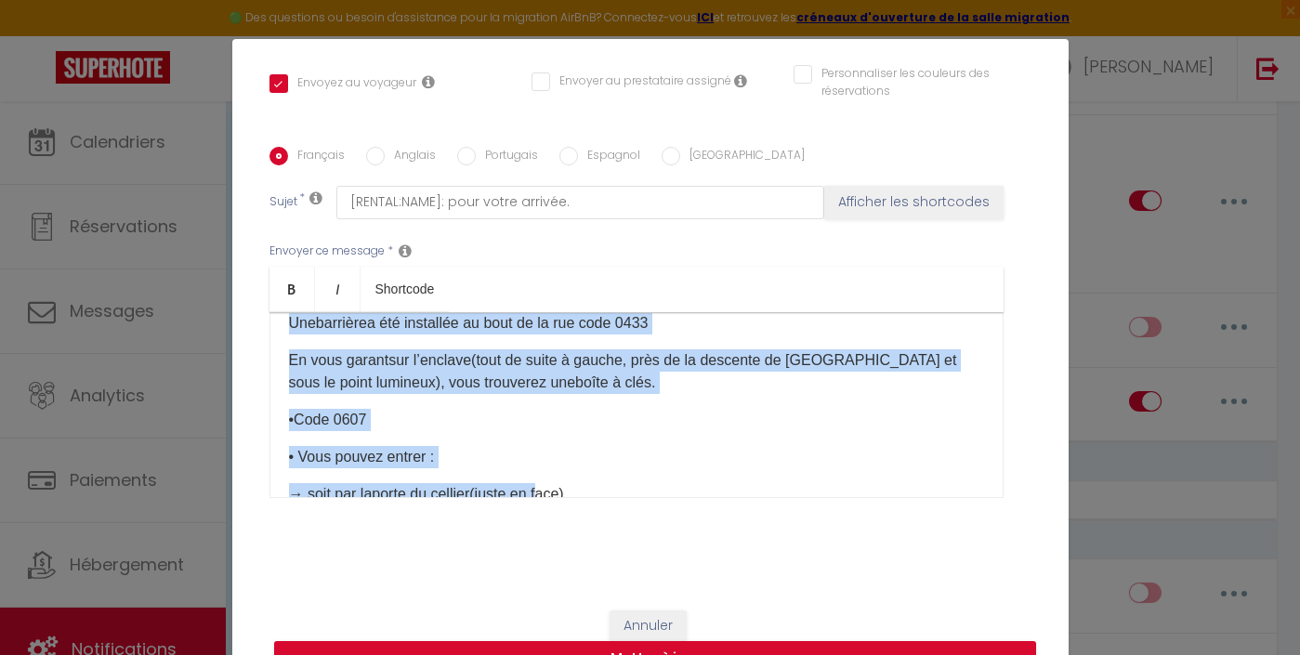
click at [679, 628] on button "Annuler" at bounding box center [648, 627] width 77 height 32
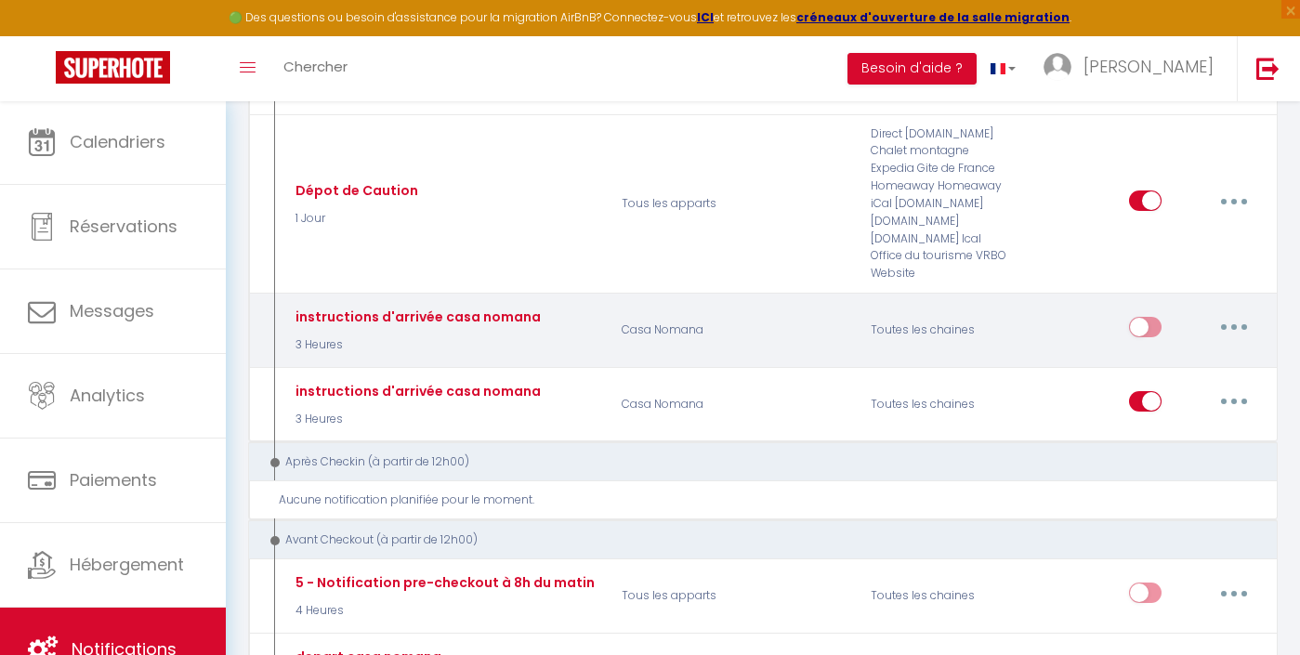
click at [1244, 319] on button "button" at bounding box center [1234, 327] width 52 height 30
click at [1175, 455] on link "Supprimer" at bounding box center [1186, 471] width 138 height 32
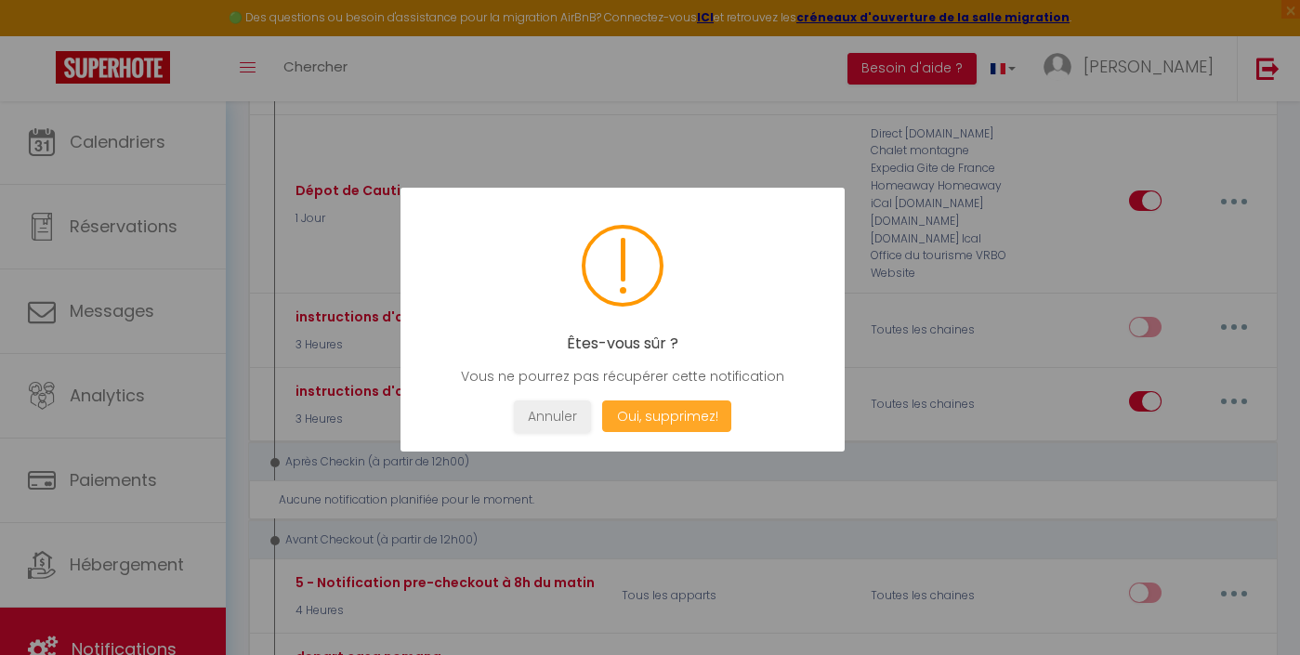
click at [673, 417] on button "Oui, supprimez!" at bounding box center [666, 417] width 129 height 33
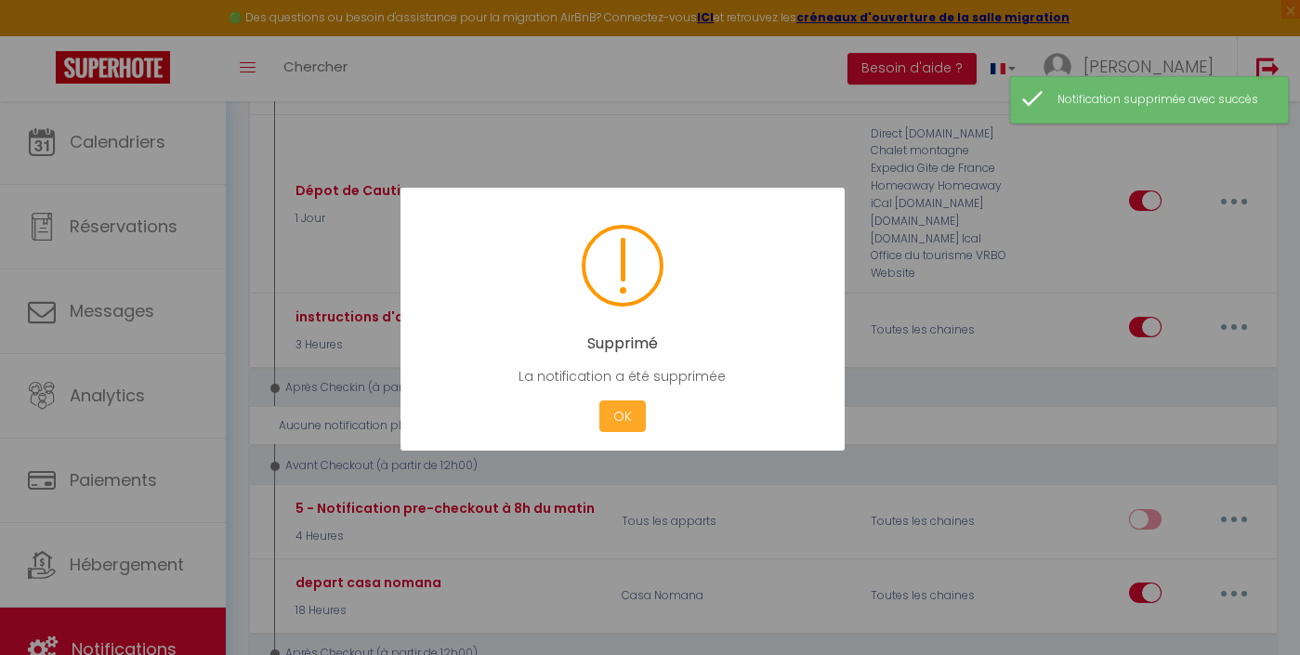
click at [631, 414] on button "OK" at bounding box center [623, 417] width 46 height 33
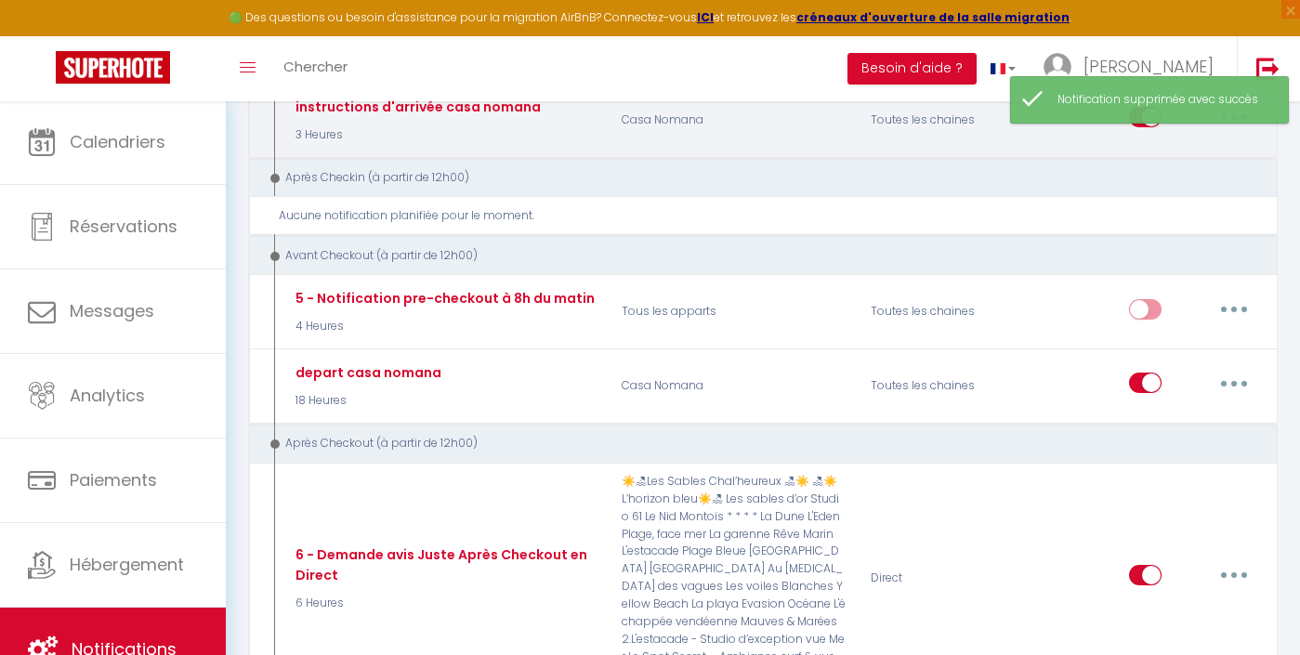
scroll to position [720, 0]
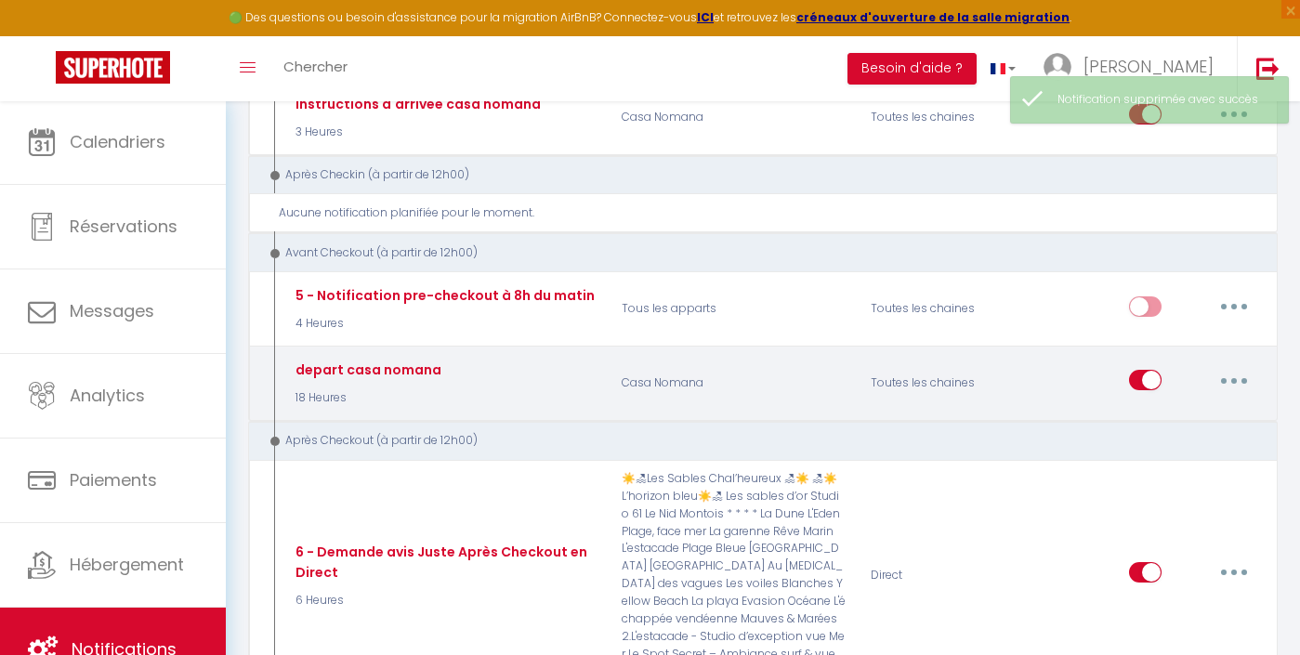
click at [1238, 365] on button "button" at bounding box center [1234, 380] width 52 height 30
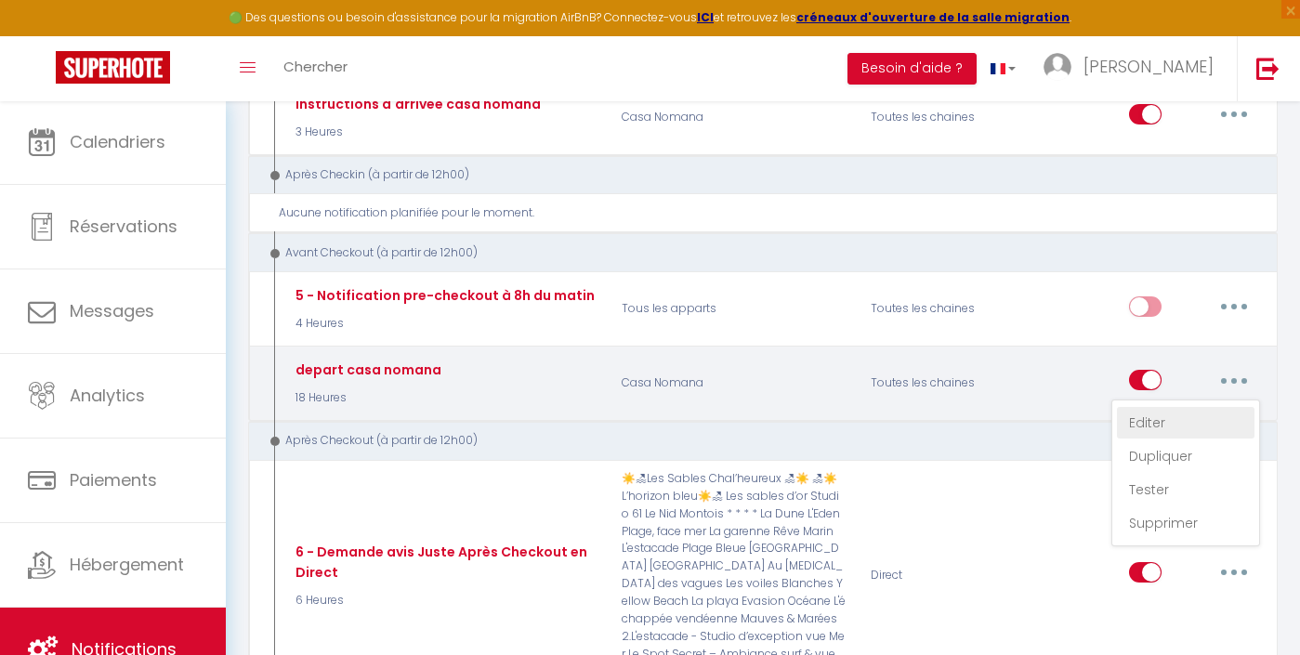
click at [1159, 407] on link "Editer" at bounding box center [1186, 423] width 138 height 32
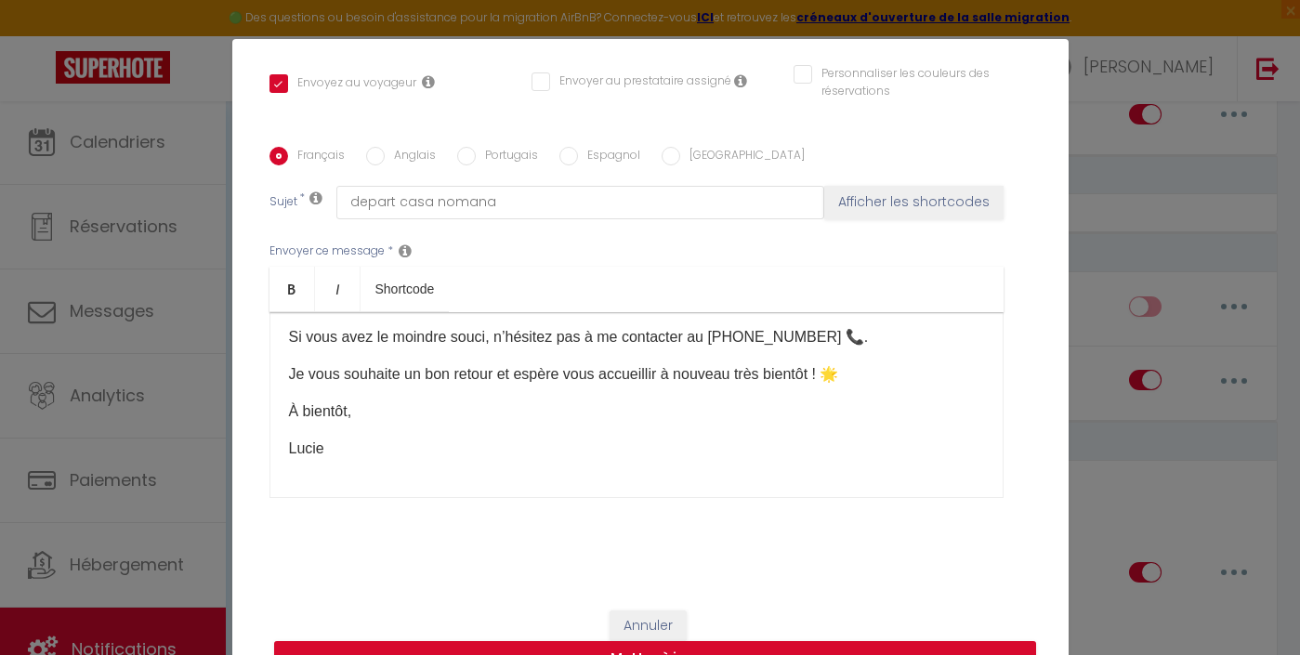
scroll to position [547, 0]
click at [649, 623] on button "Annuler" at bounding box center [648, 627] width 77 height 32
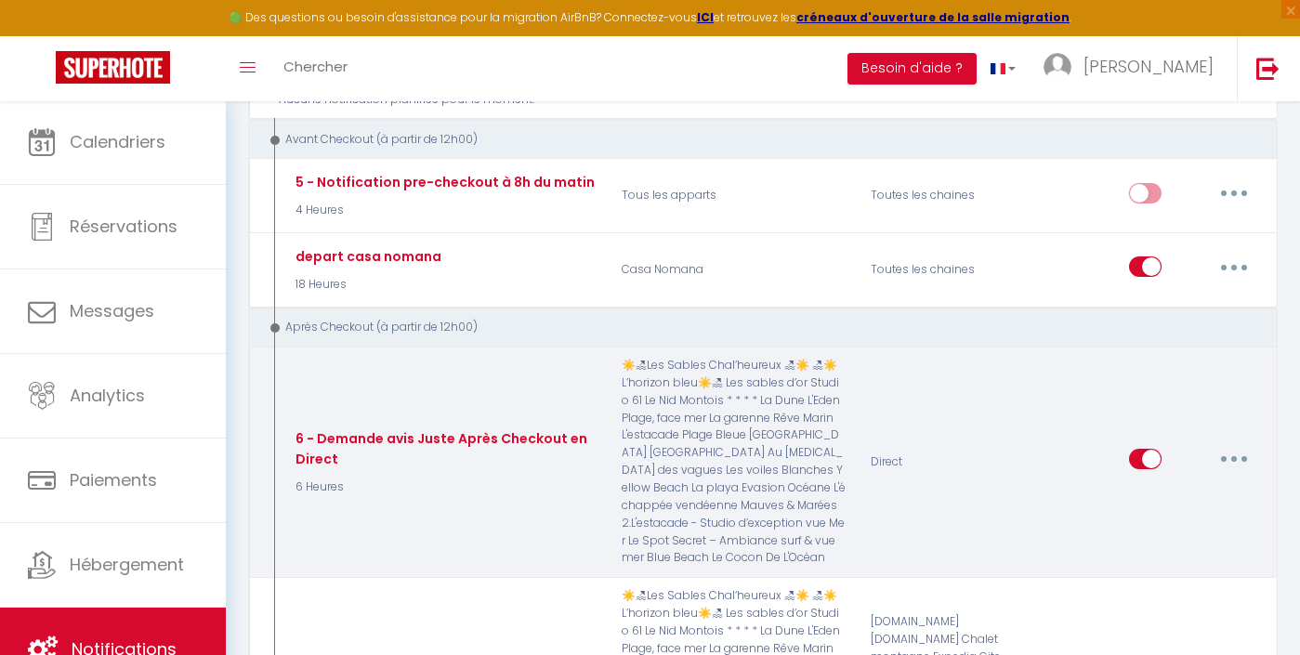
scroll to position [849, 0]
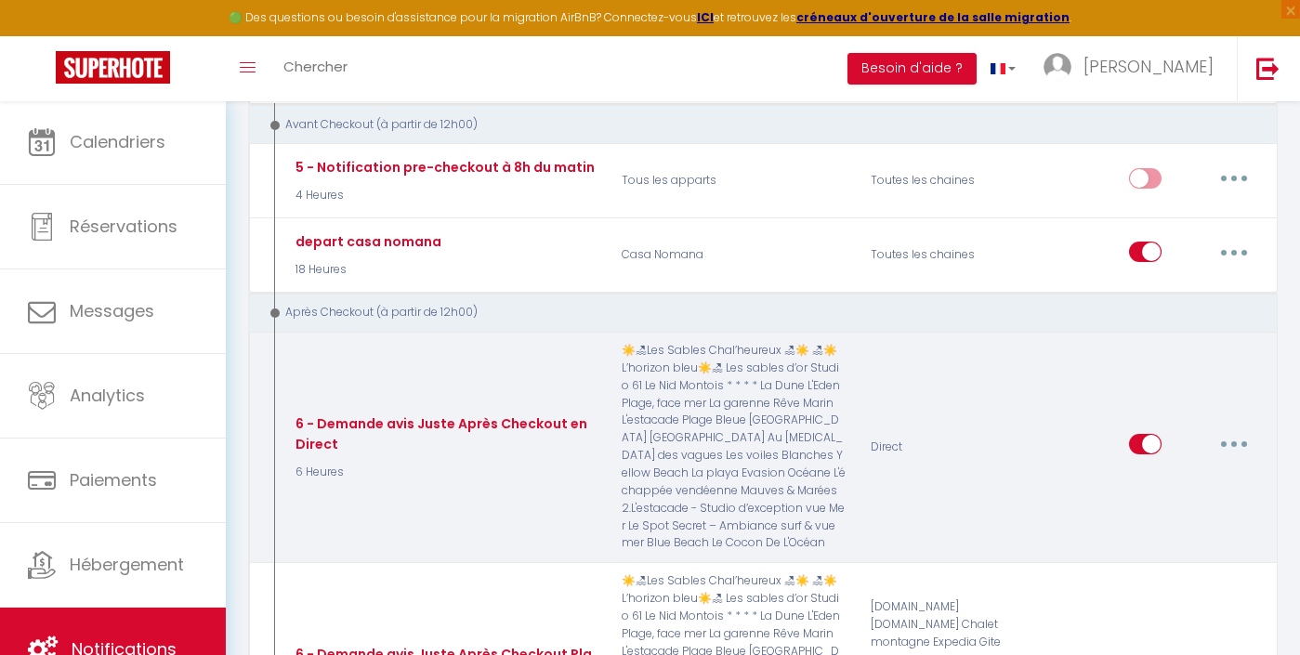
click at [1228, 429] on button "button" at bounding box center [1234, 444] width 52 height 30
click at [1151, 471] on link "Editer" at bounding box center [1186, 487] width 138 height 32
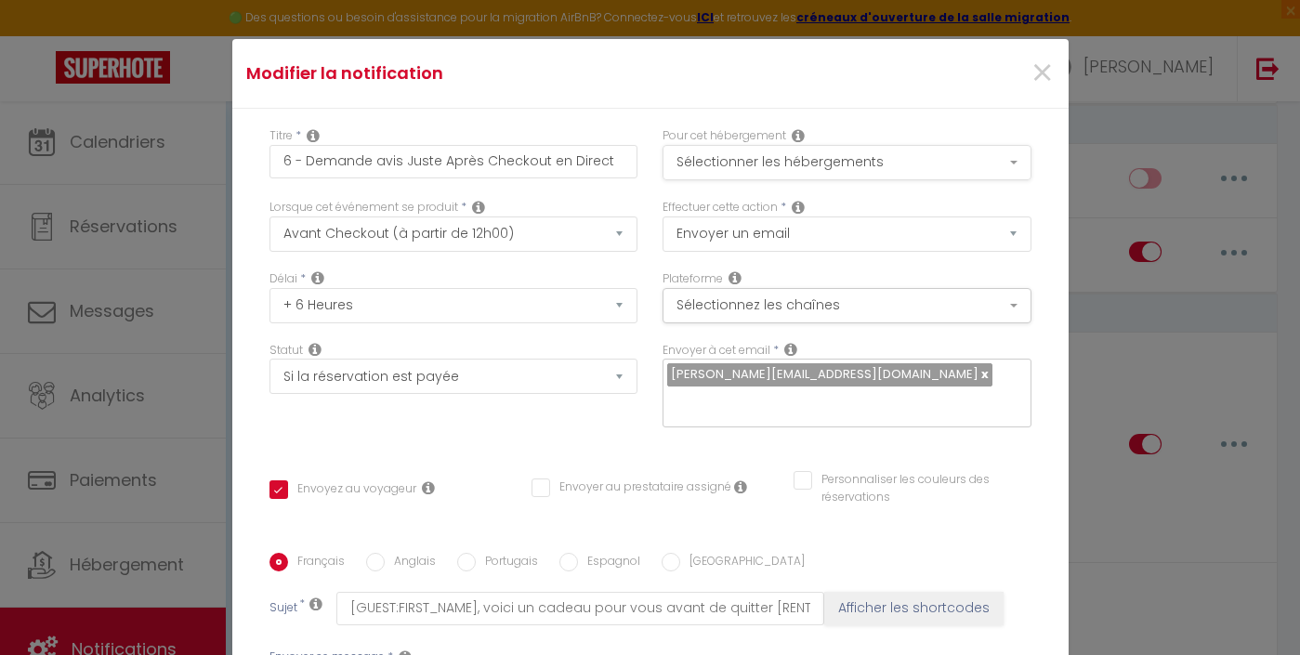
scroll to position [-1, 0]
click at [775, 154] on button "Sélectionner les hébergements" at bounding box center [847, 162] width 369 height 35
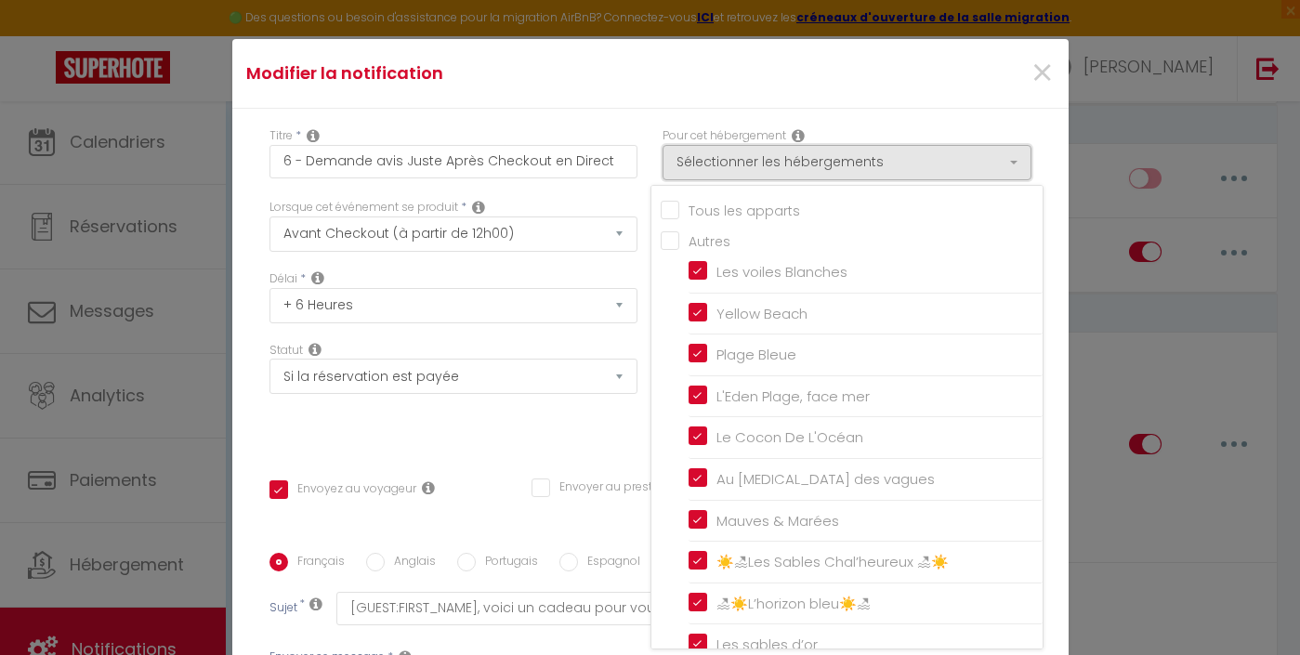
scroll to position [0, 0]
click at [679, 206] on input "Tous les apparts" at bounding box center [852, 209] width 382 height 19
click at [722, 112] on div "Titre * 6 - Demande avis Juste Après Checkout en Direct Pour cet hébergement Sé…" at bounding box center [650, 554] width 837 height 890
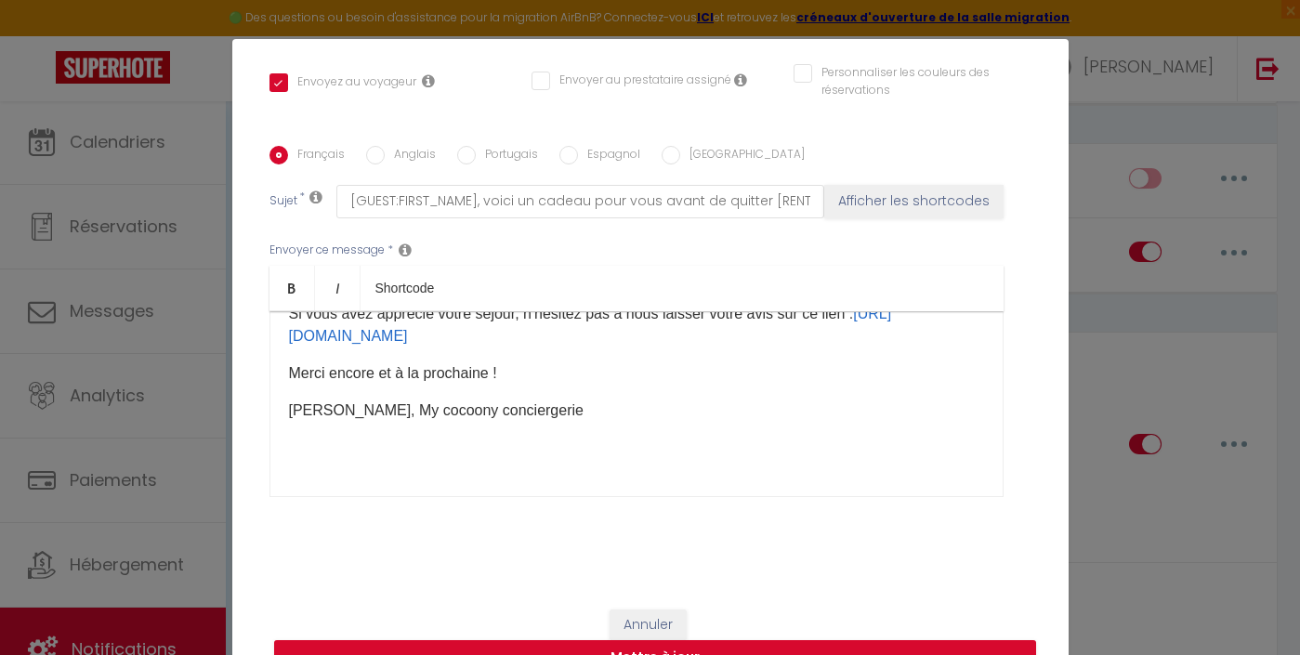
scroll to position [406, 0]
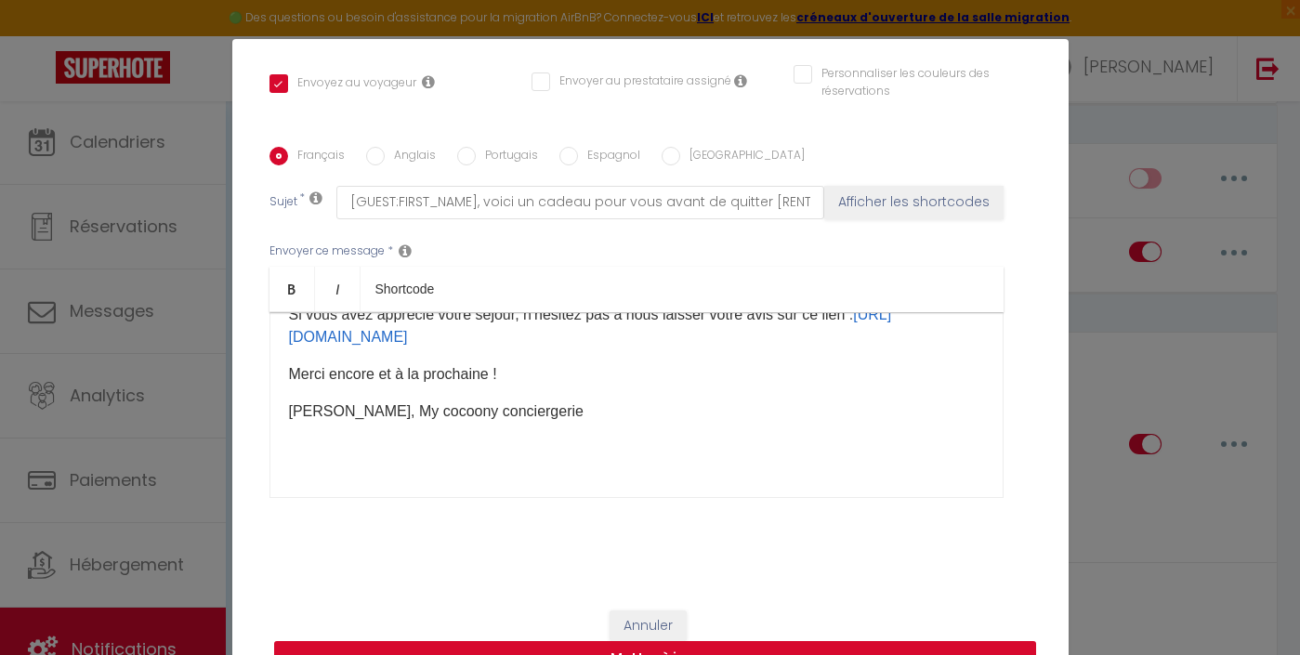
click at [760, 641] on button "Mettre à jour" at bounding box center [655, 658] width 762 height 35
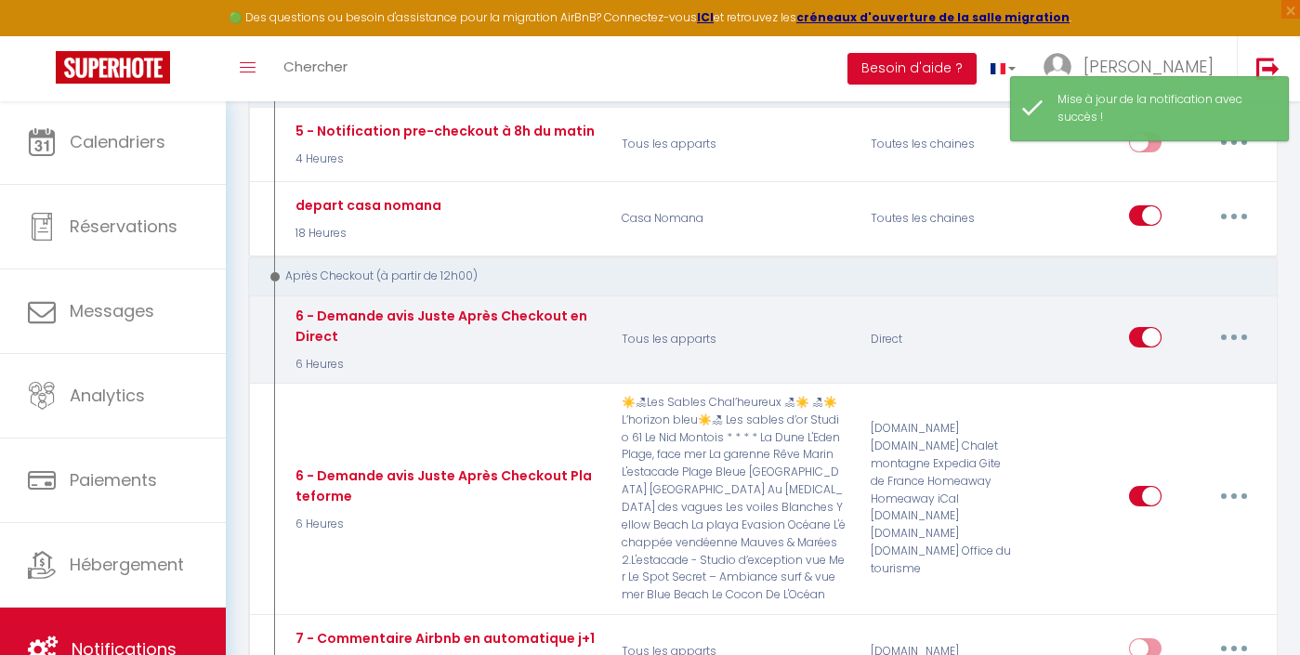
scroll to position [883, 0]
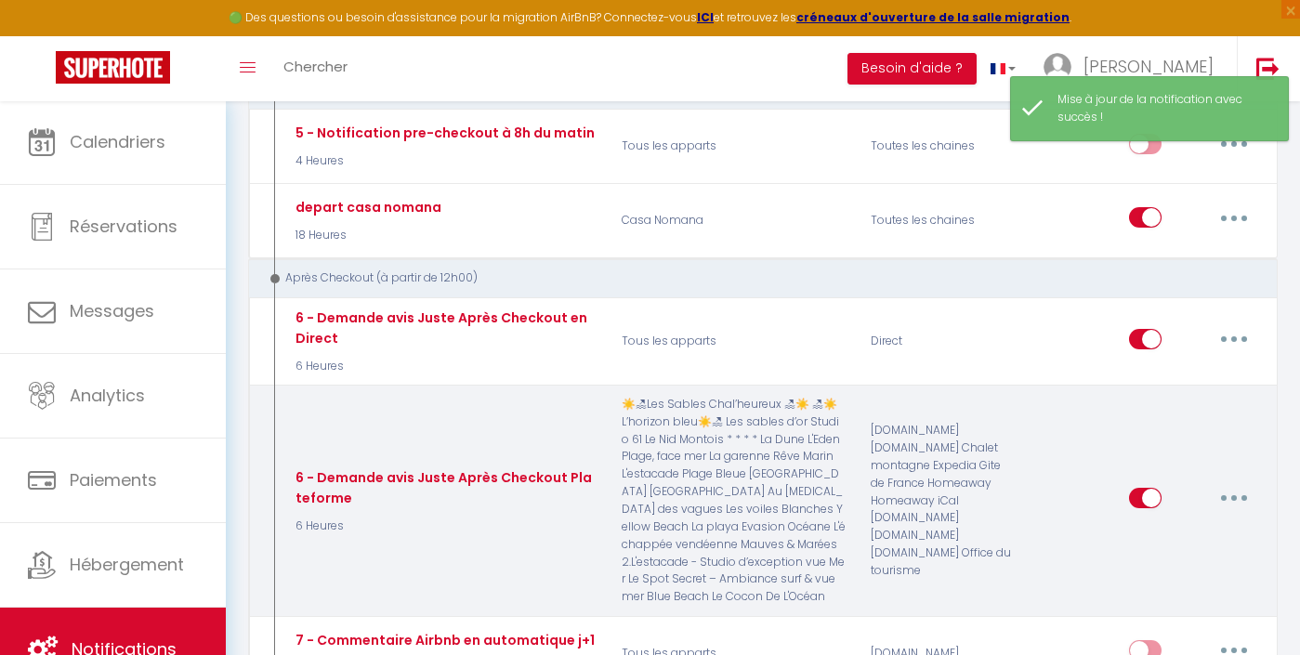
click at [1227, 484] on button "button" at bounding box center [1234, 498] width 52 height 30
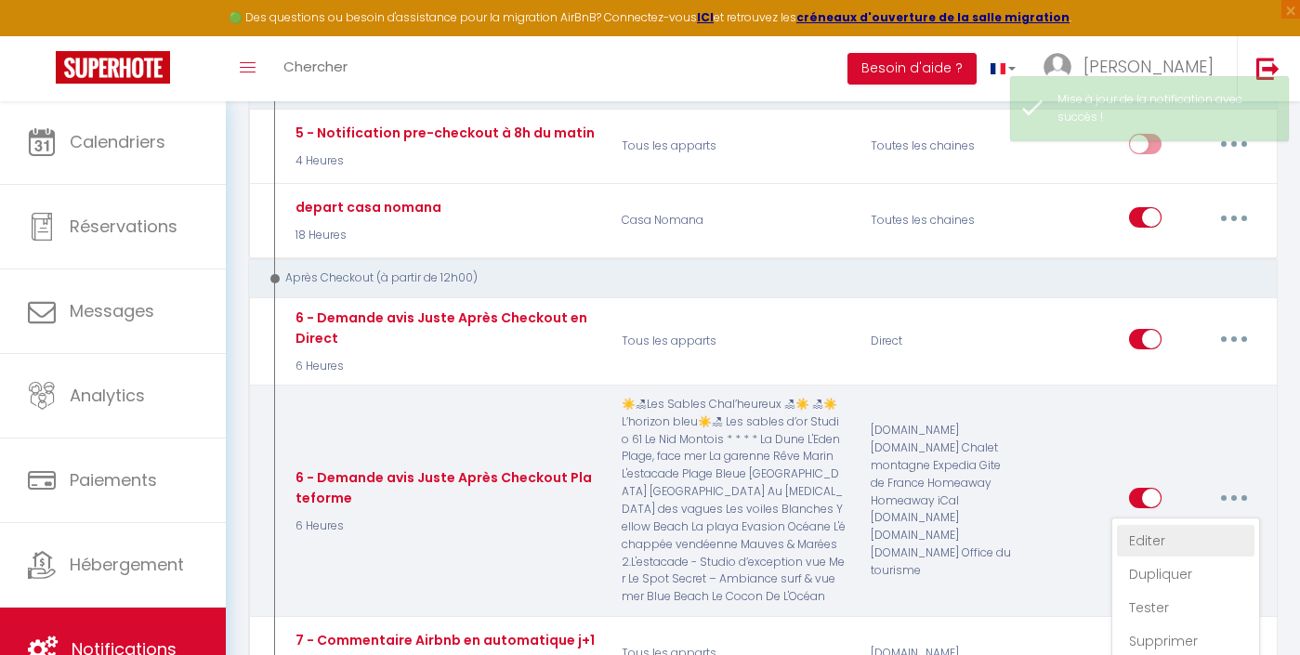
click at [1140, 525] on link "Editer" at bounding box center [1186, 541] width 138 height 32
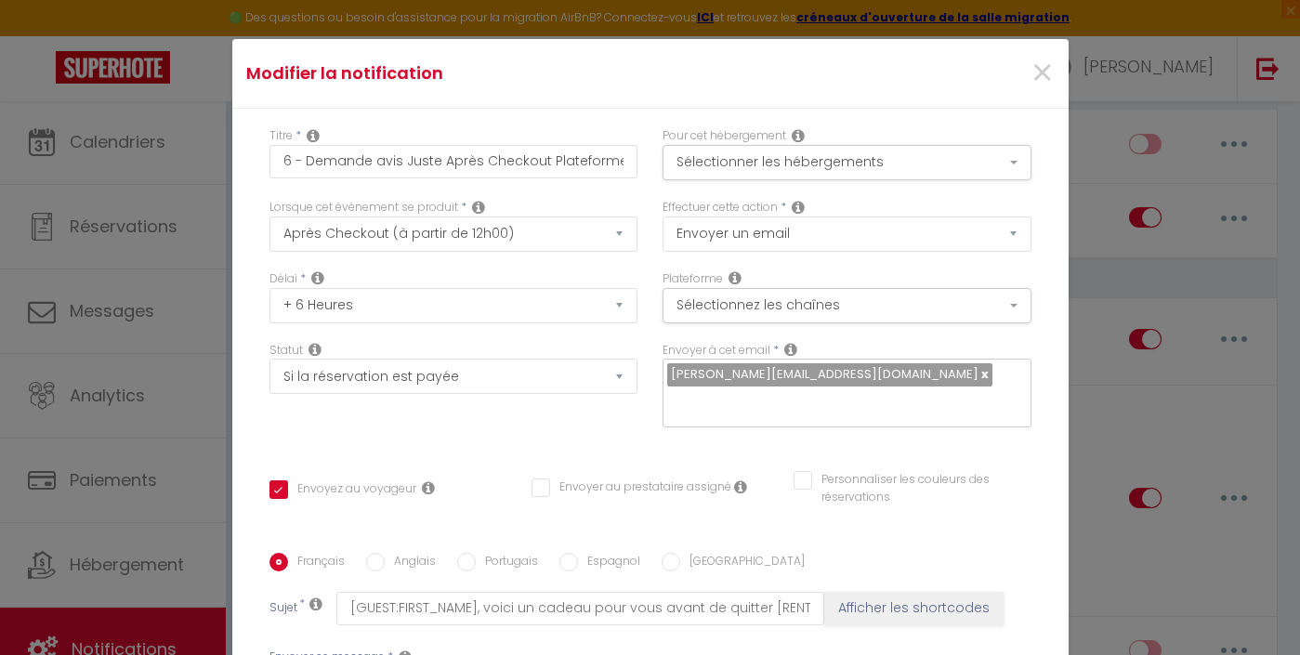
scroll to position [0, 0]
click at [752, 185] on div "Pour cet hébergement Sélectionner les hébergements Tous les apparts Autres Les …" at bounding box center [847, 163] width 393 height 72
click at [752, 173] on button "Sélectionner les hébergements" at bounding box center [847, 162] width 369 height 35
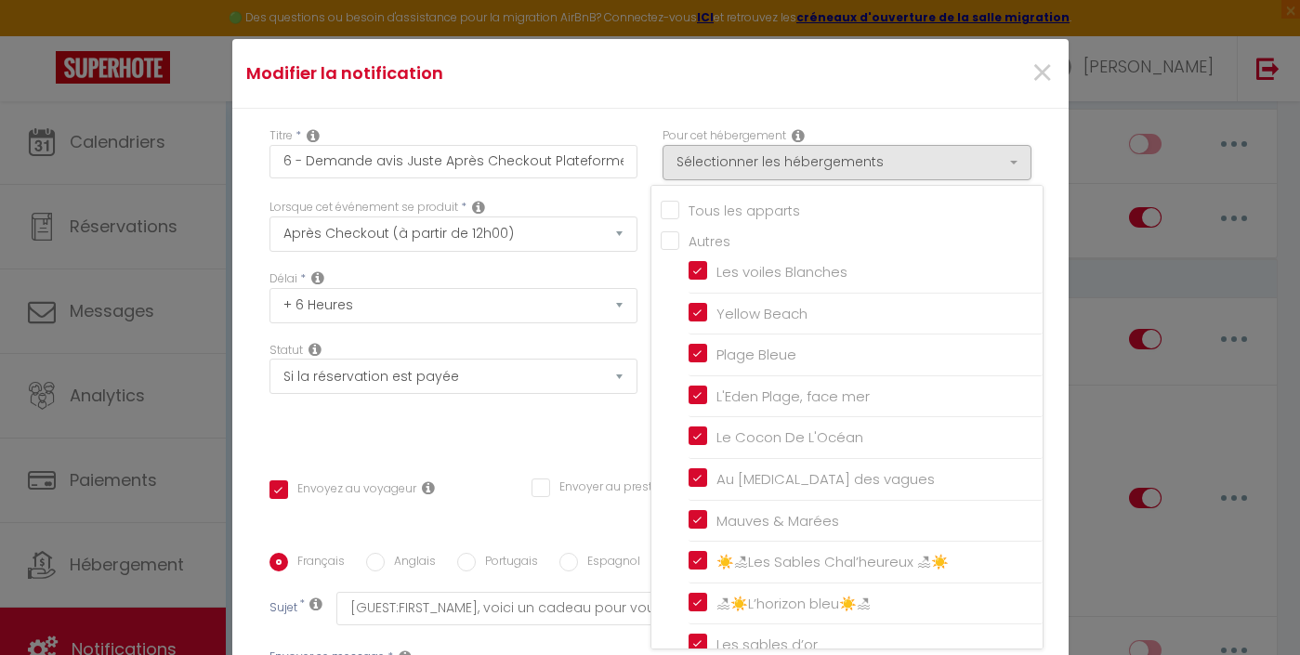
click at [743, 200] on input "Tous les apparts" at bounding box center [852, 209] width 382 height 19
click at [830, 90] on div "×" at bounding box center [928, 73] width 278 height 41
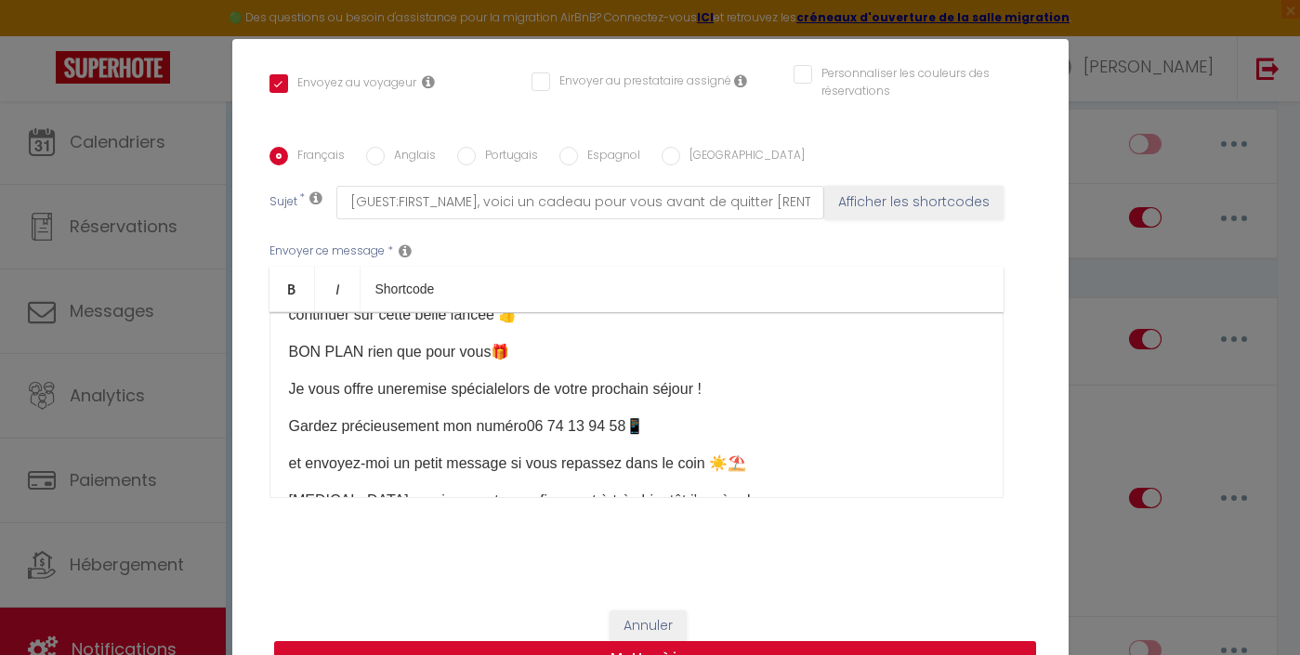
click at [727, 643] on button "Mettre à jour" at bounding box center [655, 658] width 762 height 35
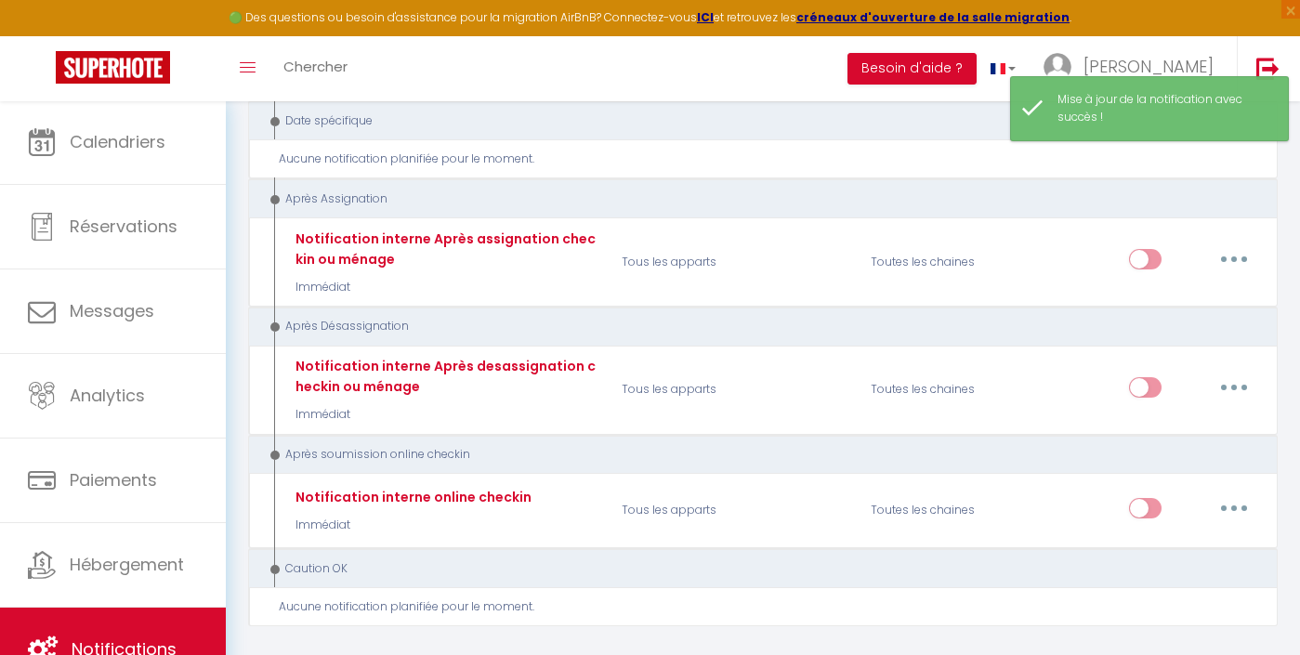
scroll to position [2710, 0]
